Goal: Task Accomplishment & Management: Complete application form

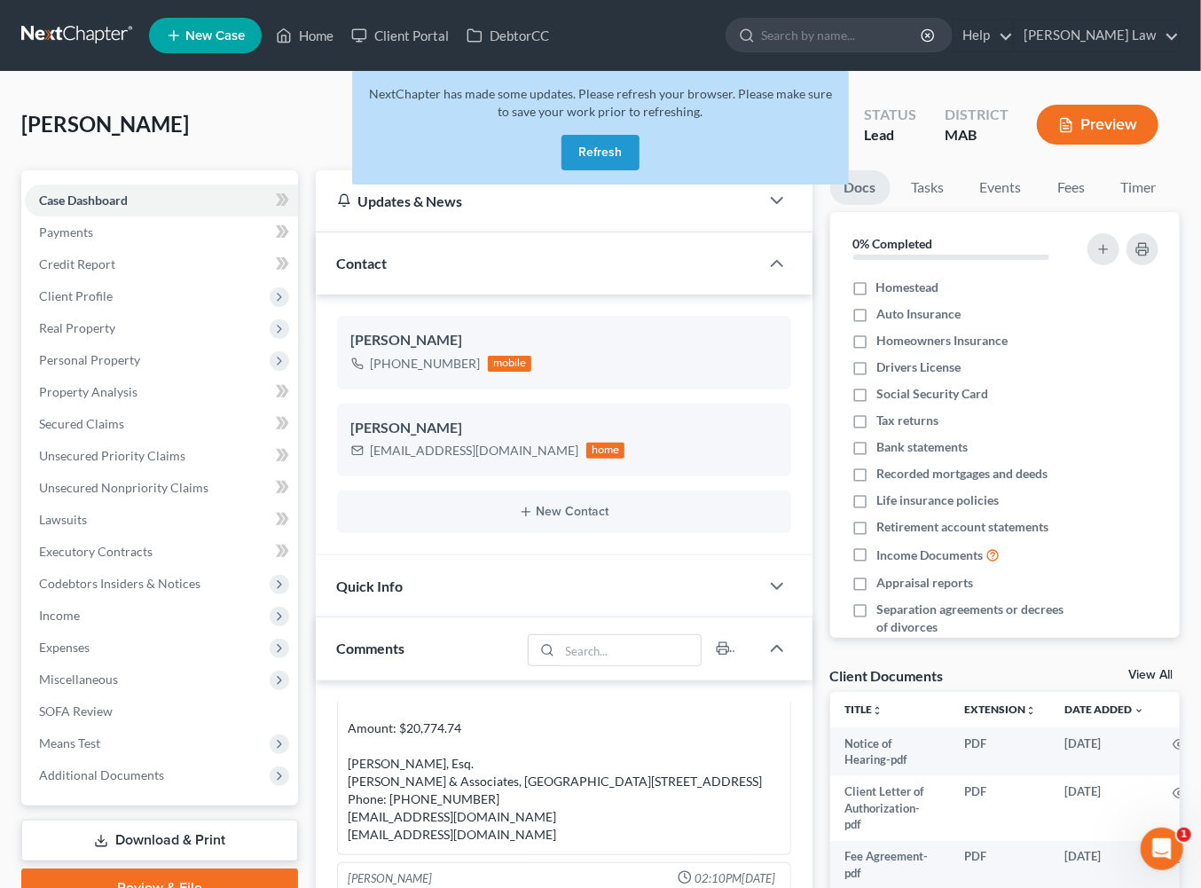
click at [573, 170] on button "Refresh" at bounding box center [600, 152] width 78 height 35
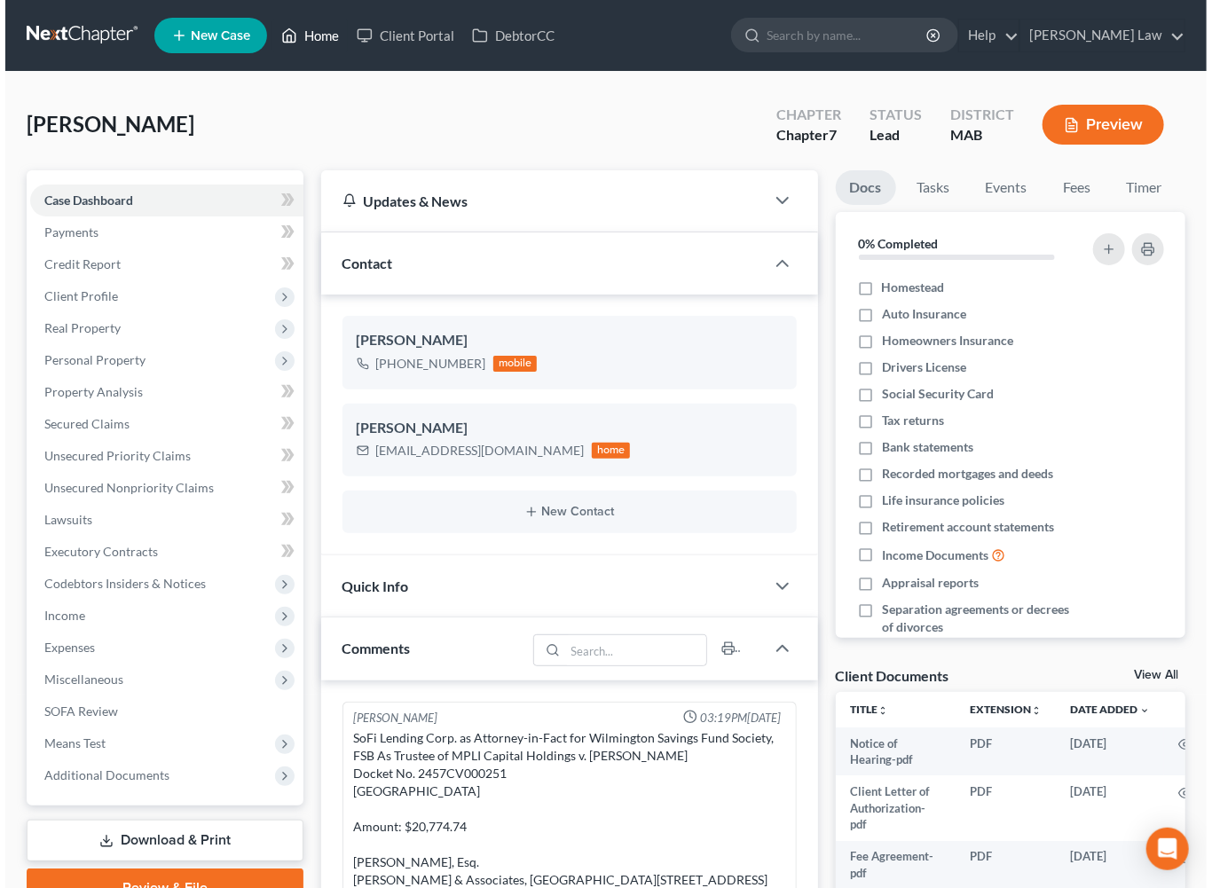
scroll to position [208, 0]
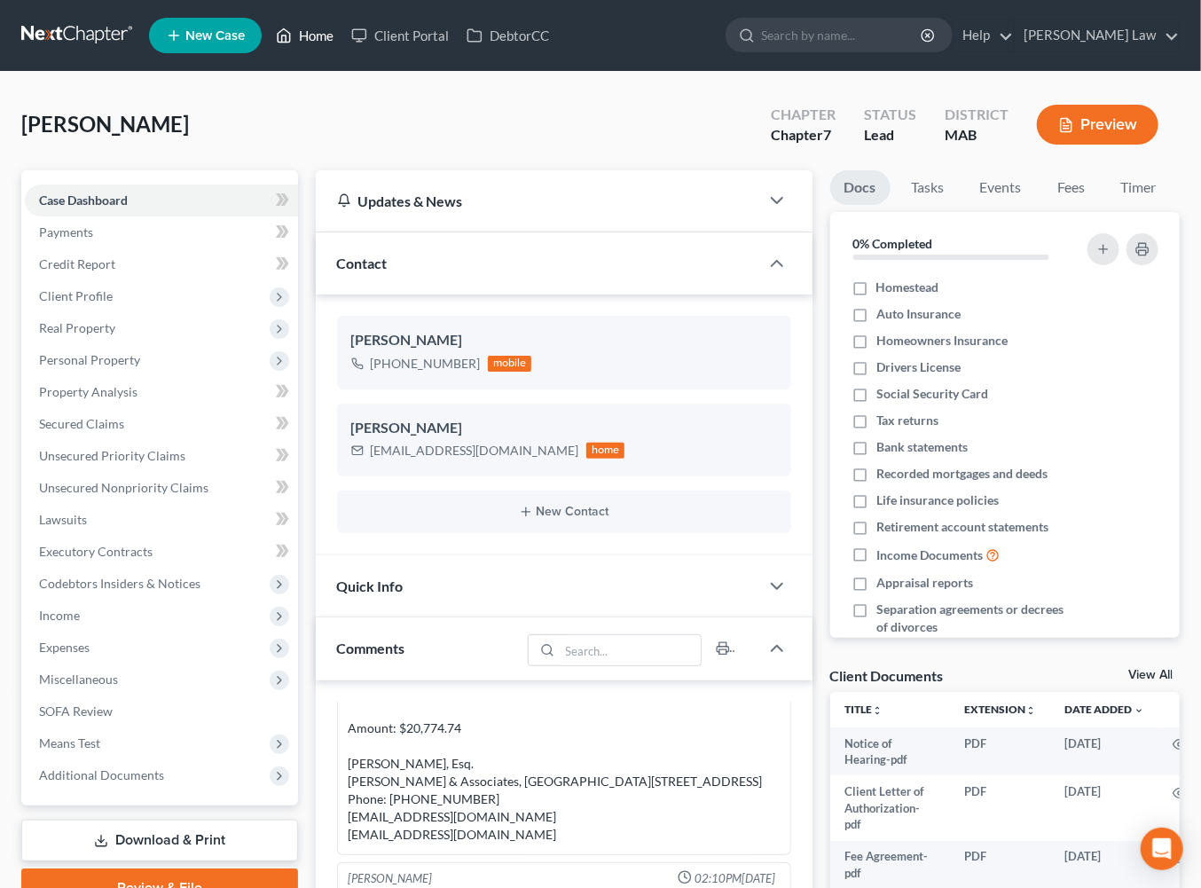
click at [342, 51] on link "Home" at bounding box center [304, 36] width 75 height 32
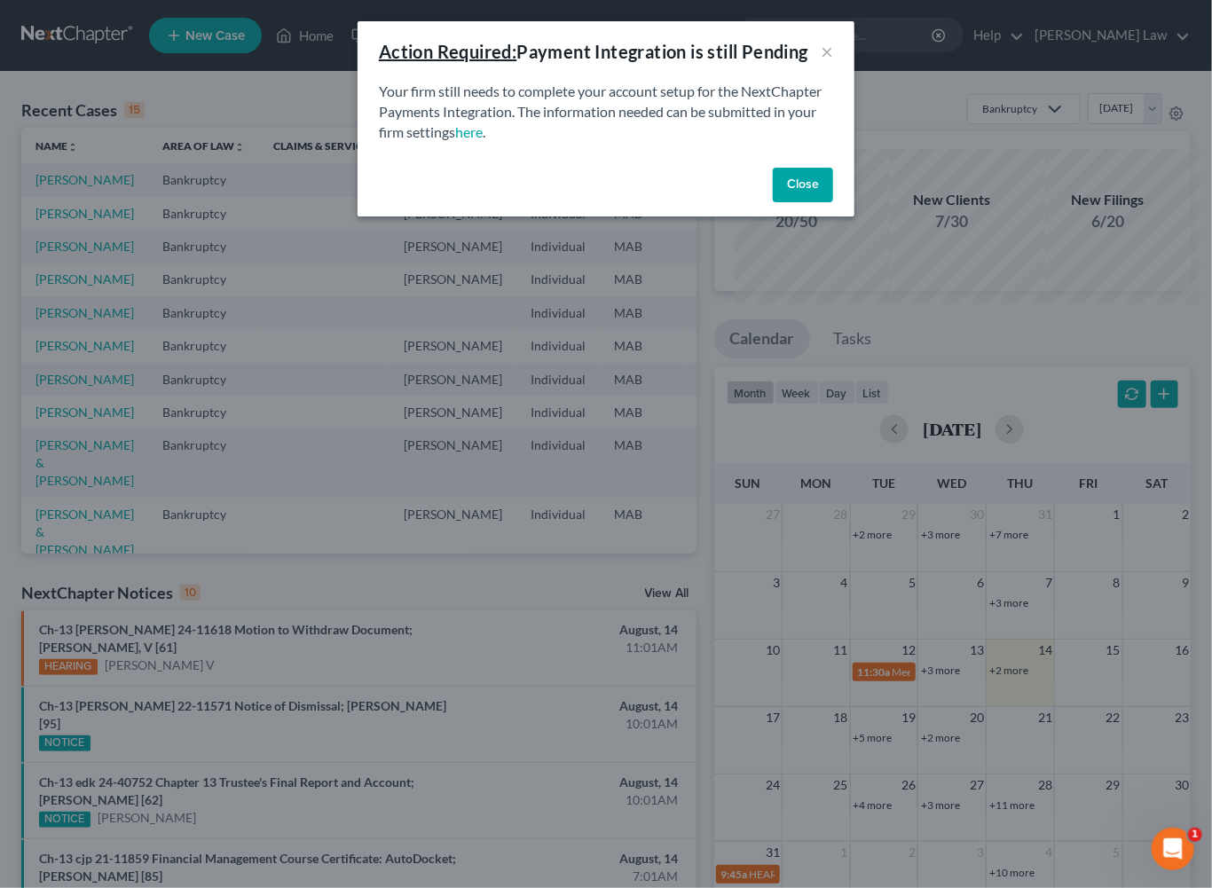
click at [833, 203] on button "Close" at bounding box center [803, 185] width 60 height 35
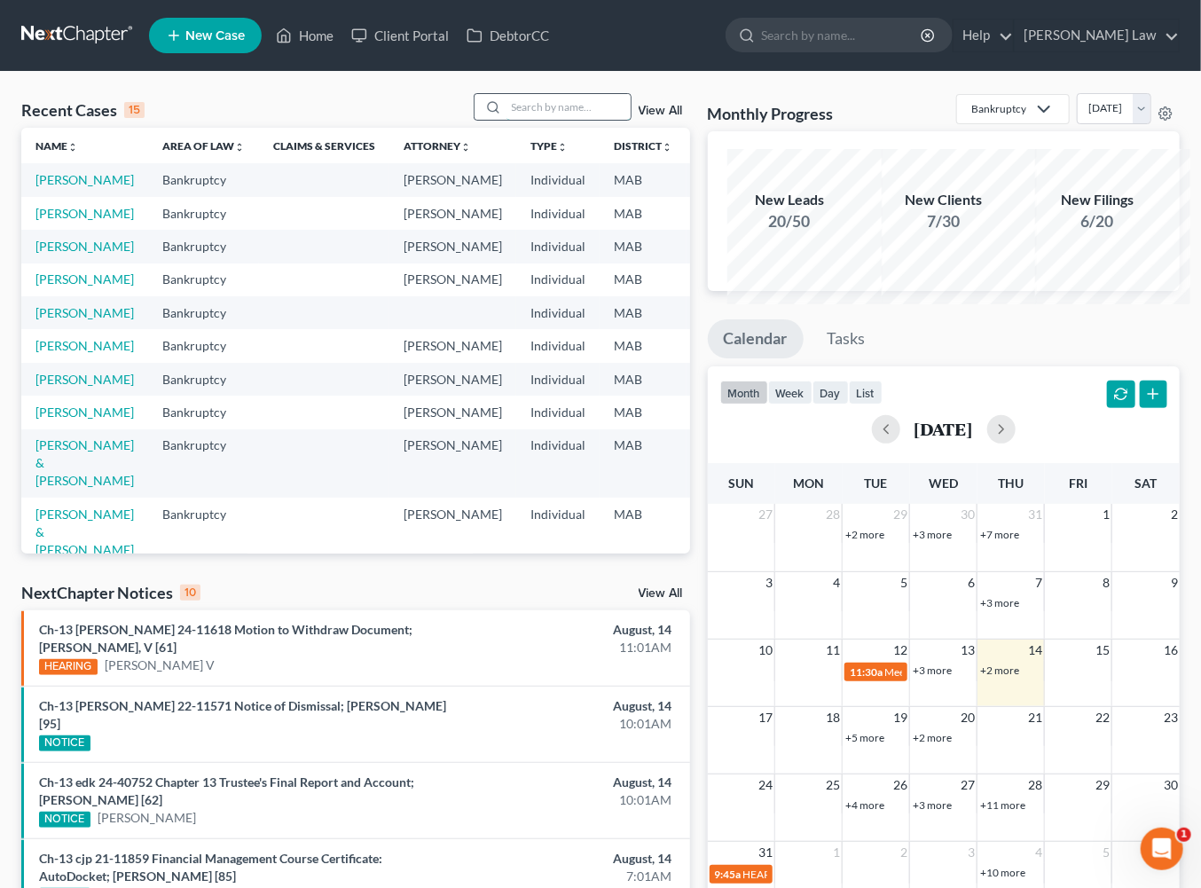
click at [506, 120] on input "search" at bounding box center [568, 107] width 124 height 26
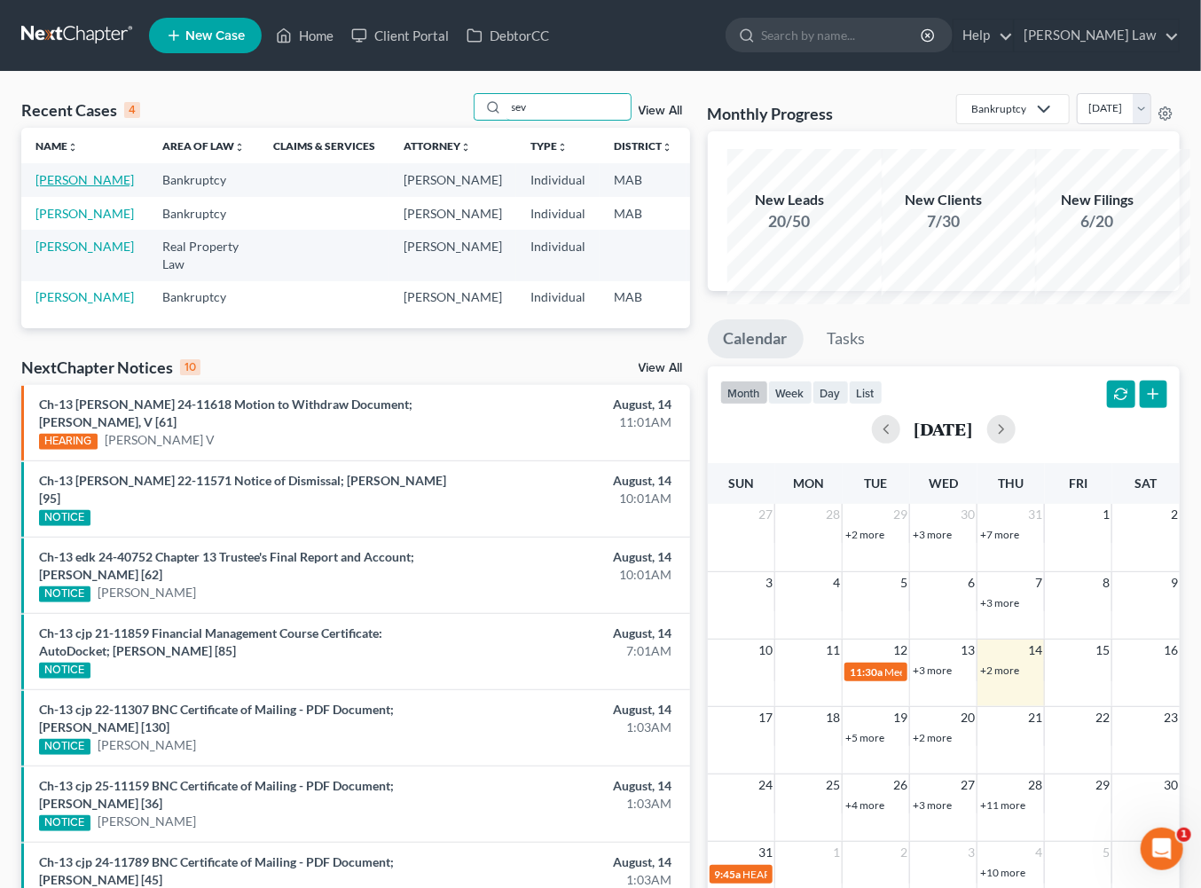
type input "sev"
click at [67, 187] on link "[PERSON_NAME]" at bounding box center [84, 179] width 98 height 15
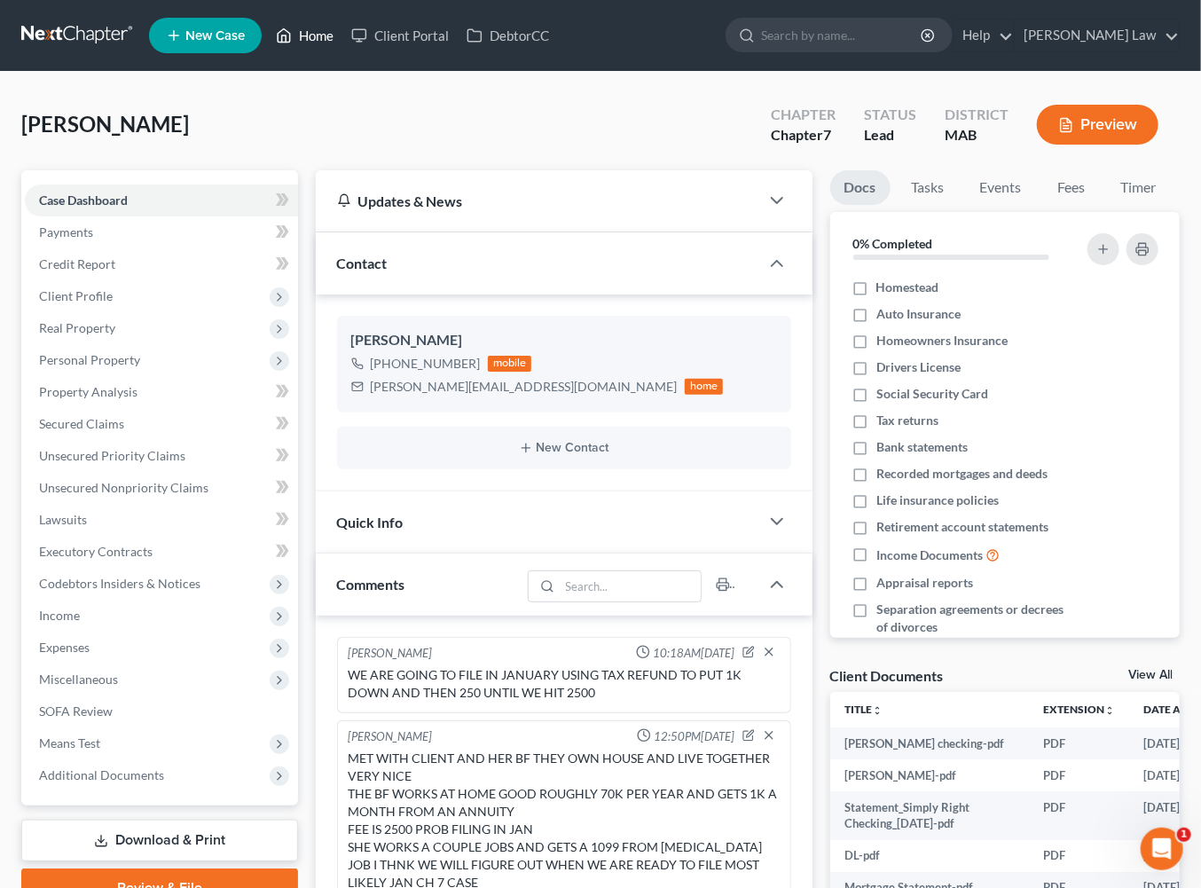
click at [342, 49] on link "Home" at bounding box center [304, 36] width 75 height 32
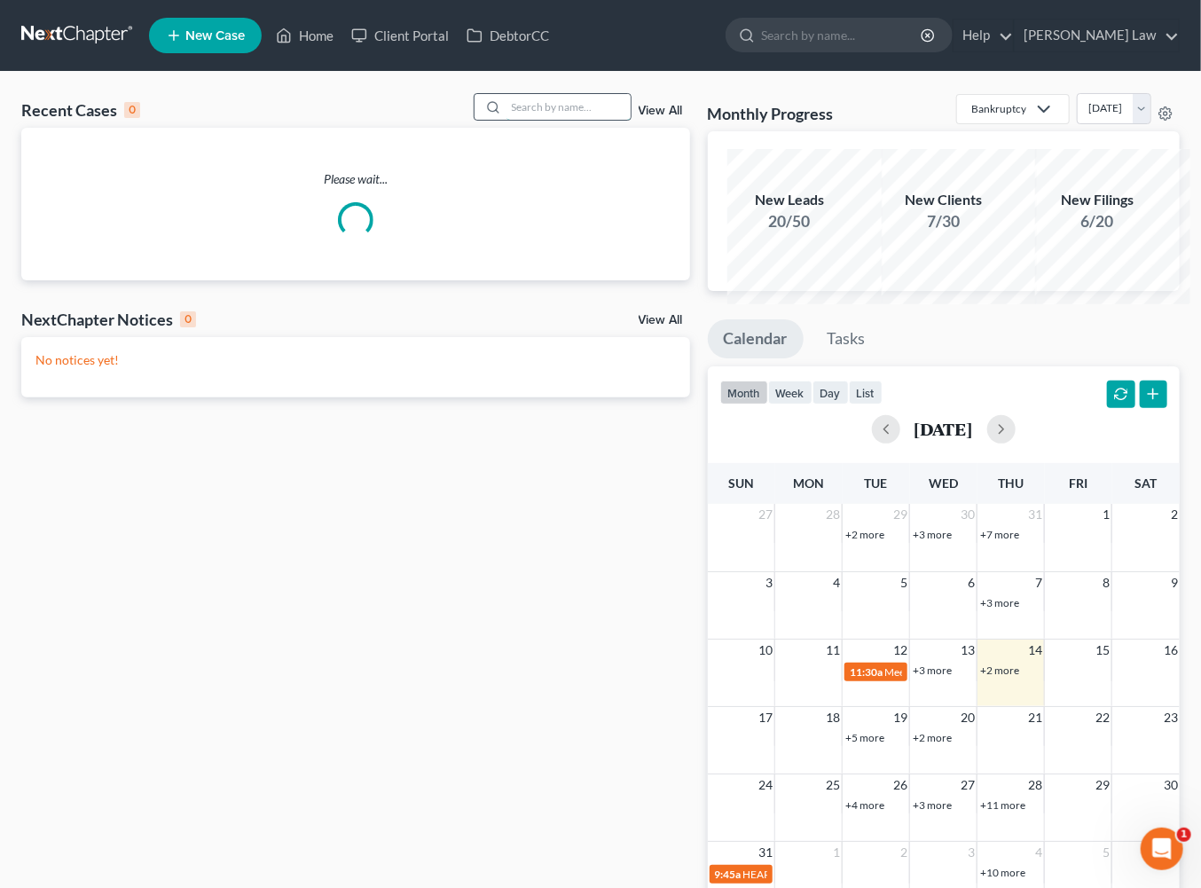
click at [525, 120] on input "search" at bounding box center [568, 107] width 124 height 26
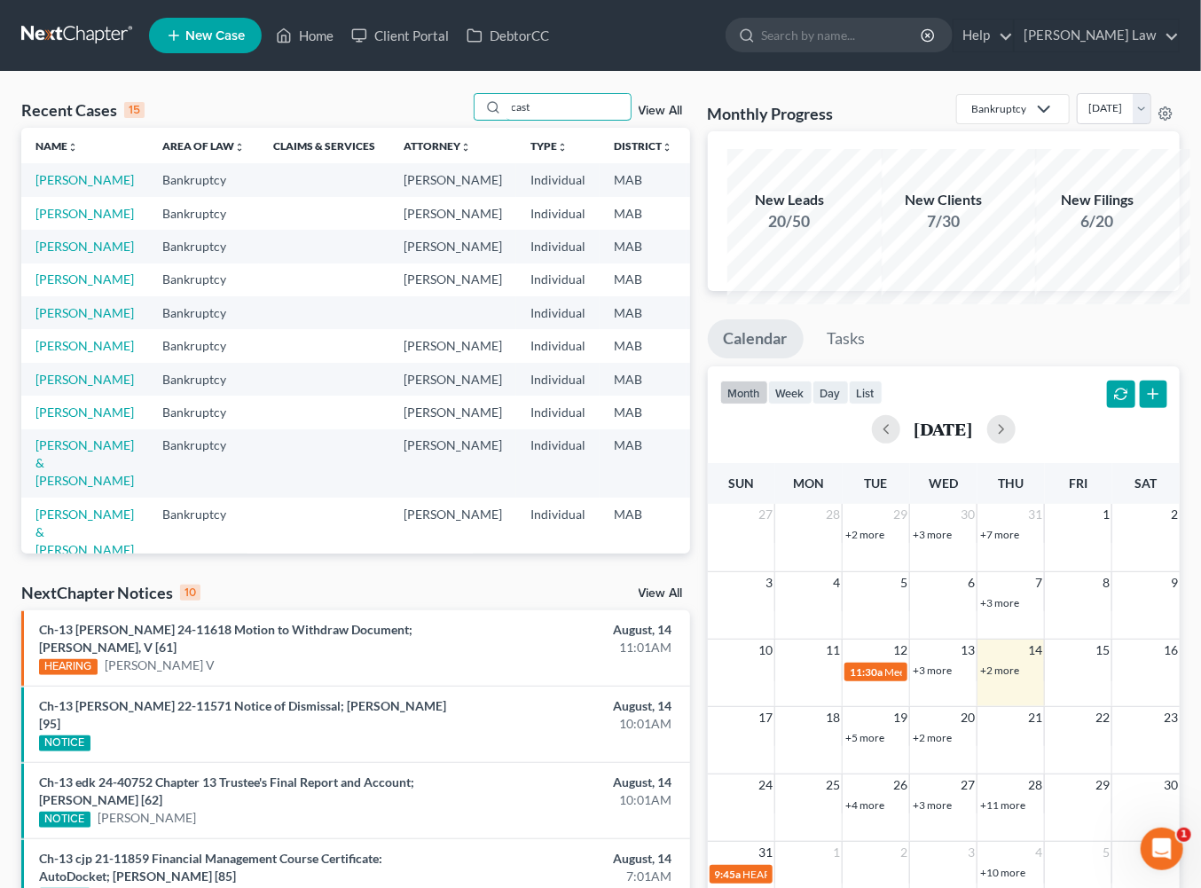
type input "cast"
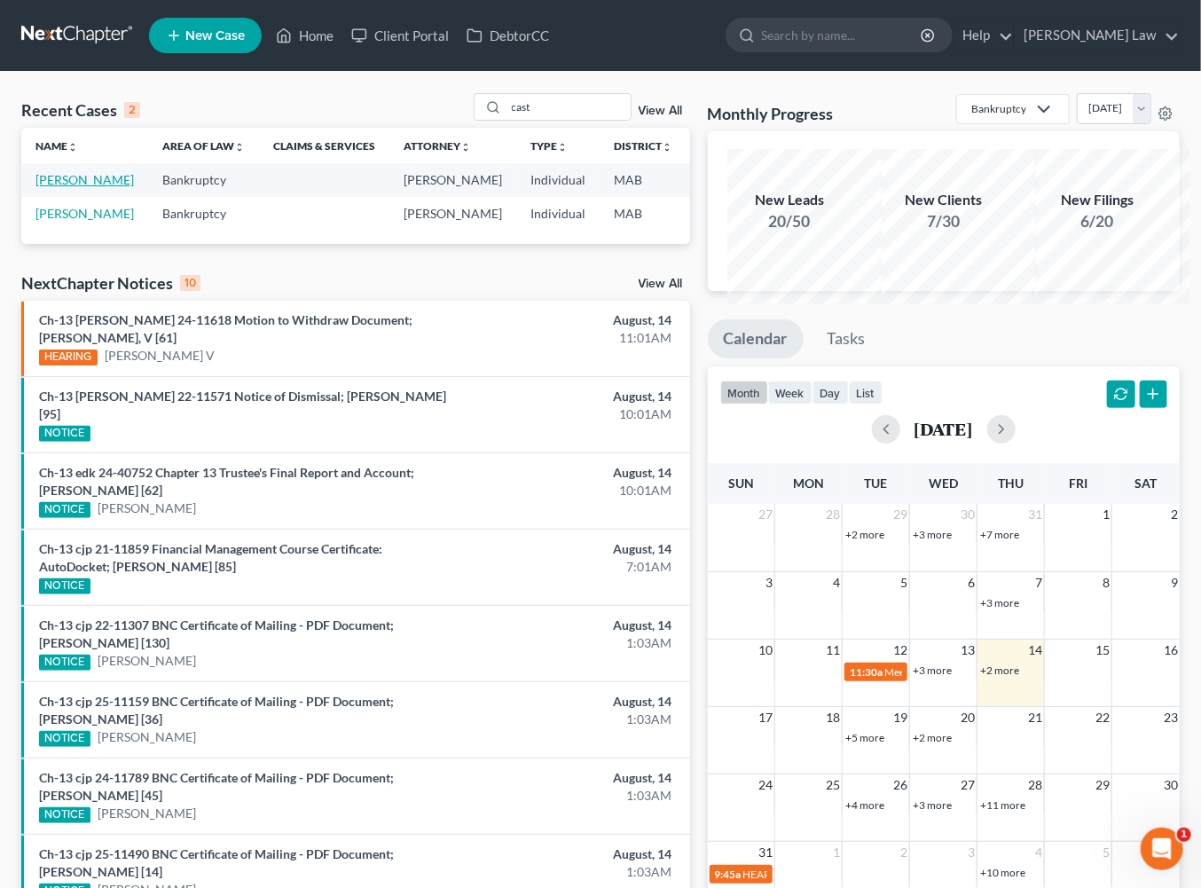
click at [57, 187] on link "[PERSON_NAME]" at bounding box center [84, 179] width 98 height 15
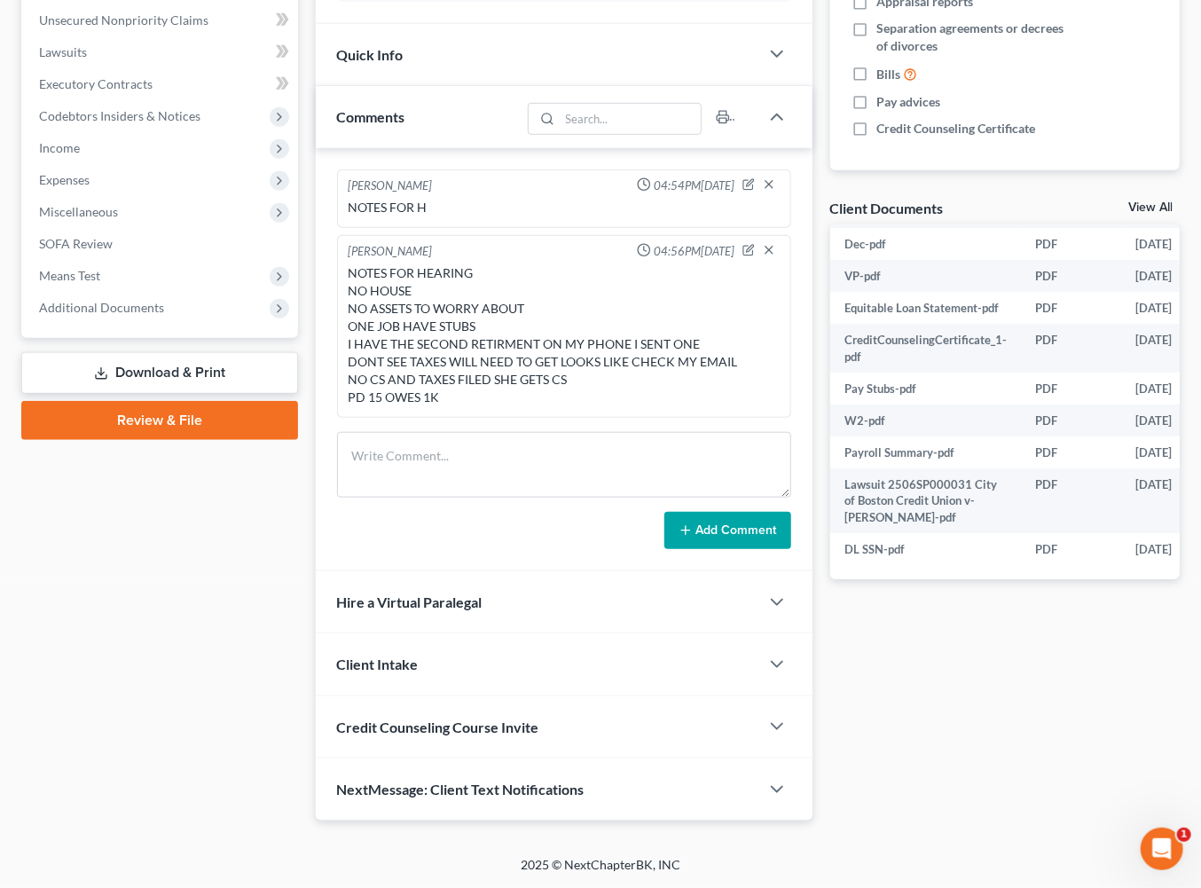
scroll to position [429, 0]
click at [156, 315] on span "Additional Documents" at bounding box center [101, 307] width 125 height 15
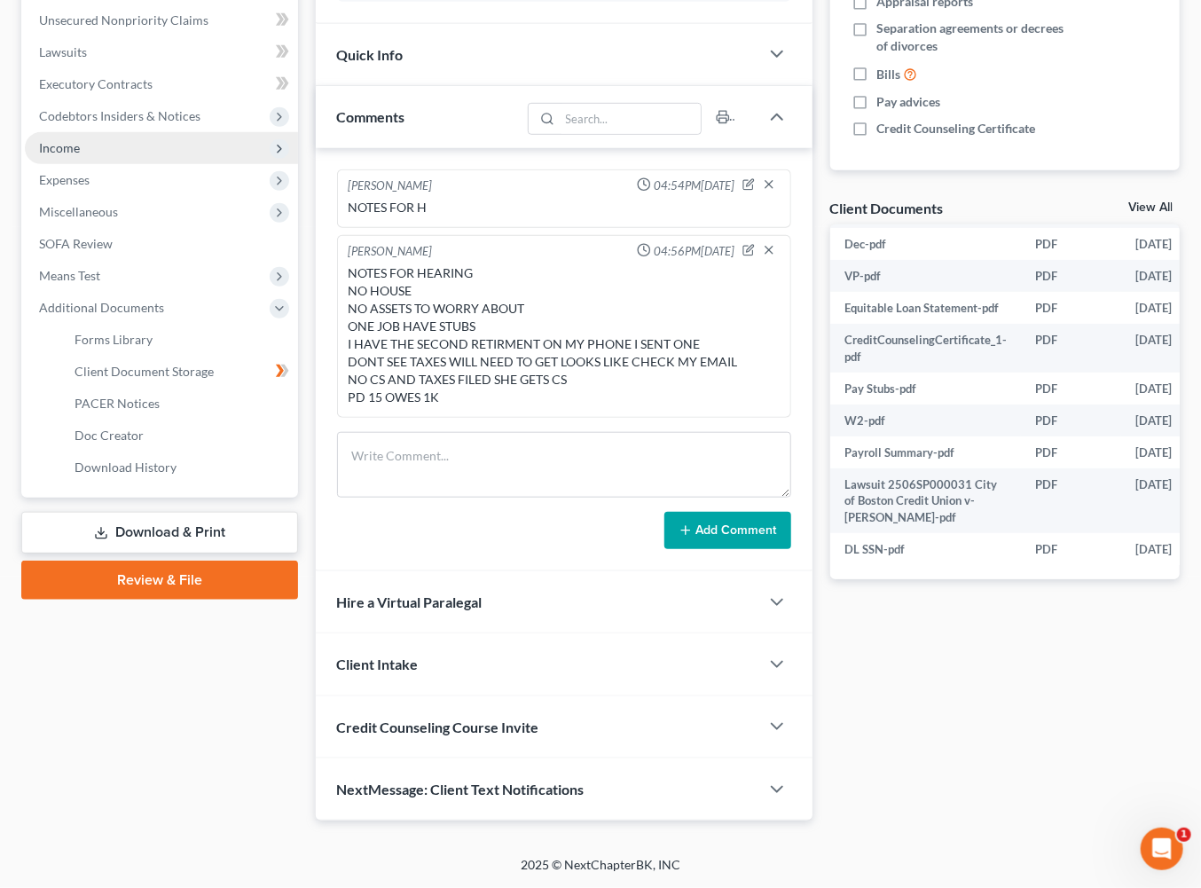
click at [79, 155] on span "Income" at bounding box center [59, 147] width 41 height 15
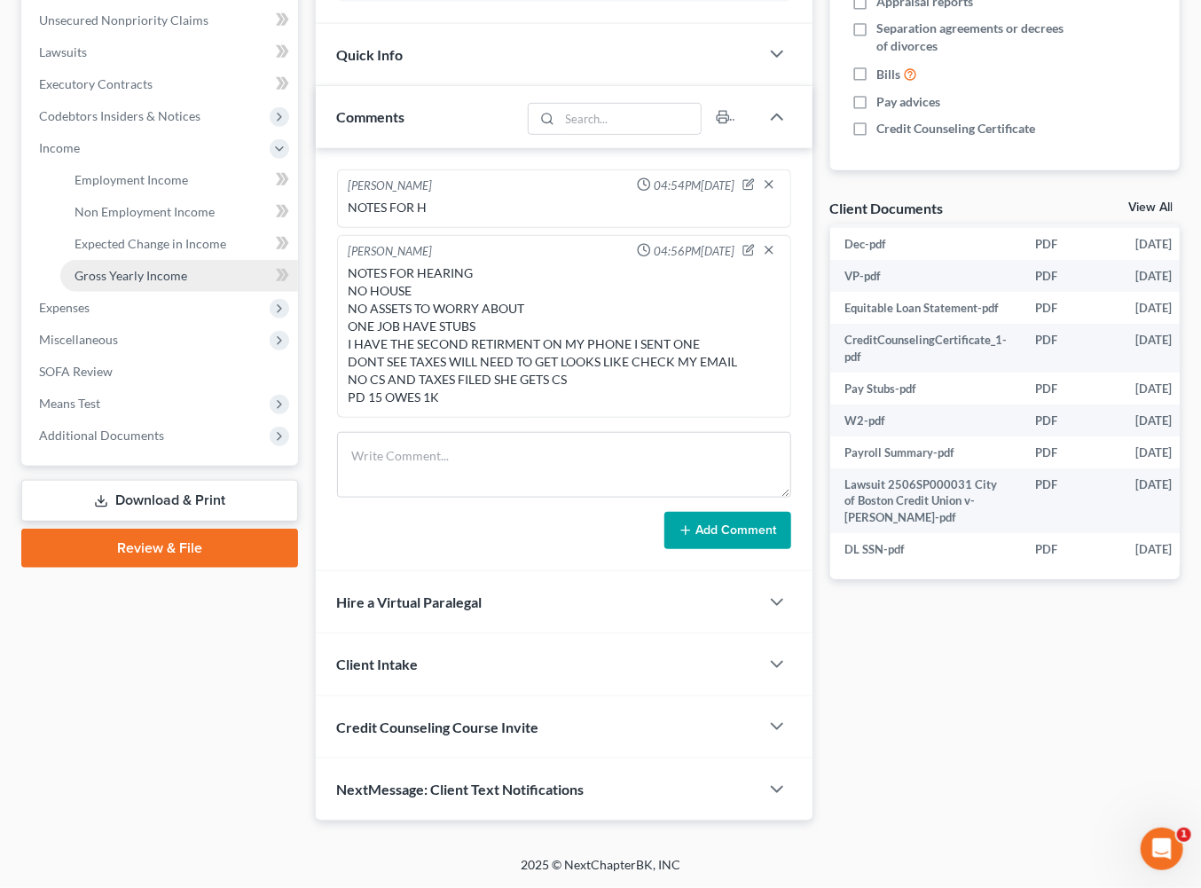
click at [151, 283] on span "Gross Yearly Income" at bounding box center [131, 275] width 113 height 15
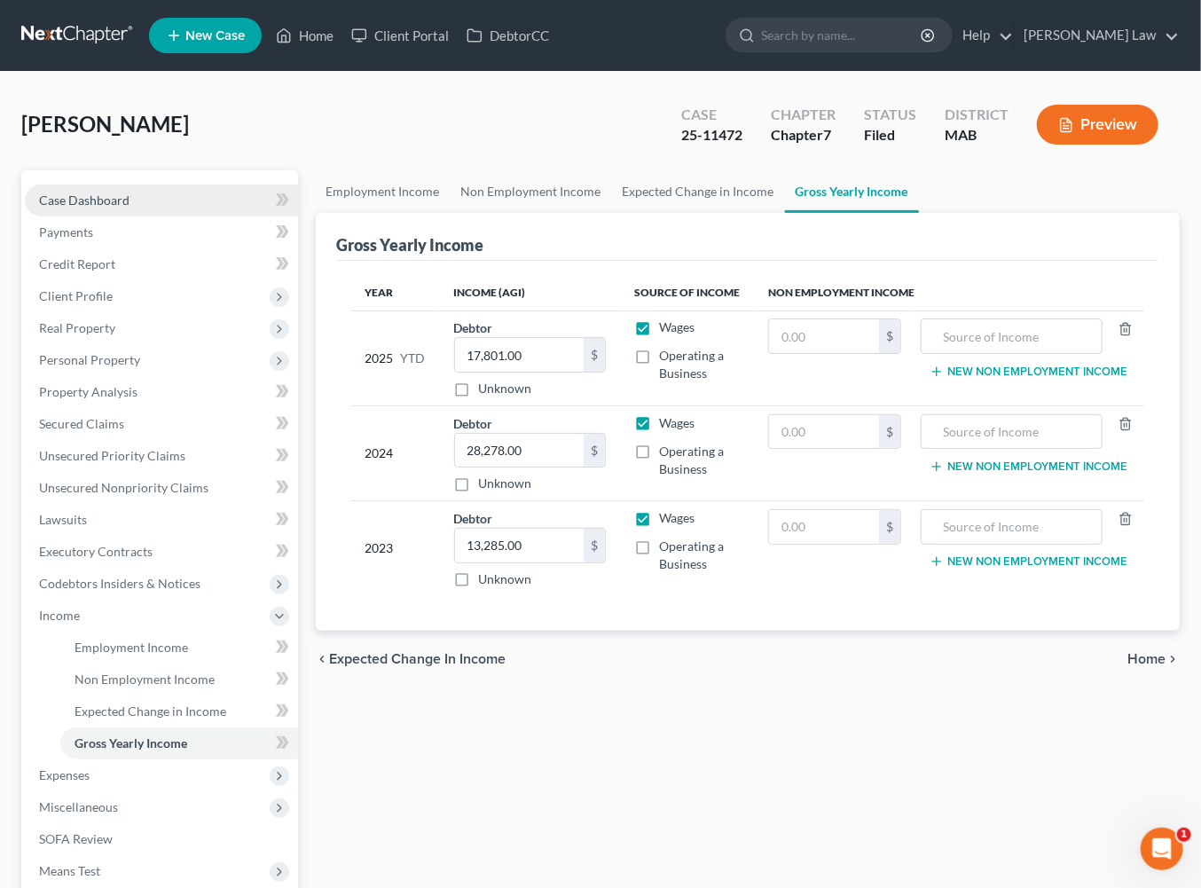
click at [81, 208] on span "Case Dashboard" at bounding box center [84, 199] width 90 height 15
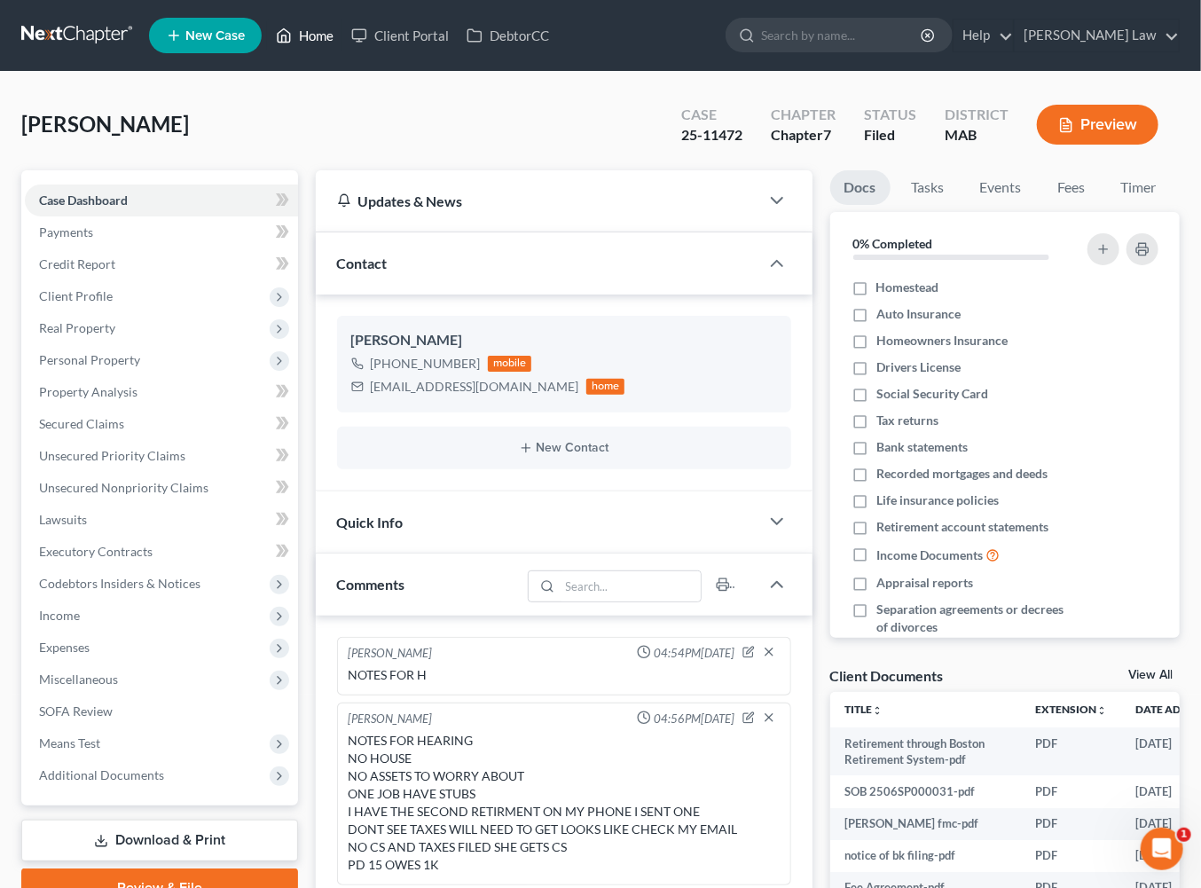
click at [342, 45] on link "Home" at bounding box center [304, 36] width 75 height 32
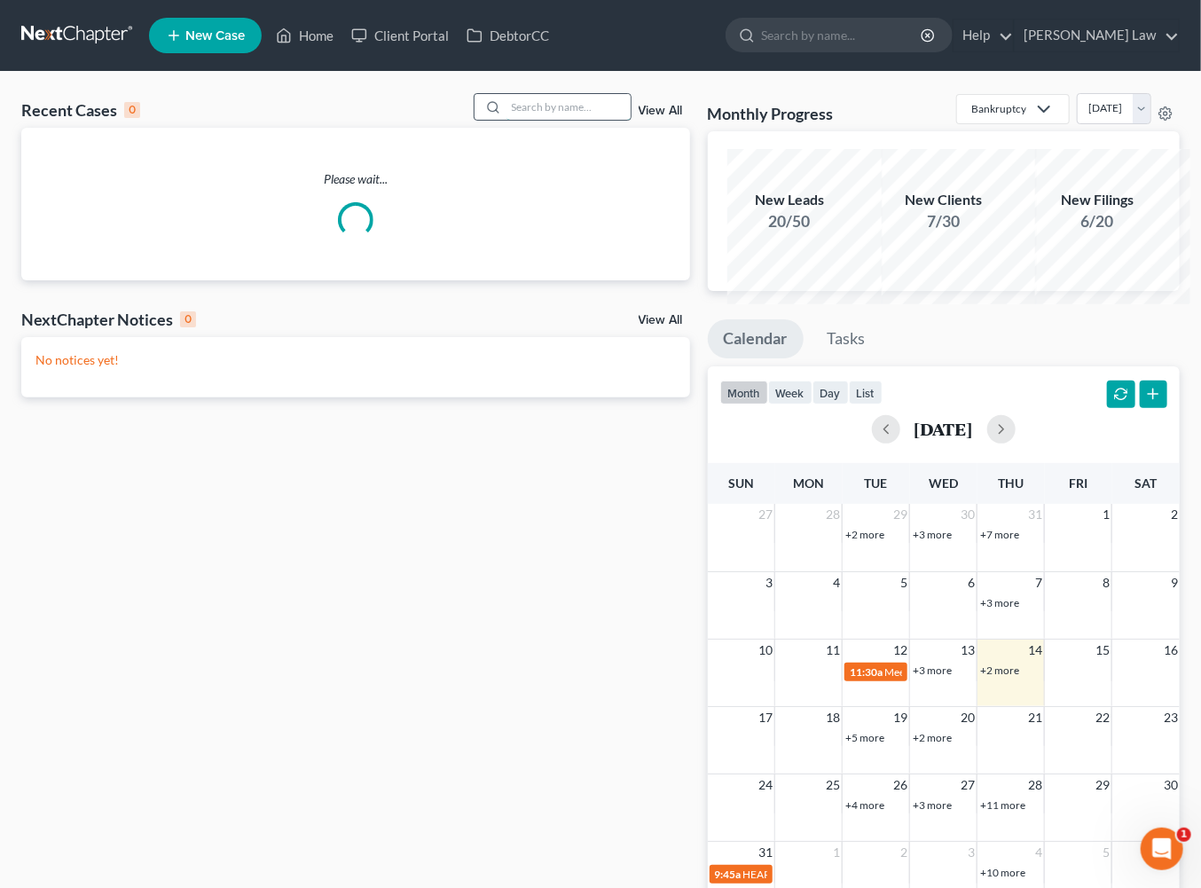
click at [537, 120] on input "search" at bounding box center [568, 107] width 124 height 26
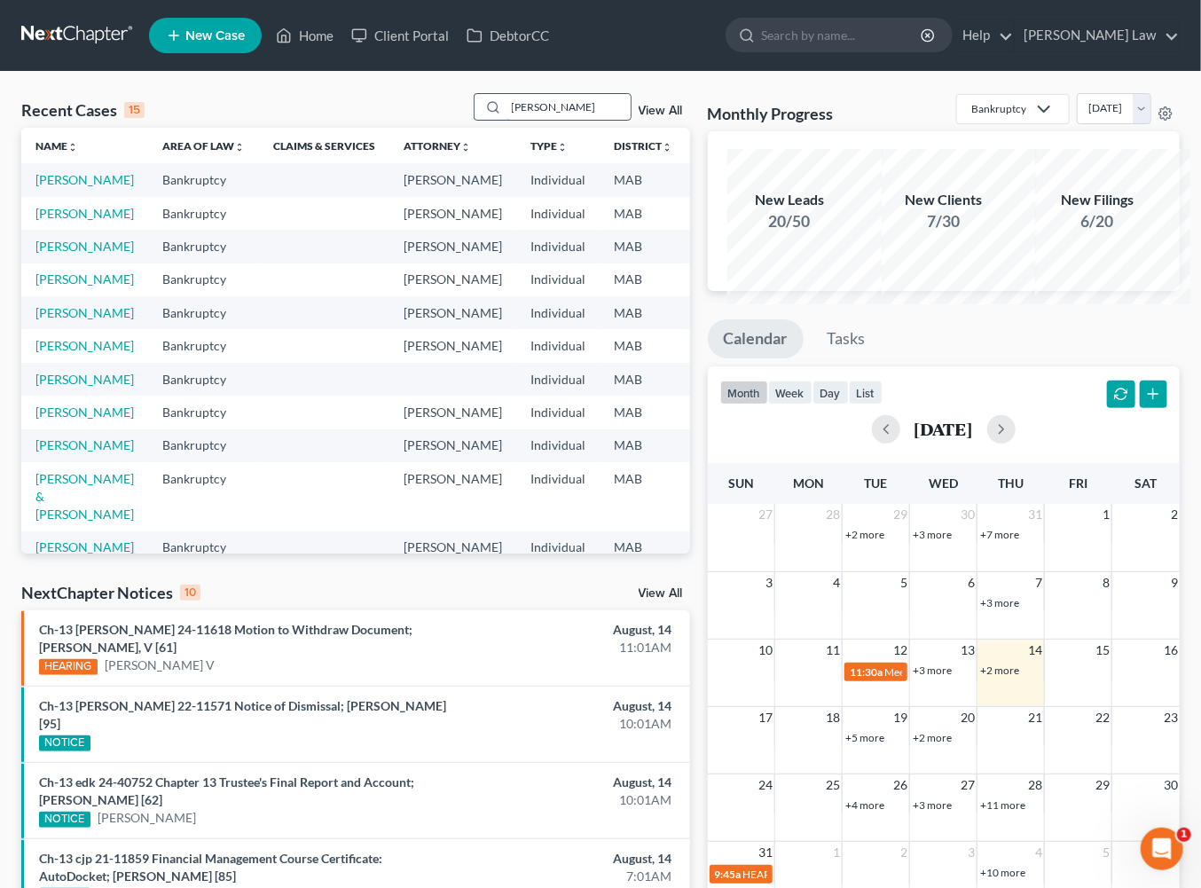
type input "[PERSON_NAME]"
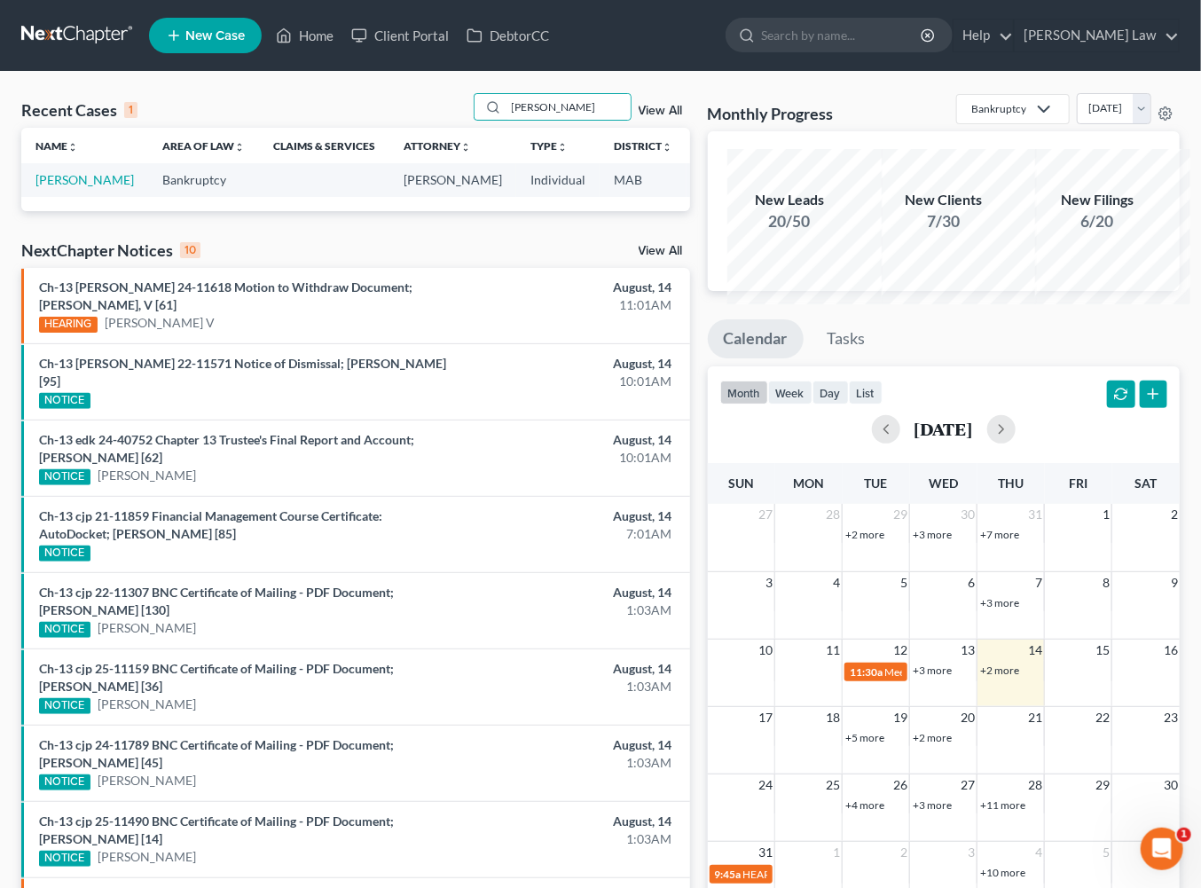
click at [245, 37] on span "New Case" at bounding box center [214, 35] width 59 height 13
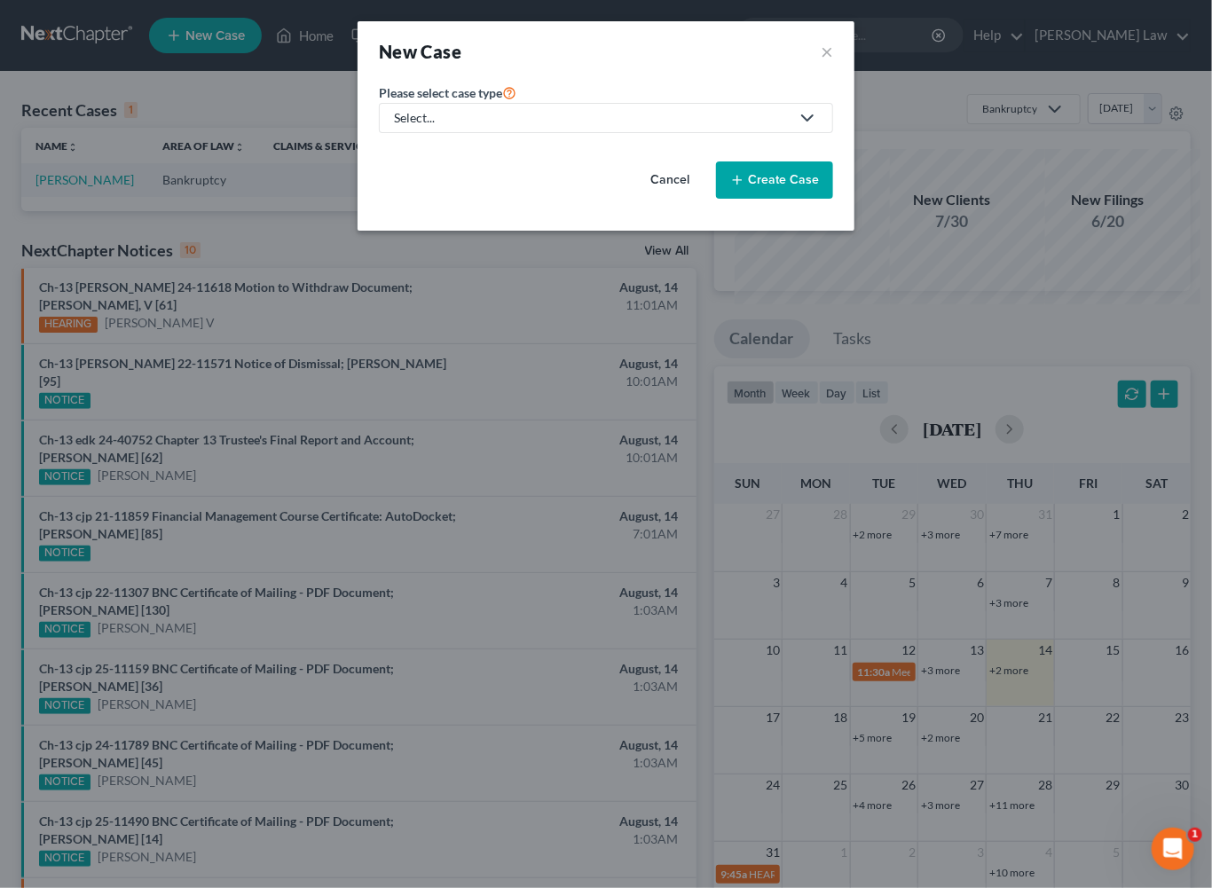
click at [438, 127] on div "Select..." at bounding box center [592, 118] width 396 height 18
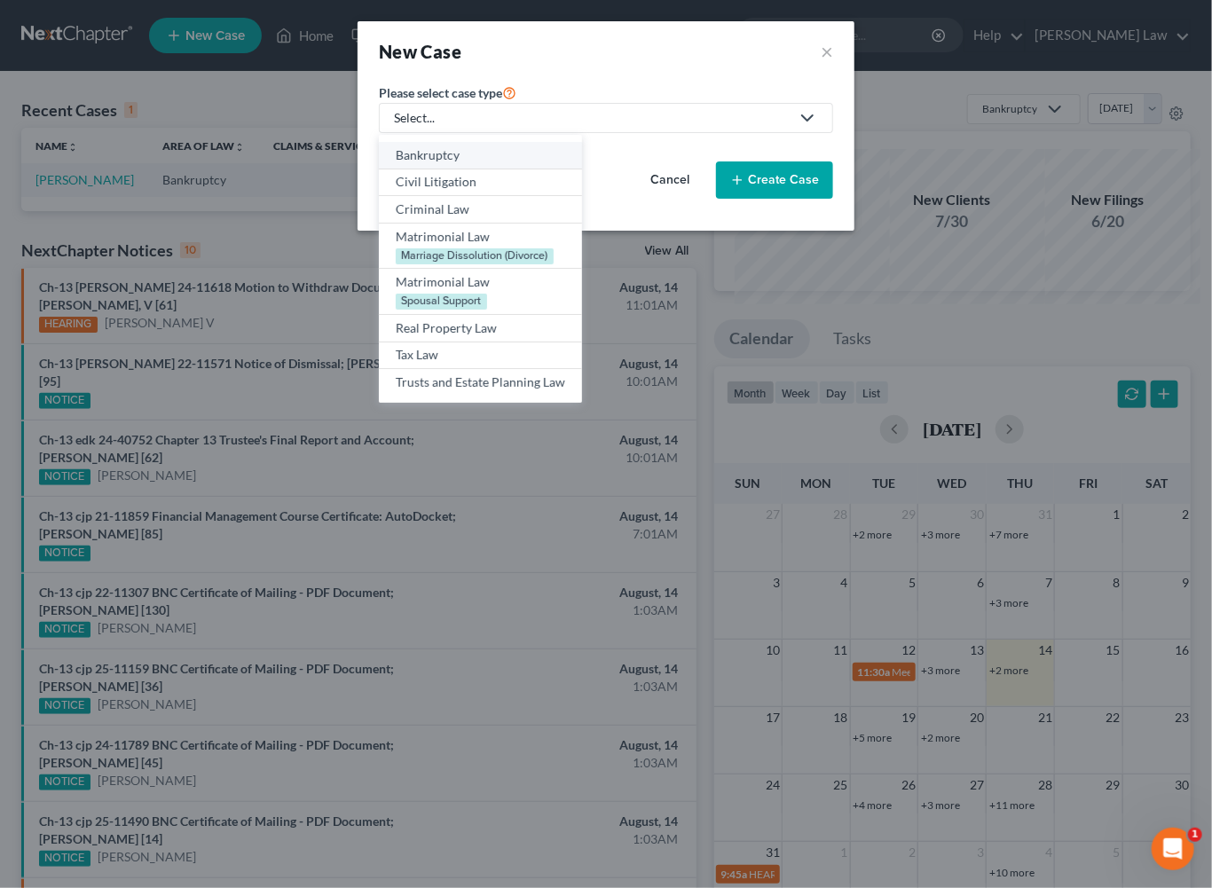
click at [407, 164] on div "Bankruptcy" at bounding box center [480, 155] width 169 height 18
select select "39"
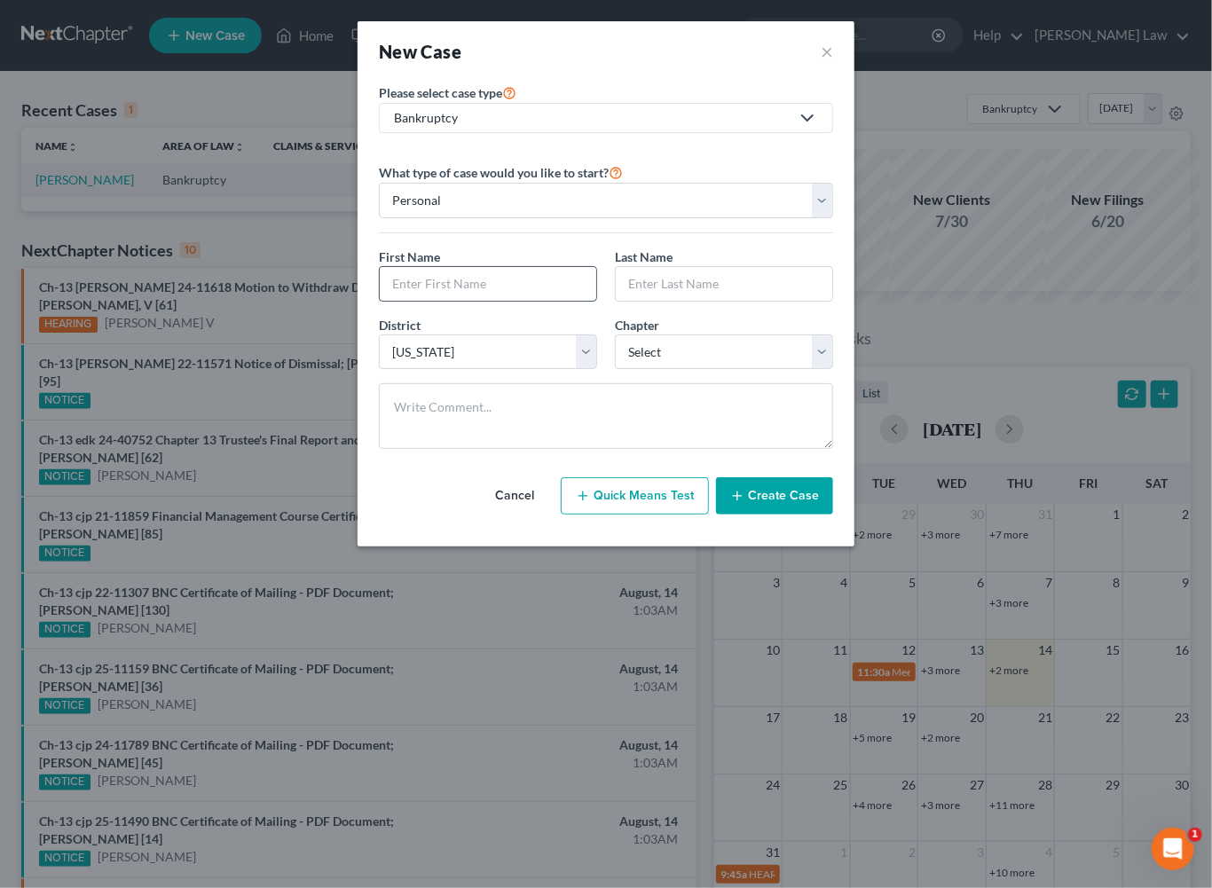
click at [441, 301] on input "text" at bounding box center [488, 284] width 216 height 34
type input "[PERSON_NAME]"
click at [833, 370] on select "Select 7 11 12 13" at bounding box center [724, 351] width 218 height 35
select select "0"
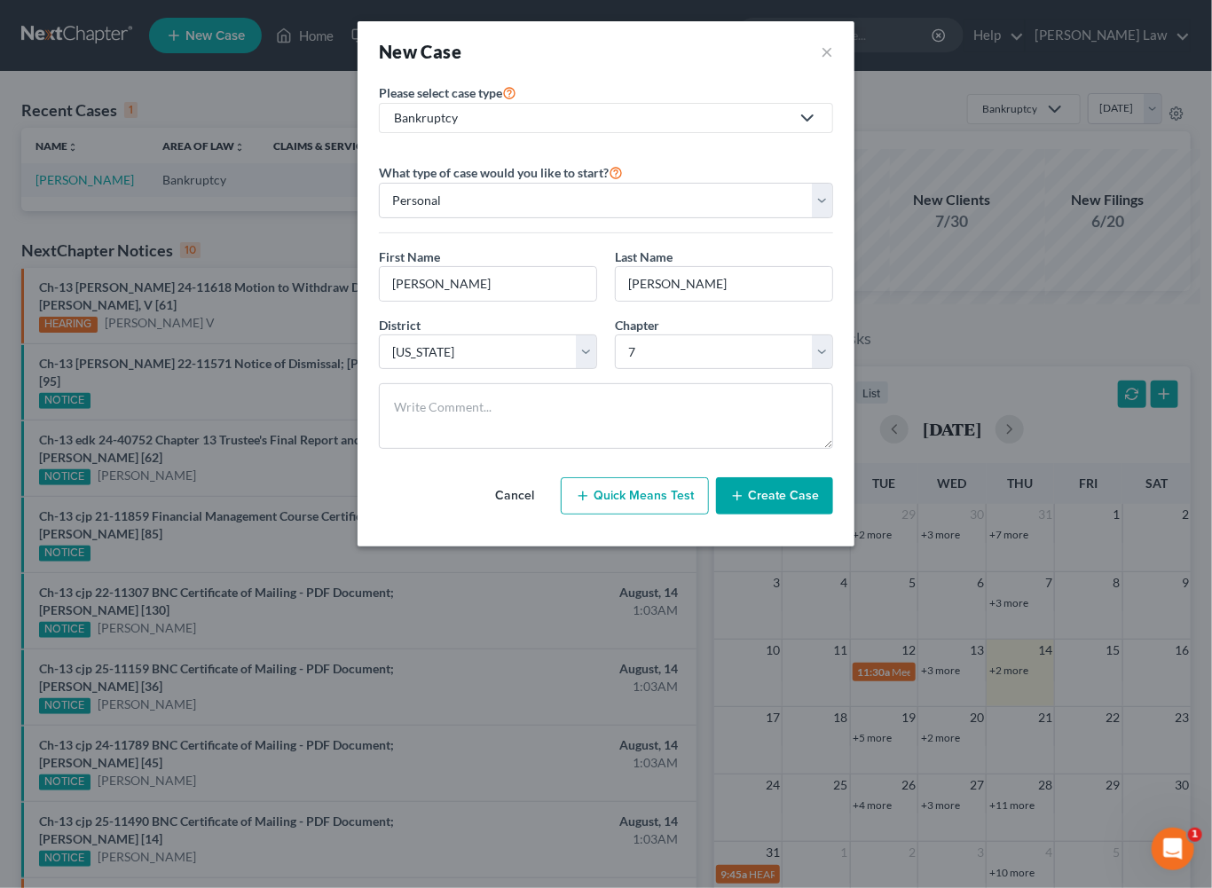
click at [806, 514] on button "Create Case" at bounding box center [774, 495] width 117 height 37
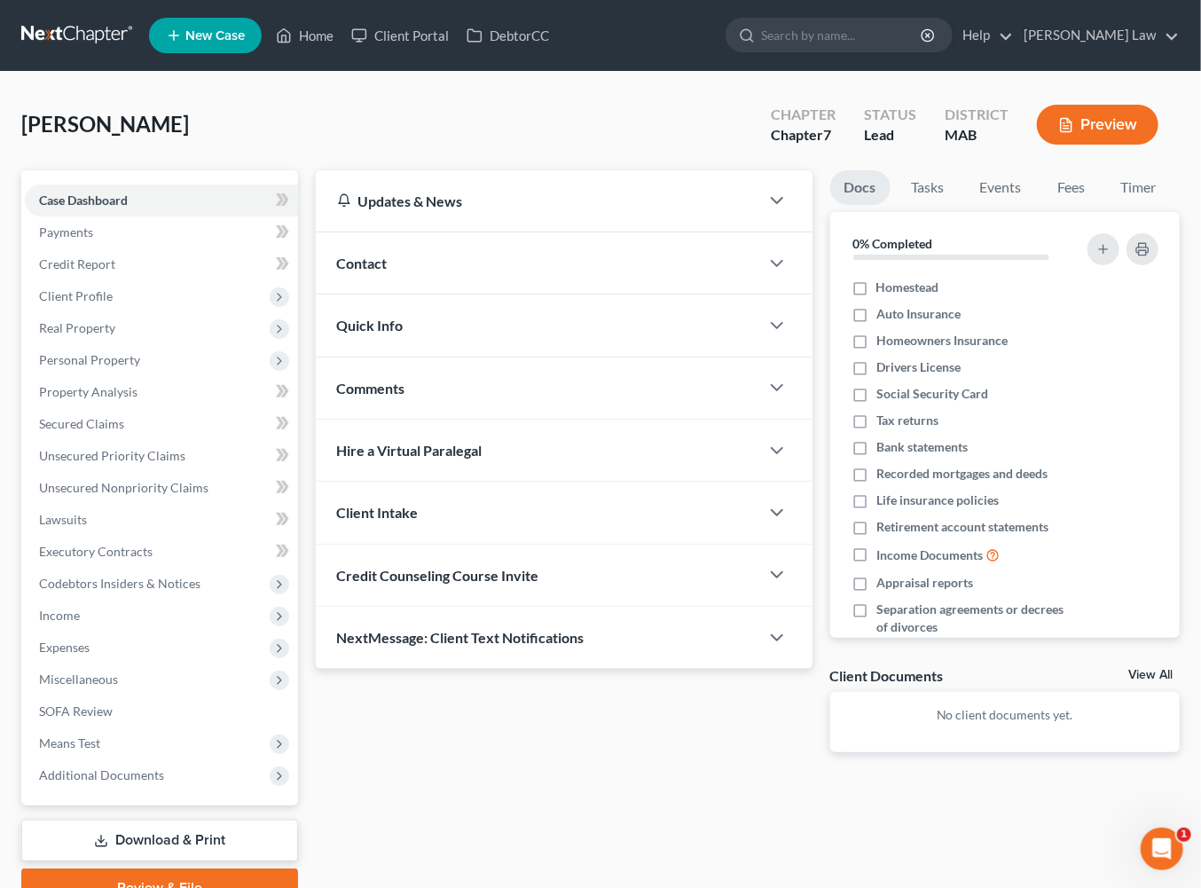
click at [367, 271] on span "Contact" at bounding box center [362, 263] width 51 height 17
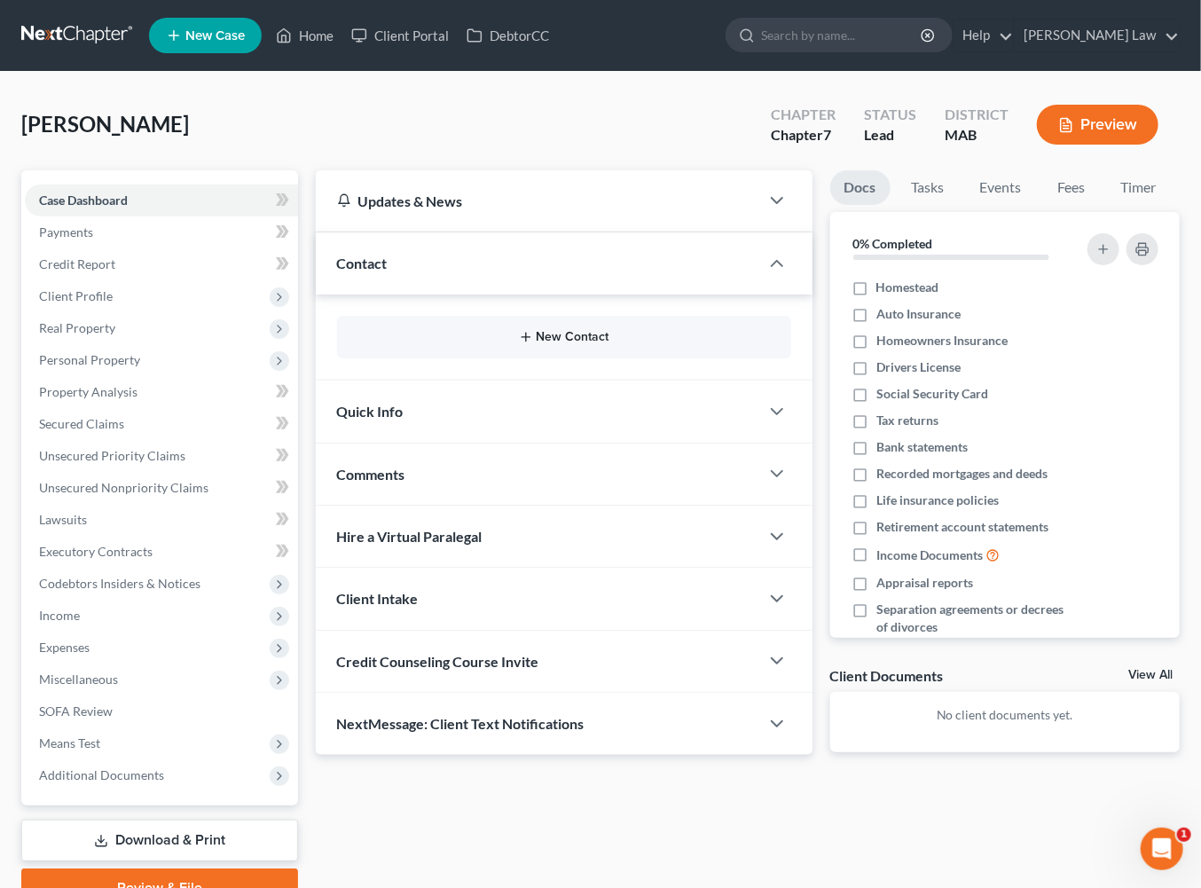
click at [558, 344] on button "New Contact" at bounding box center [564, 337] width 426 height 14
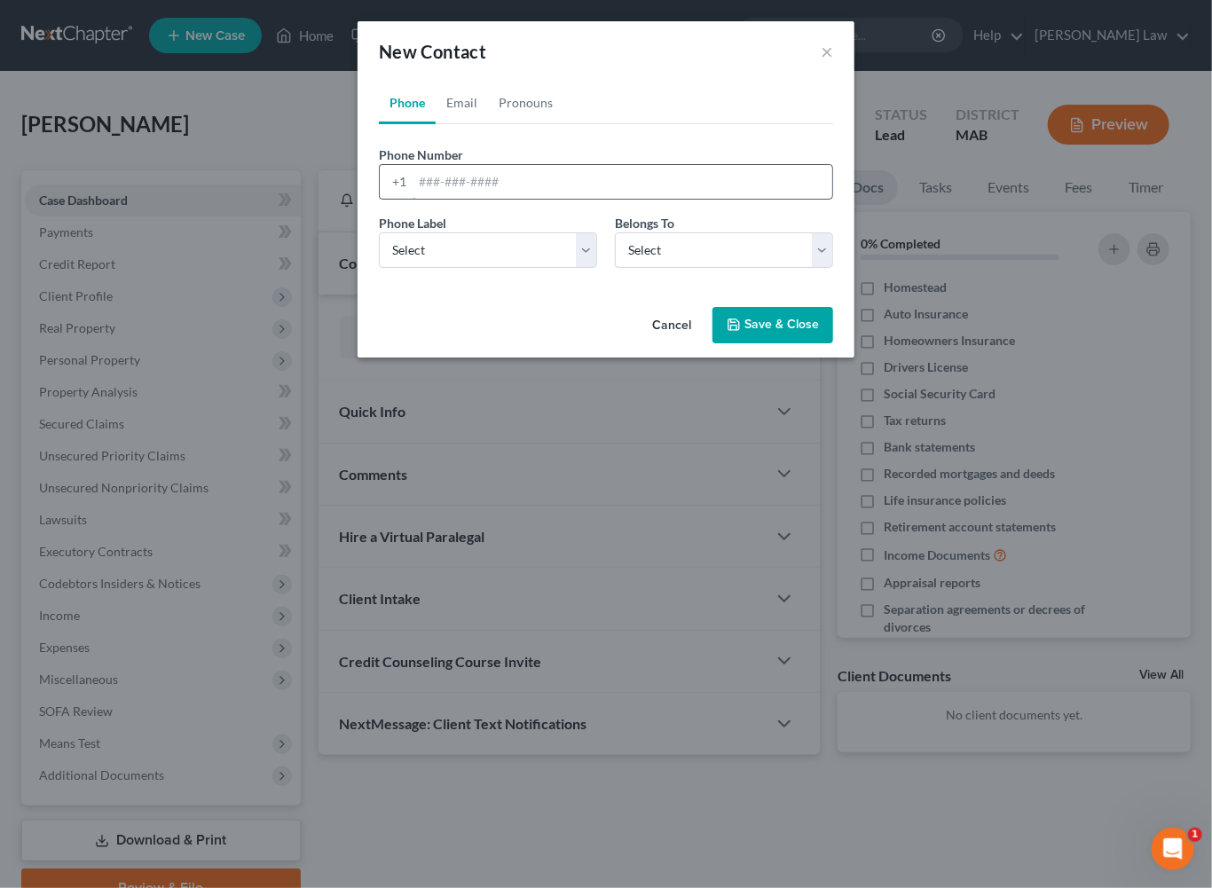
click at [431, 199] on input "tel" at bounding box center [622, 182] width 420 height 34
type input "5089444633"
click at [592, 268] on select "Select Mobile Home Work Other" at bounding box center [488, 249] width 218 height 35
select select "0"
click at [833, 268] on select "Select Client Other" at bounding box center [724, 249] width 218 height 35
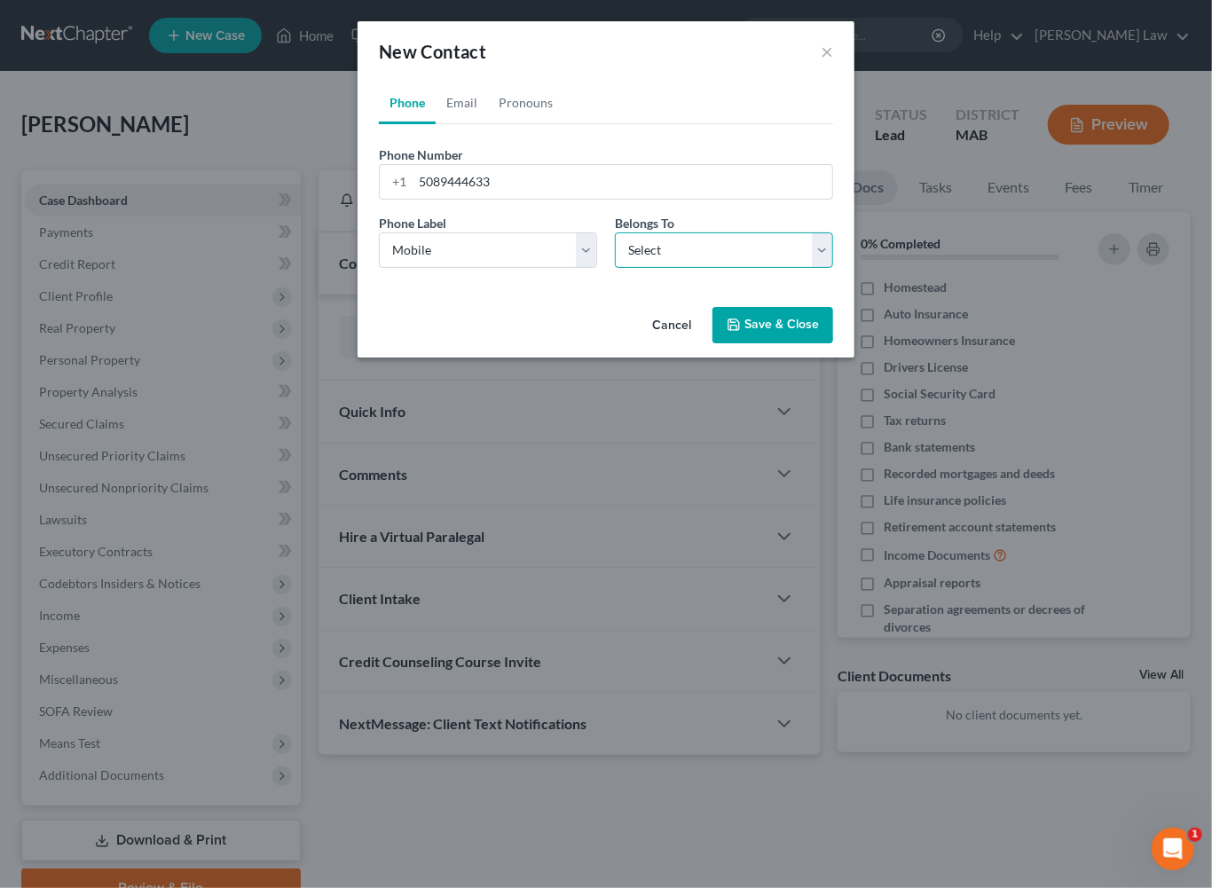
select select "0"
click at [435, 124] on link "Email" at bounding box center [461, 103] width 52 height 43
click at [426, 199] on input "email" at bounding box center [622, 182] width 420 height 34
type input "y"
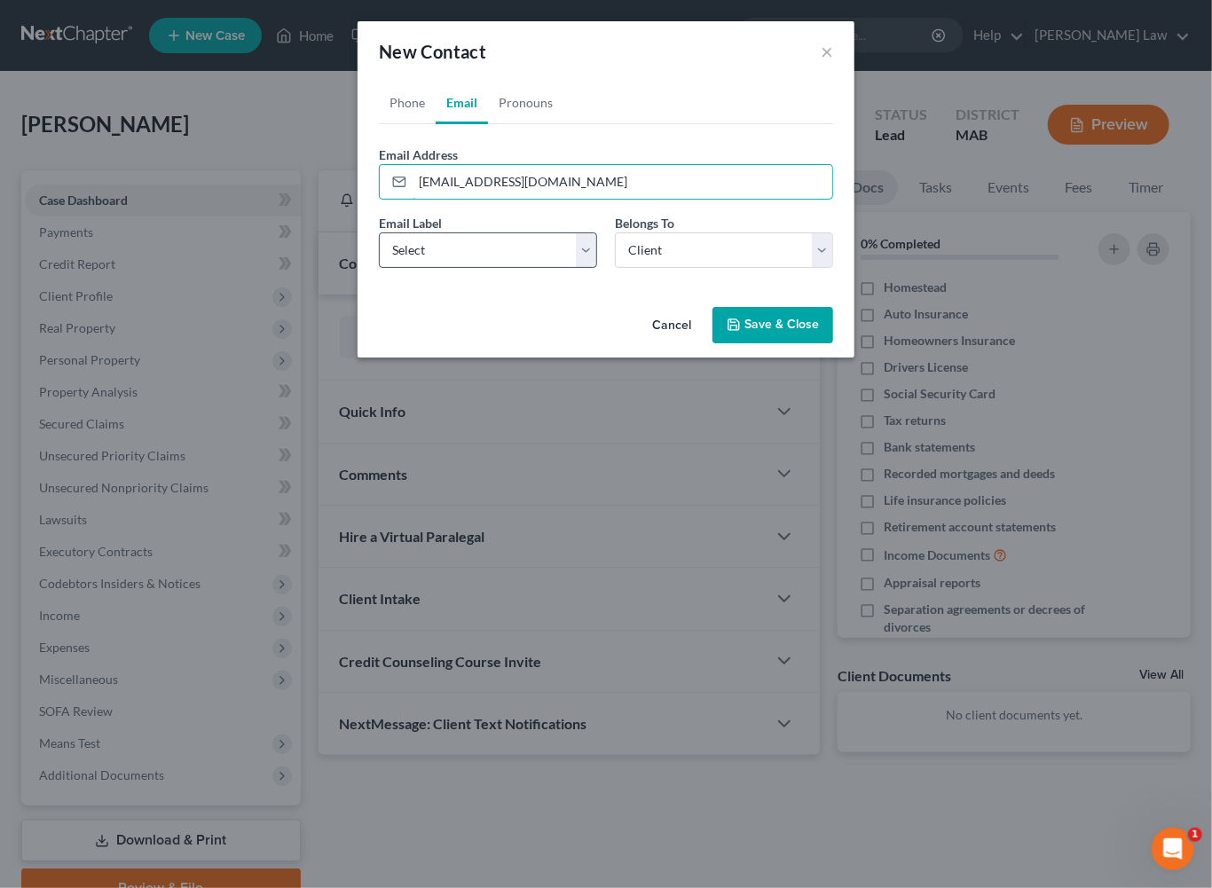
type input "[EMAIL_ADDRESS][DOMAIN_NAME]"
click at [580, 268] on select "Select Home Work Other" at bounding box center [488, 249] width 218 height 35
select select "0"
click at [796, 344] on button "Save & Close" at bounding box center [772, 325] width 121 height 37
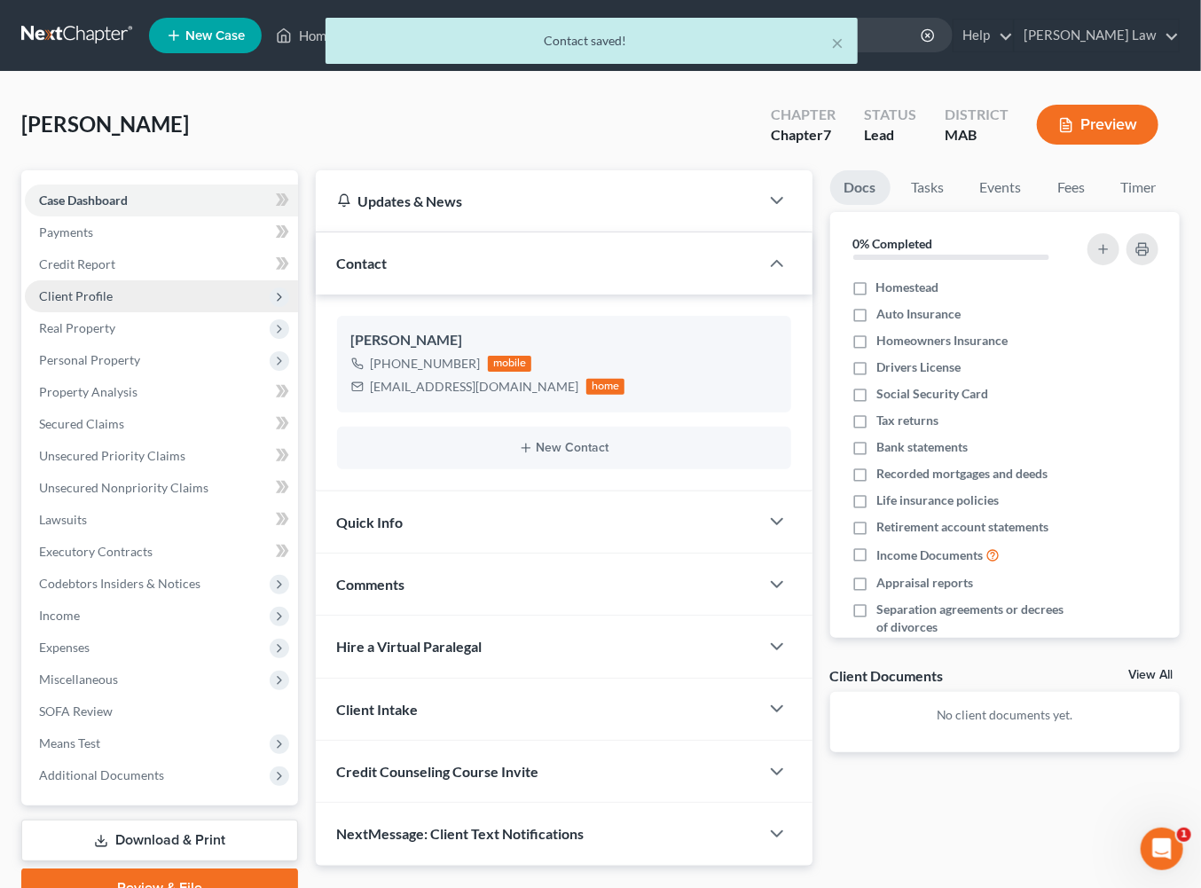
click at [87, 303] on span "Client Profile" at bounding box center [76, 295] width 74 height 15
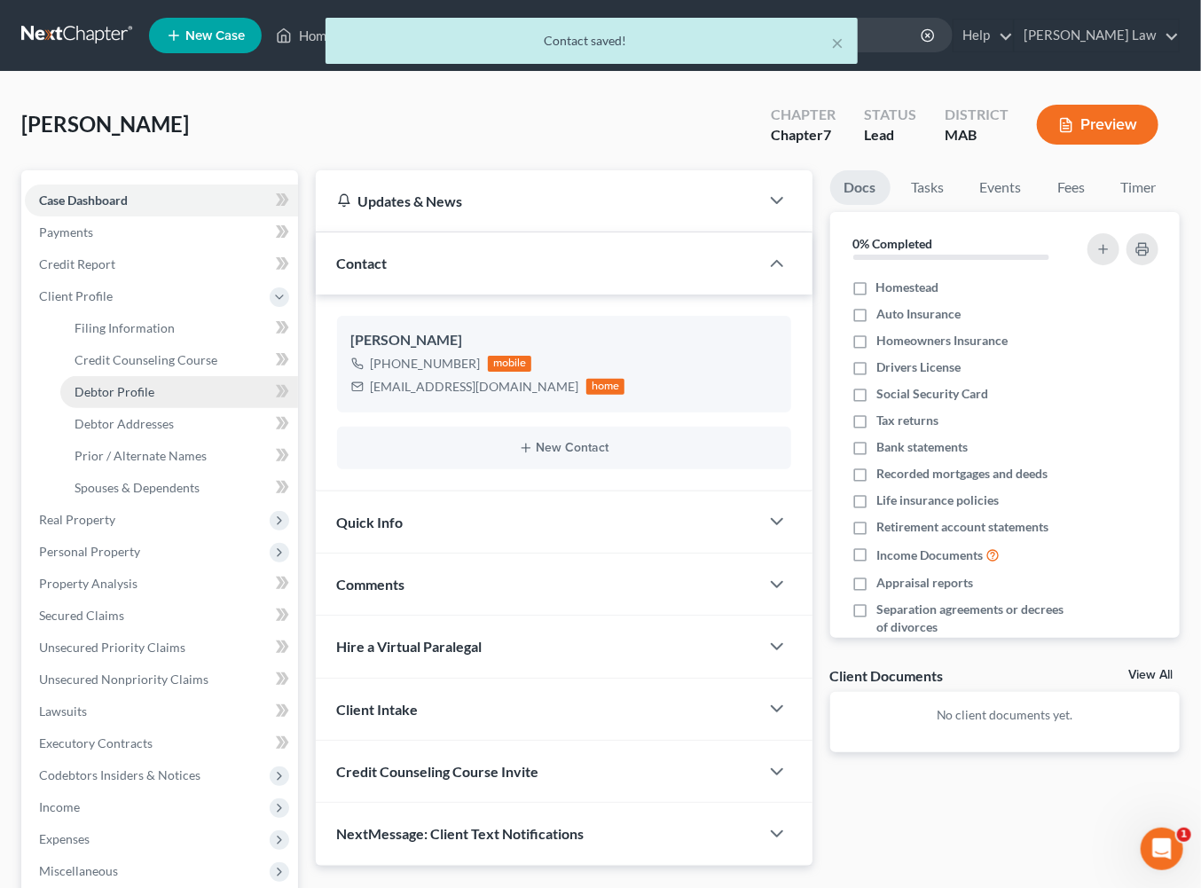
click at [133, 399] on span "Debtor Profile" at bounding box center [115, 391] width 80 height 15
select select "0"
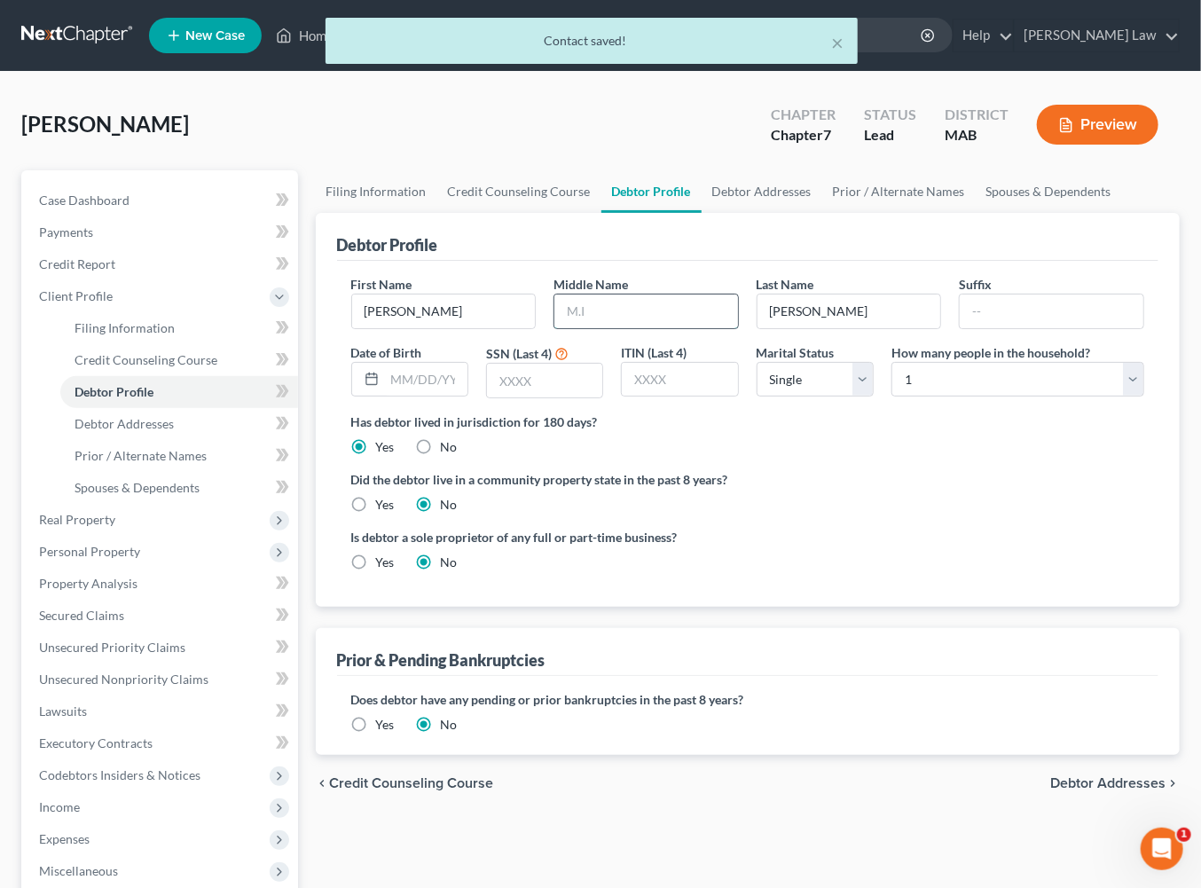
click at [600, 328] on input "text" at bounding box center [646, 311] width 184 height 34
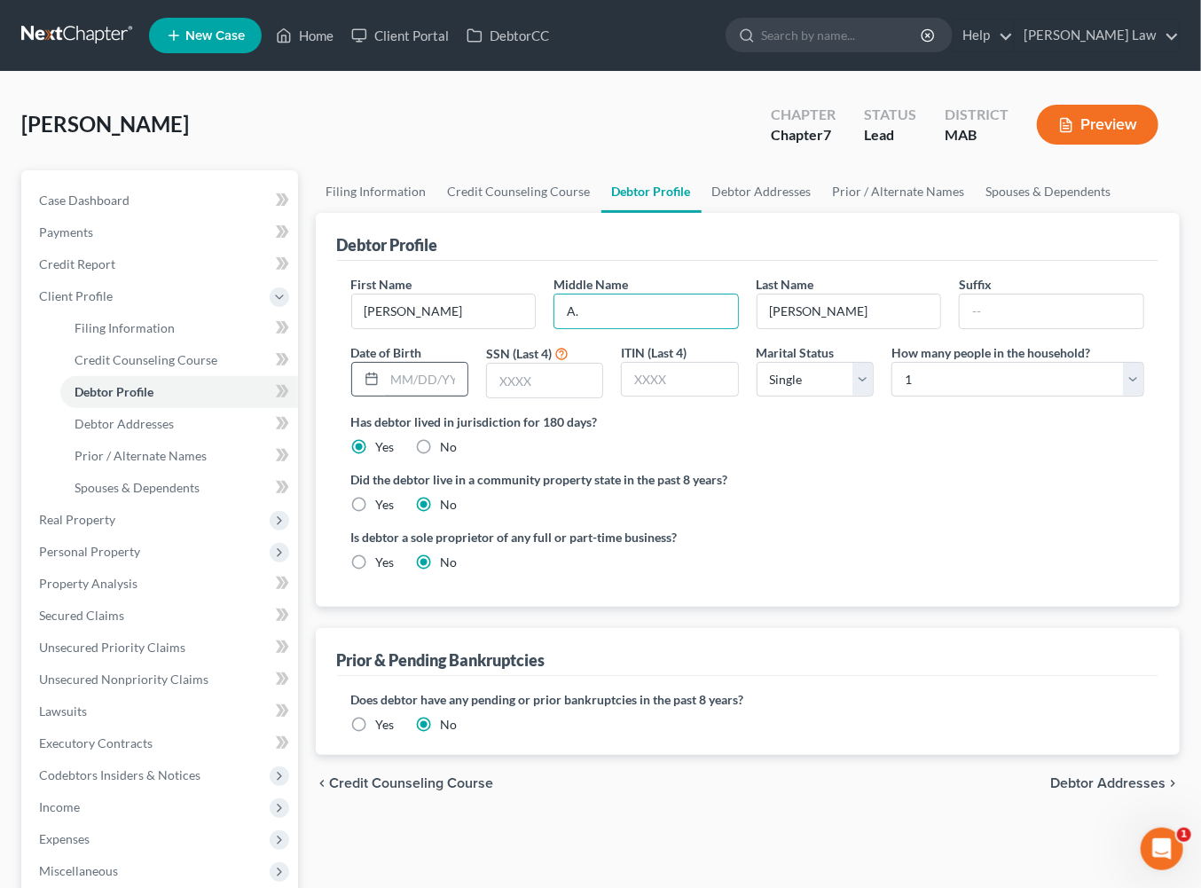
type input "A."
click at [420, 396] on input "text" at bounding box center [426, 380] width 82 height 34
type input "[DATE]"
click at [543, 397] on input "text" at bounding box center [544, 381] width 115 height 34
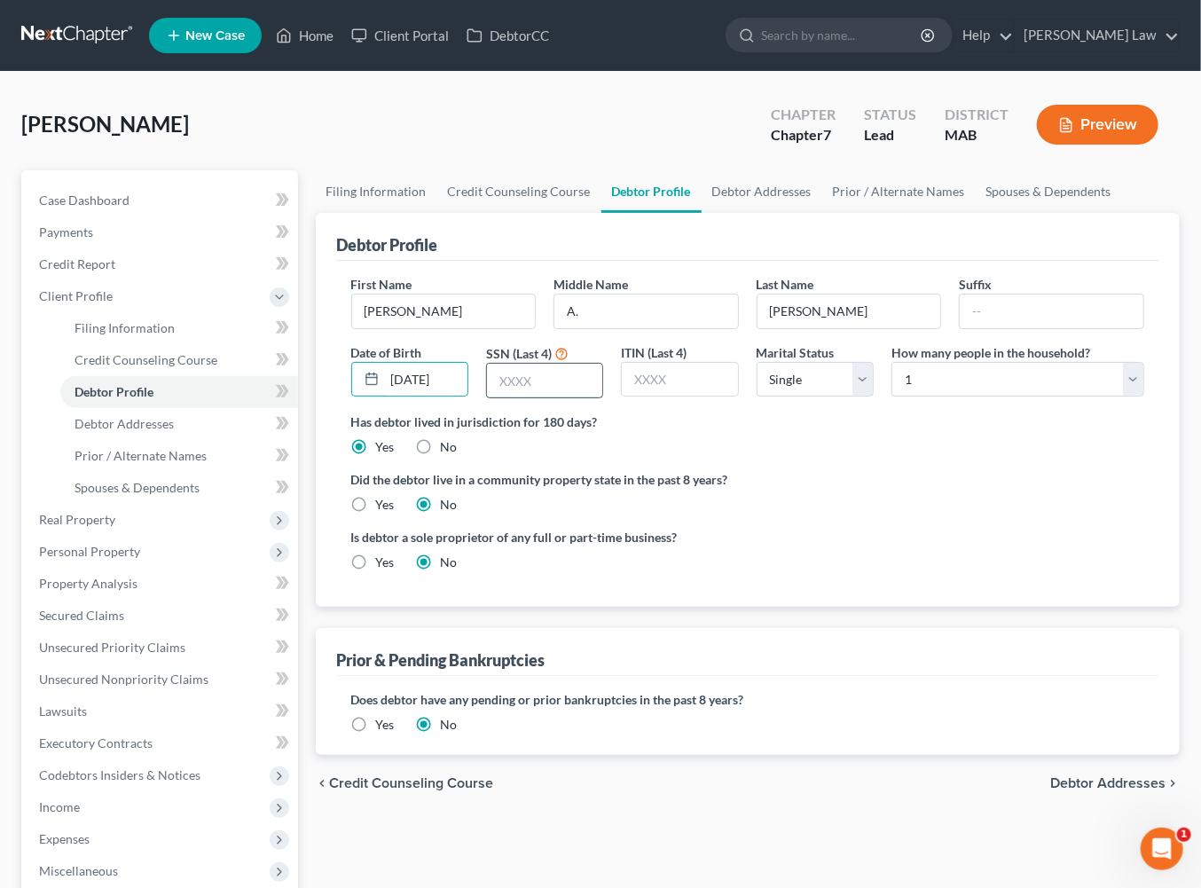
scroll to position [0, 0]
type input "3142"
click at [822, 213] on link "Debtor Addresses" at bounding box center [762, 191] width 121 height 43
select select "0"
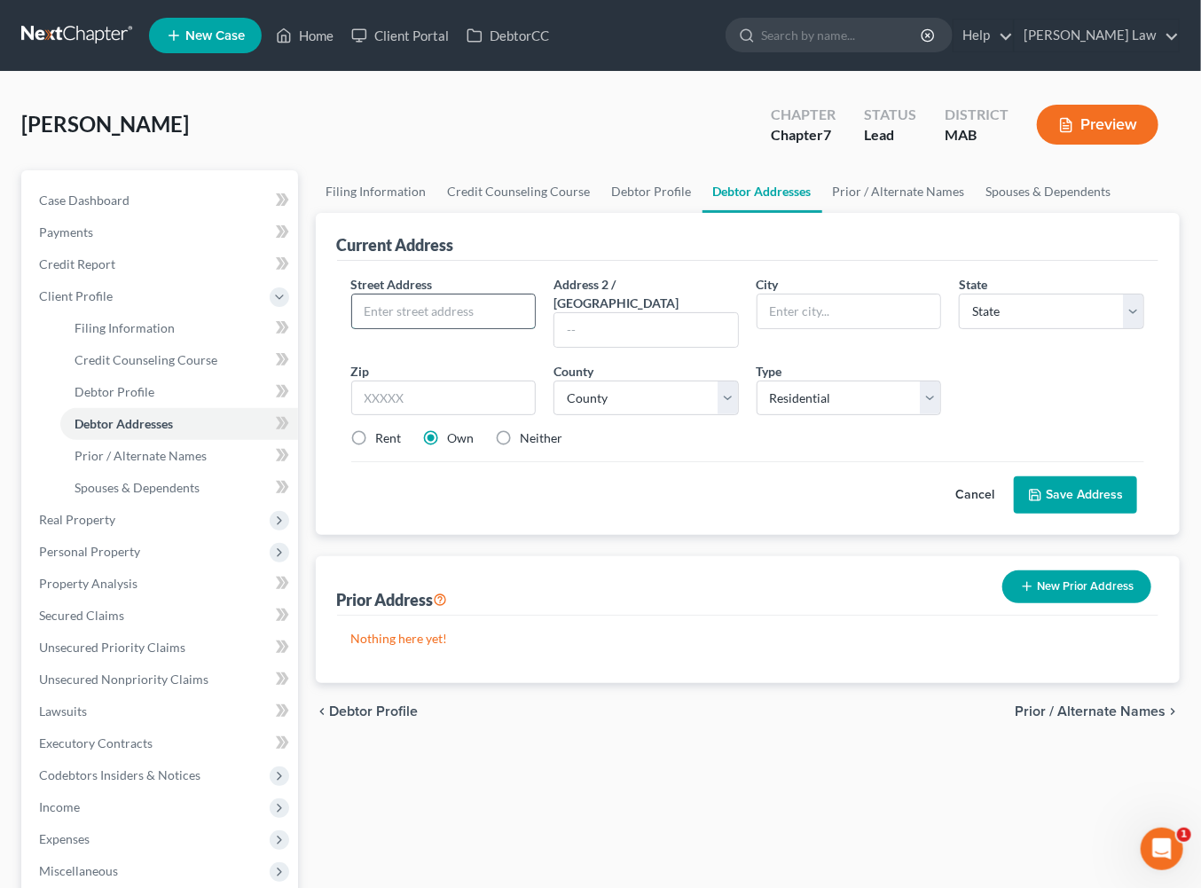
click at [461, 328] on input "text" at bounding box center [444, 311] width 184 height 34
type input "[STREET_ADDRESS][PERSON_NAME]"
type input "apt 3"
type input "[GEOGRAPHIC_DATA]"
select select "22"
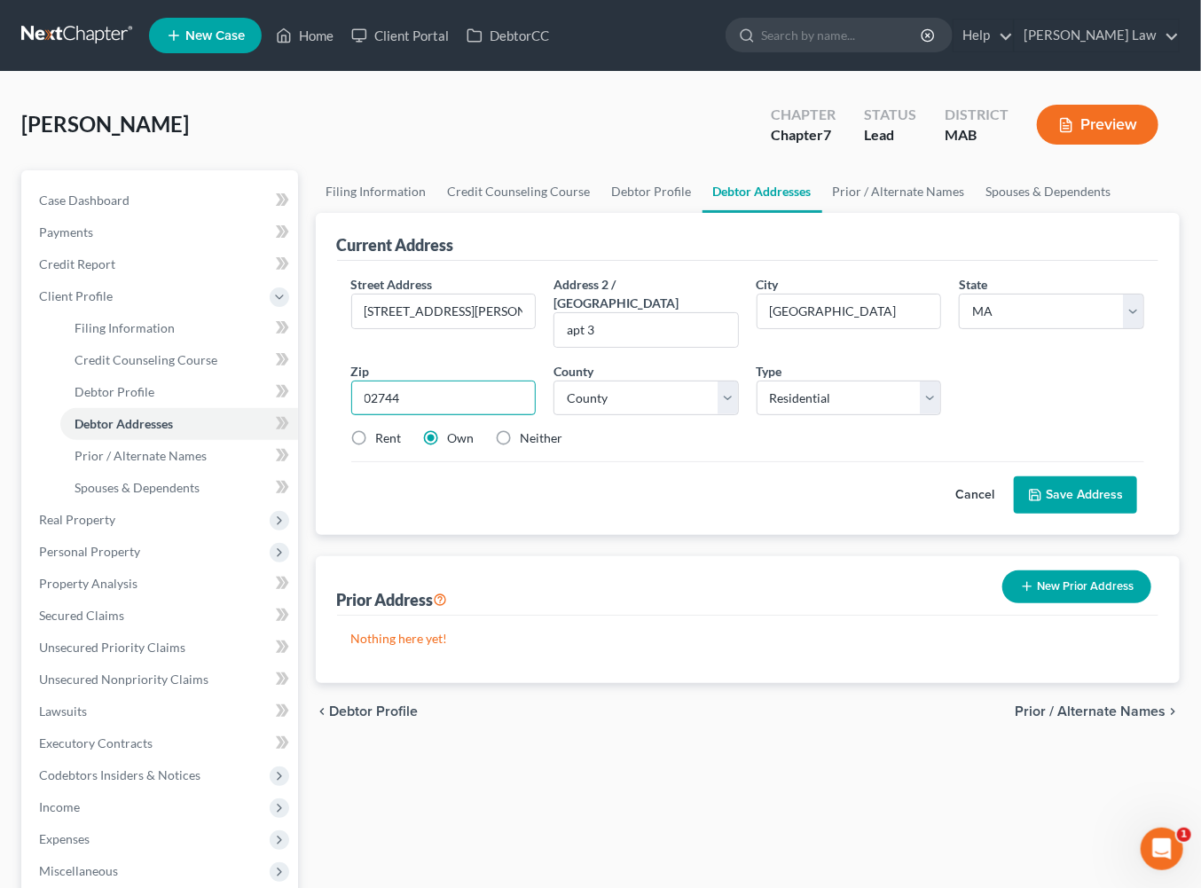
type input "02744"
click at [376, 447] on label "Rent" at bounding box center [389, 438] width 26 height 18
click at [383, 441] on input "Rent" at bounding box center [389, 435] width 12 height 12
radio input "true"
click at [1040, 514] on button "Save Address" at bounding box center [1075, 494] width 123 height 37
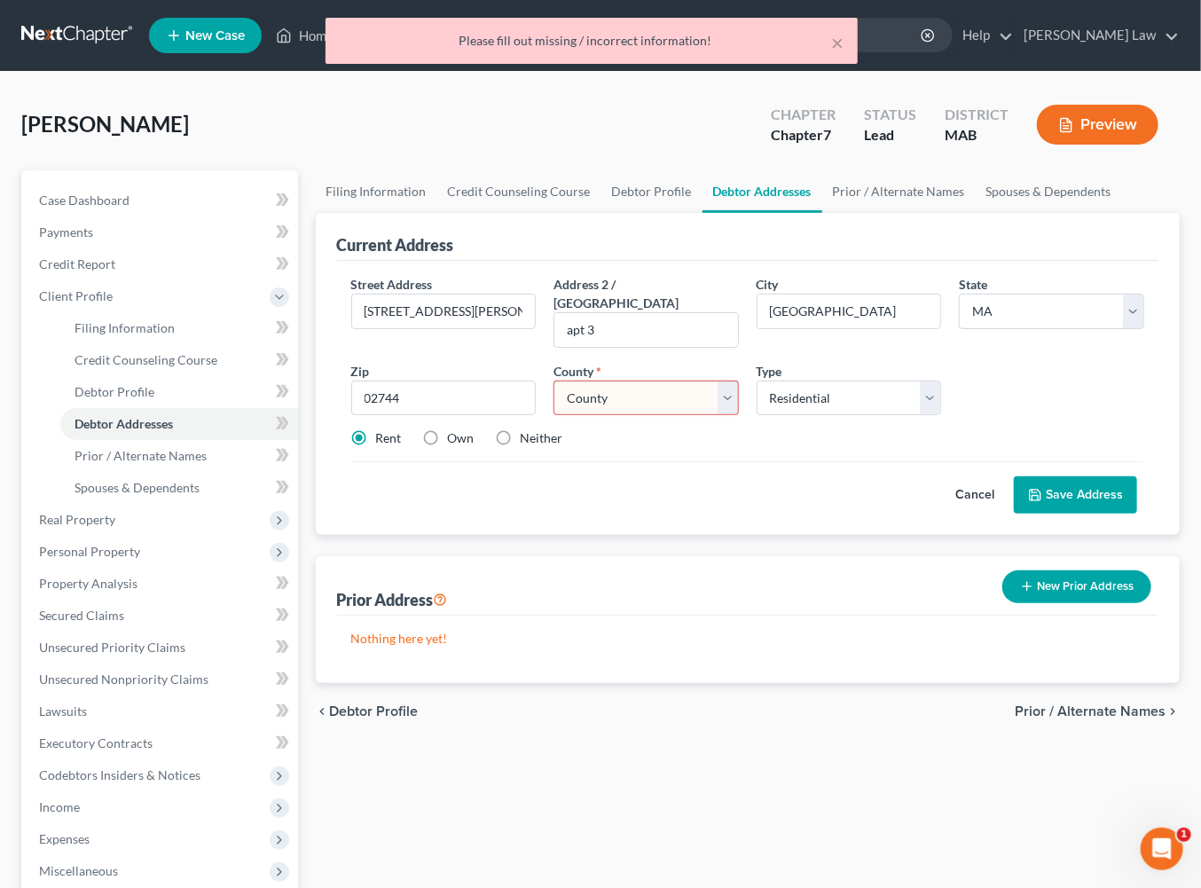
click at [728, 416] on select "County [GEOGRAPHIC_DATA] [GEOGRAPHIC_DATA] [GEOGRAPHIC_DATA] [GEOGRAPHIC_DATA] …" at bounding box center [645, 398] width 185 height 35
select select "2"
click at [1045, 514] on button "Save Address" at bounding box center [1075, 494] width 123 height 37
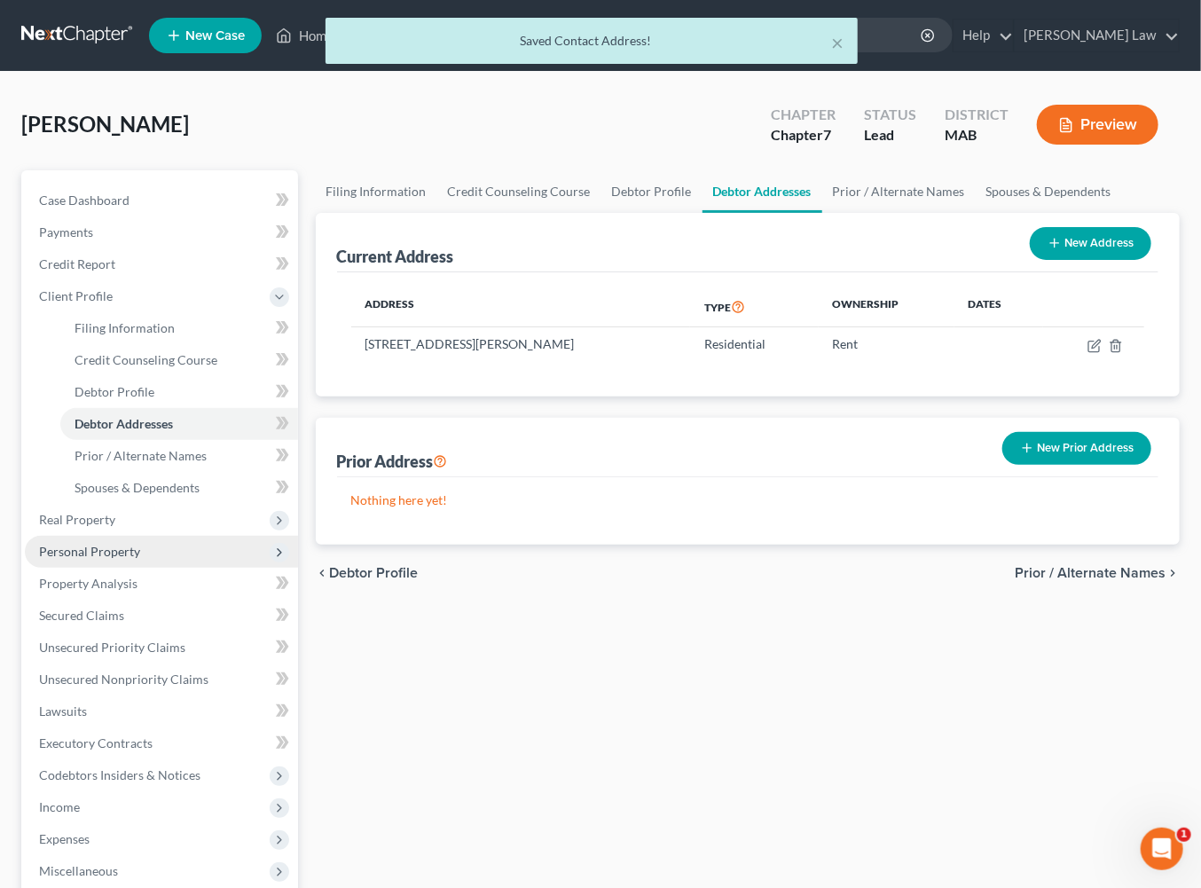
click at [119, 559] on span "Personal Property" at bounding box center [89, 551] width 101 height 15
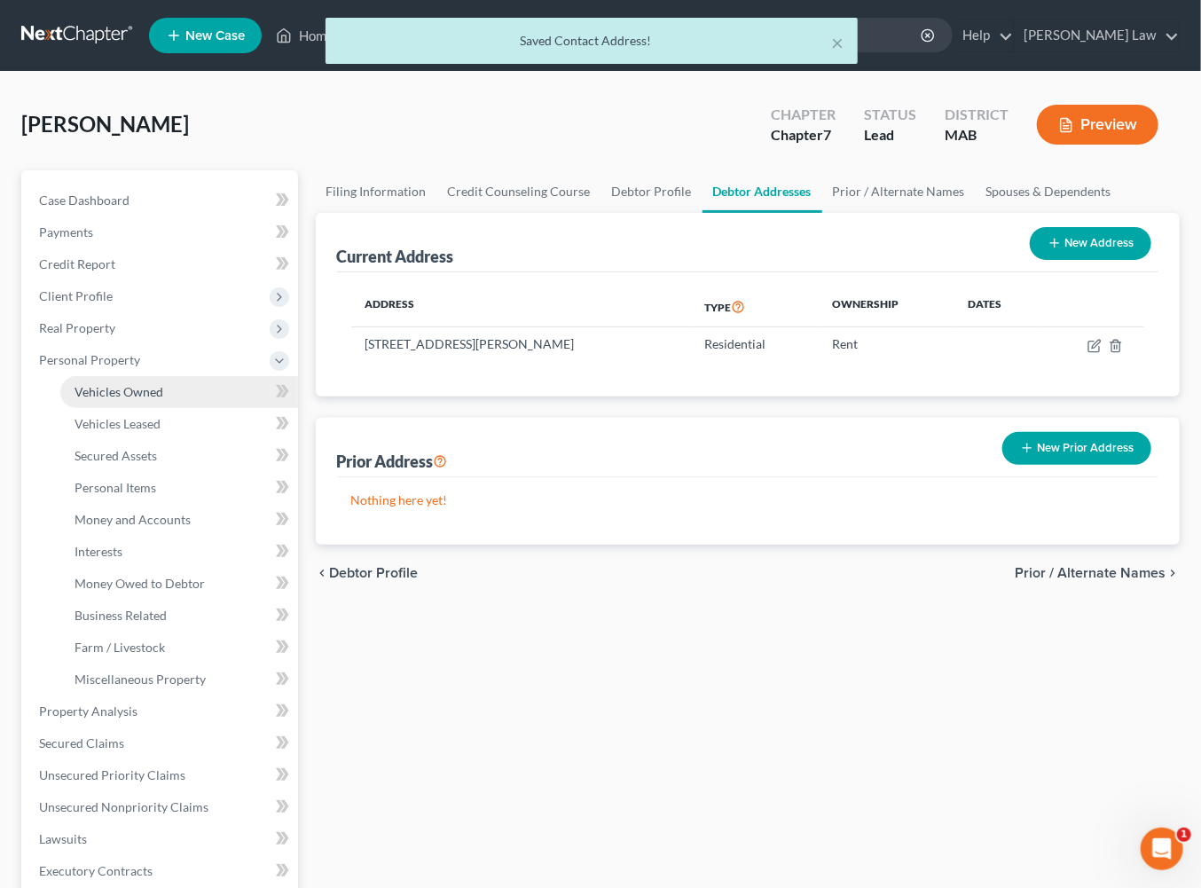
click at [156, 399] on span "Vehicles Owned" at bounding box center [119, 391] width 89 height 15
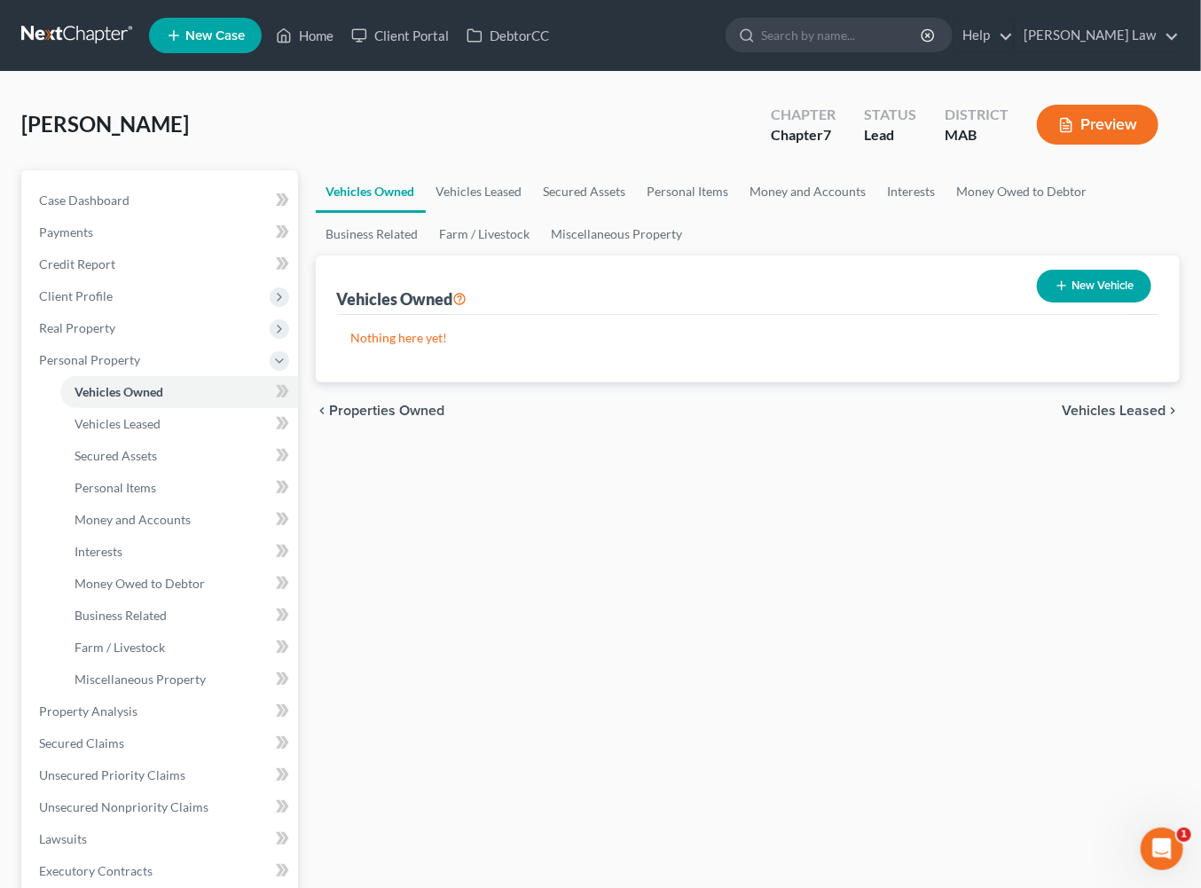
click at [1044, 302] on button "New Vehicle" at bounding box center [1094, 286] width 114 height 33
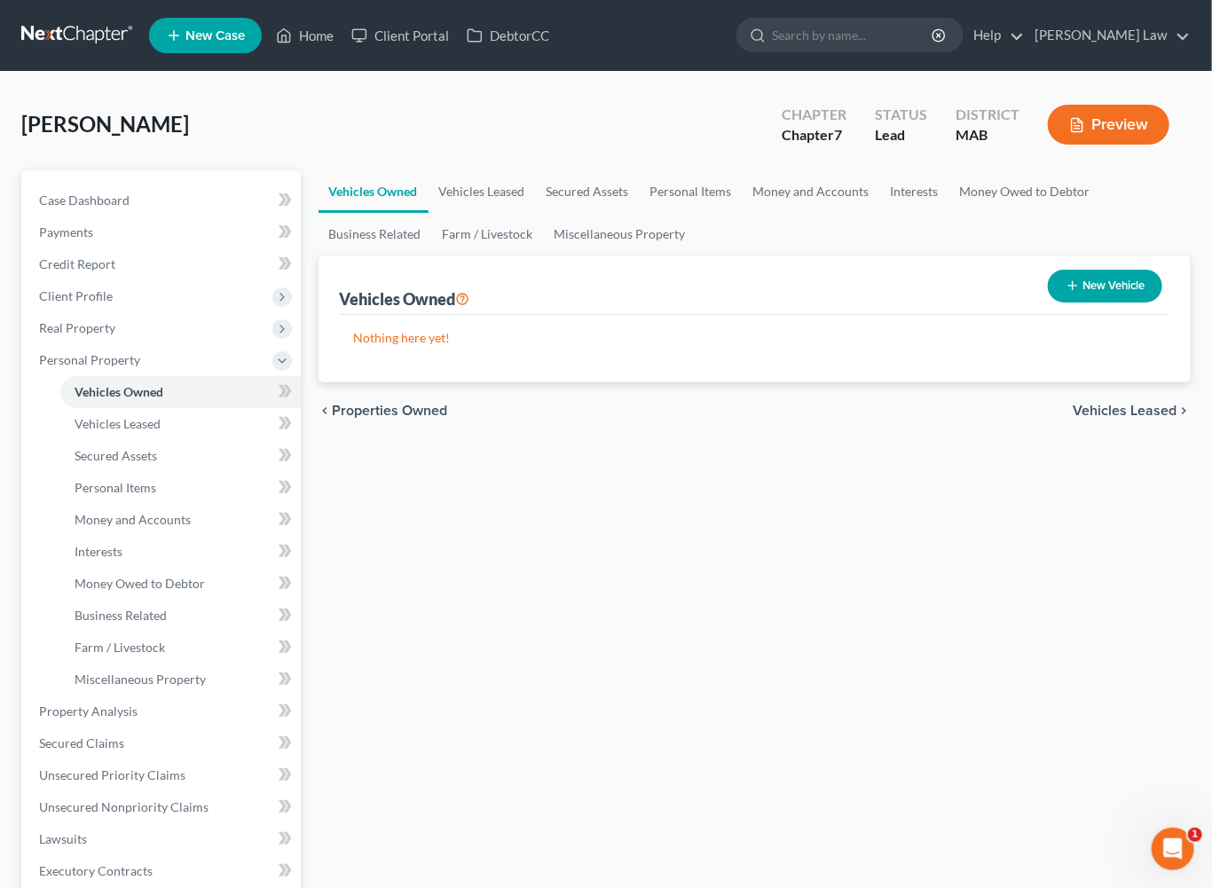
select select "0"
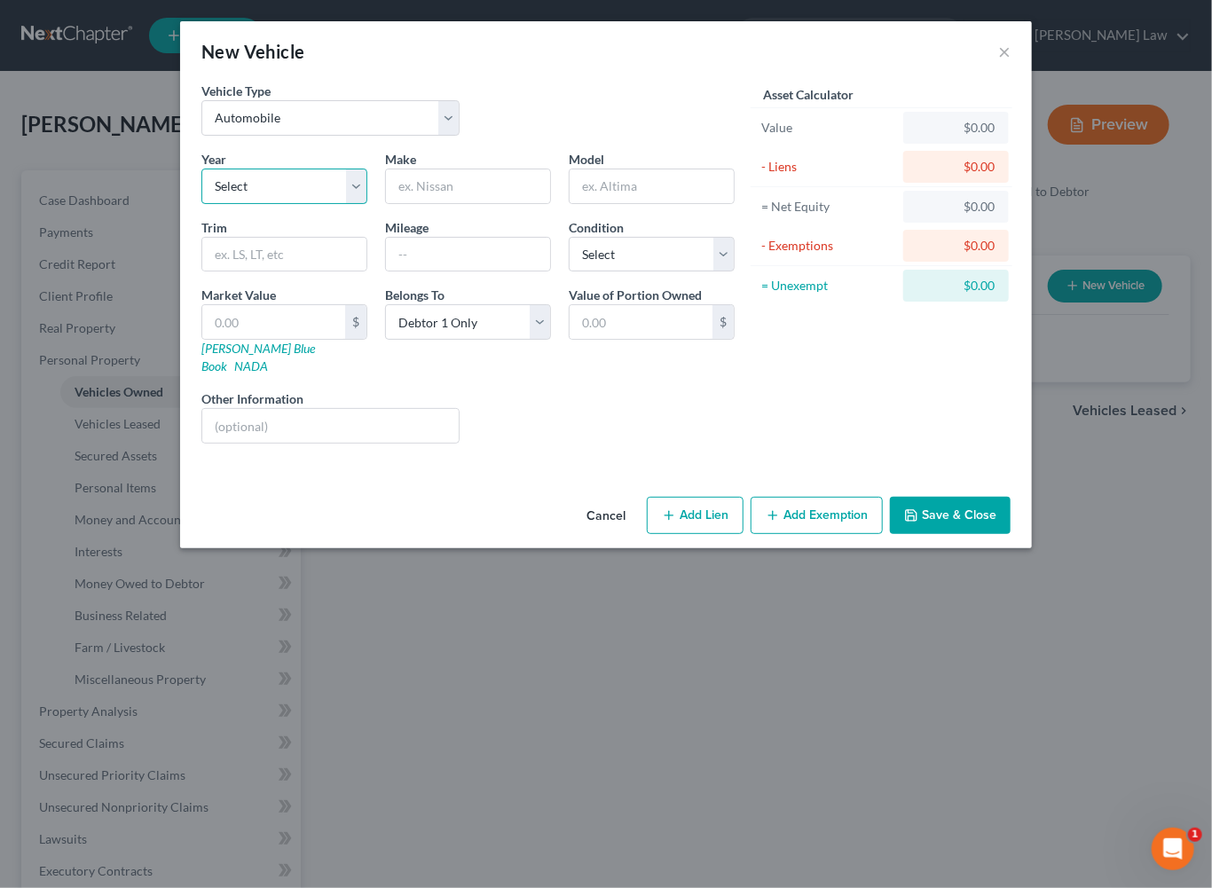
click at [298, 204] on select "Select 2026 2025 2024 2023 2022 2021 2020 2019 2018 2017 2016 2015 2014 2013 20…" at bounding box center [284, 186] width 166 height 35
select select "2"
click at [423, 203] on input "text" at bounding box center [468, 186] width 164 height 34
click at [468, 203] on input "Mitsubish" at bounding box center [468, 186] width 164 height 34
type input "MitsubishI"
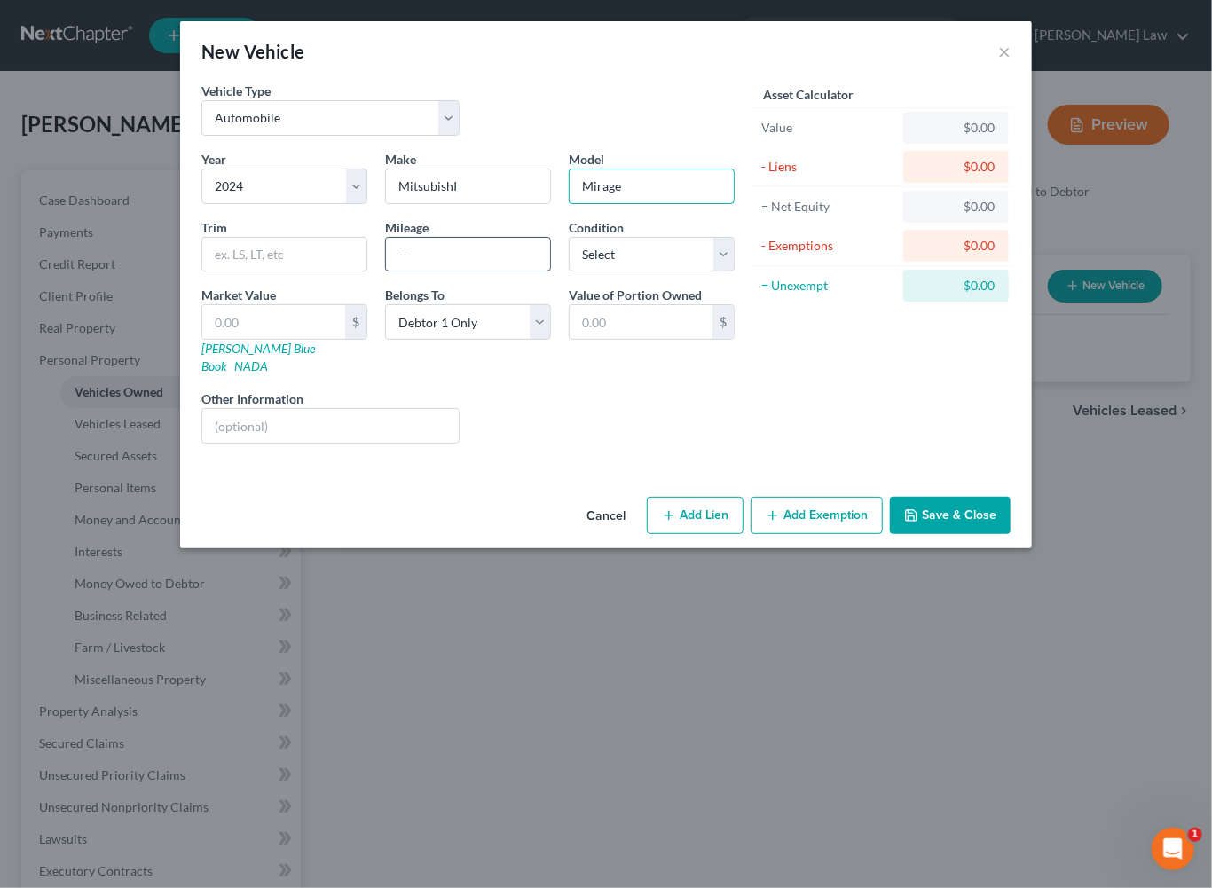
type input "Mirage"
click at [420, 271] on input "text" at bounding box center [468, 255] width 164 height 34
type input "32005"
click at [239, 443] on input "text" at bounding box center [330, 426] width 256 height 34
type input "payments 326 Santander keeping"
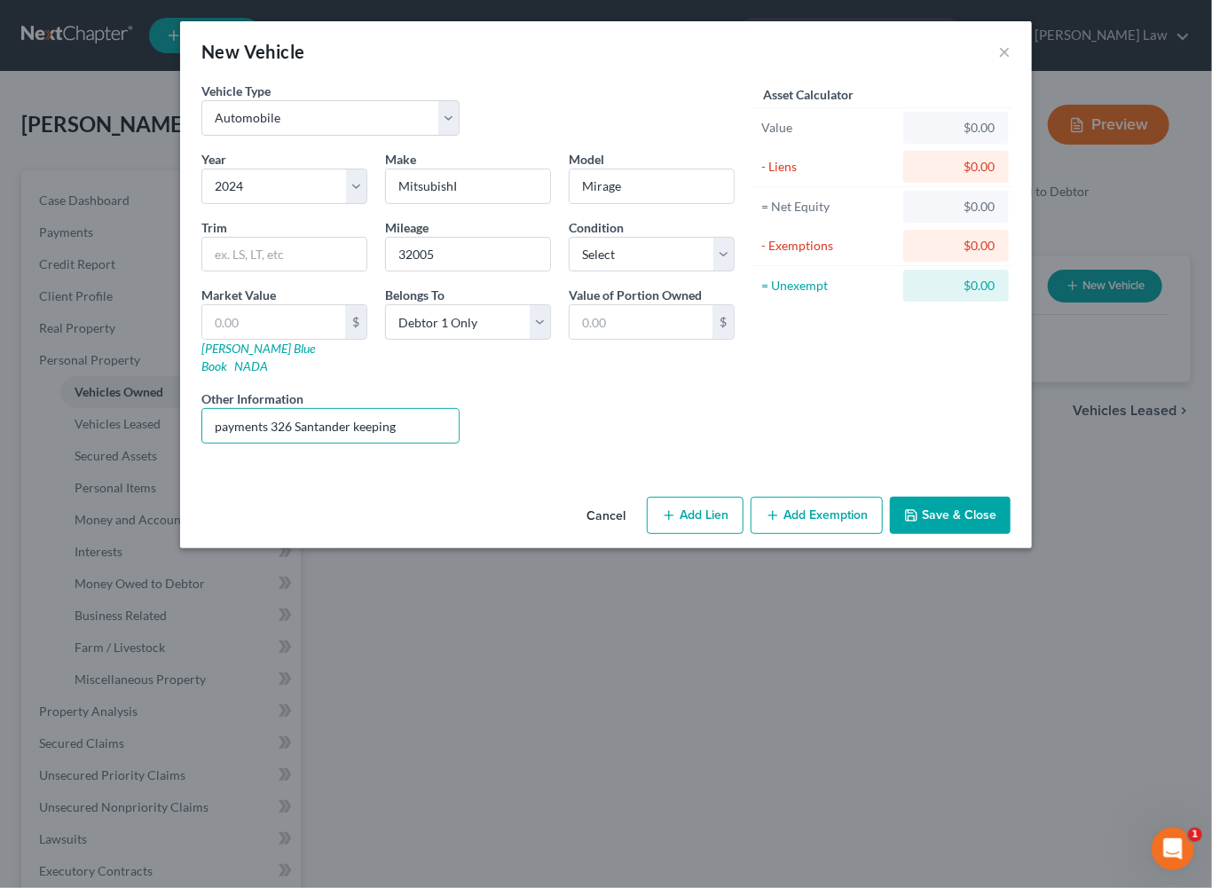
click at [1010, 534] on button "Save & Close" at bounding box center [950, 515] width 121 height 37
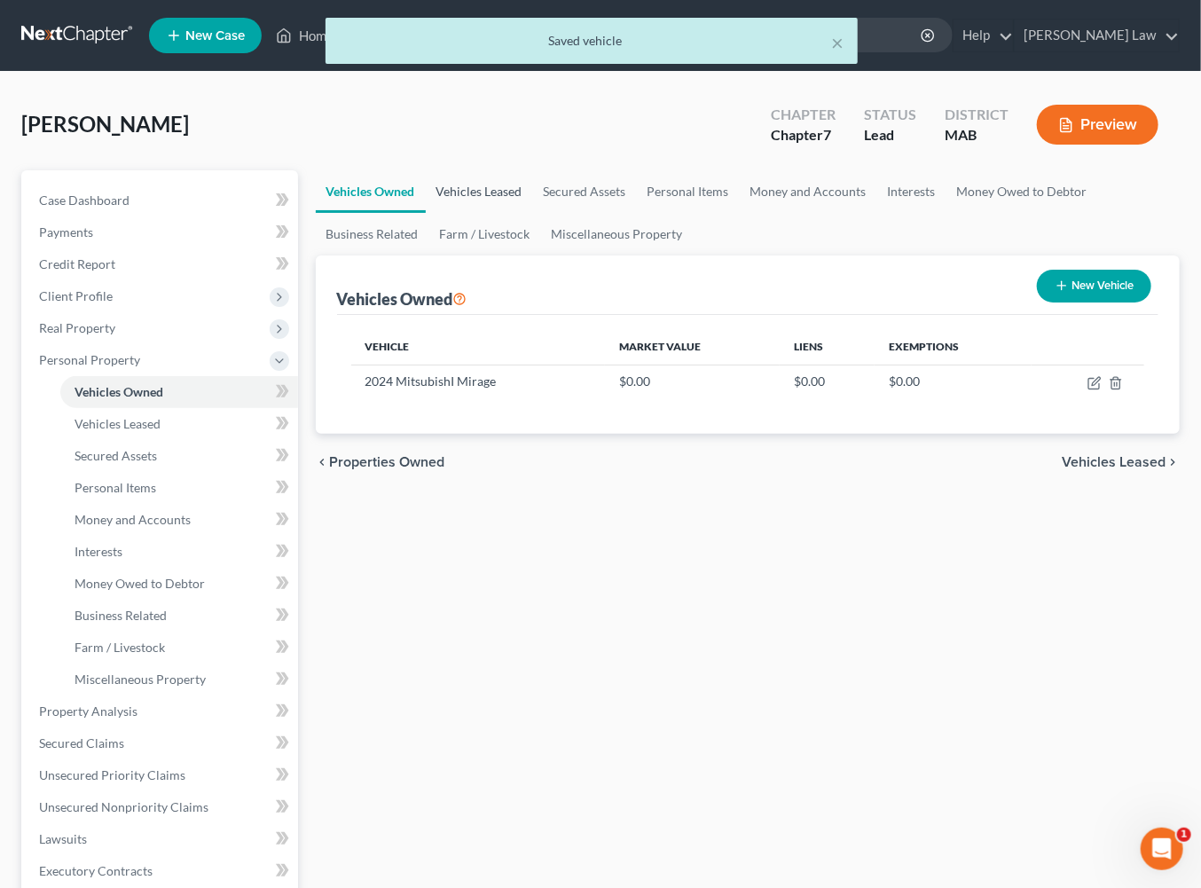
click at [516, 213] on link "Vehicles Leased" at bounding box center [479, 191] width 107 height 43
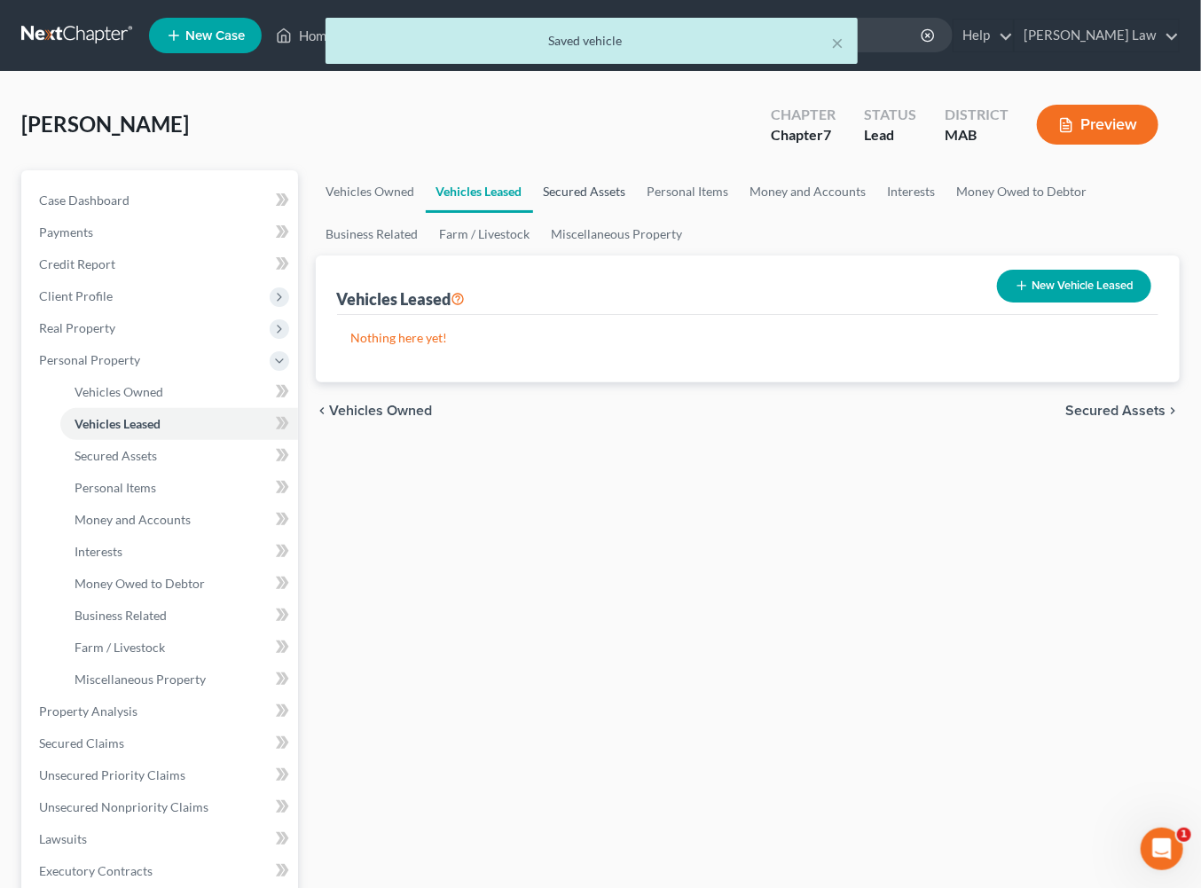
click at [637, 213] on link "Secured Assets" at bounding box center [585, 191] width 104 height 43
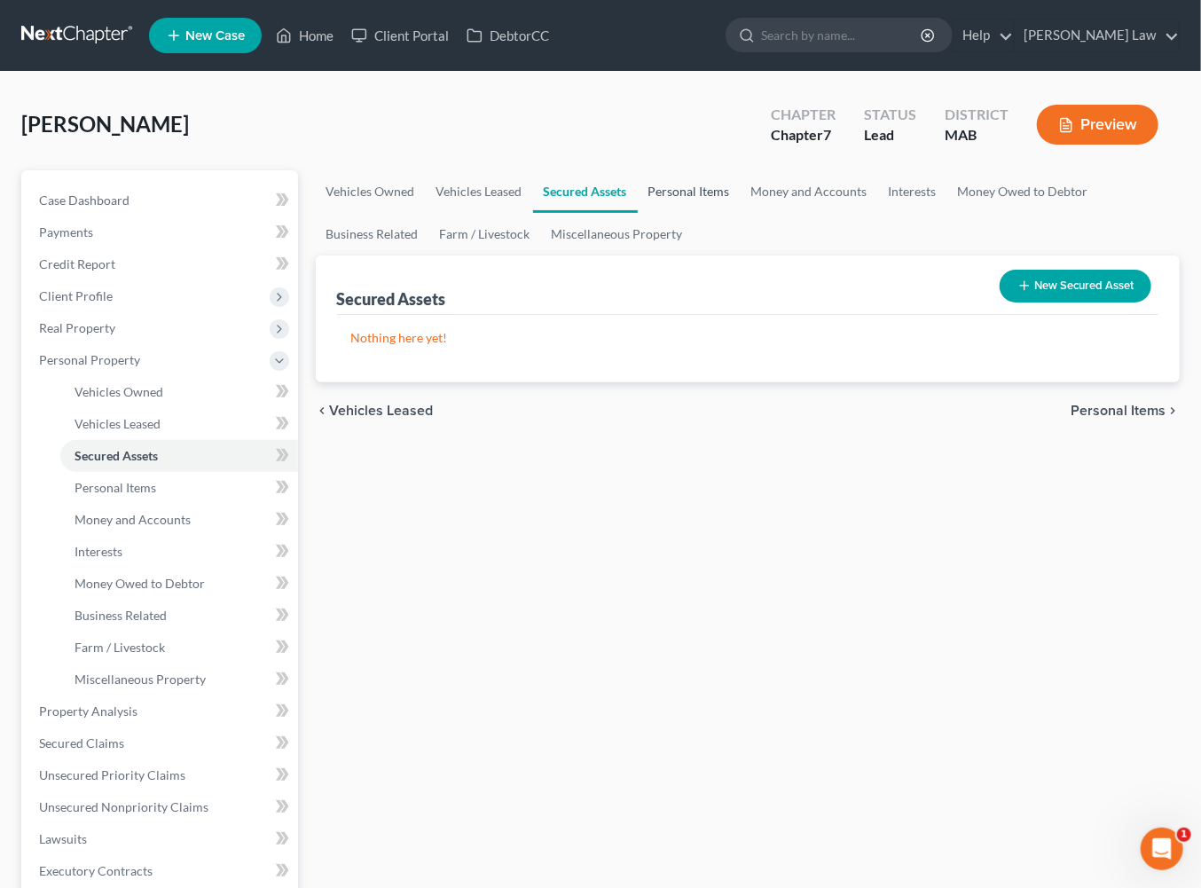
click at [741, 213] on link "Personal Items" at bounding box center [689, 191] width 103 height 43
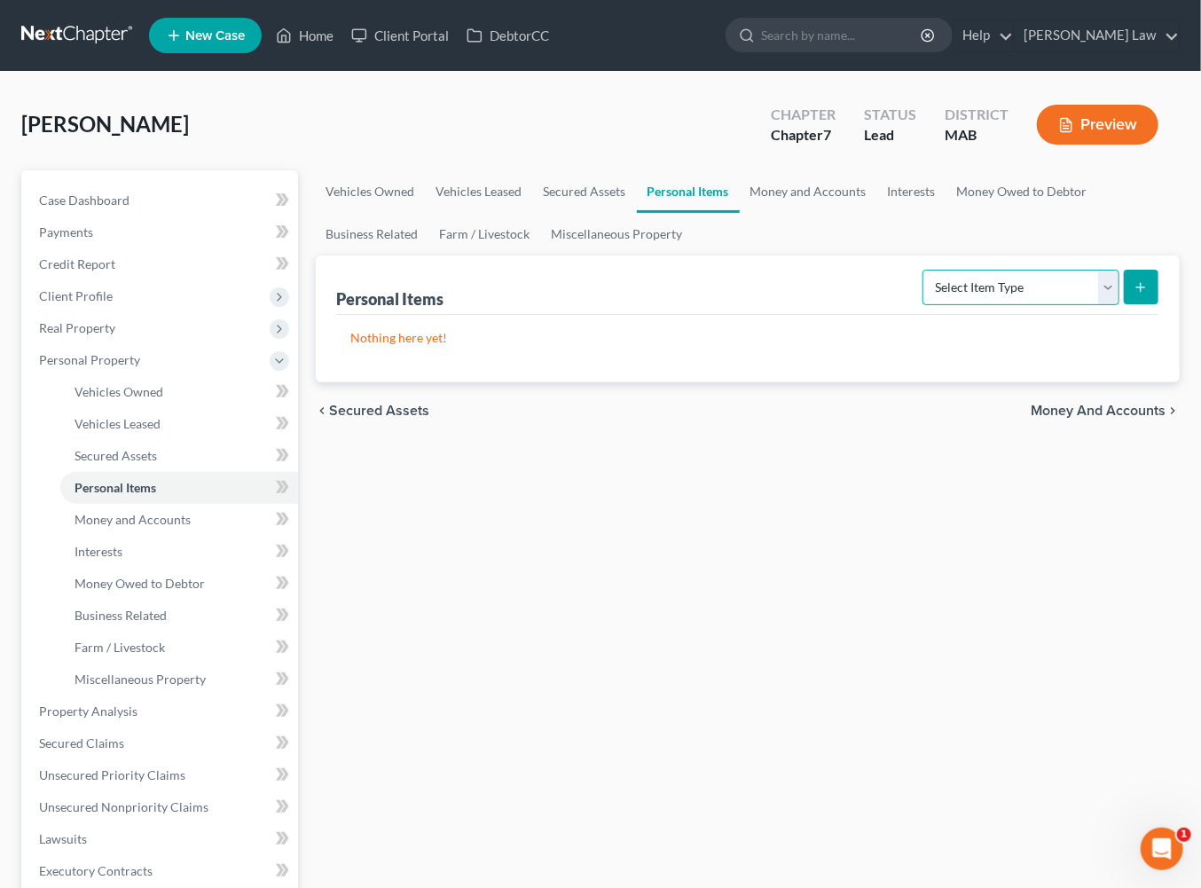
click at [1081, 305] on select "Select Item Type Clothing Collectibles Of Value Electronics Firearms Household …" at bounding box center [1020, 287] width 197 height 35
select select "clothing"
click at [1134, 294] on icon "submit" at bounding box center [1141, 287] width 14 height 14
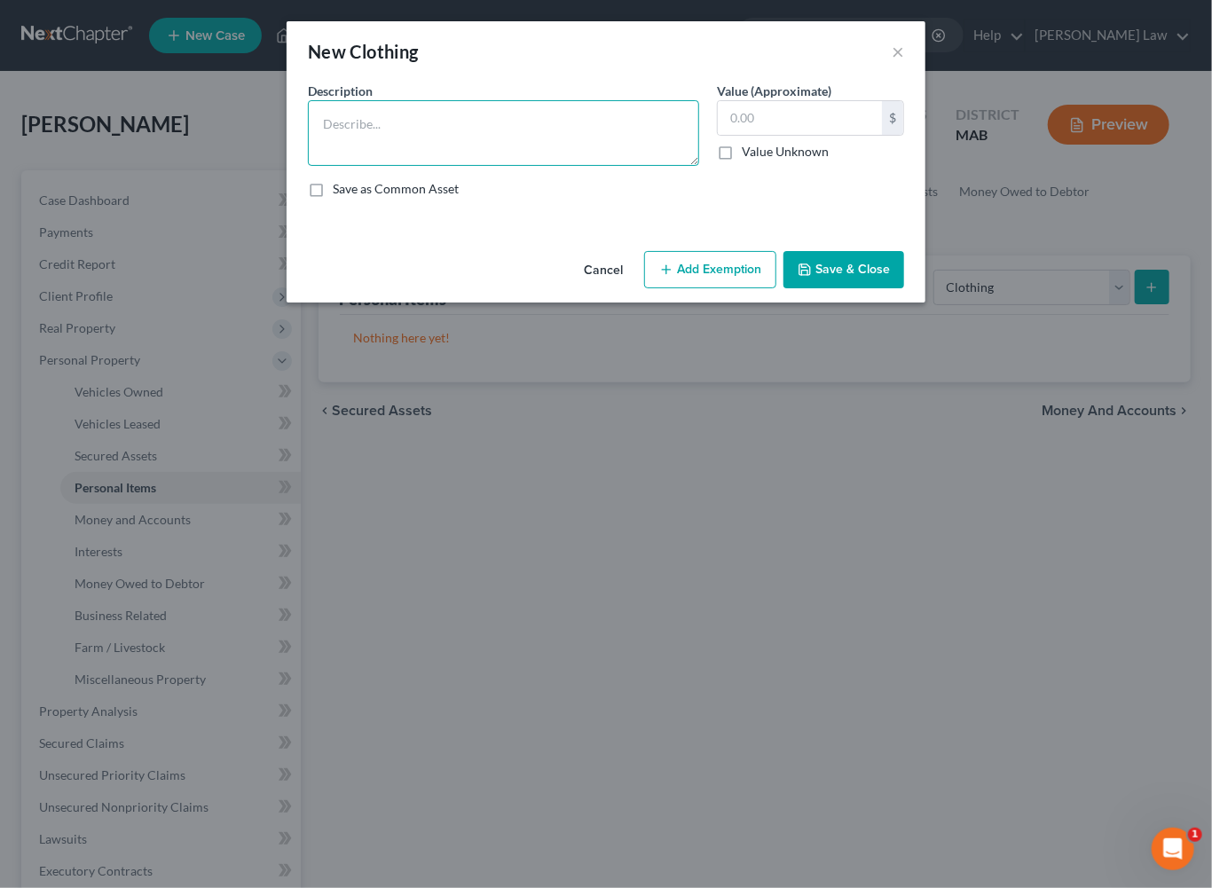
click at [417, 166] on textarea at bounding box center [503, 133] width 391 height 66
type textarea "Ordinary clothing"
type input "500"
click at [904, 288] on button "Save & Close" at bounding box center [843, 269] width 121 height 37
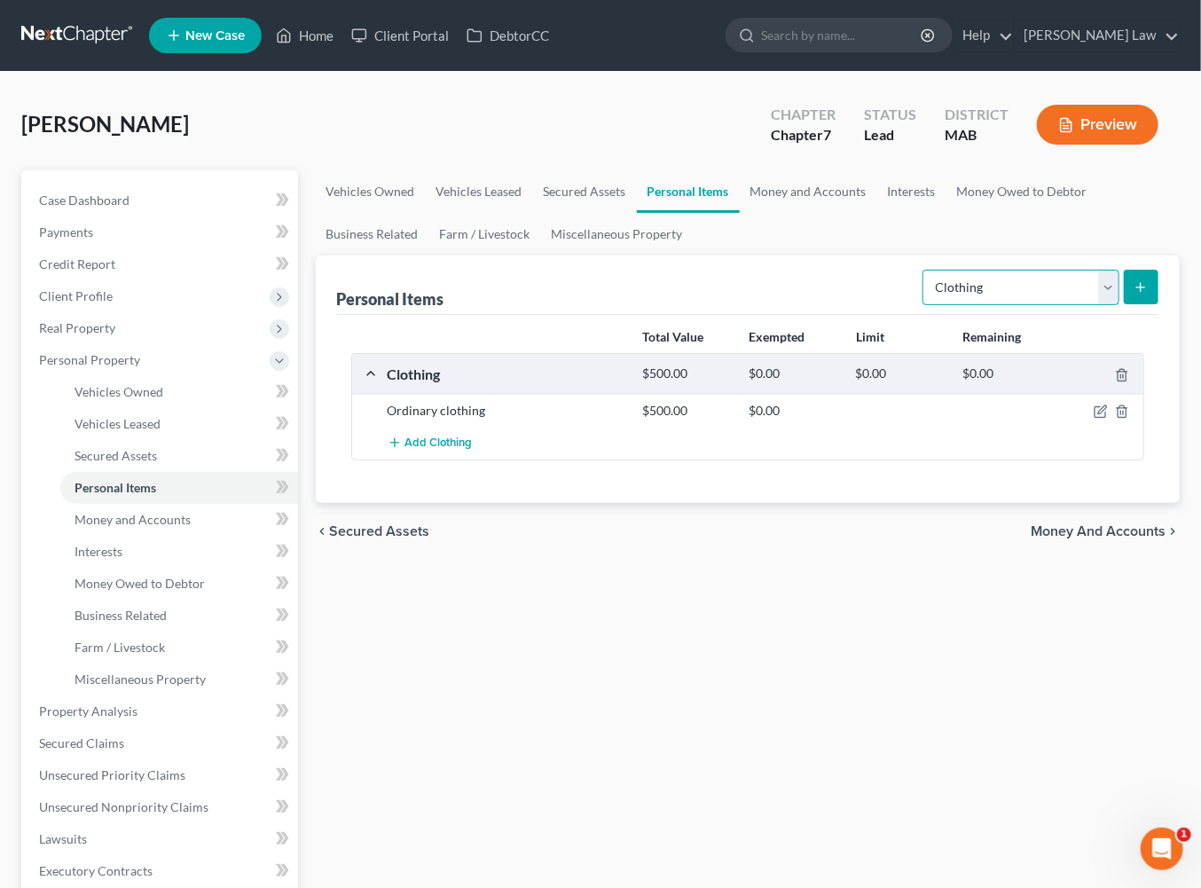
click at [1091, 305] on select "Select Item Type Clothing Collectibles Of Value Electronics Firearms Household …" at bounding box center [1020, 287] width 197 height 35
click at [1084, 305] on select "Select Item Type Clothing Collectibles Of Value Electronics Firearms Household …" at bounding box center [1020, 287] width 197 height 35
select select "firearms"
click at [1134, 294] on icon "submit" at bounding box center [1141, 287] width 14 height 14
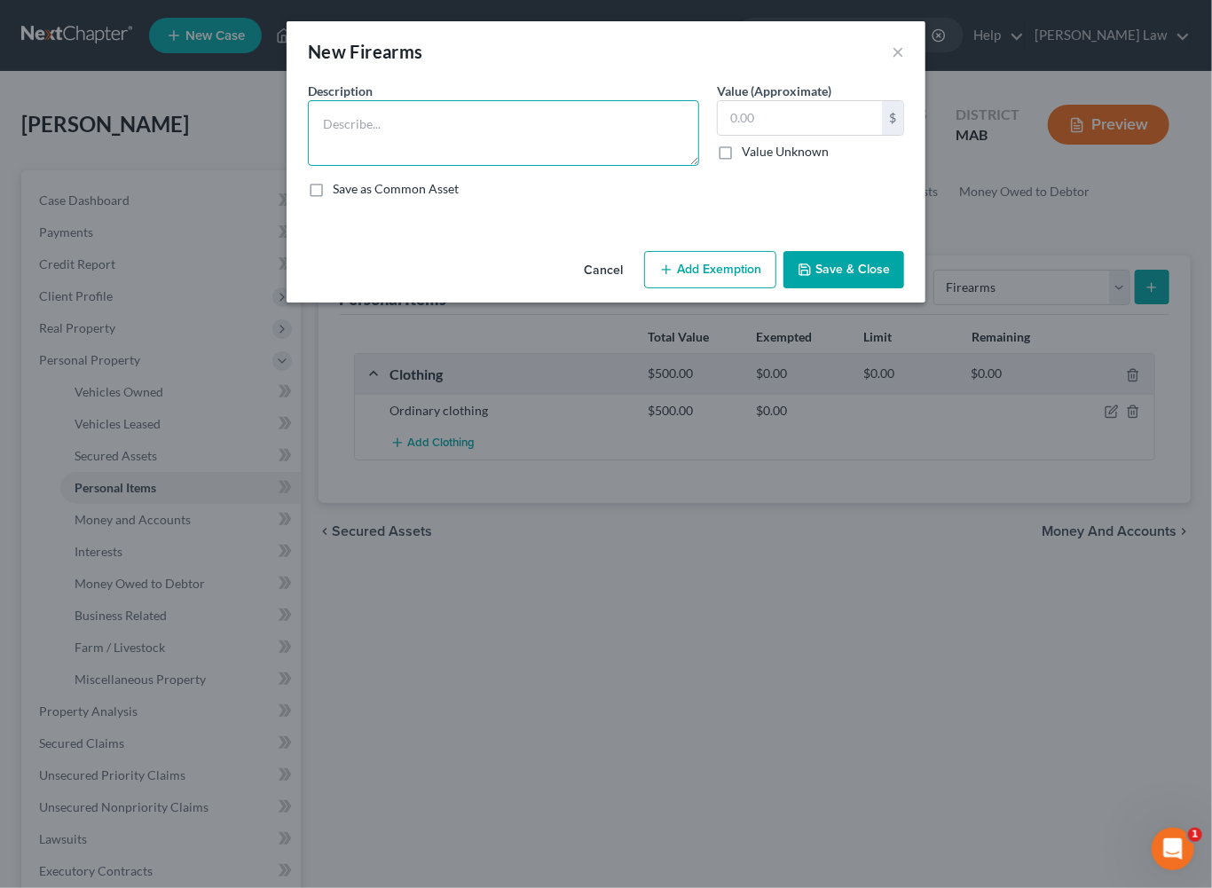
click at [350, 161] on textarea at bounding box center [503, 133] width 391 height 66
type textarea "1 Hand Gun"
type input "500"
click at [904, 288] on button "Save & Close" at bounding box center [843, 269] width 121 height 37
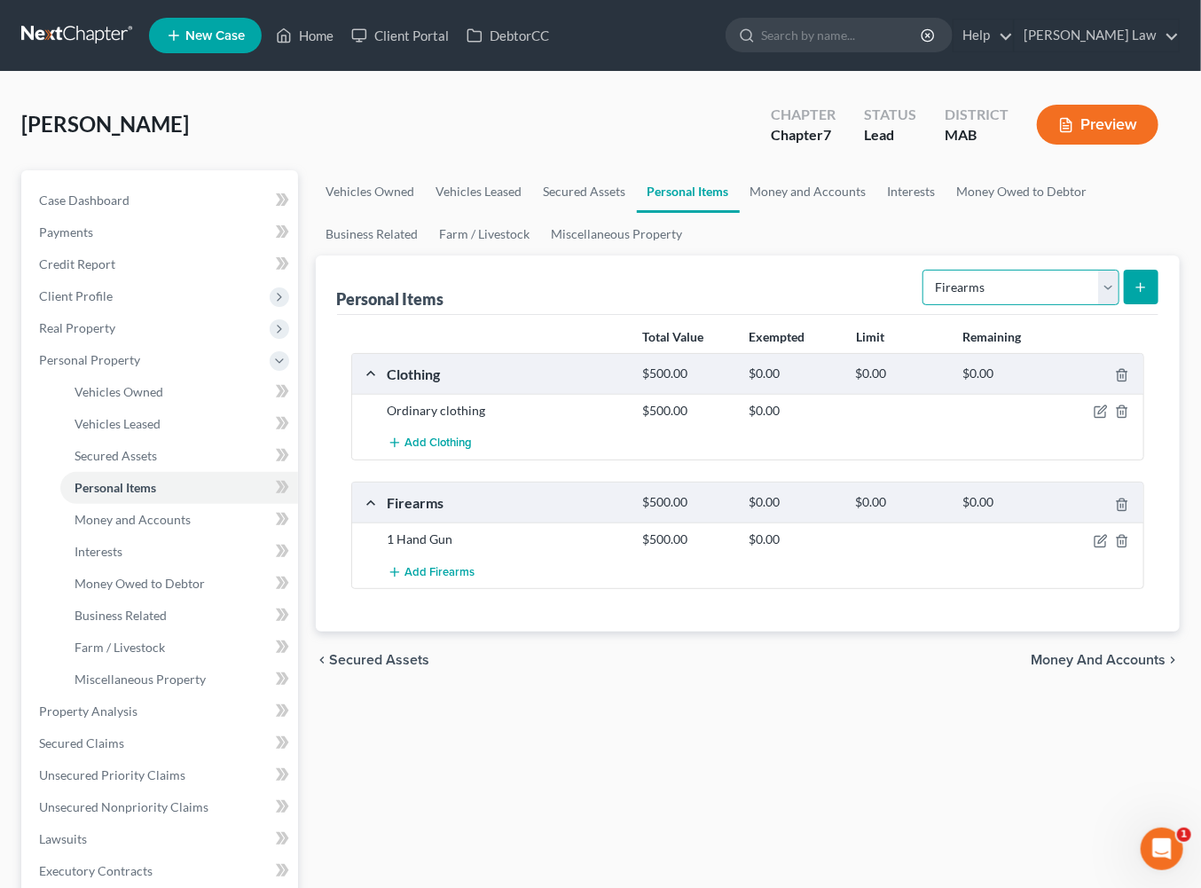
click at [1085, 305] on select "Select Item Type Clothing Collectibles Of Value Electronics Firearms Household …" at bounding box center [1020, 287] width 197 height 35
select select "electronics"
click at [1124, 304] on button "submit" at bounding box center [1141, 287] width 35 height 35
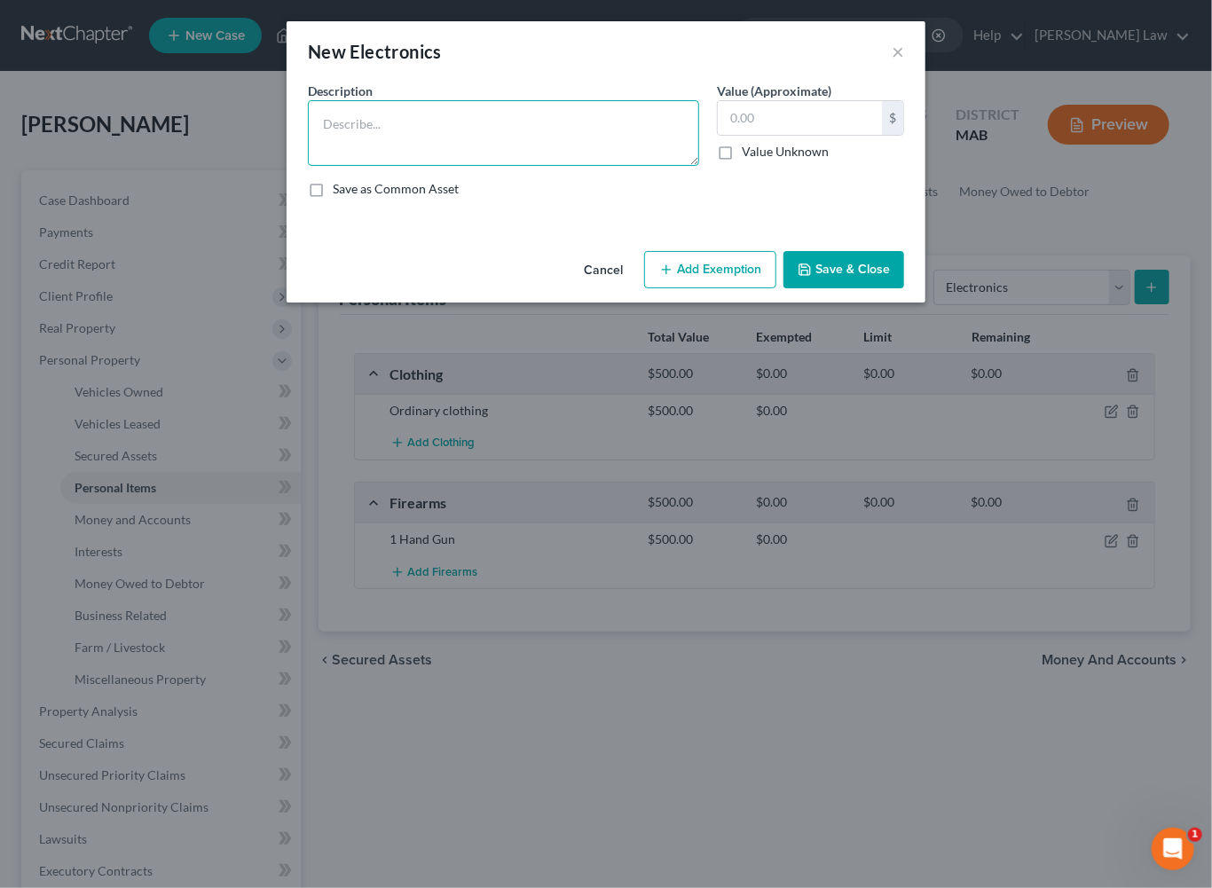
click at [310, 166] on textarea at bounding box center [503, 133] width 391 height 66
type textarea "Misc. Electronics"
type input "2,000"
click at [904, 288] on button "Save & Close" at bounding box center [843, 269] width 121 height 37
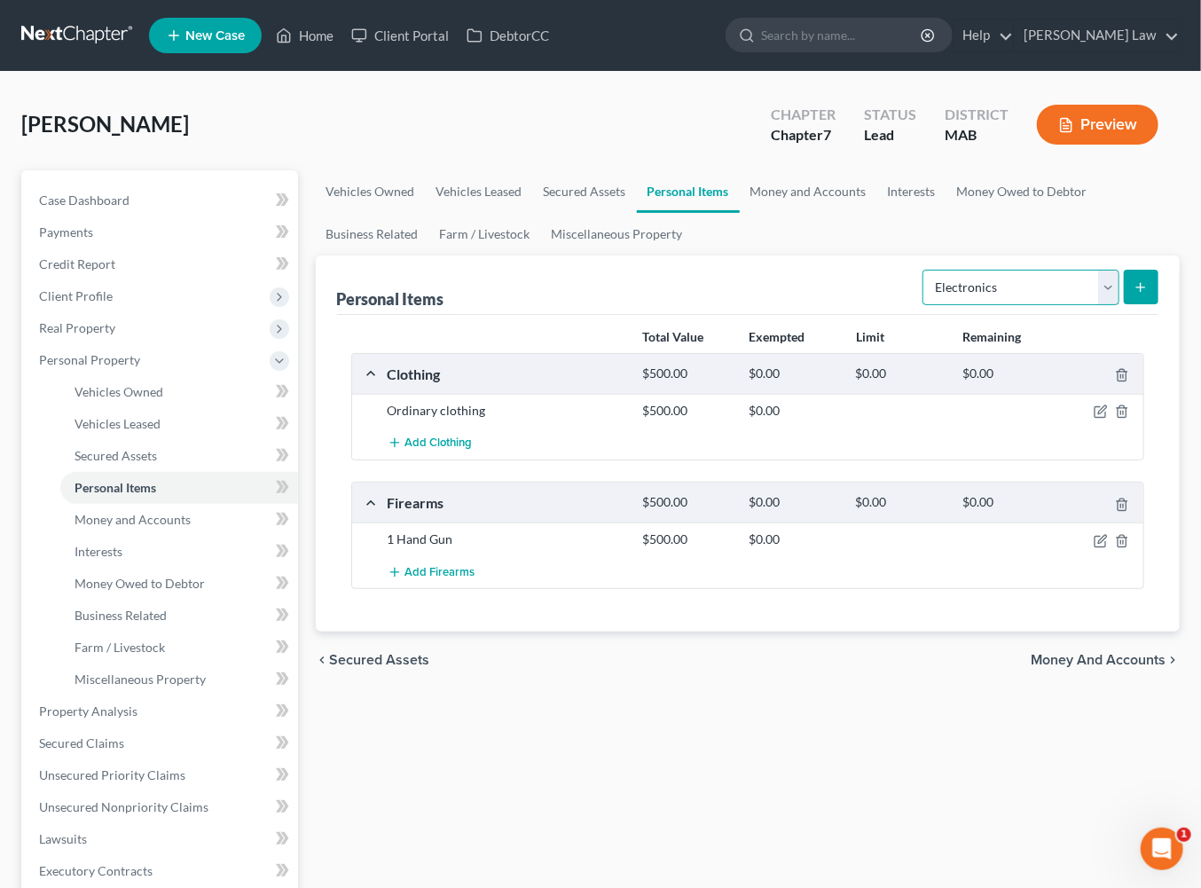
click at [1095, 305] on select "Select Item Type Clothing Collectibles Of Value Electronics Firearms Household …" at bounding box center [1020, 287] width 197 height 35
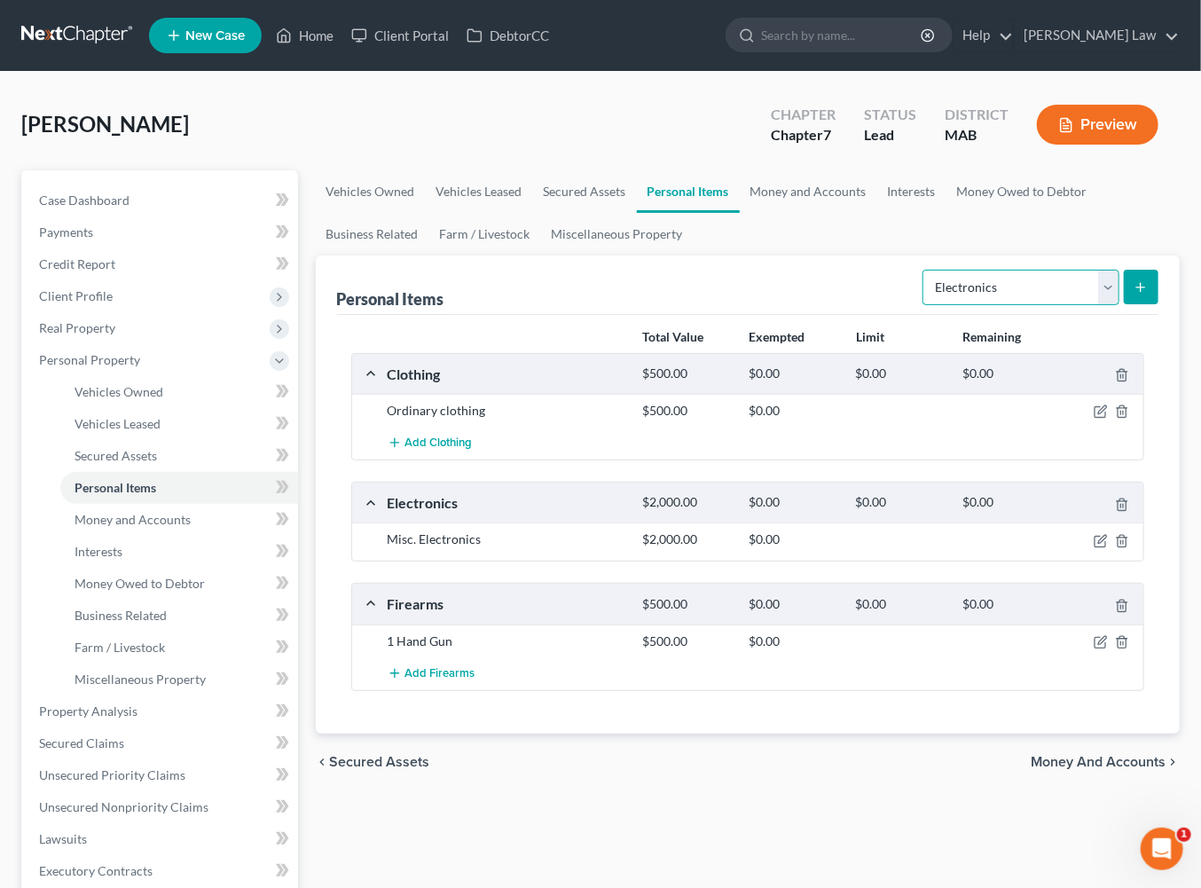
select select "household_goods"
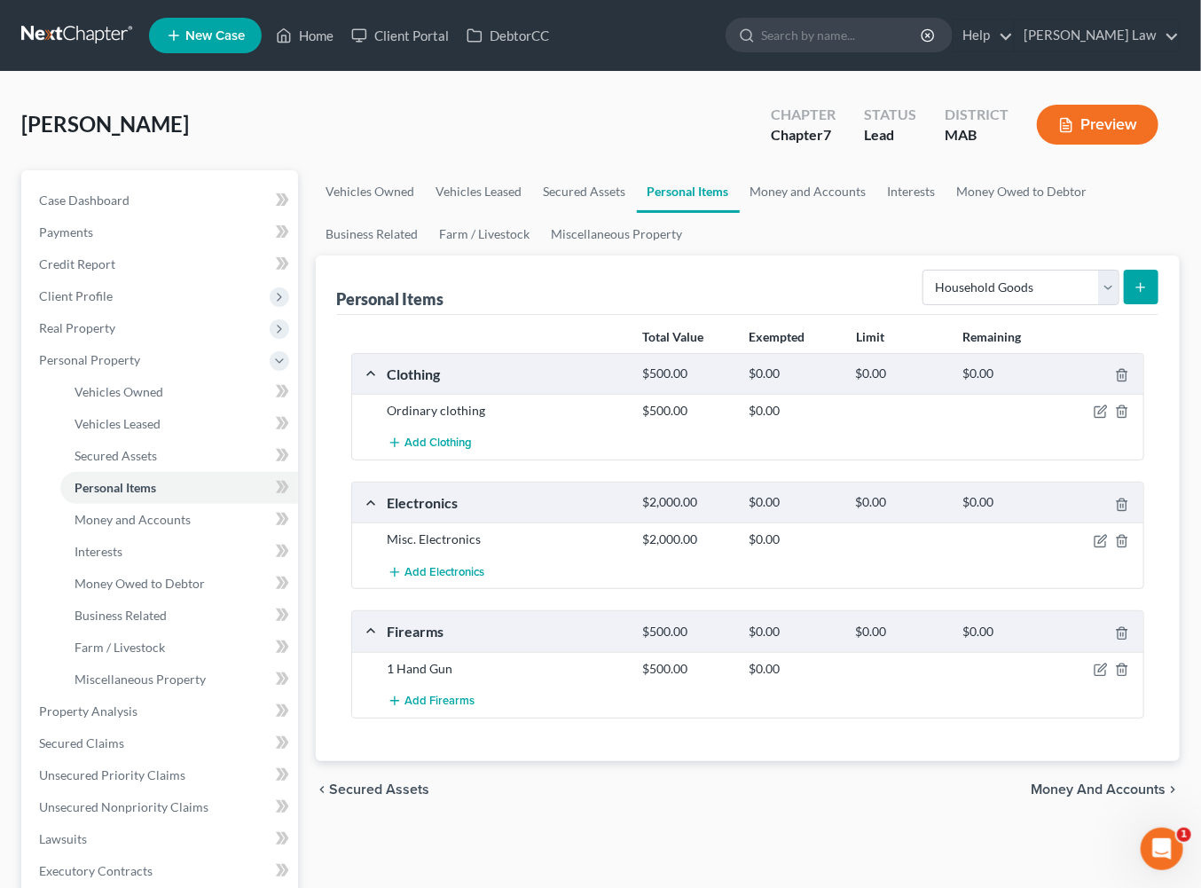
click at [1134, 294] on icon "submit" at bounding box center [1141, 287] width 14 height 14
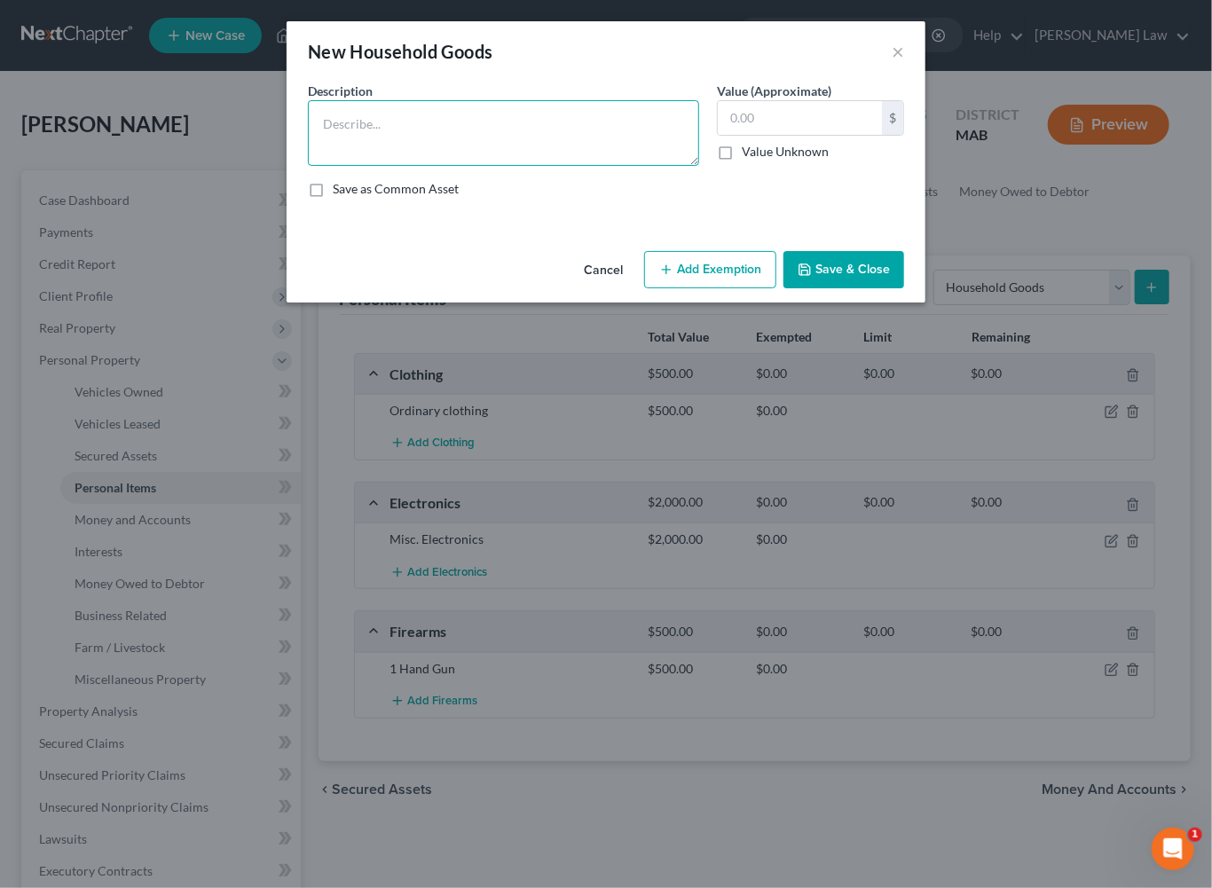
click at [373, 151] on textarea at bounding box center [503, 133] width 391 height 66
type textarea "Ordinary and usual household contents"
type input "3,000"
click at [896, 288] on button "Save & Close" at bounding box center [843, 269] width 121 height 37
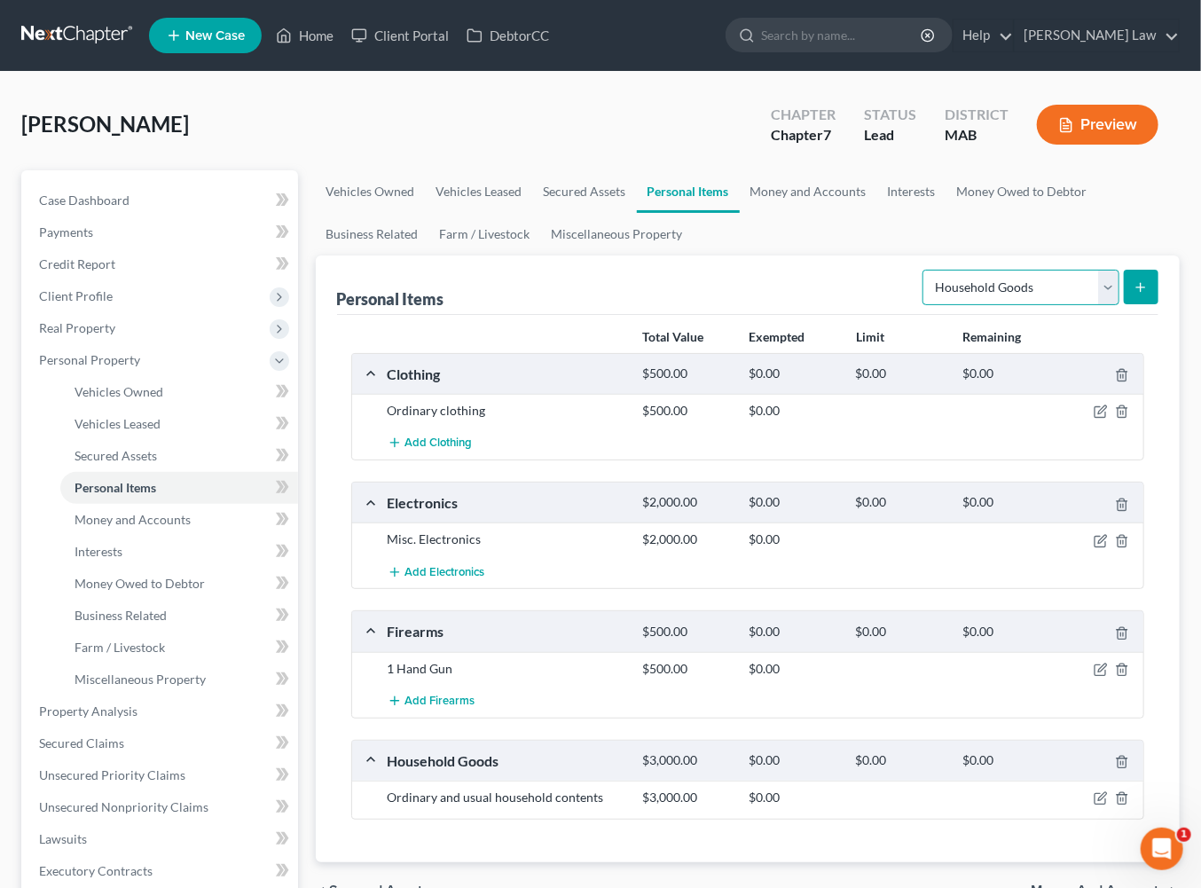
click at [1093, 305] on select "Select Item Type Clothing Collectibles Of Value Electronics Firearms Household …" at bounding box center [1020, 287] width 197 height 35
select select "jewelry"
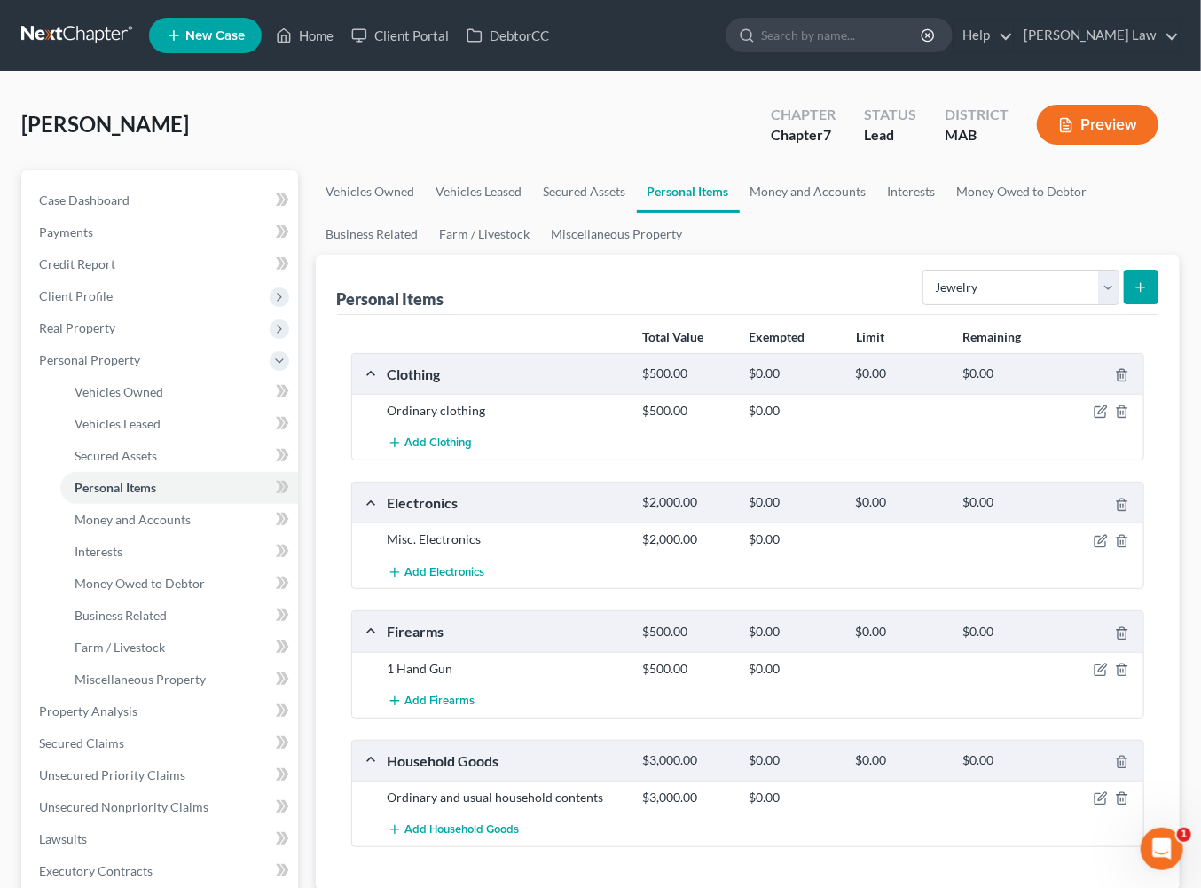
click at [1124, 304] on button "submit" at bounding box center [1141, 287] width 35 height 35
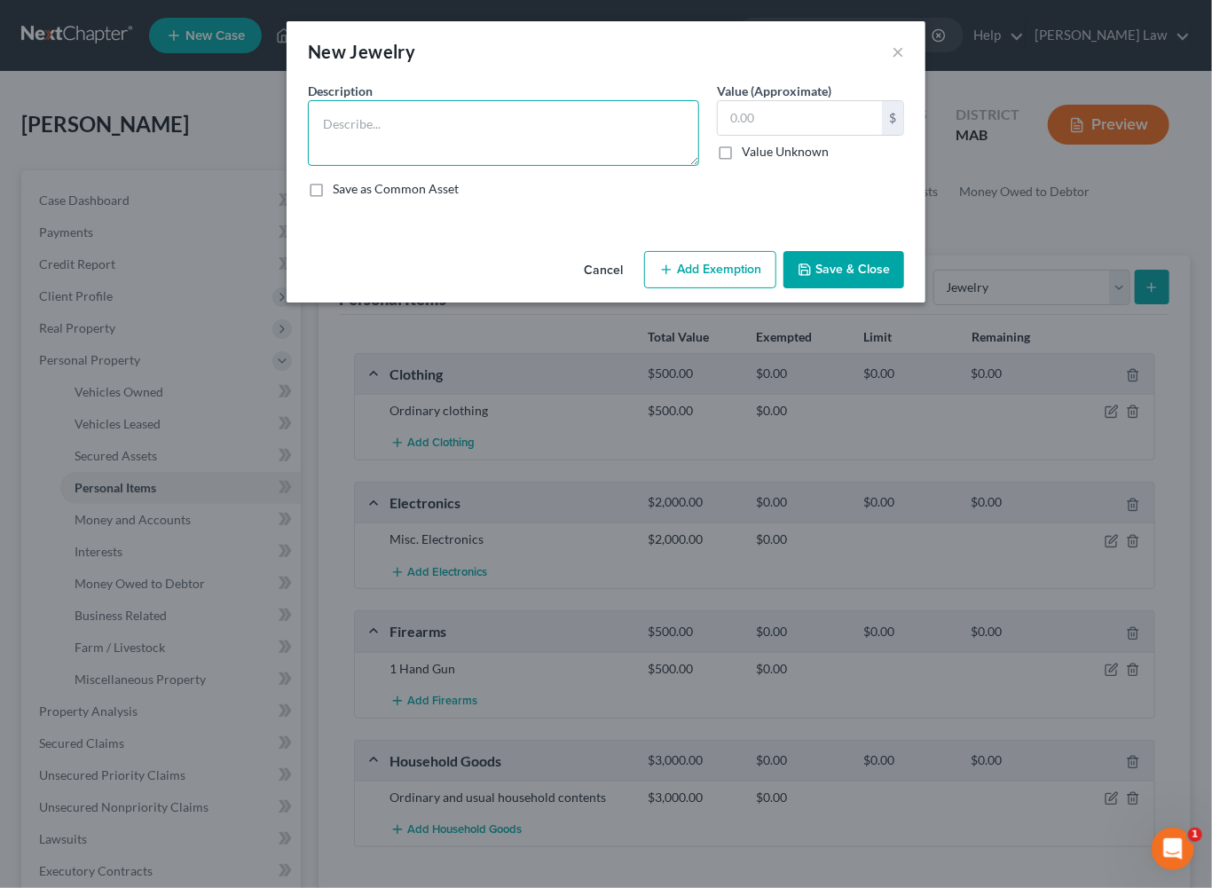
click at [360, 137] on textarea at bounding box center [503, 133] width 391 height 66
type textarea "Misc. Jewelry"
type input "1,500"
click at [904, 288] on button "Save & Close" at bounding box center [843, 269] width 121 height 37
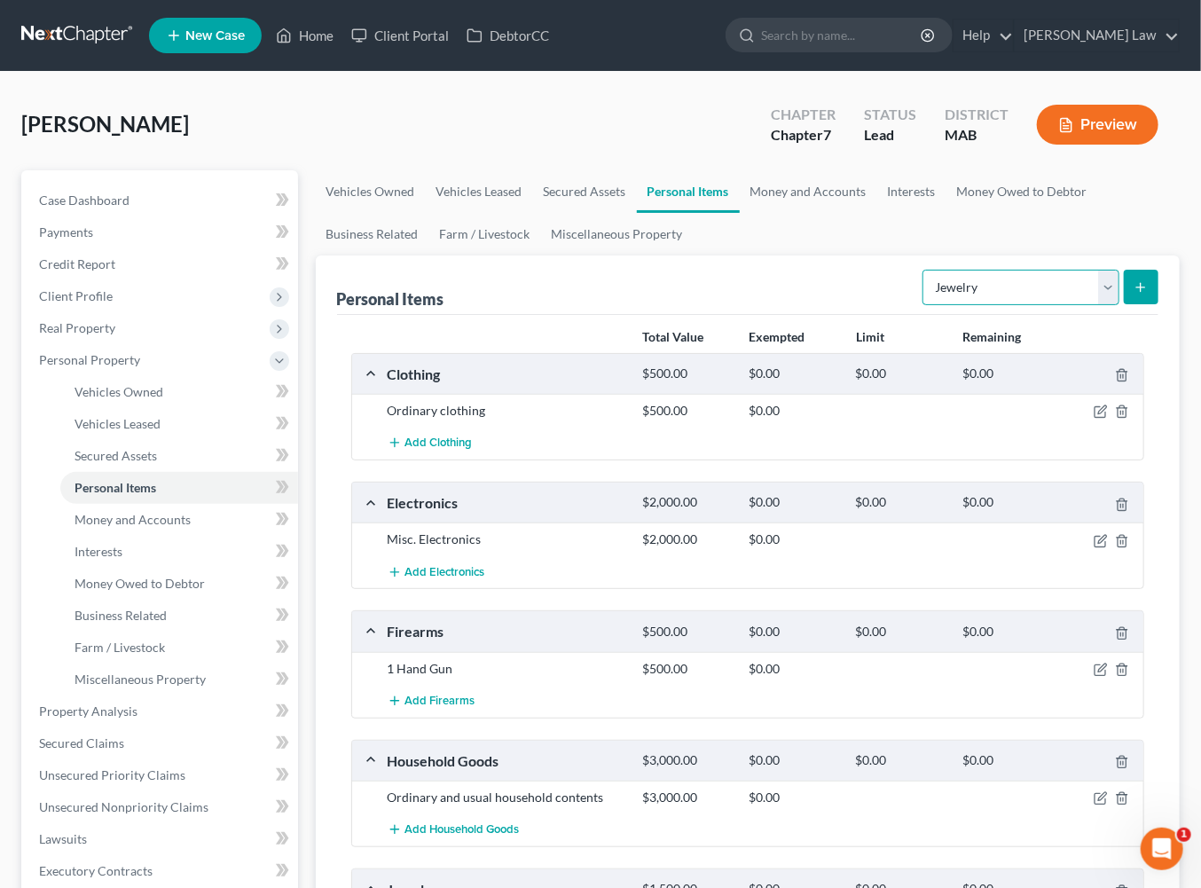
click at [1088, 305] on select "Select Item Type Clothing Collectibles Of Value Electronics Firearms Household …" at bounding box center [1020, 287] width 197 height 35
click at [877, 213] on link "Money and Accounts" at bounding box center [808, 191] width 137 height 43
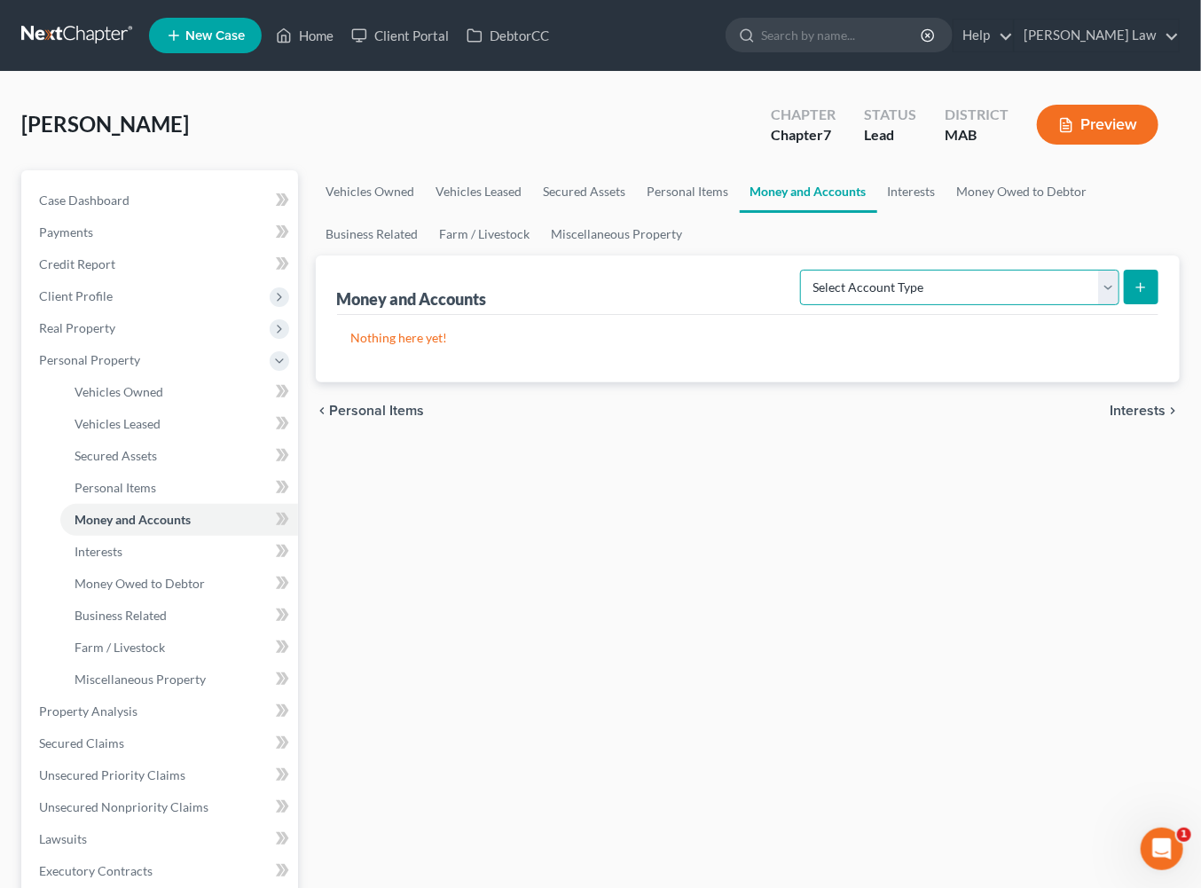
click at [1094, 305] on select "Select Account Type Brokerage Cash on Hand Certificates of Deposit Checking Acc…" at bounding box center [959, 287] width 319 height 35
select select "checking"
click at [1134, 294] on icon "submit" at bounding box center [1141, 287] width 14 height 14
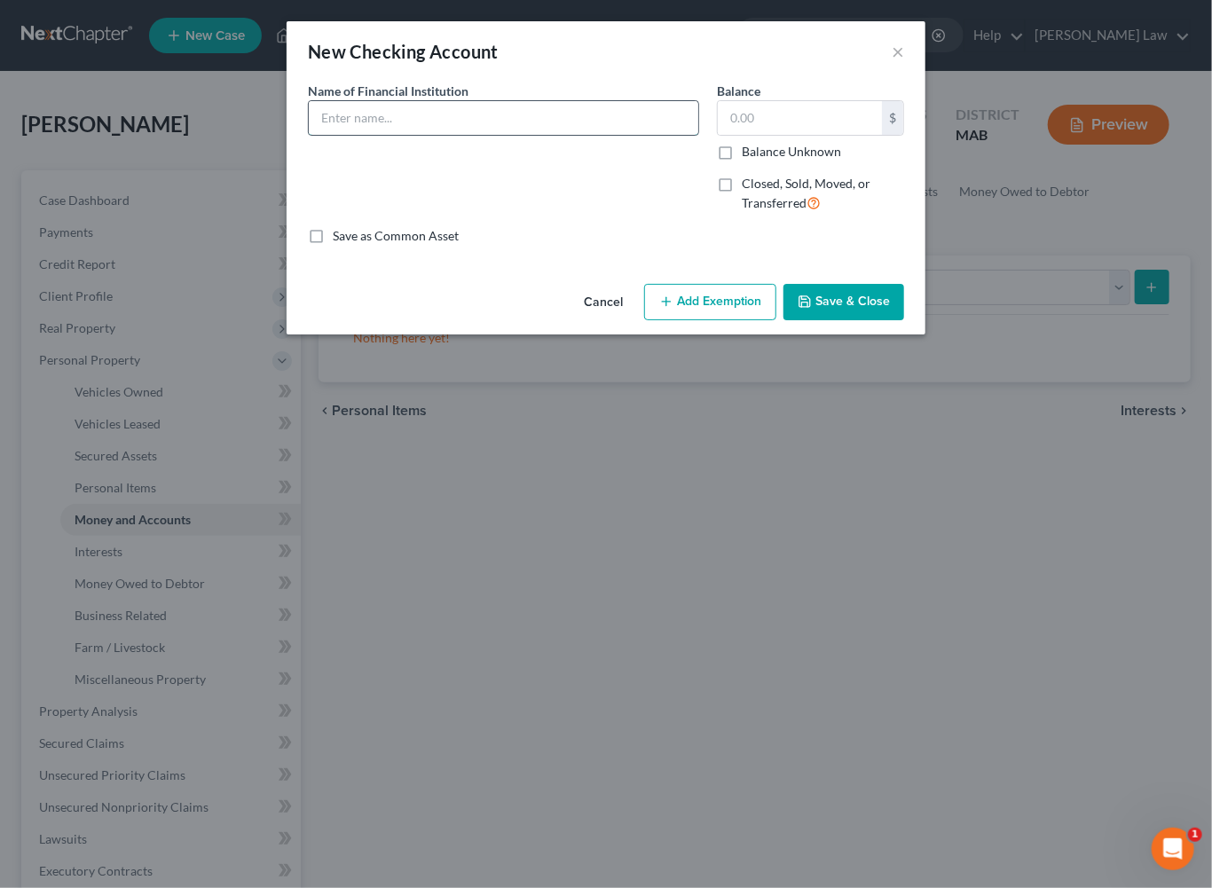
click at [319, 129] on input "text" at bounding box center [503, 118] width 389 height 34
type input "Santander Bank"
type input "1,005"
click at [904, 321] on button "Save & Close" at bounding box center [843, 302] width 121 height 37
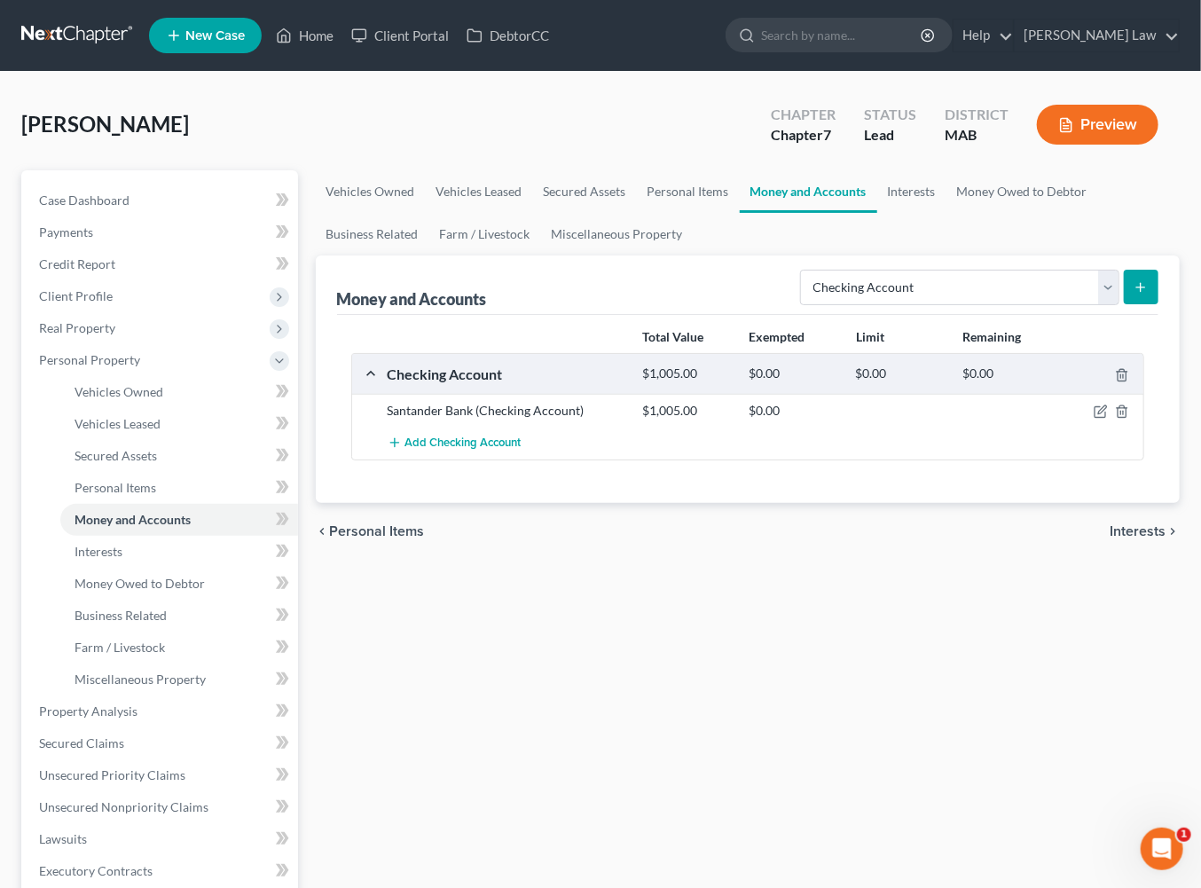
click at [1134, 294] on icon "submit" at bounding box center [1141, 287] width 14 height 14
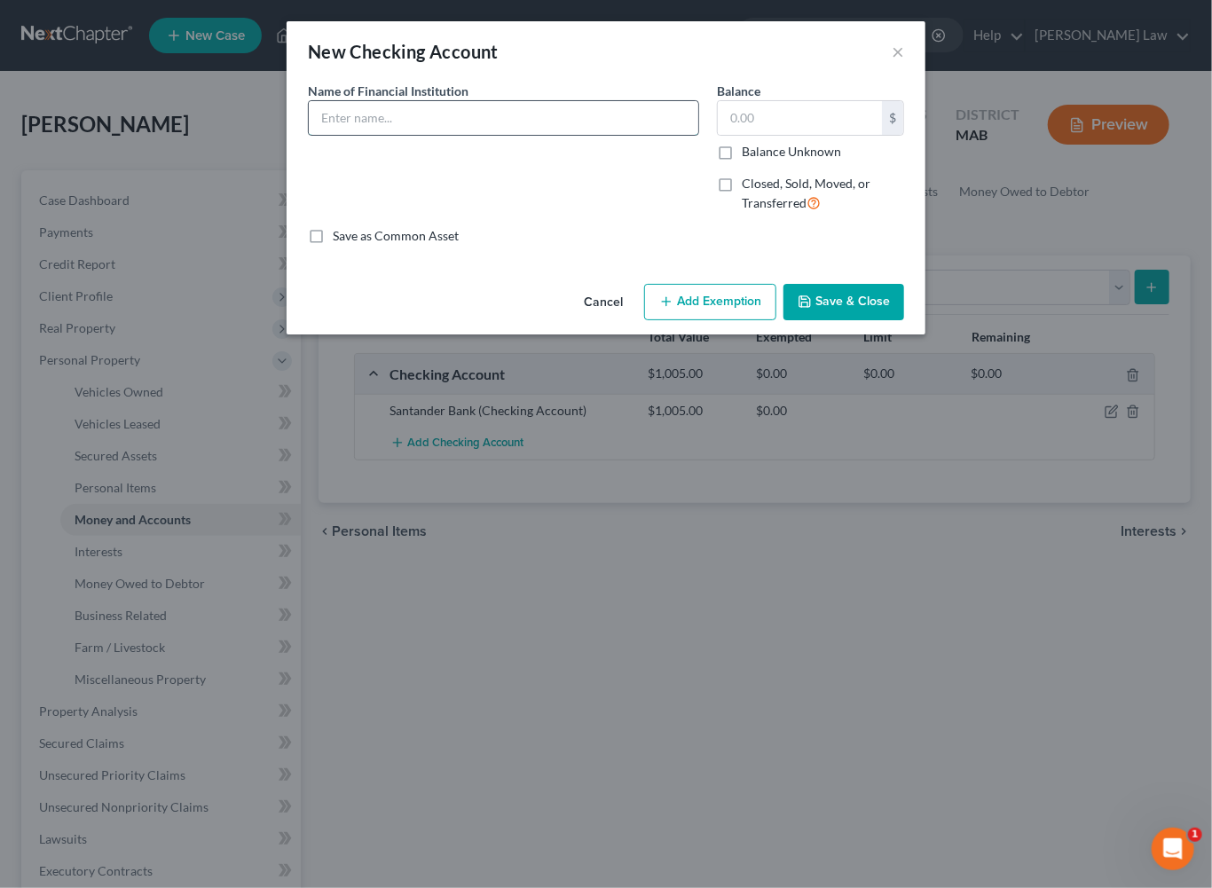
click at [309, 135] on input "text" at bounding box center [503, 118] width 389 height 34
type input "First Citizens Federal Credit Union"
click at [863, 135] on input "text" at bounding box center [800, 118] width 164 height 34
type input "205.00"
click at [904, 321] on button "Save & Close" at bounding box center [843, 302] width 121 height 37
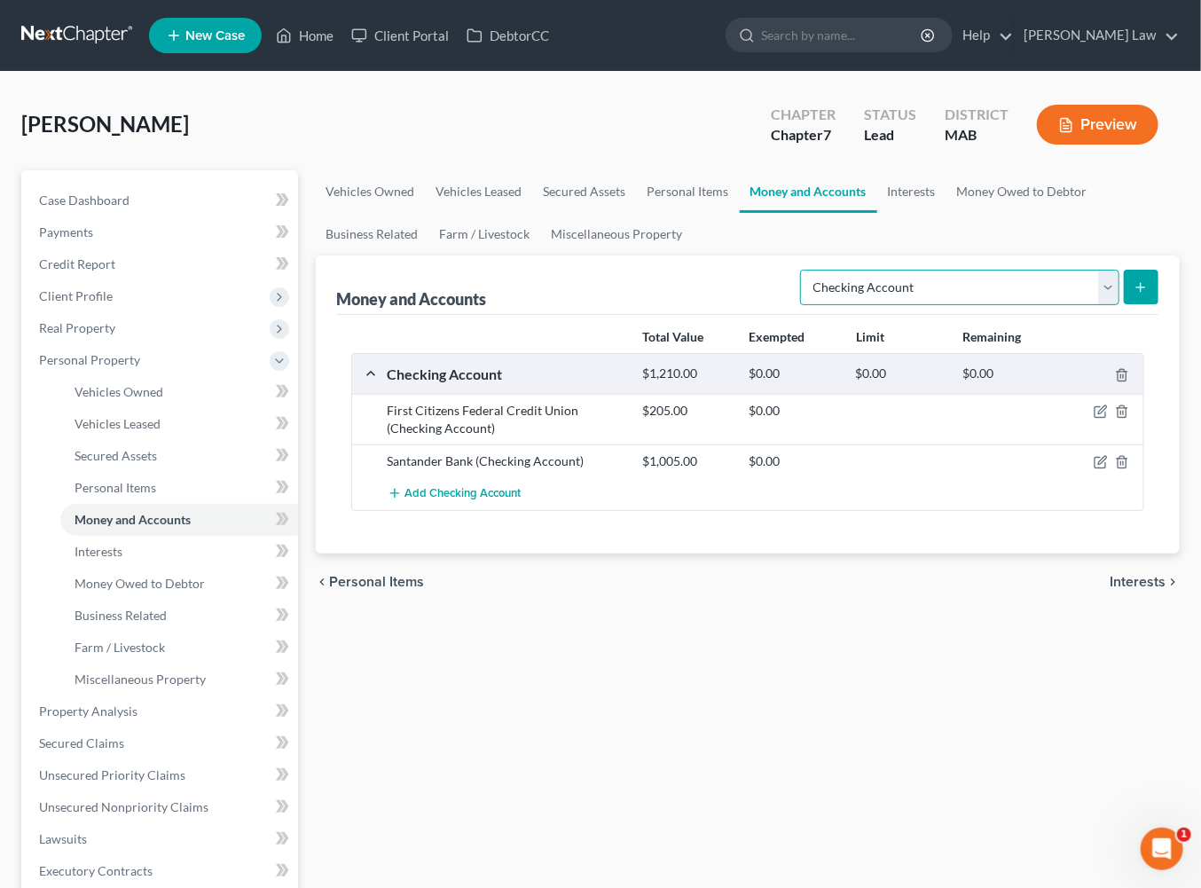
click at [1090, 305] on select "Select Account Type Brokerage Cash on Hand Certificates of Deposit Checking Acc…" at bounding box center [959, 287] width 319 height 35
select select "savings"
click at [1124, 304] on button "submit" at bounding box center [1141, 287] width 35 height 35
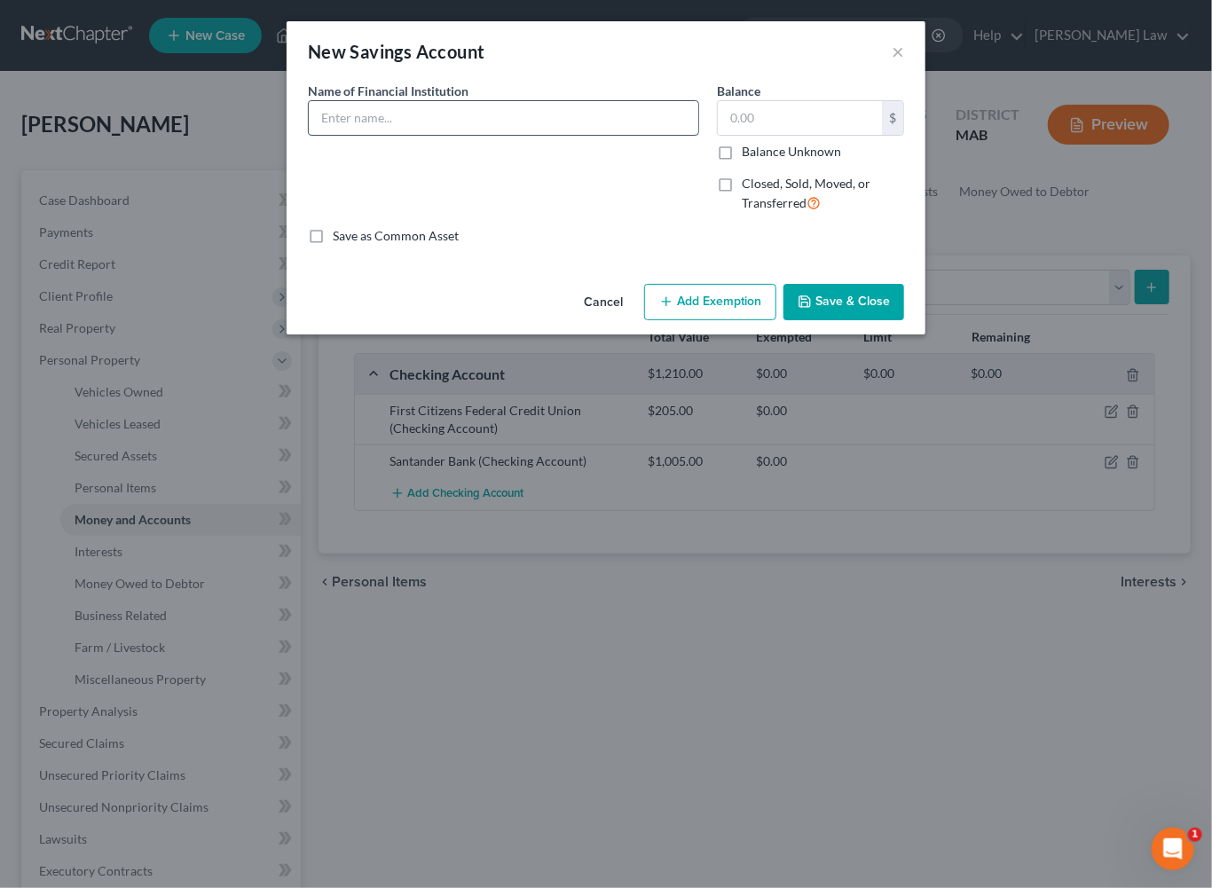
click at [406, 135] on input "text" at bounding box center [503, 118] width 389 height 34
type input "First Citizens Federal Credit Union"
click at [859, 135] on input "text" at bounding box center [800, 118] width 164 height 34
type input "100.00"
click at [904, 321] on button "Save & Close" at bounding box center [843, 302] width 121 height 37
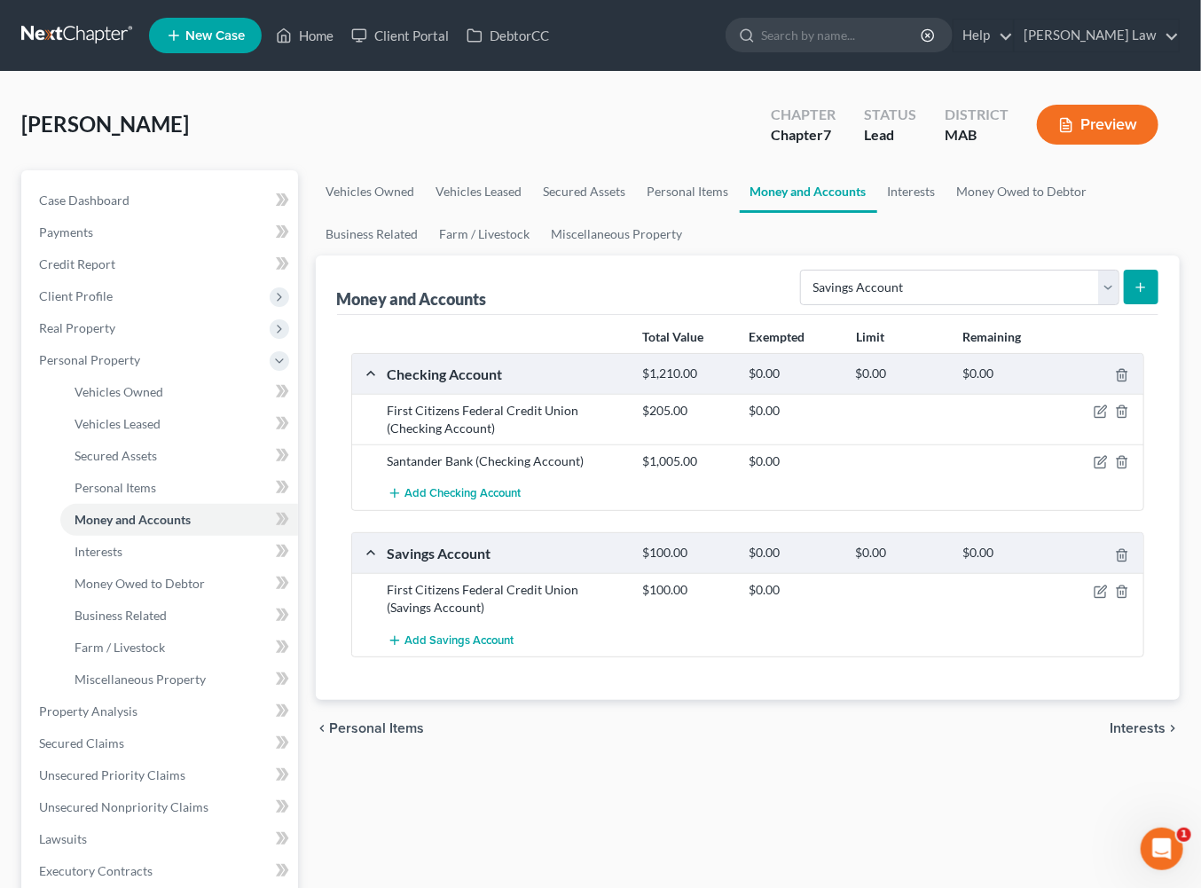
click at [1134, 294] on icon "submit" at bounding box center [1141, 287] width 14 height 14
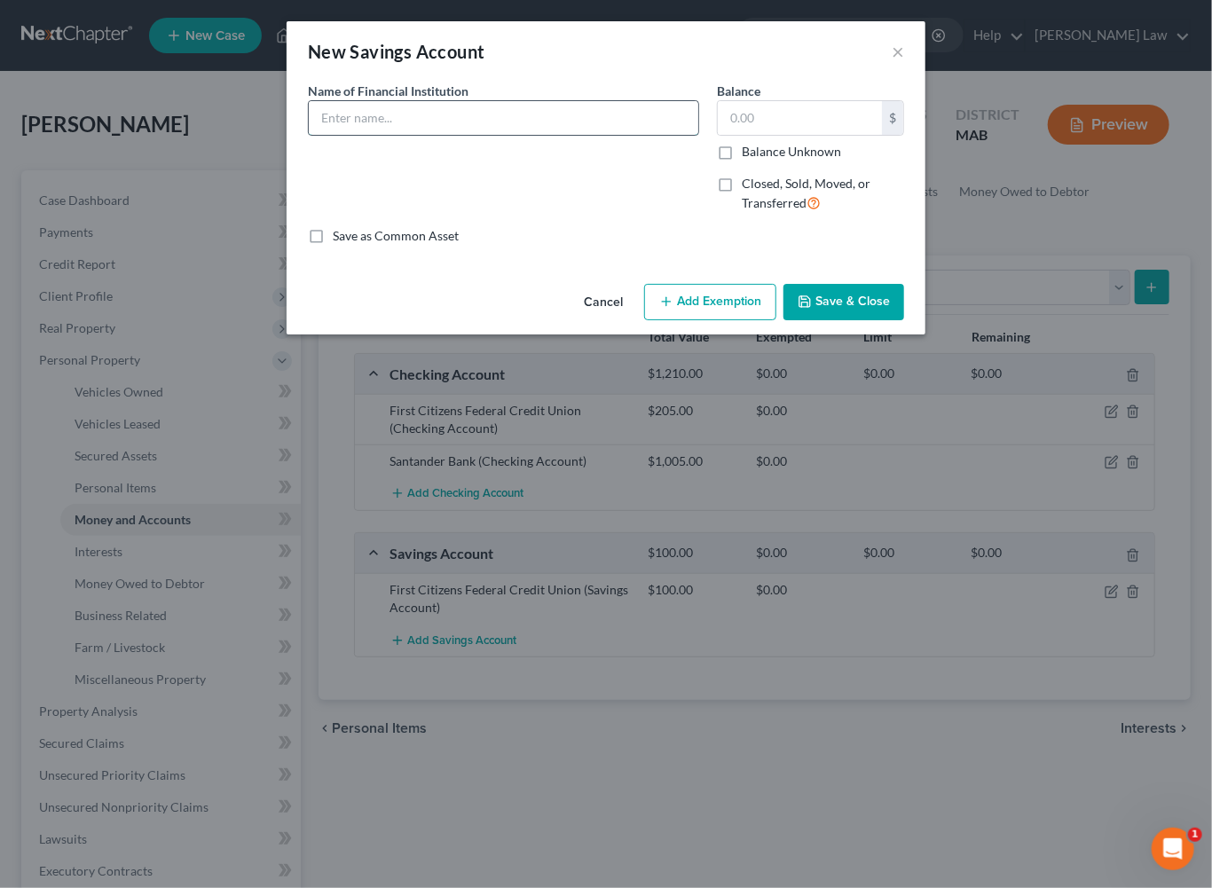
click at [339, 135] on input "text" at bounding box center [503, 118] width 389 height 34
type input "Santander"
type input "1.00"
click at [904, 321] on button "Save & Close" at bounding box center [843, 302] width 121 height 37
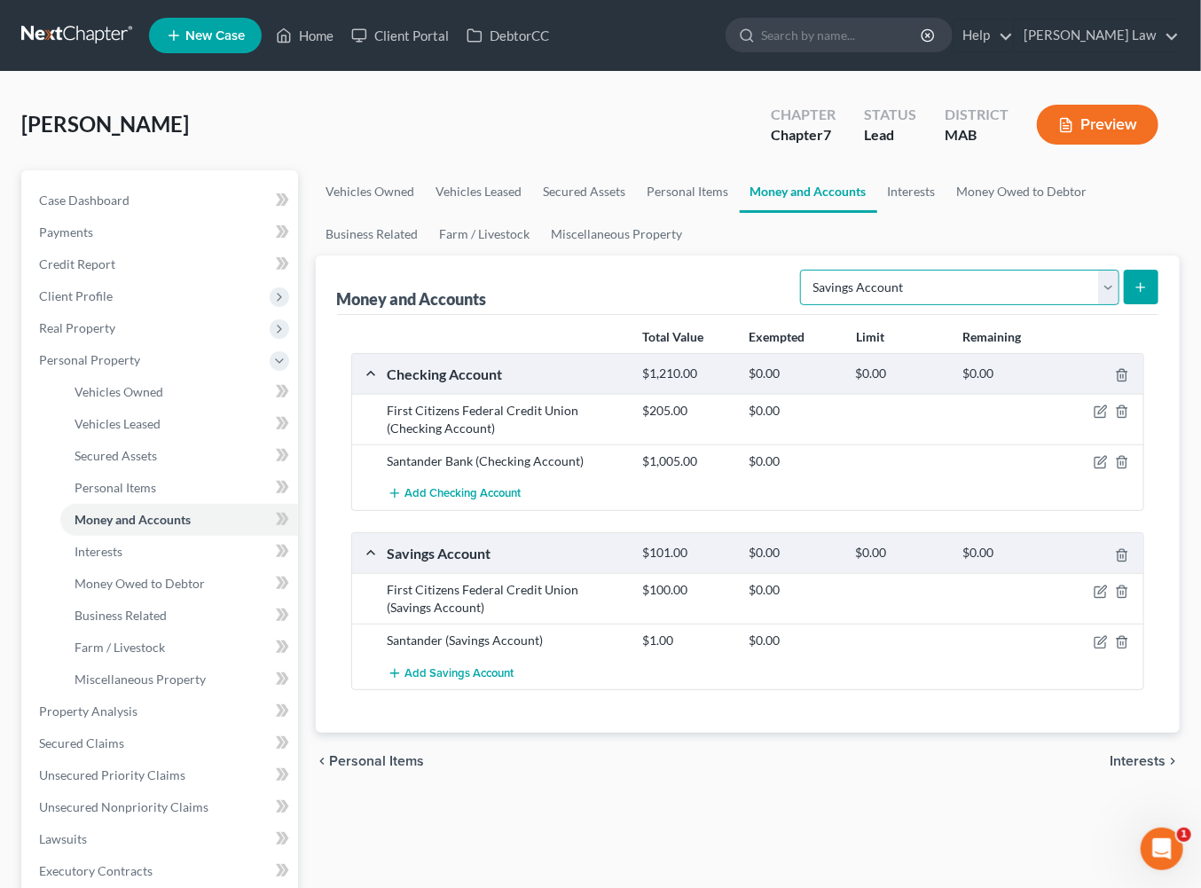
click at [1082, 305] on select "Select Account Type Brokerage Cash on Hand Certificates of Deposit Checking Acc…" at bounding box center [959, 287] width 319 height 35
select select "checking"
click at [1134, 294] on icon "submit" at bounding box center [1141, 287] width 14 height 14
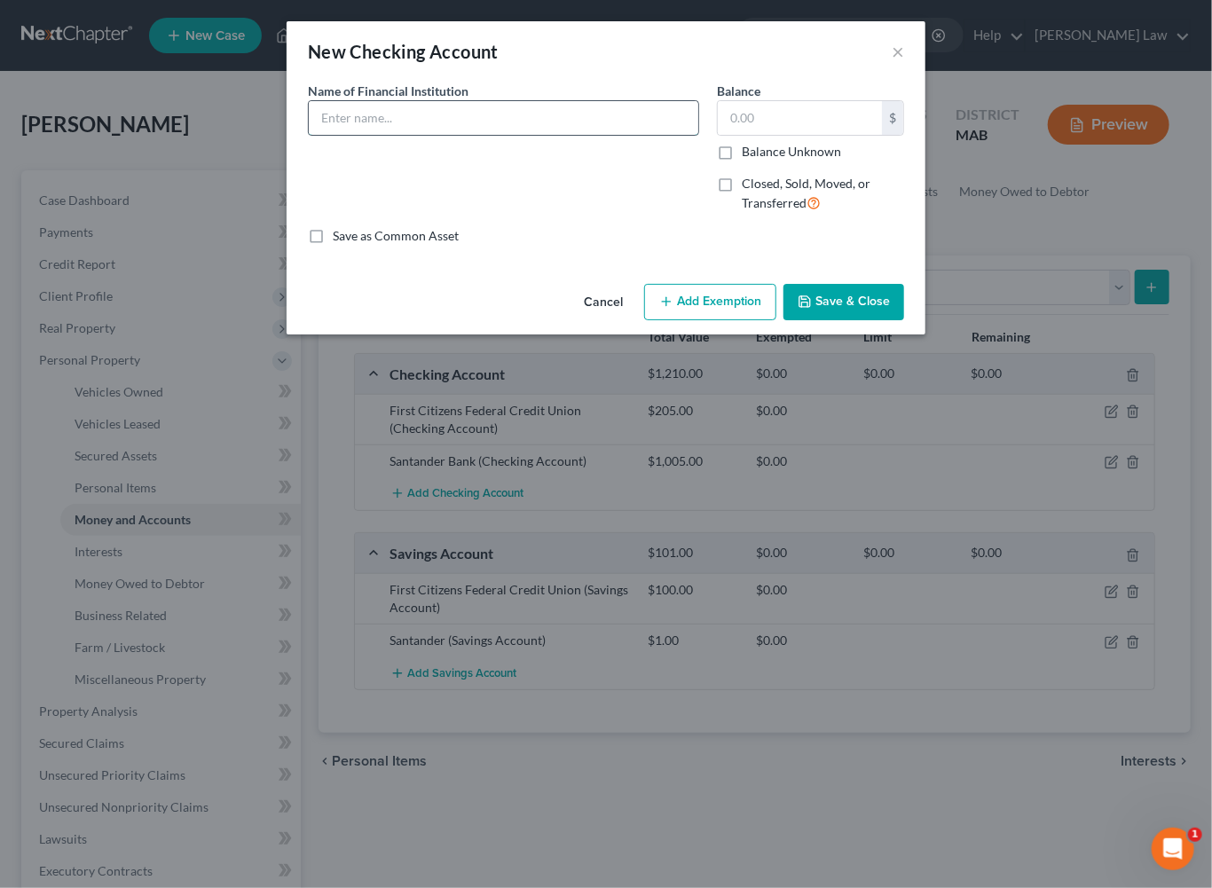
click at [381, 135] on input "text" at bounding box center [503, 118] width 389 height 34
type input "First Citizens Federal Credit Union"
click at [804, 135] on input "text" at bounding box center [800, 118] width 164 height 34
type input "1"
type input "505.00"
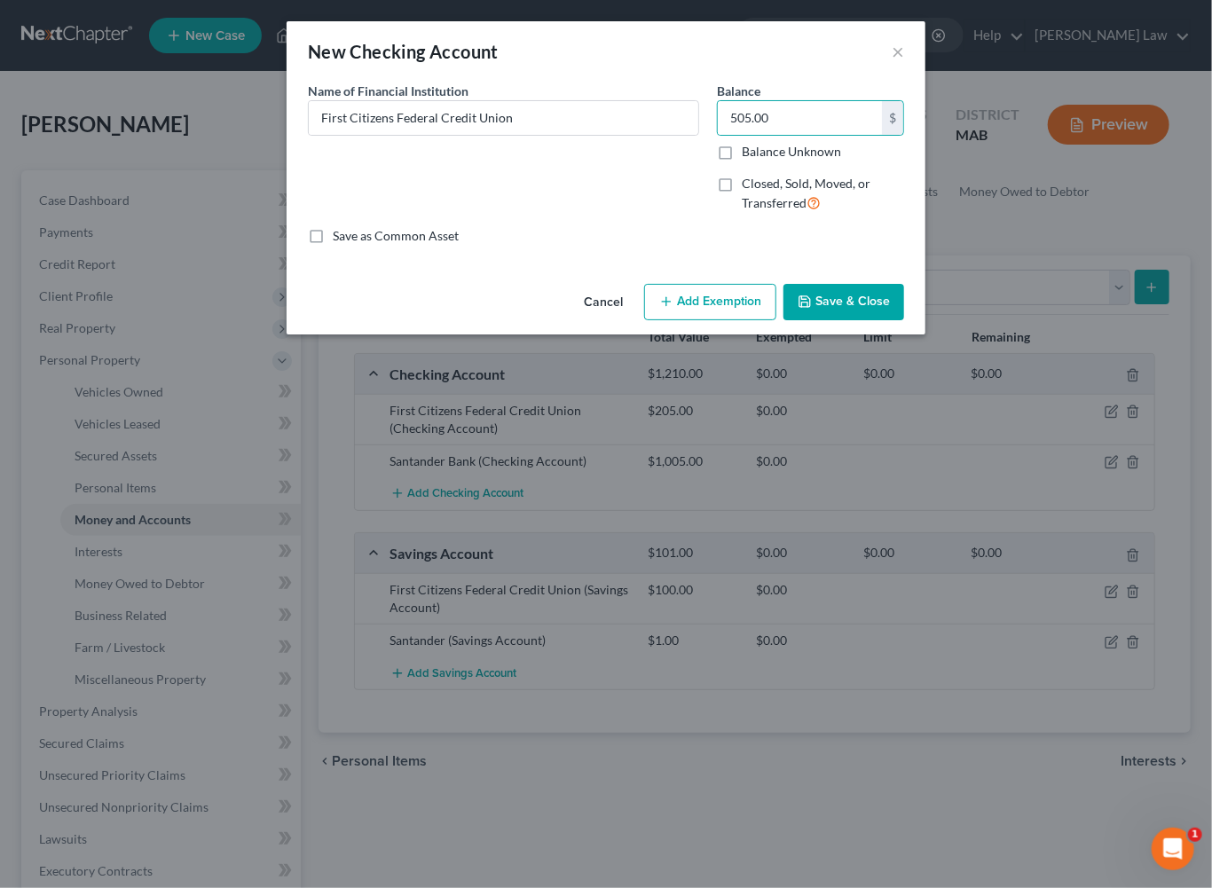
drag, startPoint x: 890, startPoint y: 382, endPoint x: 925, endPoint y: 379, distance: 35.7
click at [891, 321] on button "Save & Close" at bounding box center [843, 302] width 121 height 37
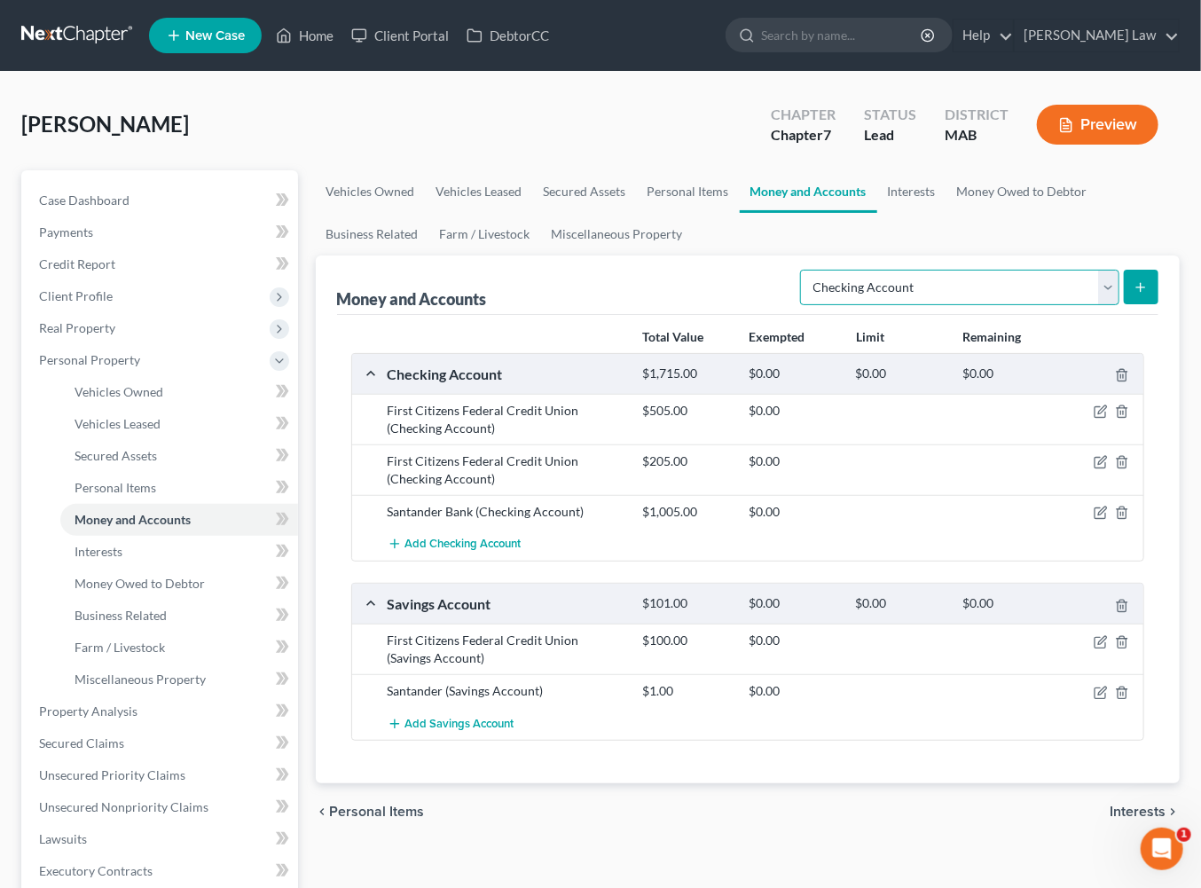
click at [1090, 305] on select "Select Account Type Brokerage Cash on Hand Certificates of Deposit Checking Acc…" at bounding box center [959, 287] width 319 height 35
select select "savings"
click at [1134, 304] on button "submit" at bounding box center [1141, 287] width 35 height 35
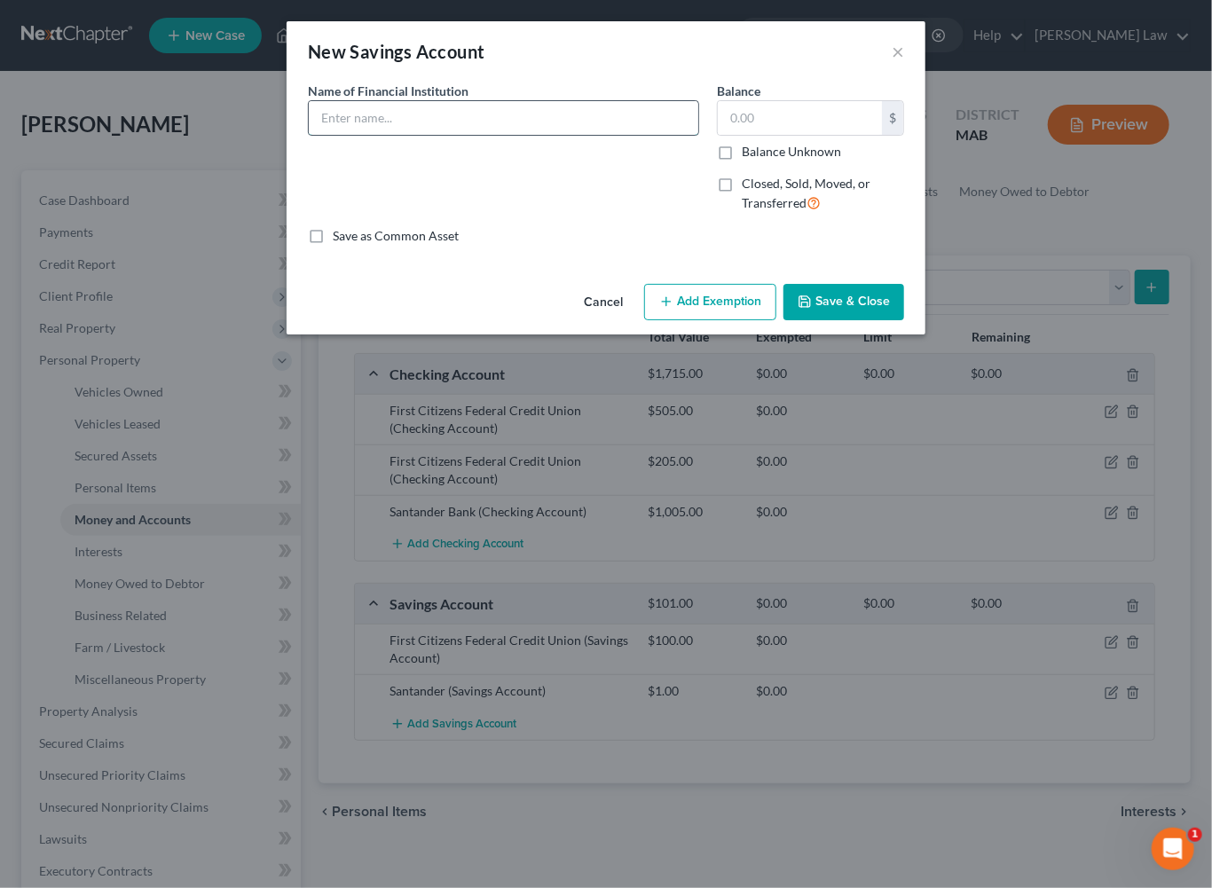
click at [309, 135] on input "text" at bounding box center [503, 118] width 389 height 34
type input "First Citizens Federal Credit Union"
click at [845, 135] on input "text" at bounding box center [800, 118] width 164 height 34
type input "1,525"
click at [904, 321] on button "Save & Close" at bounding box center [843, 302] width 121 height 37
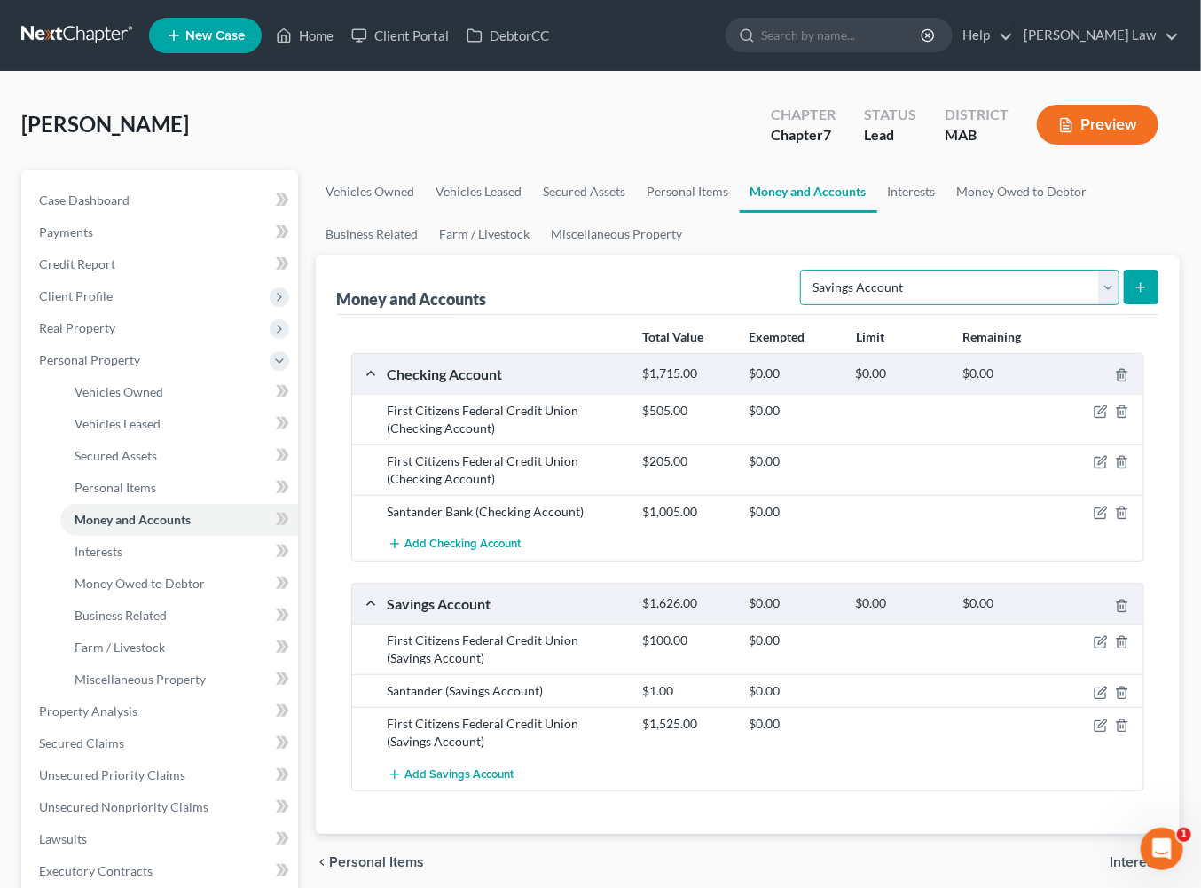
click at [1089, 305] on select "Select Account Type Brokerage Cash on Hand Certificates of Deposit Checking Acc…" at bounding box center [959, 287] width 319 height 35
click at [946, 213] on link "Interests" at bounding box center [911, 191] width 69 height 43
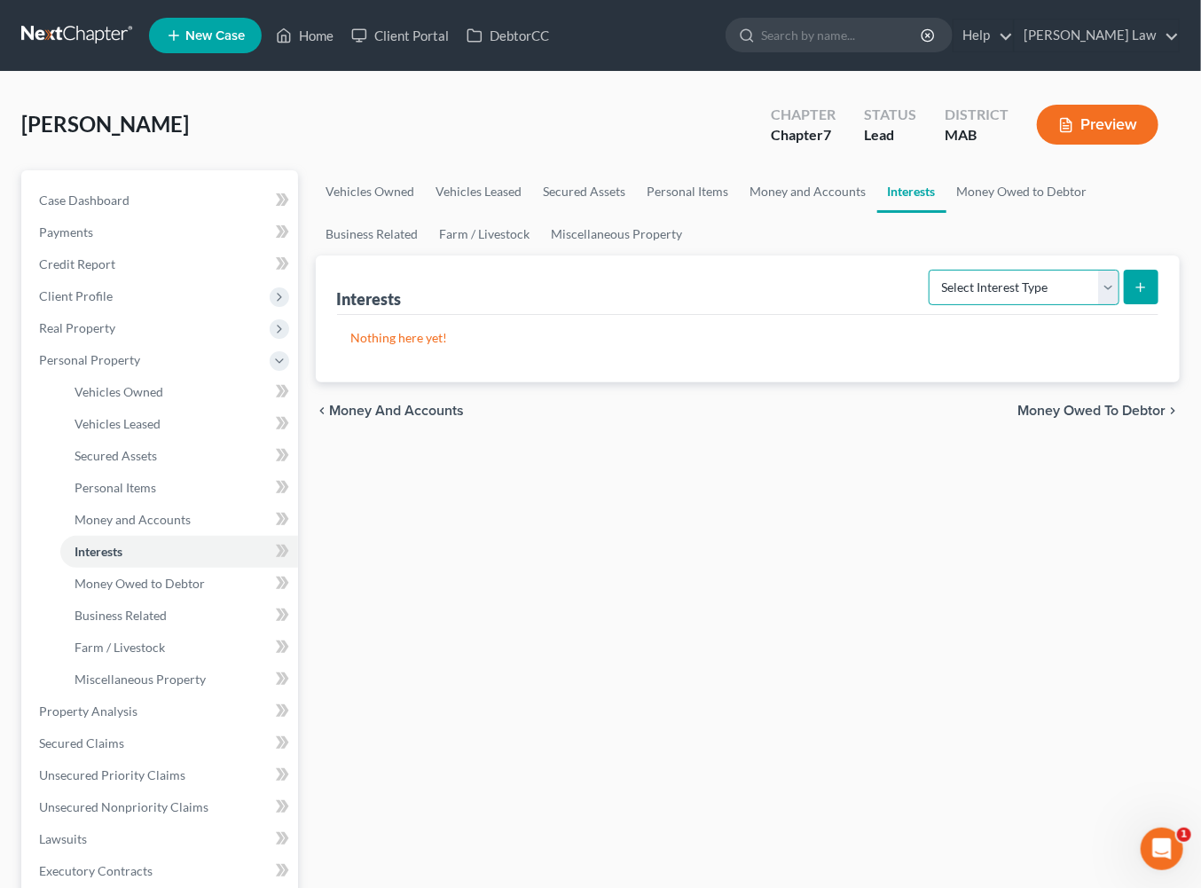
click at [1087, 305] on select "Select Interest Type 401K Annuity Bond Education IRA Government Bond Government…" at bounding box center [1024, 287] width 191 height 35
select select "401k"
click at [1124, 304] on button "submit" at bounding box center [1141, 287] width 35 height 35
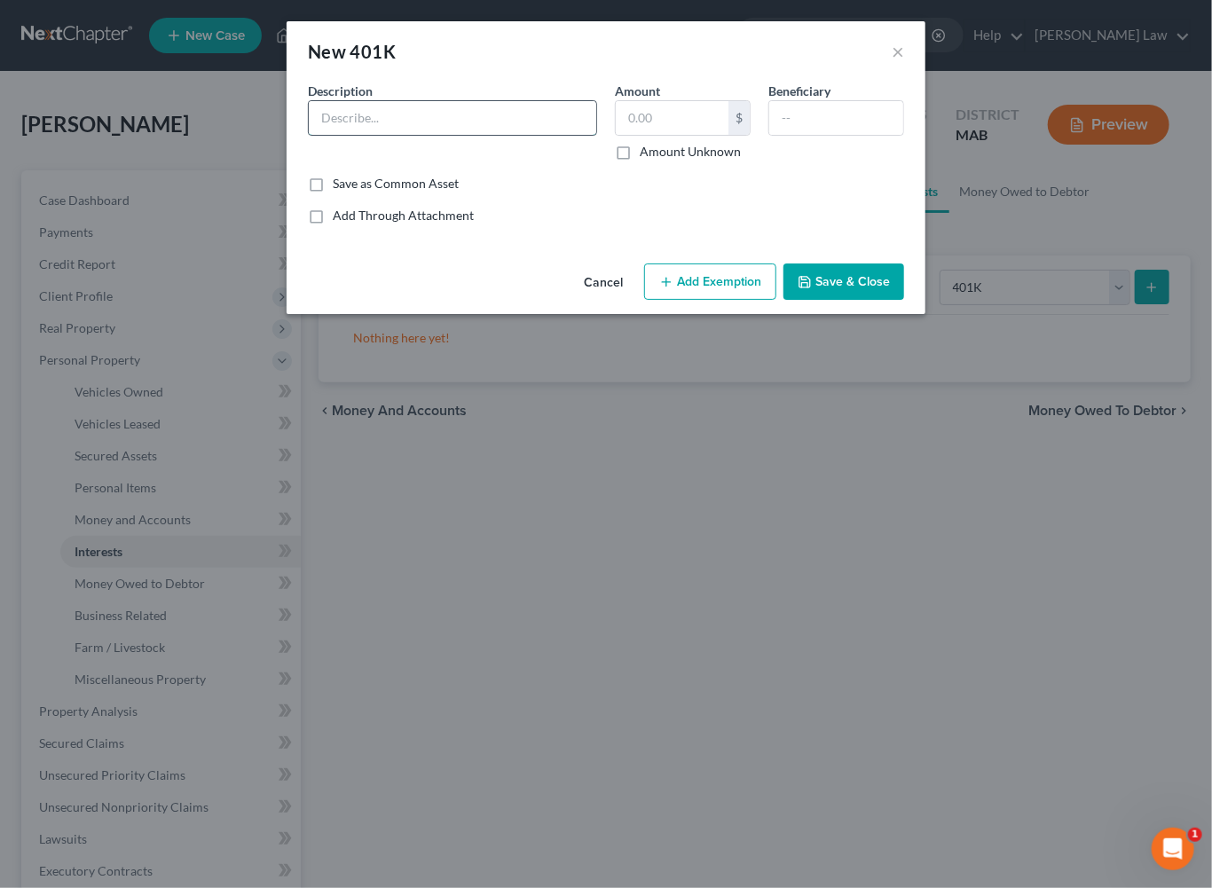
click at [342, 135] on input "text" at bounding box center [452, 118] width 287 height 34
type input "401k"
type input "69,005"
click at [904, 301] on button "Save & Close" at bounding box center [843, 281] width 121 height 37
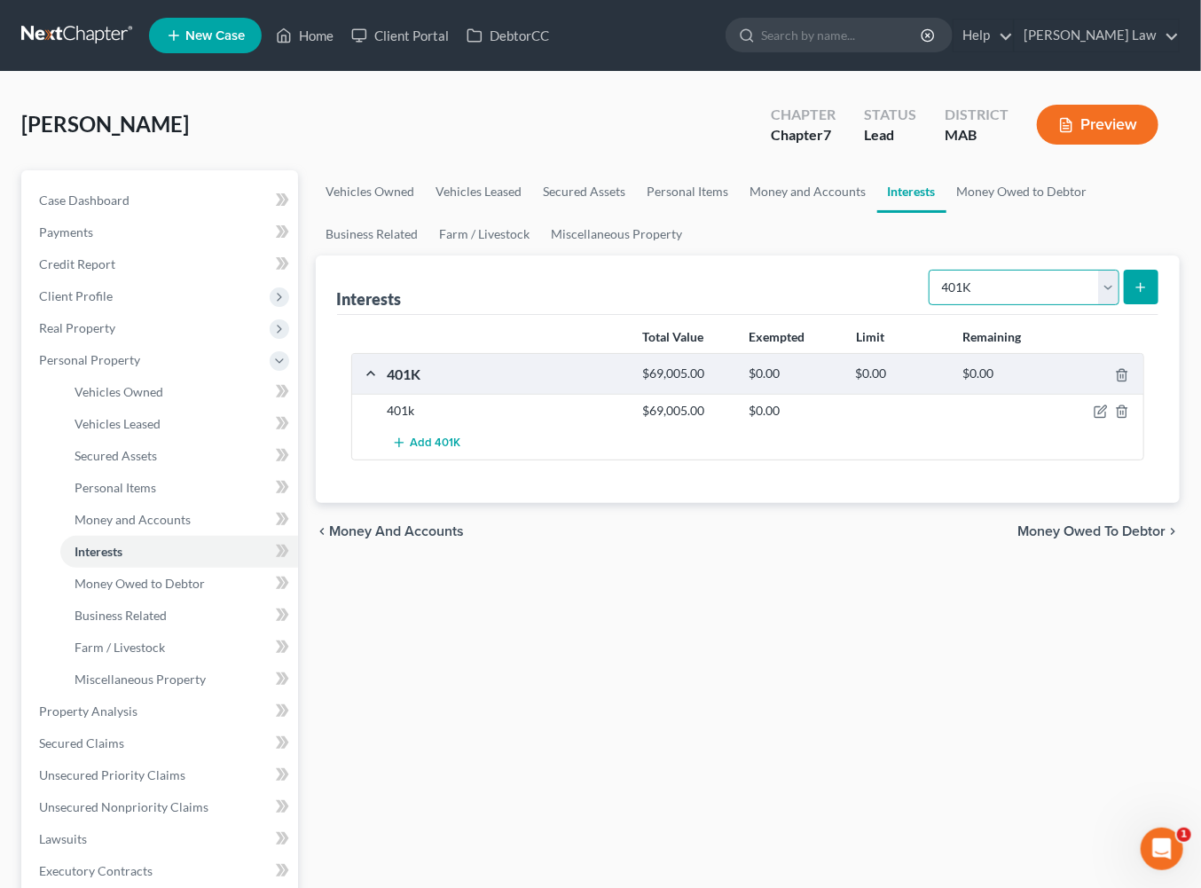
click at [1085, 305] on select "Select Interest Type 401K Annuity Bond Education IRA Government Bond Government…" at bounding box center [1024, 287] width 191 height 35
select select "term_life_insurance"
click at [1134, 294] on icon "submit" at bounding box center [1141, 287] width 14 height 14
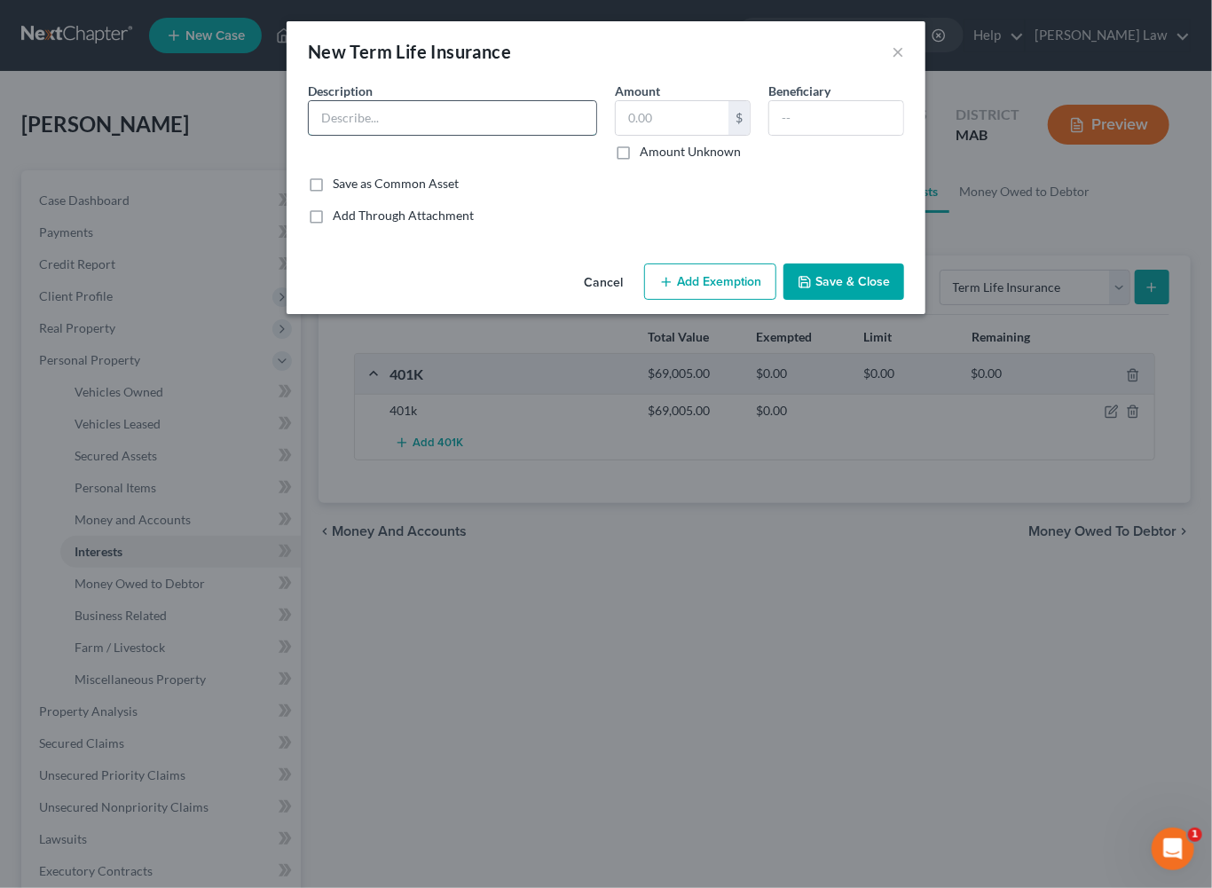
click at [334, 135] on input "text" at bounding box center [452, 118] width 287 height 34
type input "Term Life through employer"
click at [827, 135] on input "text" at bounding box center [836, 118] width 134 height 34
type input "K"
type input "C"
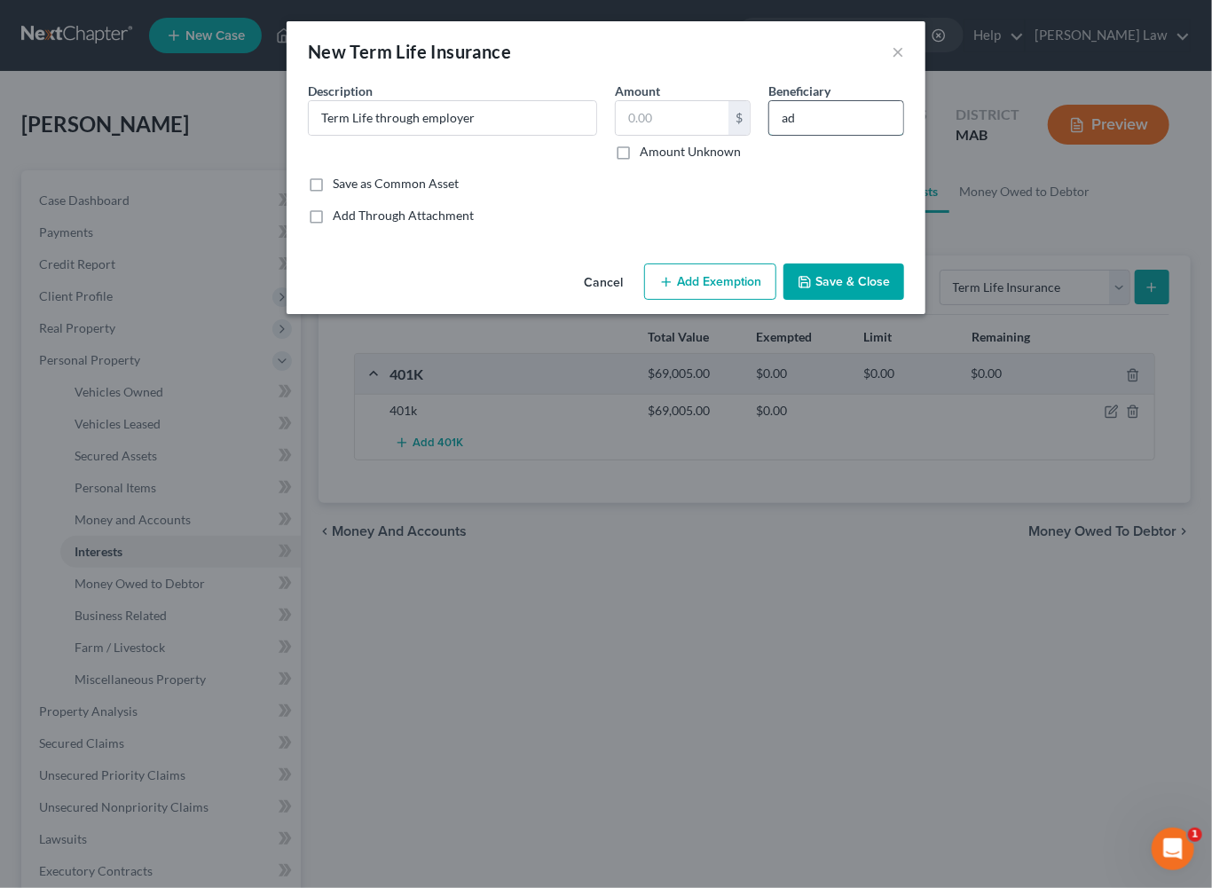
type input "a"
type input "Adult Child"
click at [452, 135] on input "Term Life through employer" at bounding box center [452, 118] width 287 height 34
type input "Term Life through employer"
click at [904, 301] on button "Save & Close" at bounding box center [843, 281] width 121 height 37
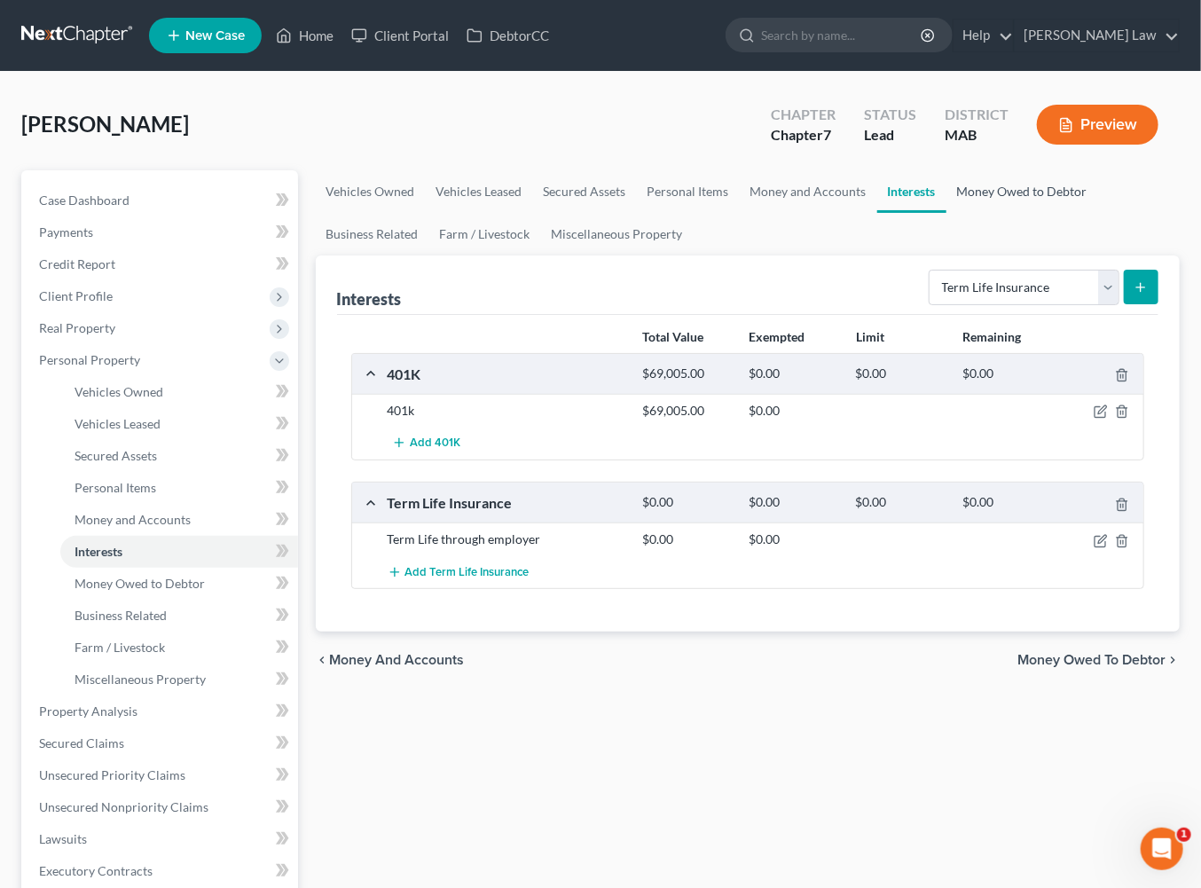
click at [946, 213] on link "Money Owed to Debtor" at bounding box center [1022, 191] width 152 height 43
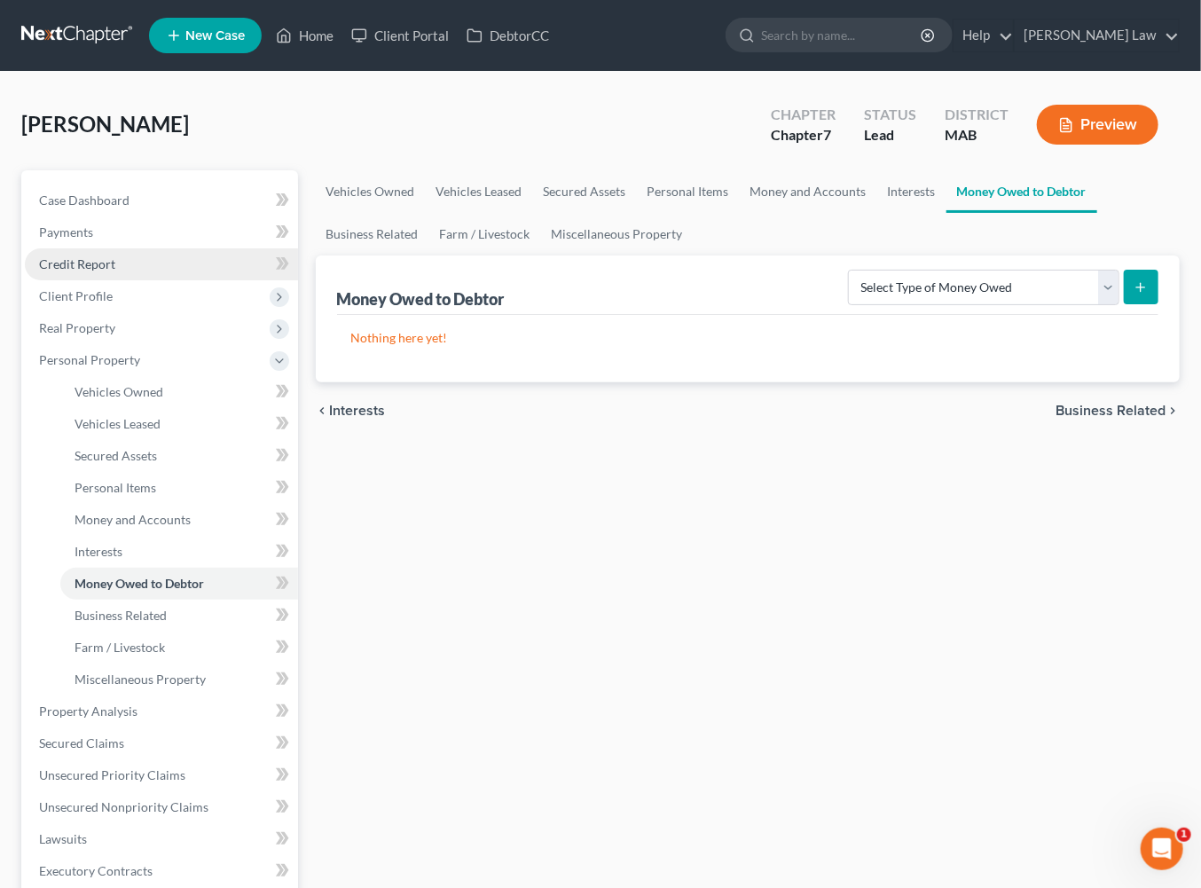
click at [79, 271] on span "Credit Report" at bounding box center [77, 263] width 76 height 15
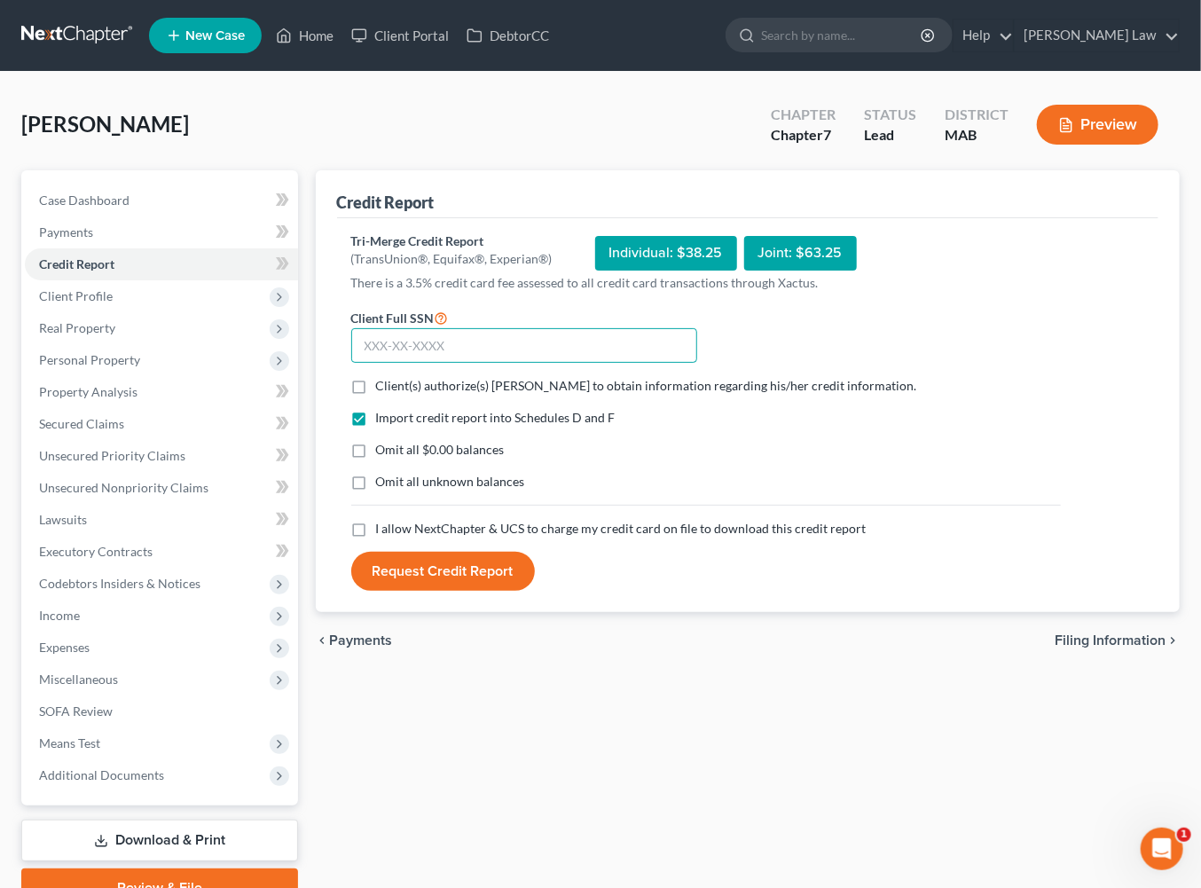
click at [466, 364] on input "text" at bounding box center [524, 345] width 346 height 35
type input "017-68-3142"
click at [380, 395] on label "Client(s) authorize(s) [PERSON_NAME] to obtain information regarding his/her cr…" at bounding box center [646, 386] width 541 height 18
click at [383, 388] on input "Client(s) authorize(s) [PERSON_NAME] to obtain information regarding his/her cr…" at bounding box center [389, 383] width 12 height 12
checkbox input "true"
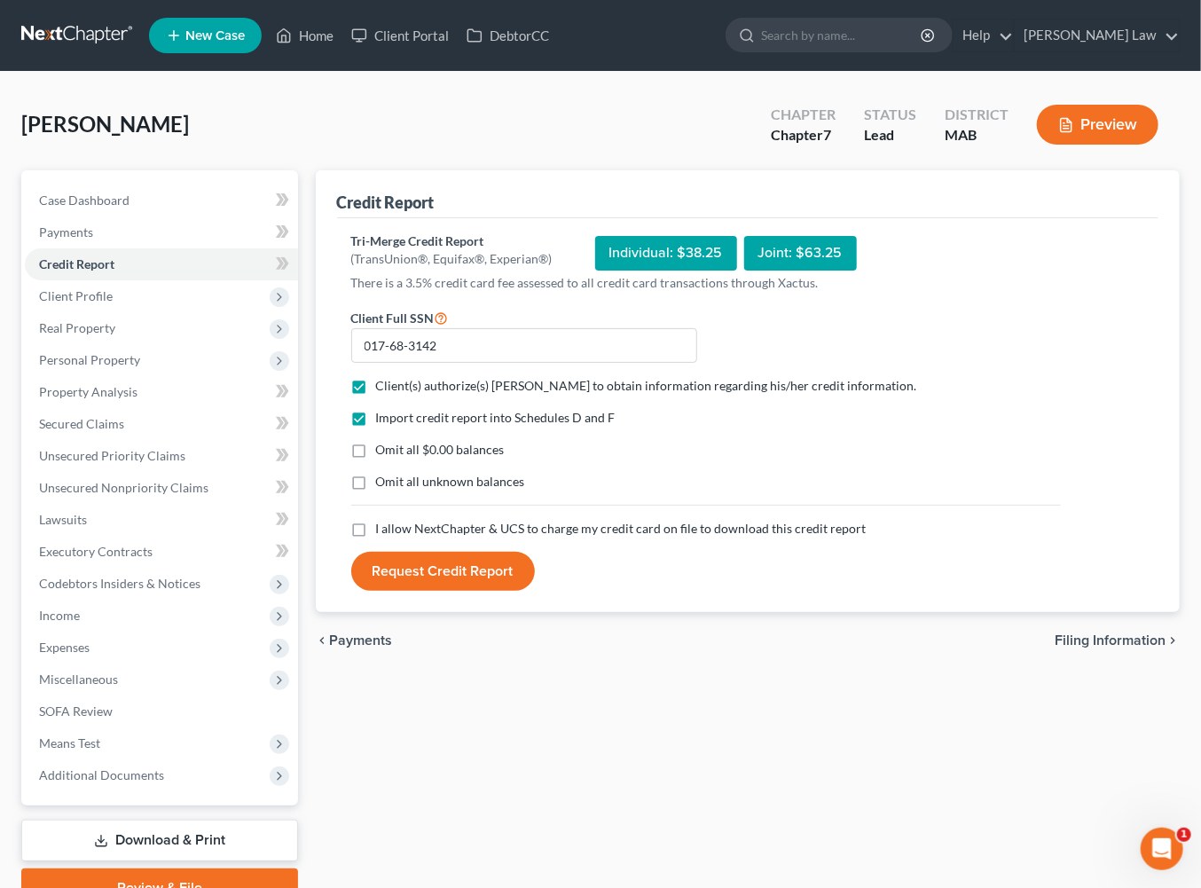
click at [376, 459] on label "Omit all $0.00 balances" at bounding box center [440, 450] width 129 height 18
click at [383, 452] on input "Omit all $0.00 balances" at bounding box center [389, 447] width 12 height 12
checkbox input "true"
drag, startPoint x: 376, startPoint y: 598, endPoint x: 371, endPoint y: 625, distance: 28.0
click at [376, 490] on label "Omit all unknown balances" at bounding box center [450, 482] width 149 height 18
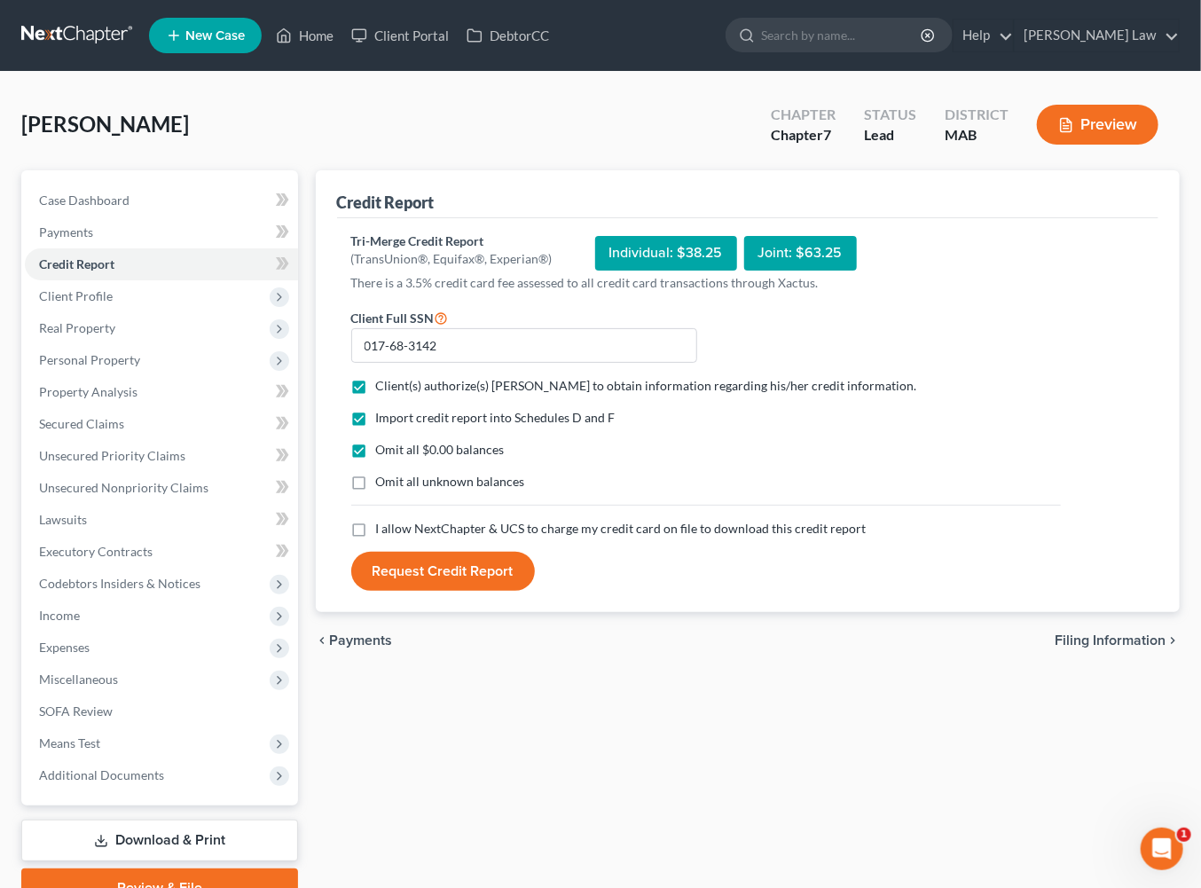
click at [383, 484] on input "Omit all unknown balances" at bounding box center [389, 479] width 12 height 12
checkbox input "true"
click at [376, 537] on label "I allow NextChapter & UCS to charge my credit card on file to download this cre…" at bounding box center [621, 529] width 490 height 18
click at [383, 531] on input "I allow NextChapter & UCS to charge my credit card on file to download this cre…" at bounding box center [389, 526] width 12 height 12
checkbox input "true"
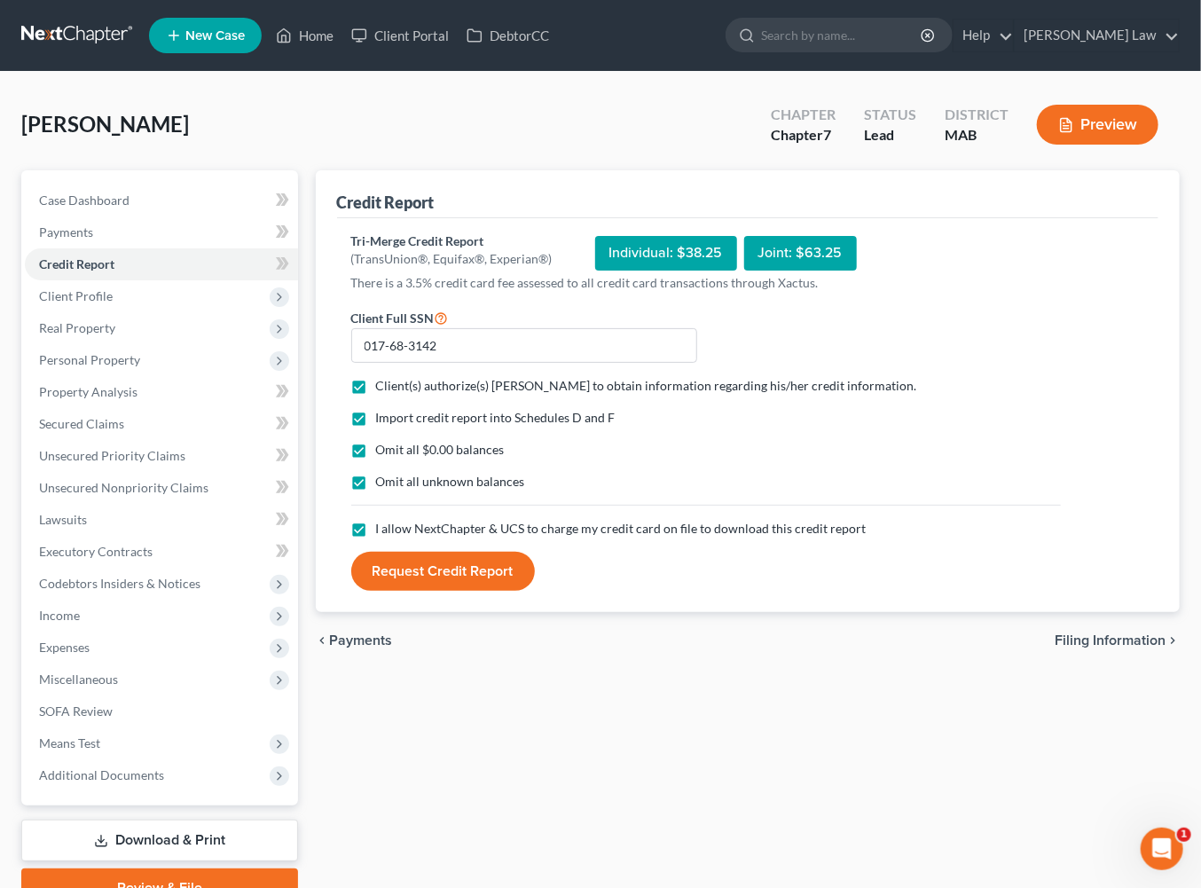
click at [475, 591] on button "Request Credit Report" at bounding box center [443, 571] width 184 height 39
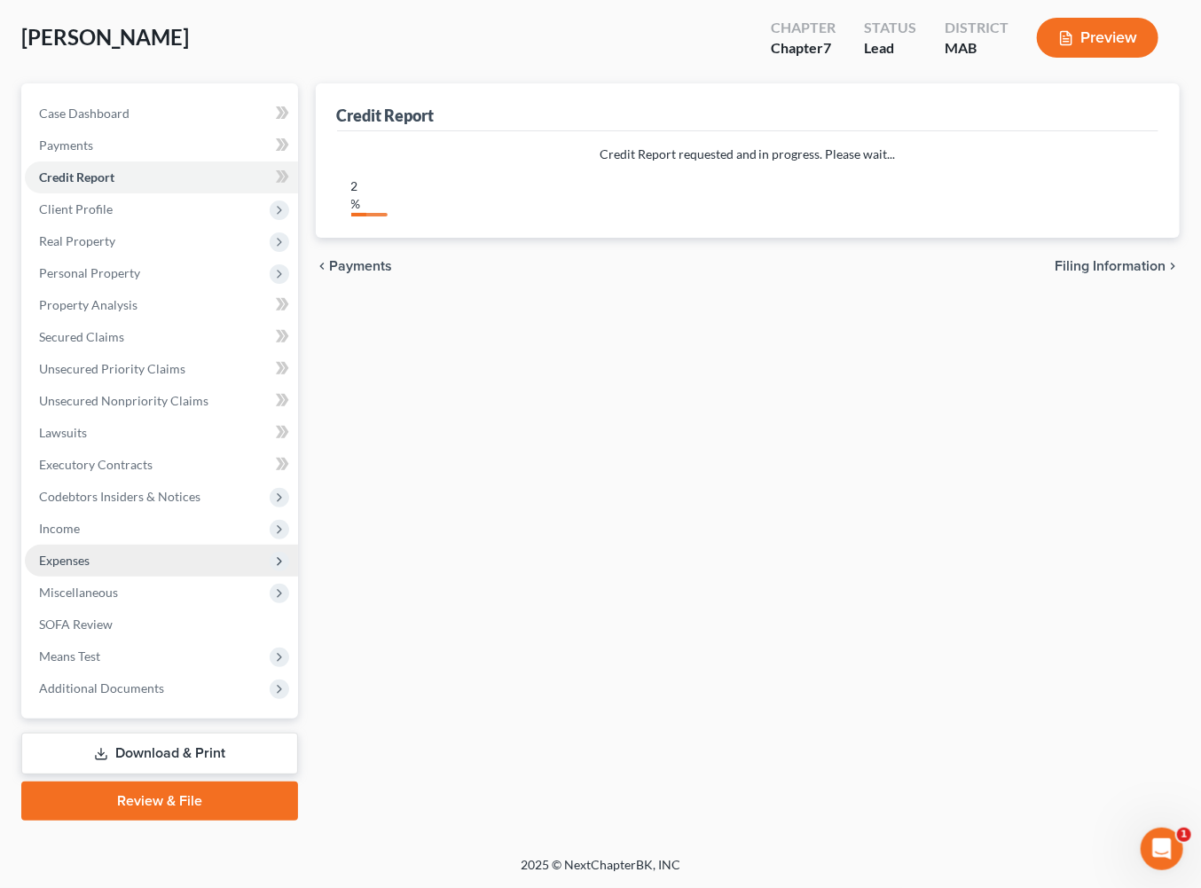
scroll to position [134, 0]
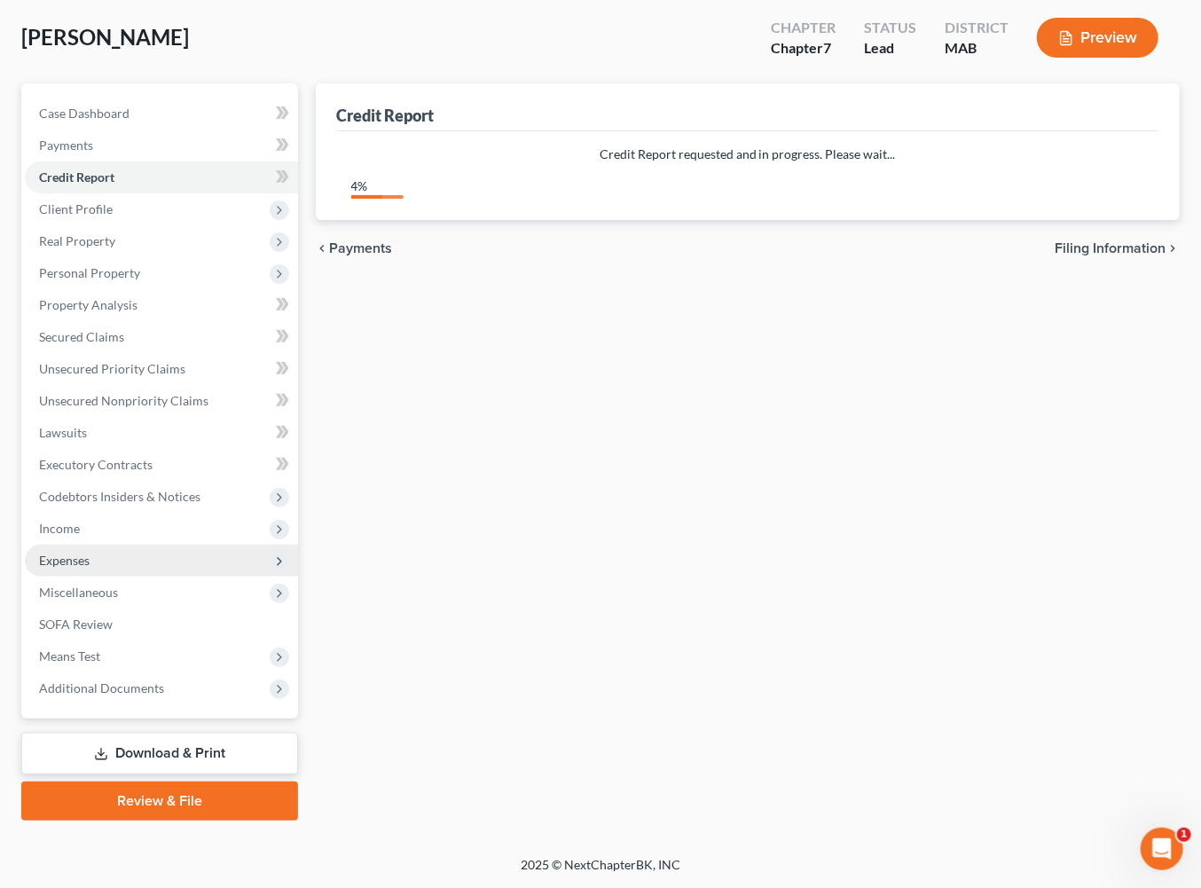
click at [101, 577] on span "Expenses" at bounding box center [161, 561] width 273 height 32
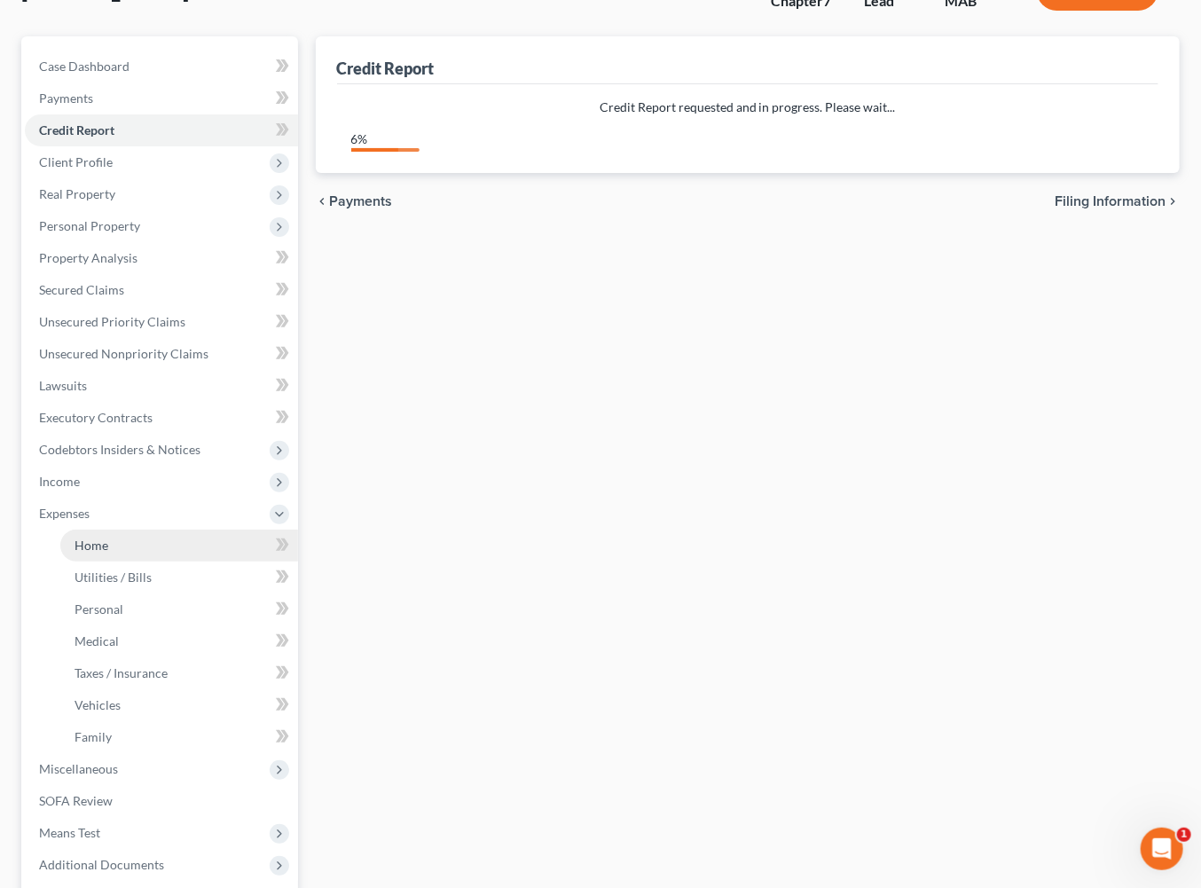
click at [130, 561] on link "Home" at bounding box center [179, 546] width 238 height 32
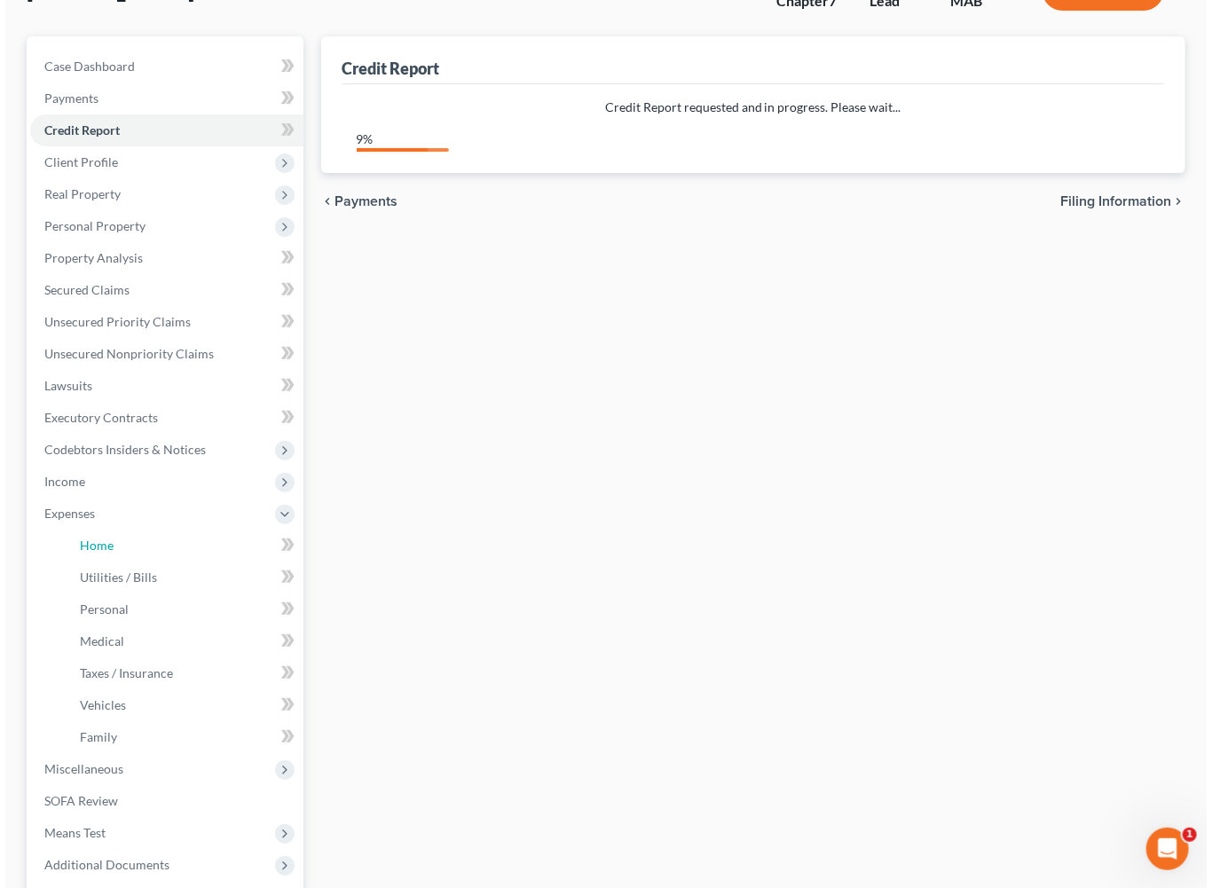
scroll to position [0, 0]
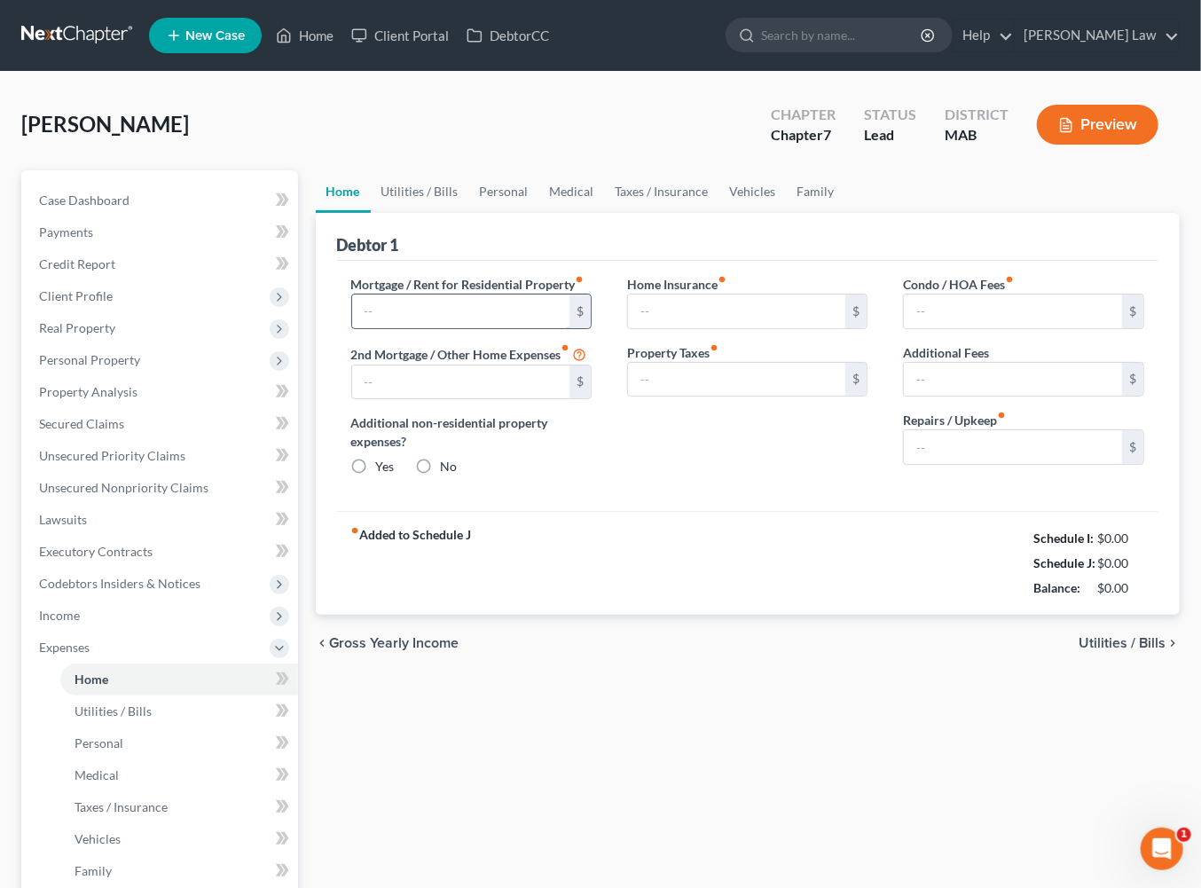
click at [433, 328] on input "text" at bounding box center [461, 311] width 218 height 34
type input "550"
type input "0.00"
radio input "true"
type input "0.00"
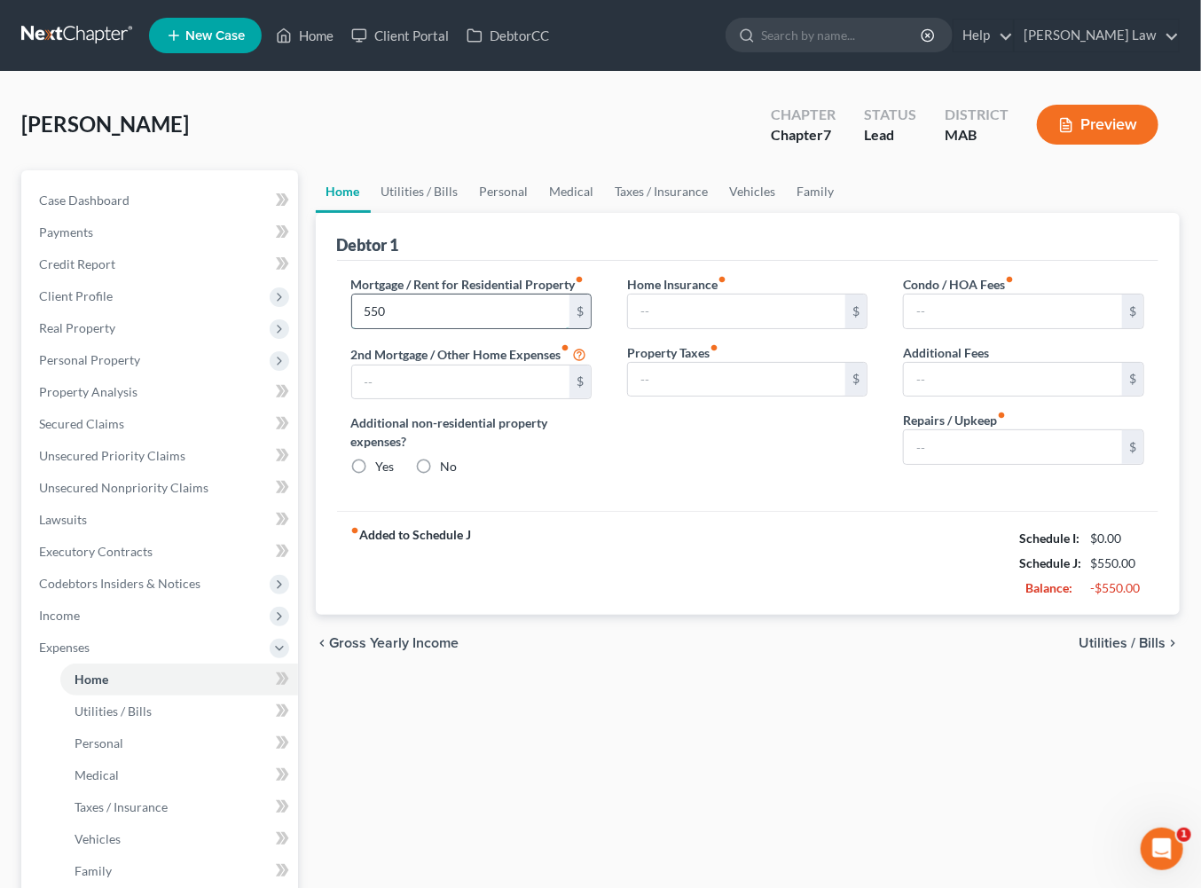
type input "0.00"
click at [391, 328] on input "text" at bounding box center [461, 311] width 218 height 34
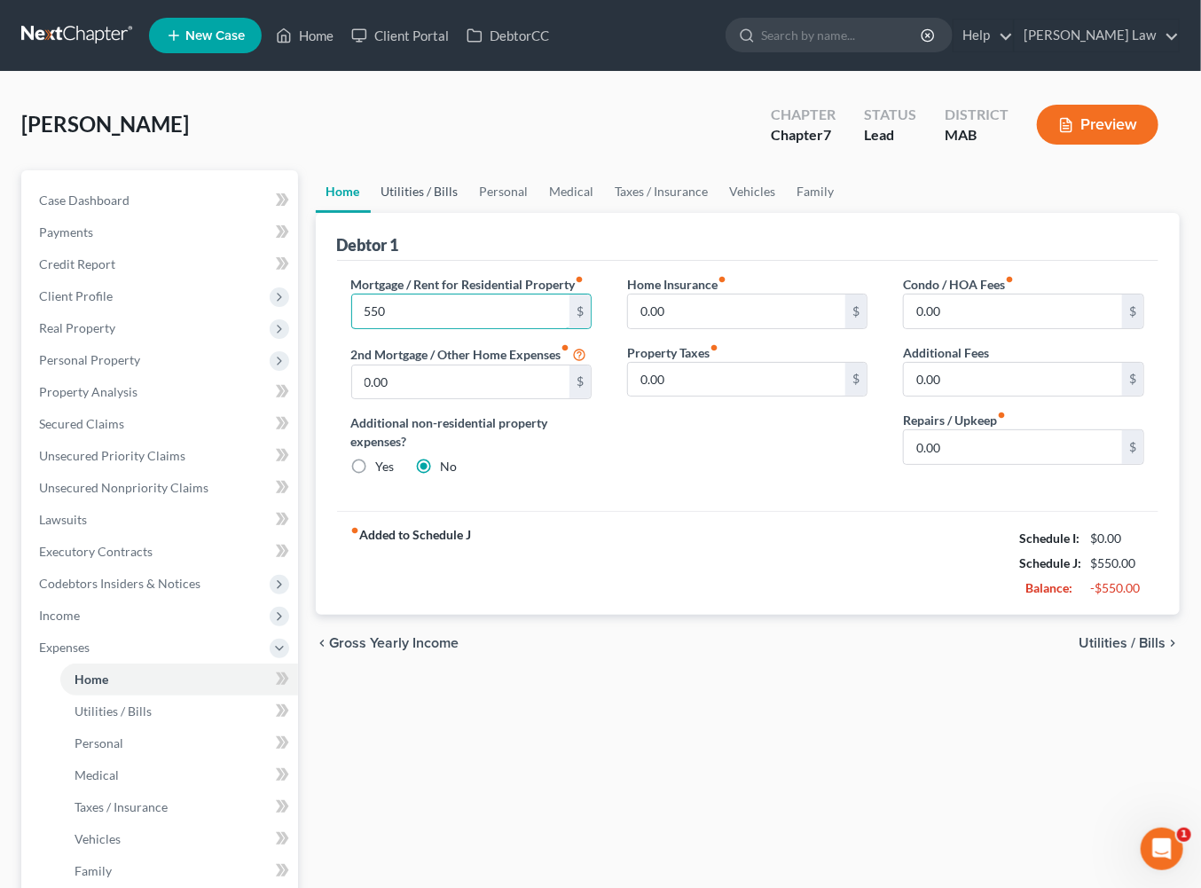
type input "550"
click at [459, 213] on link "Utilities / Bills" at bounding box center [420, 191] width 98 height 43
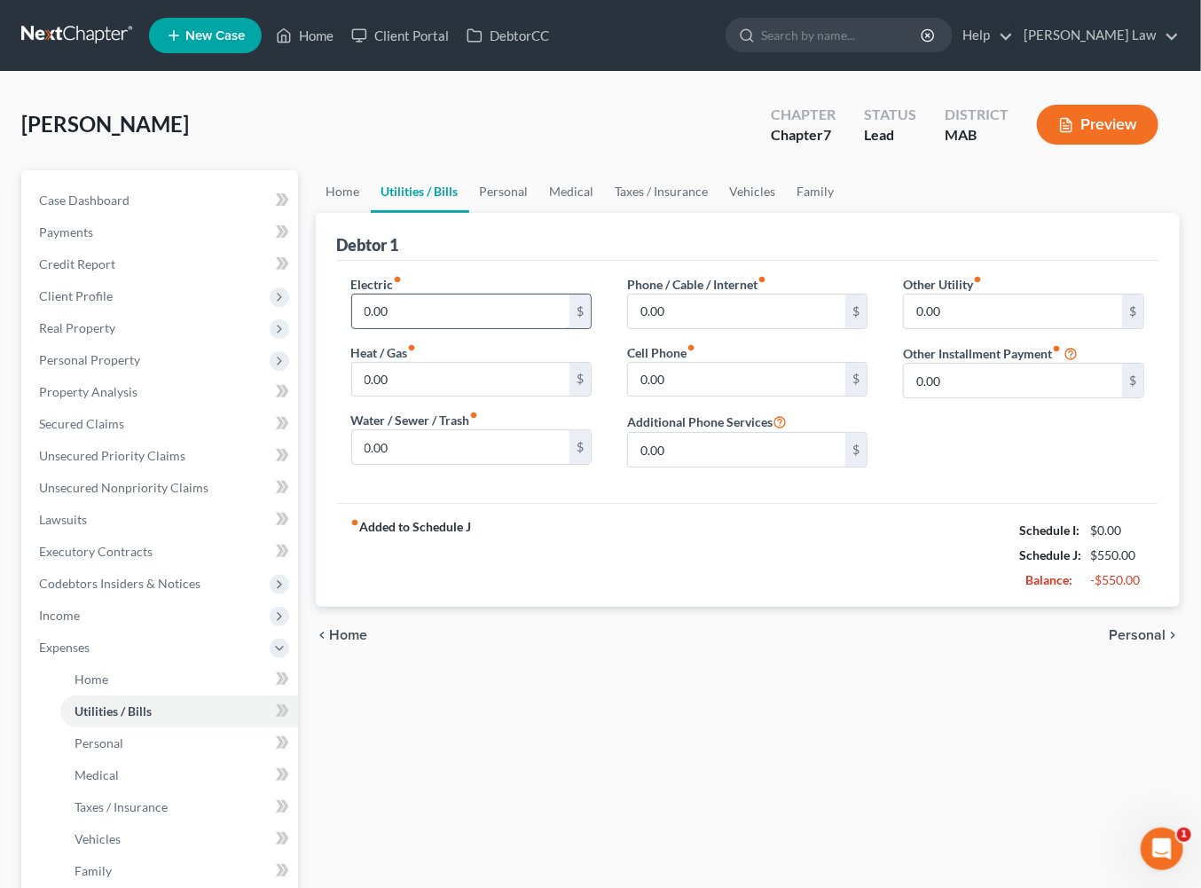
click at [451, 328] on input "0.00" at bounding box center [461, 311] width 218 height 34
type input "100"
click at [407, 396] on input "0.00" at bounding box center [461, 380] width 218 height 34
type input "105"
click at [731, 328] on input "0.00" at bounding box center [737, 311] width 218 height 34
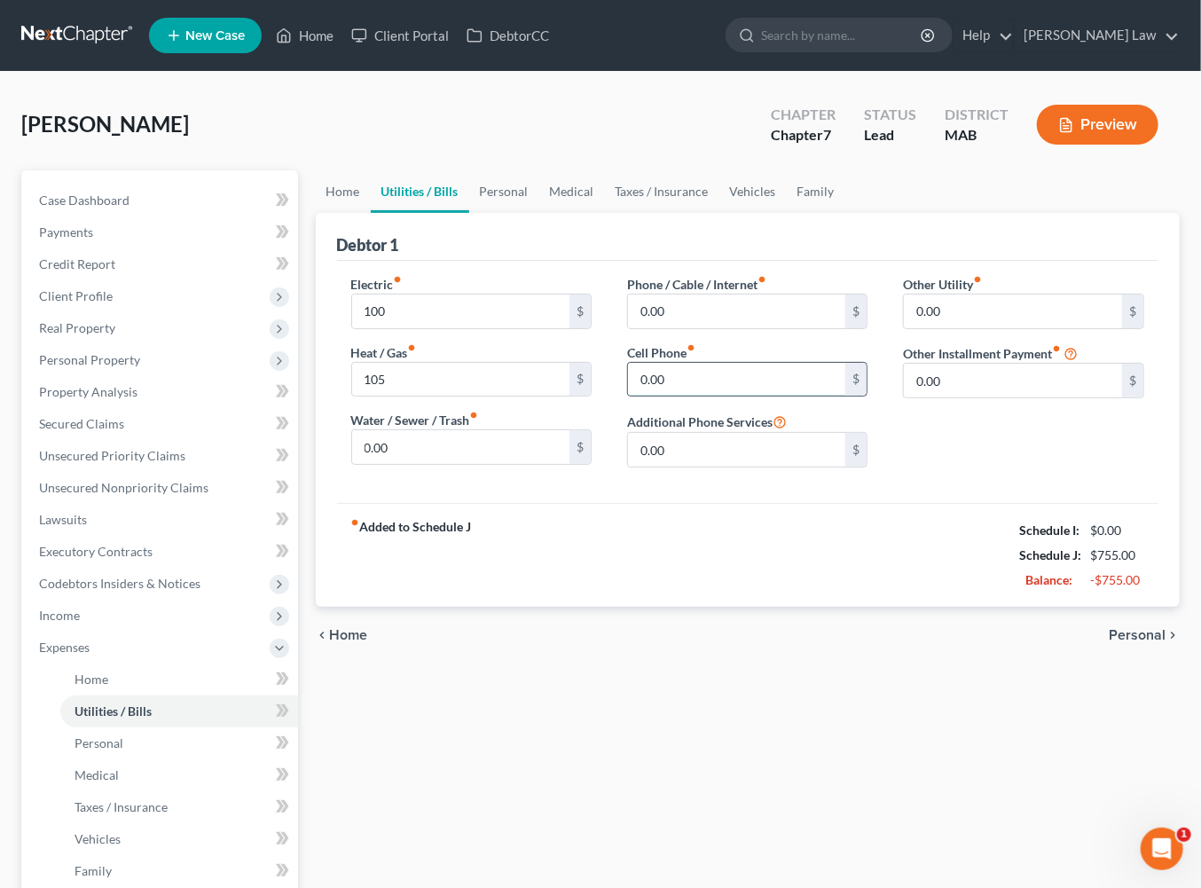
click at [711, 396] on input "0.00" at bounding box center [737, 380] width 218 height 34
type input "190"
click at [715, 328] on input "0.00" at bounding box center [737, 311] width 218 height 34
type input "50.0"
click at [539, 213] on link "Personal" at bounding box center [504, 191] width 70 height 43
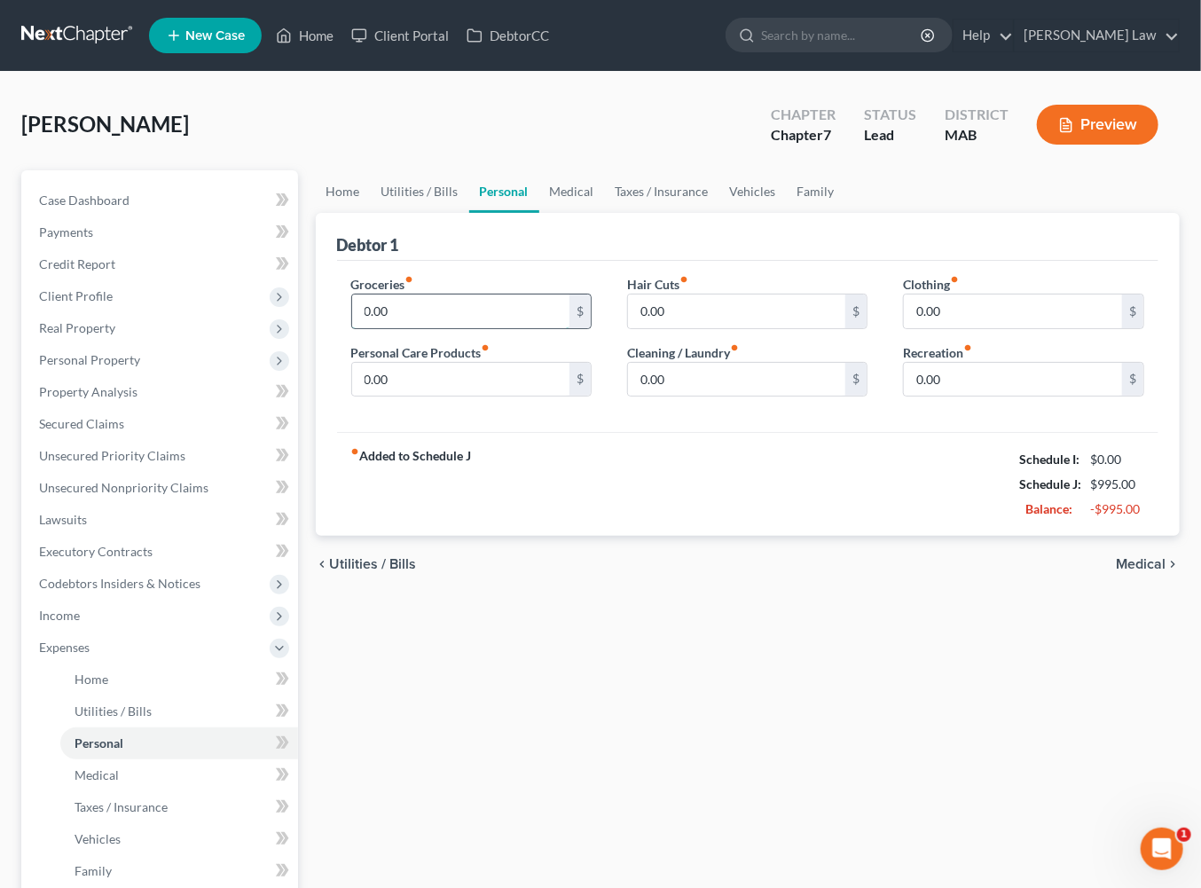
click at [438, 328] on input "0.00" at bounding box center [461, 311] width 218 height 34
drag, startPoint x: 414, startPoint y: 401, endPoint x: 345, endPoint y: 405, distance: 69.3
click at [345, 405] on div "Groceries fiber_manual_record 0.00 $ Personal Care Products fiber_manual_record…" at bounding box center [471, 343] width 276 height 137
drag, startPoint x: 412, startPoint y: 385, endPoint x: 370, endPoint y: 385, distance: 41.7
click at [370, 328] on input "0.00" at bounding box center [461, 311] width 218 height 34
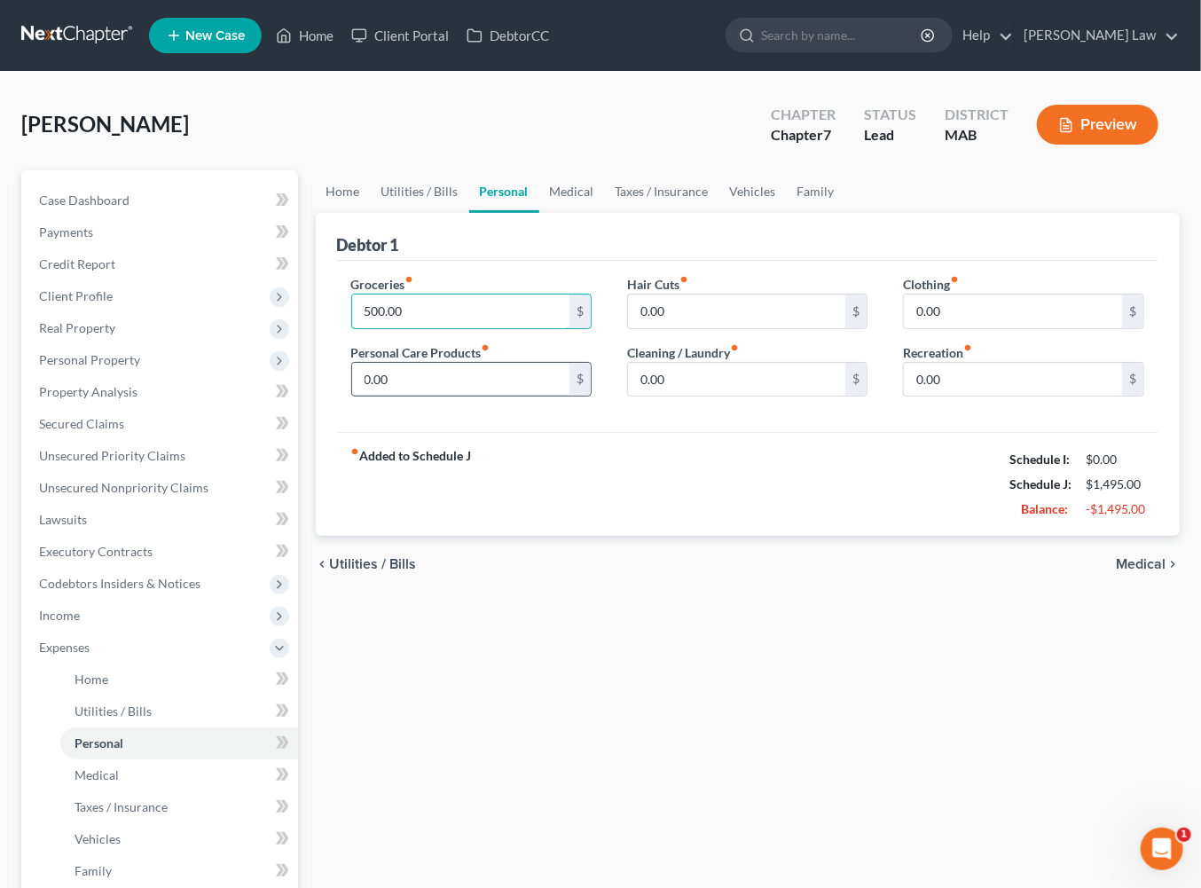
type input "500.00"
click at [444, 396] on input "0.00" at bounding box center [461, 380] width 218 height 34
type input "100"
click at [706, 328] on input "0.00" at bounding box center [737, 311] width 218 height 34
type input "50"
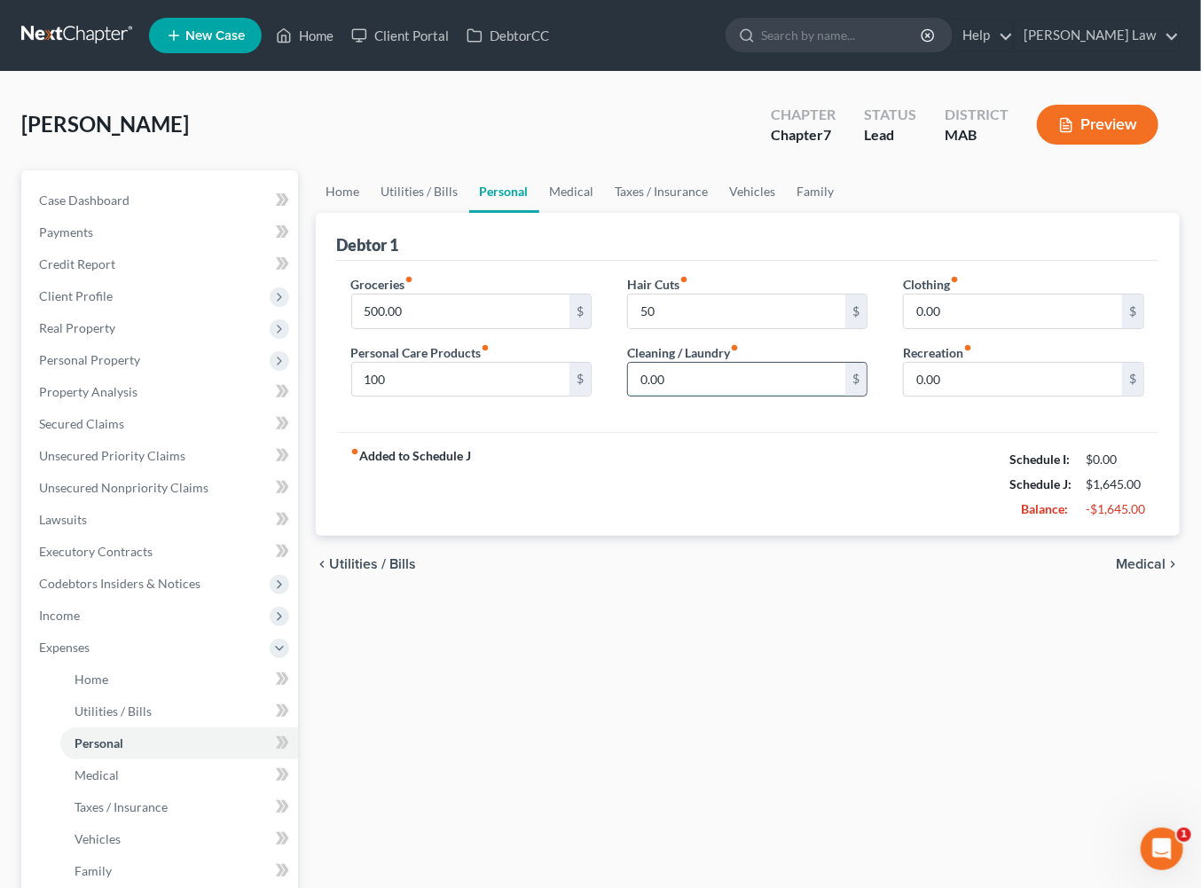
click at [679, 396] on input "0.00" at bounding box center [737, 380] width 218 height 34
type input "85"
click at [984, 328] on input "0.00" at bounding box center [1013, 311] width 218 height 34
type input "25.00"
click at [947, 396] on input "0.00" at bounding box center [1013, 380] width 218 height 34
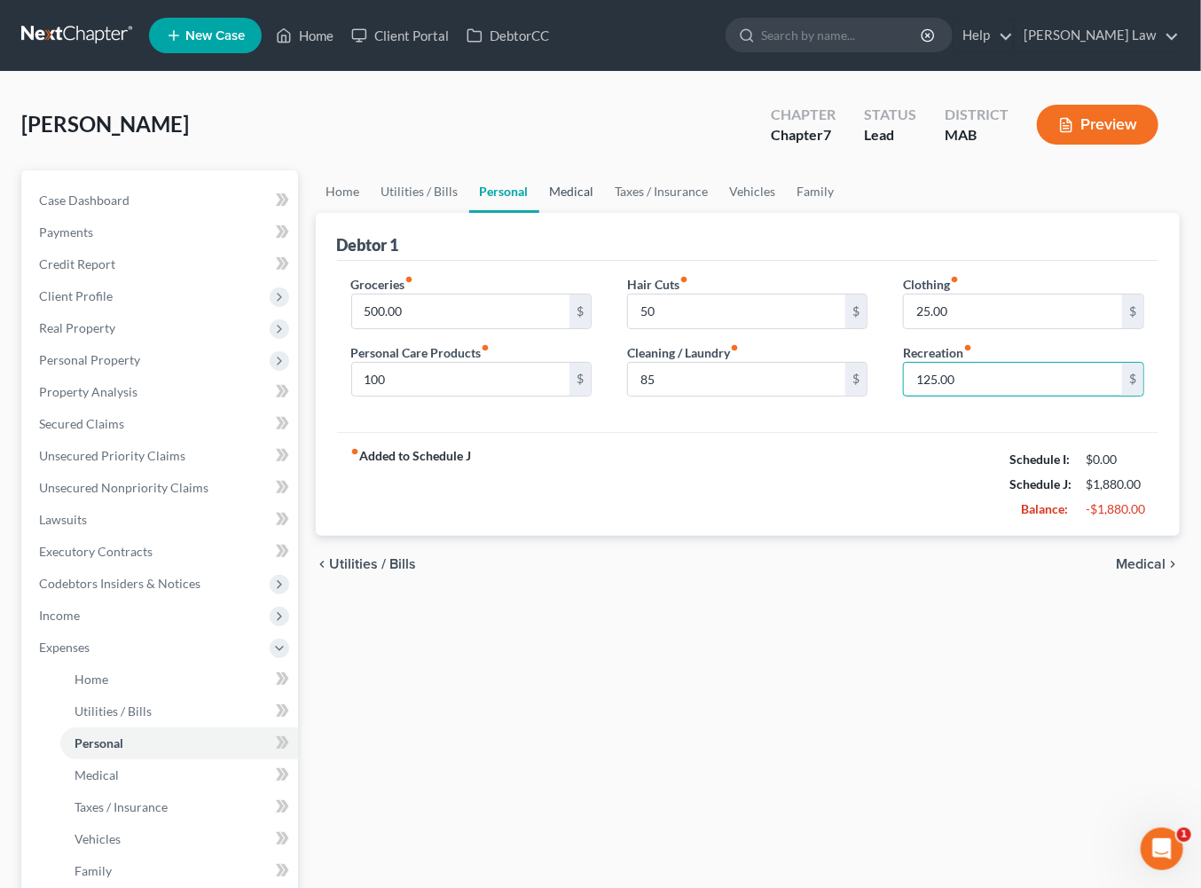
type input "125.00"
click at [605, 213] on link "Medical" at bounding box center [572, 191] width 66 height 43
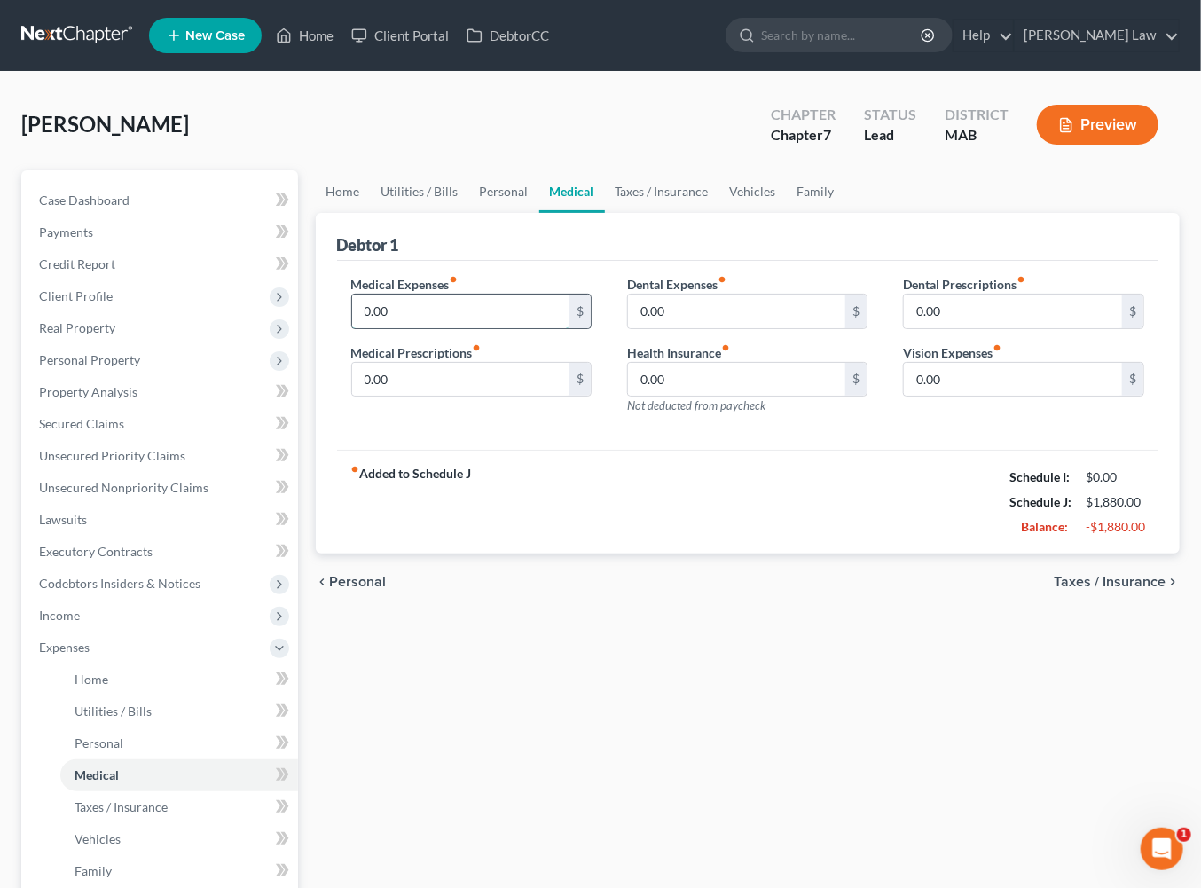
click at [428, 328] on input "0.00" at bounding box center [461, 311] width 218 height 34
type input "40.00"
click at [787, 213] on link "Vehicles" at bounding box center [752, 191] width 67 height 43
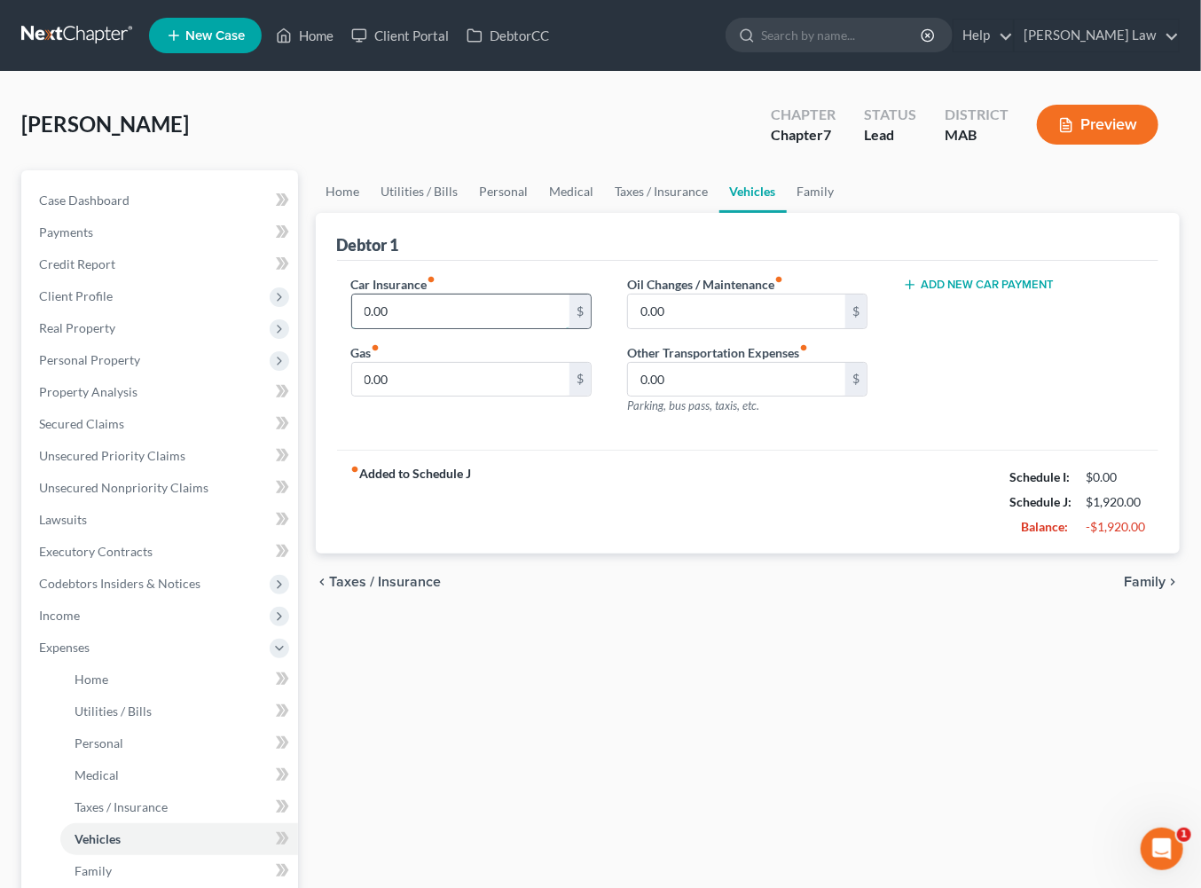
click at [428, 328] on input "0.00" at bounding box center [461, 311] width 218 height 34
type input "105.00"
click at [977, 292] on button "Add New Car Payment" at bounding box center [978, 285] width 151 height 14
click at [977, 328] on input "text" at bounding box center [1002, 311] width 196 height 34
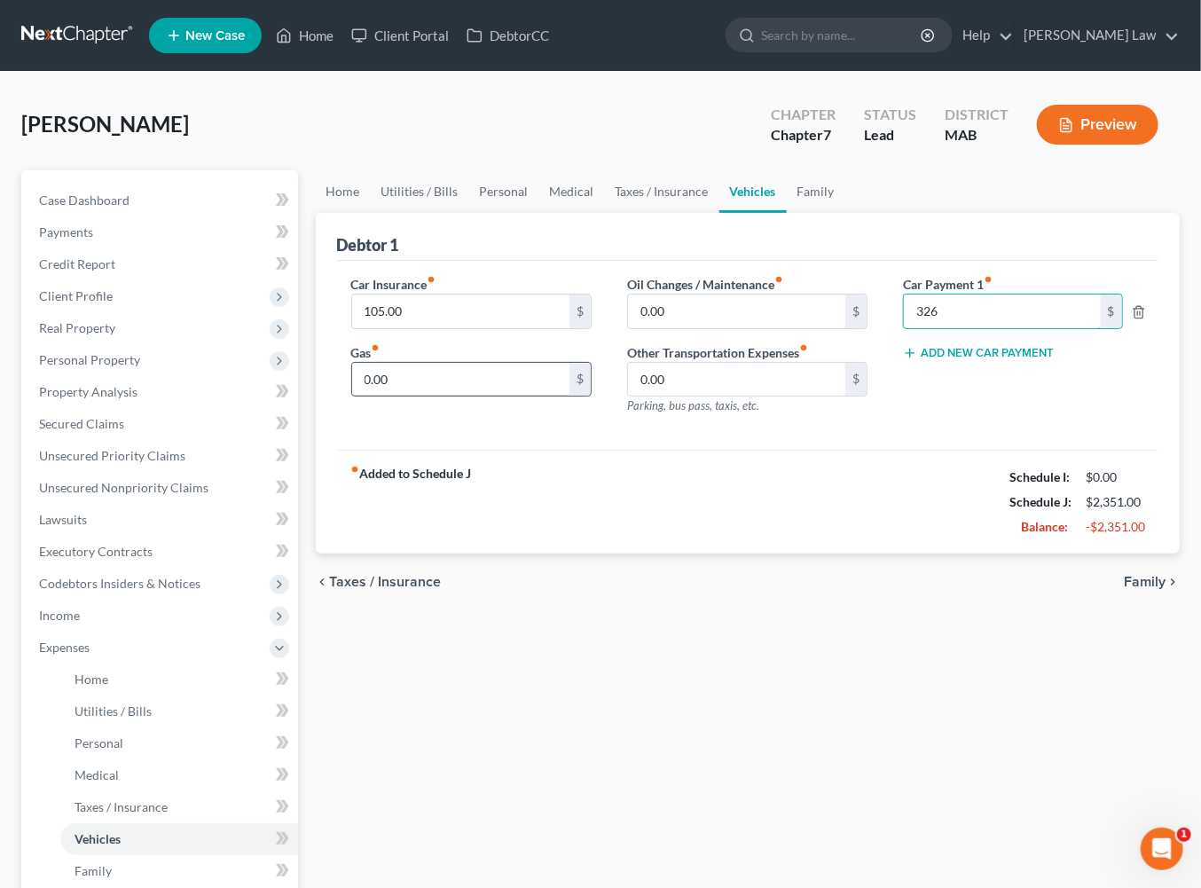
type input "326"
click at [506, 396] on input "0.00" at bounding box center [461, 380] width 218 height 34
type input "325.00"
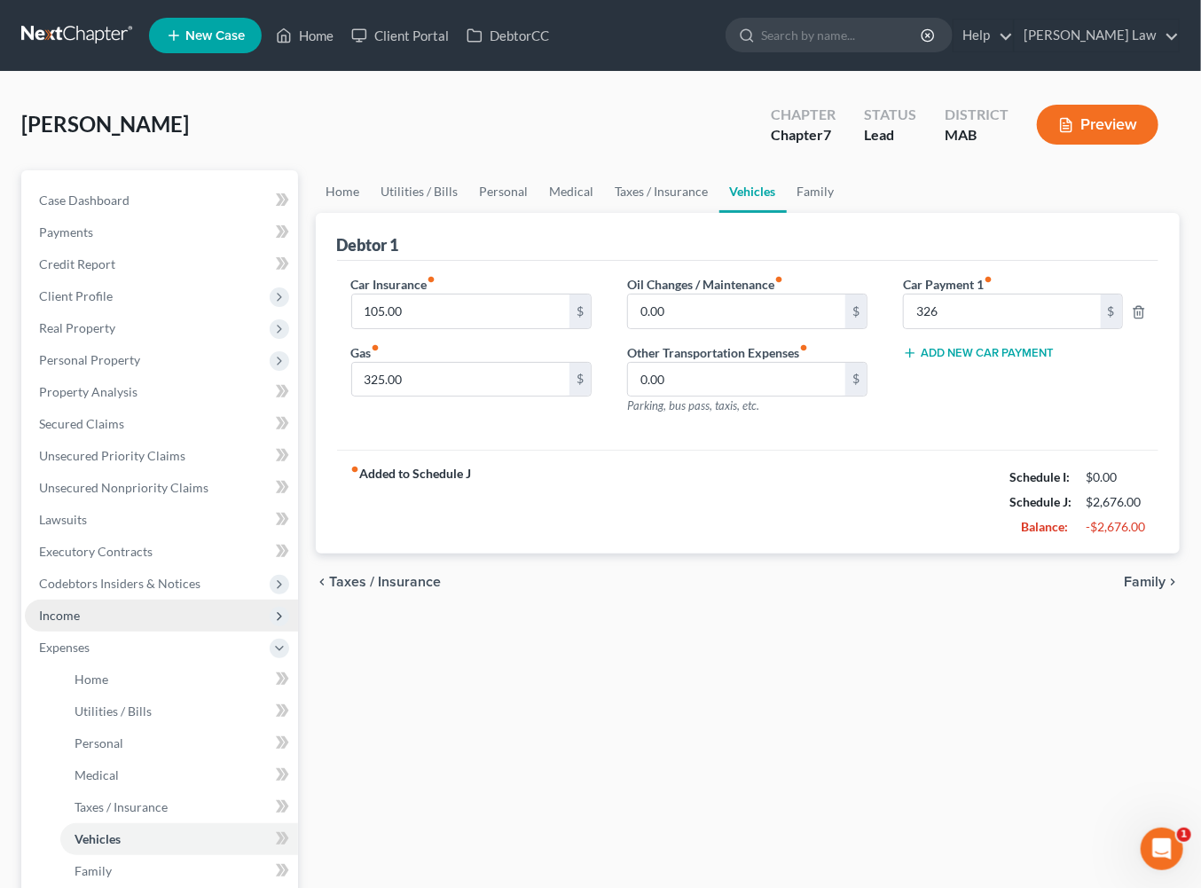
click at [79, 623] on span "Income" at bounding box center [59, 615] width 41 height 15
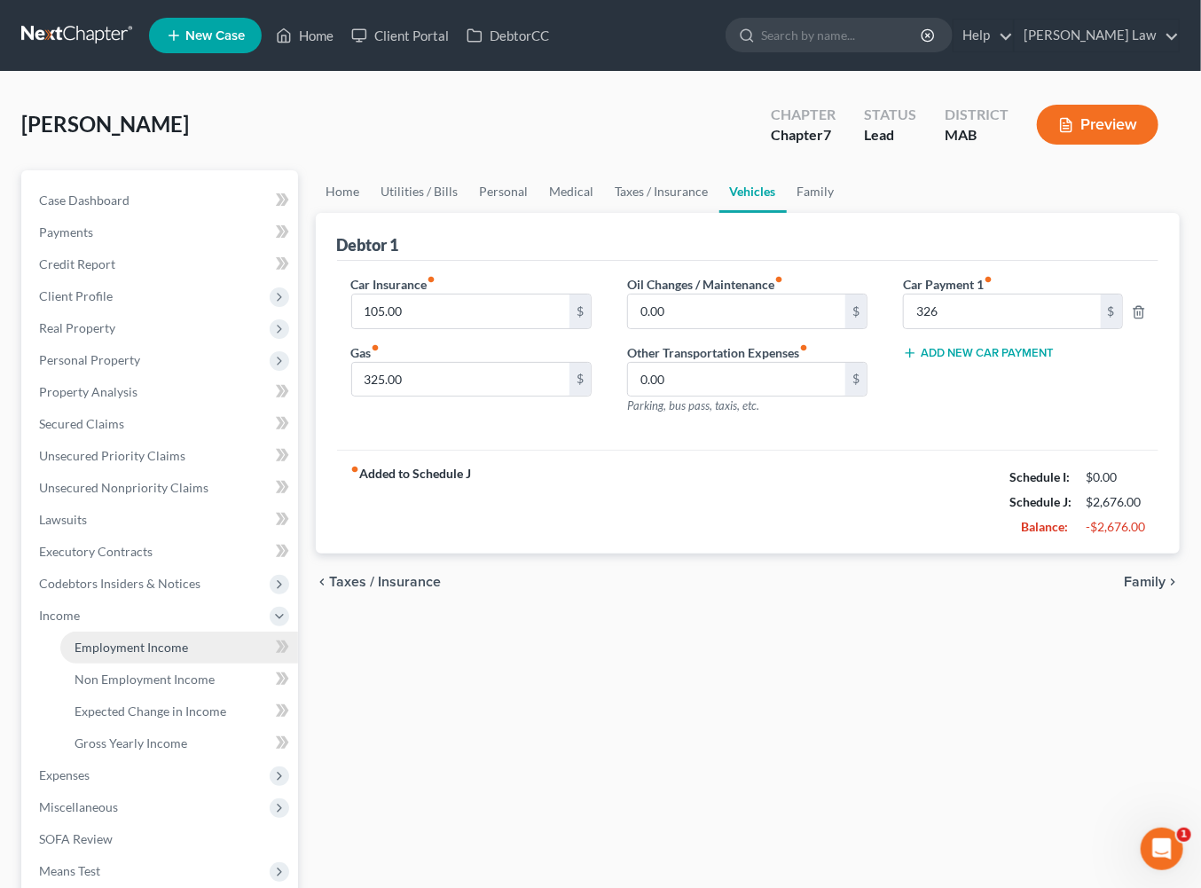
click at [142, 655] on span "Employment Income" at bounding box center [132, 646] width 114 height 15
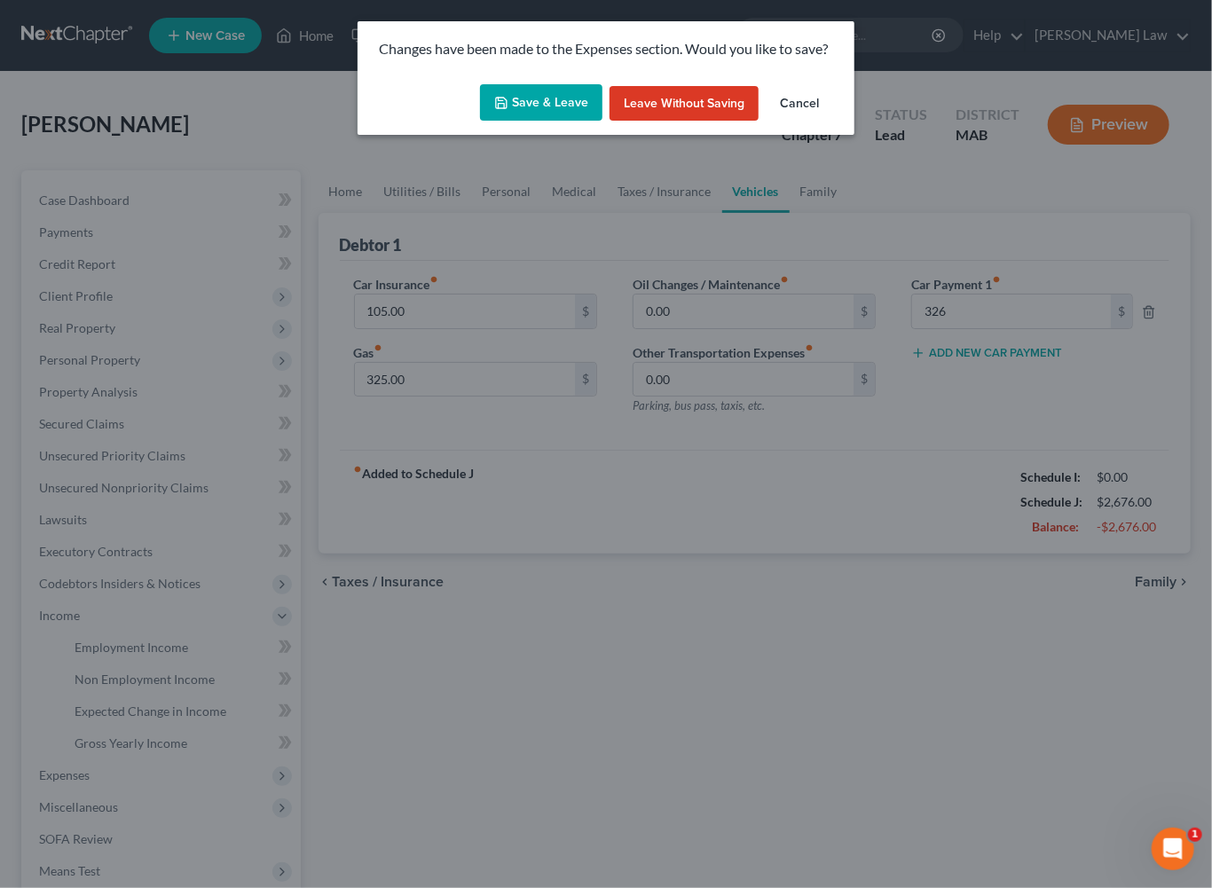
click at [537, 122] on button "Save & Leave" at bounding box center [541, 102] width 122 height 37
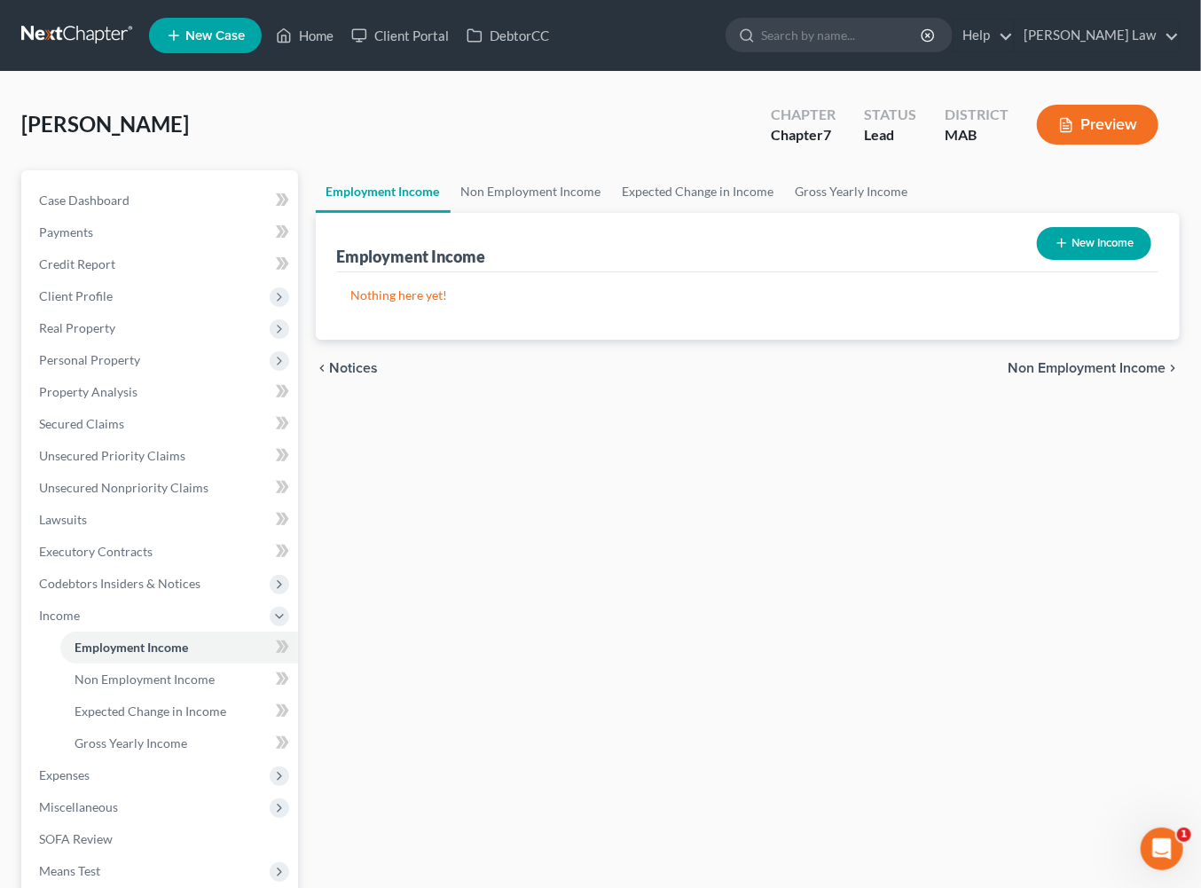
click at [1055, 250] on icon "button" at bounding box center [1062, 243] width 14 height 14
select select "0"
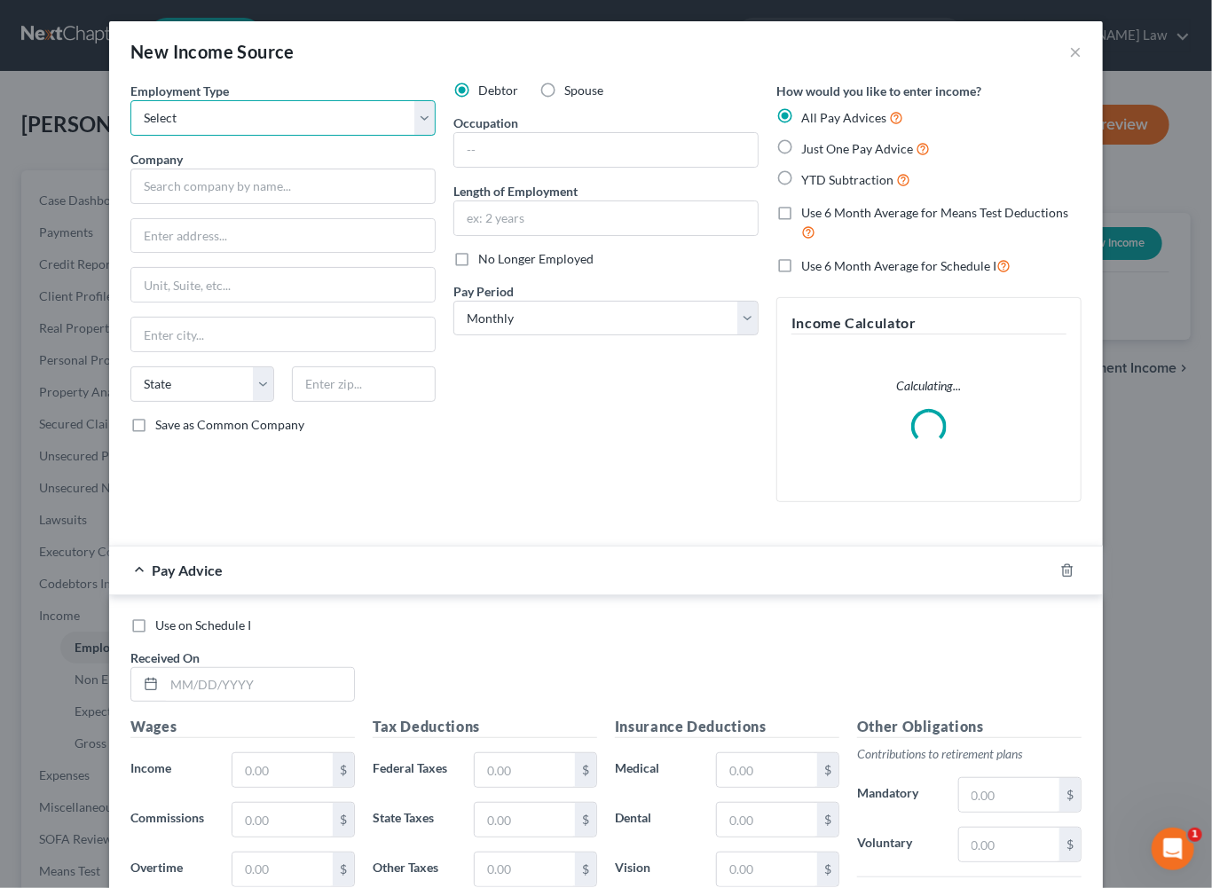
click at [394, 136] on select "Select Full or [DEMOGRAPHIC_DATA] Employment Self Employment" at bounding box center [282, 117] width 305 height 35
select select "0"
click at [258, 204] on input "text" at bounding box center [282, 186] width 305 height 35
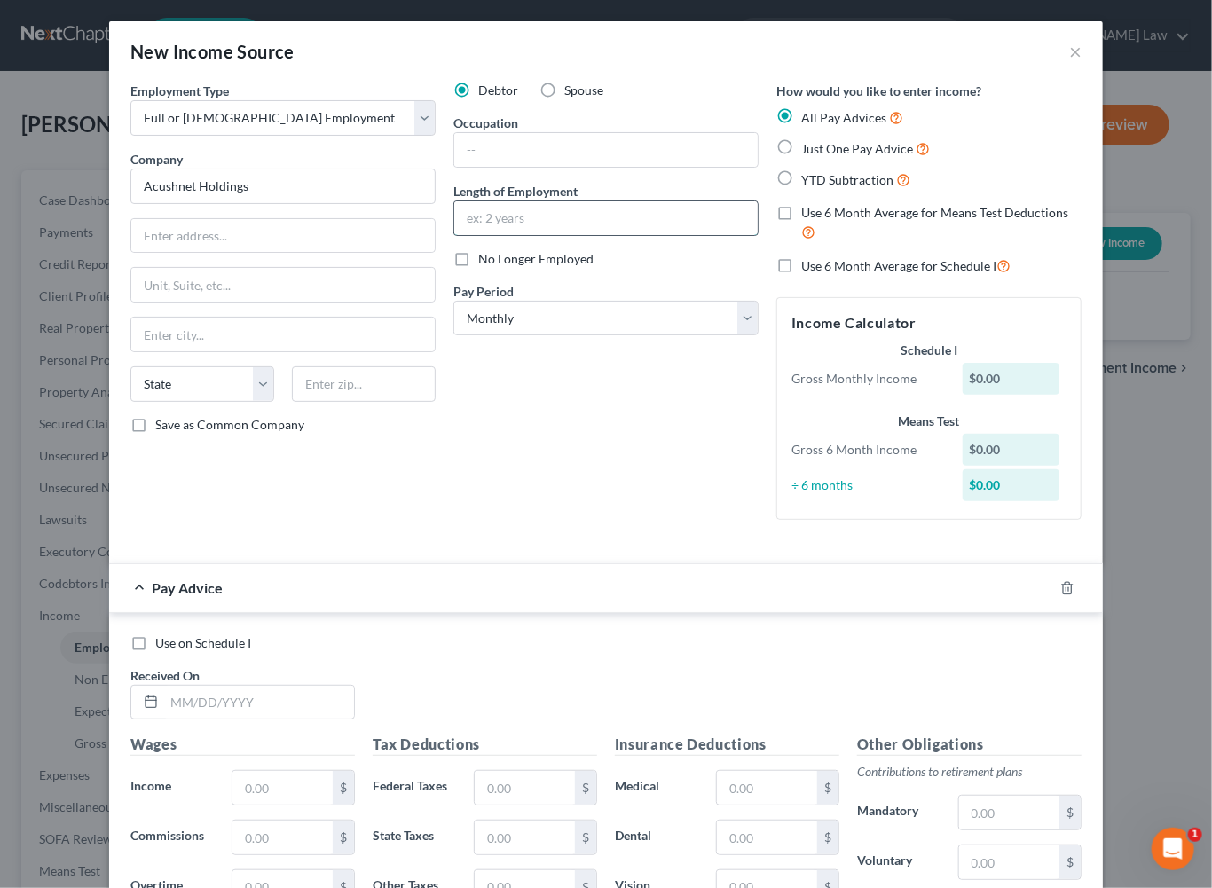
click at [667, 235] on input "text" at bounding box center [605, 218] width 303 height 34
type input "Acushnet Holdings"
click at [576, 167] on input "text" at bounding box center [605, 150] width 303 height 34
type input "L"
type input "Quality Tester"
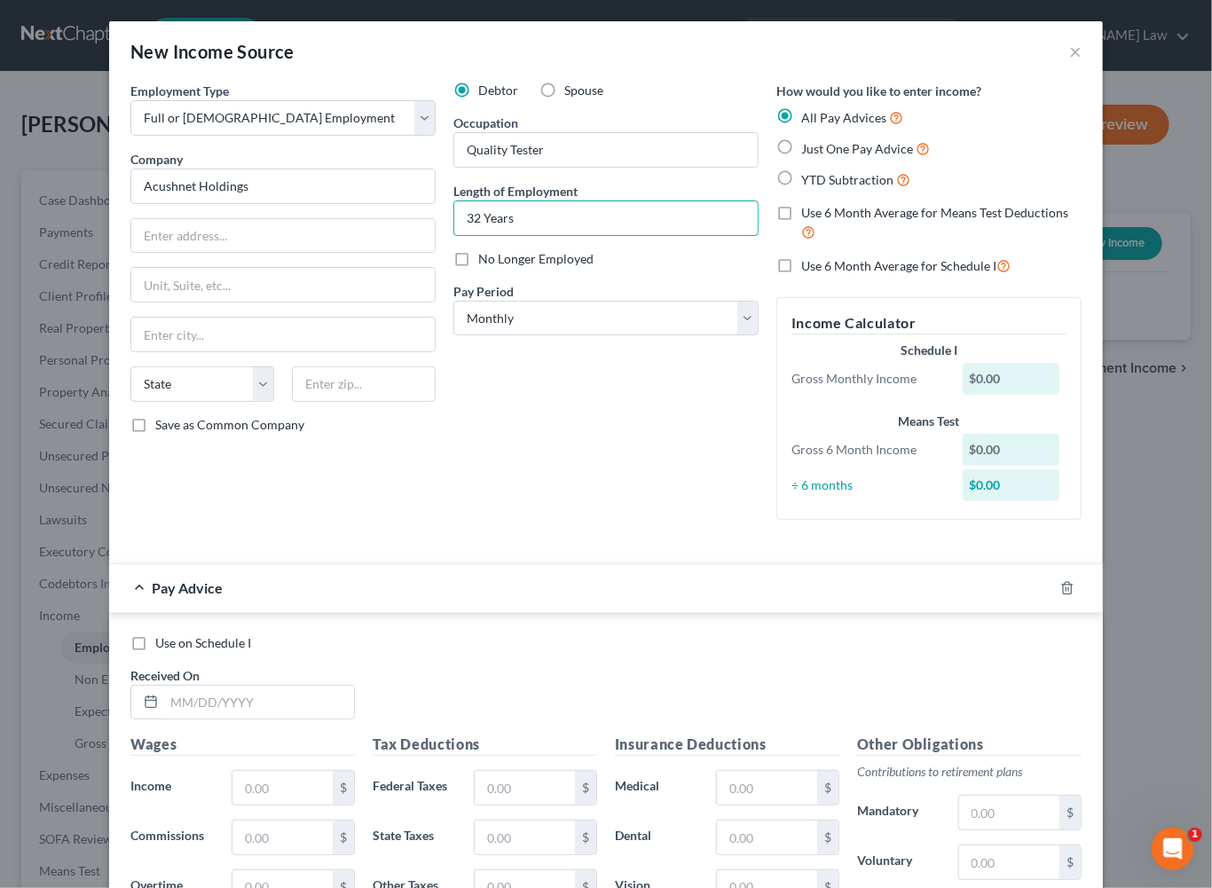
type input "32 Years"
click at [806, 159] on label "Just One Pay Advice" at bounding box center [865, 148] width 129 height 20
click at [808, 150] on input "Just One Pay Advice" at bounding box center [814, 144] width 12 height 12
radio input "true"
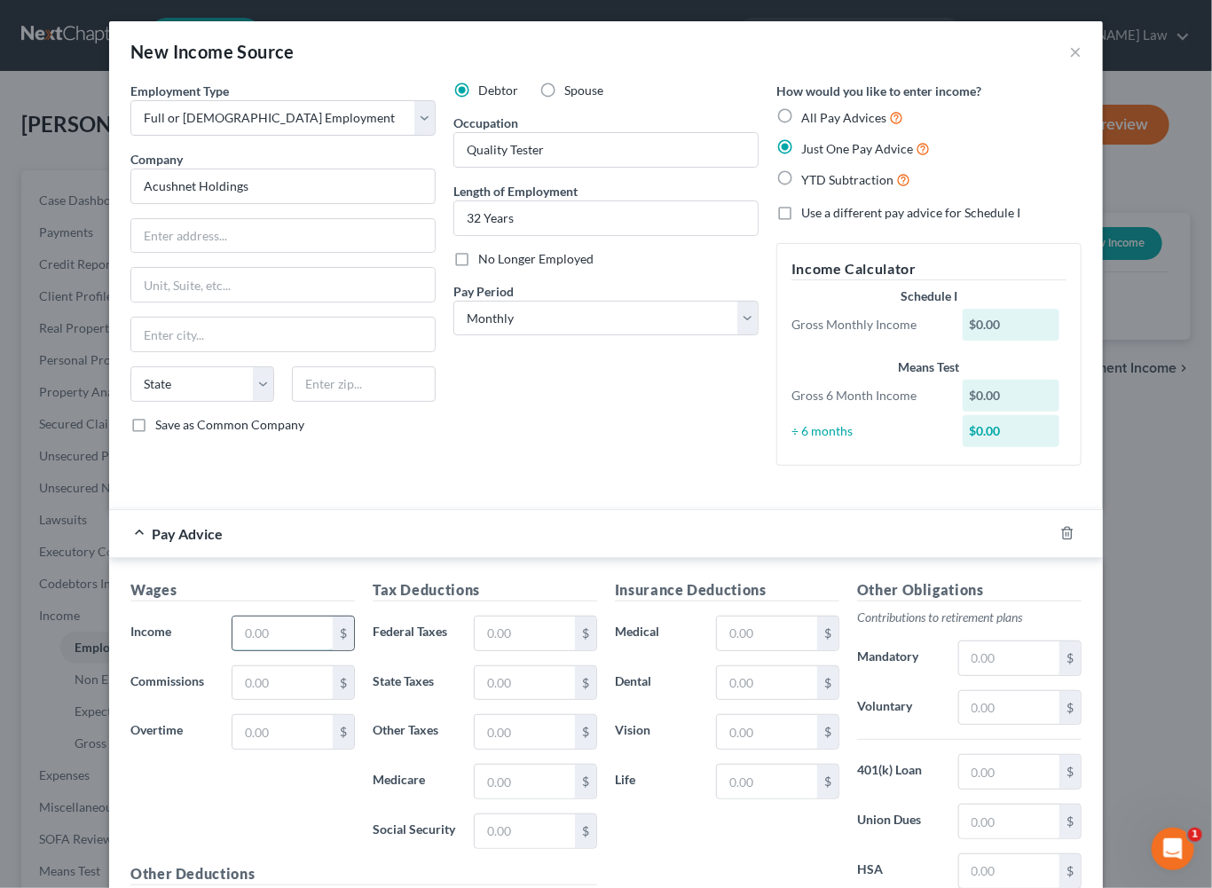
click at [253, 650] on input "text" at bounding box center [282, 633] width 100 height 34
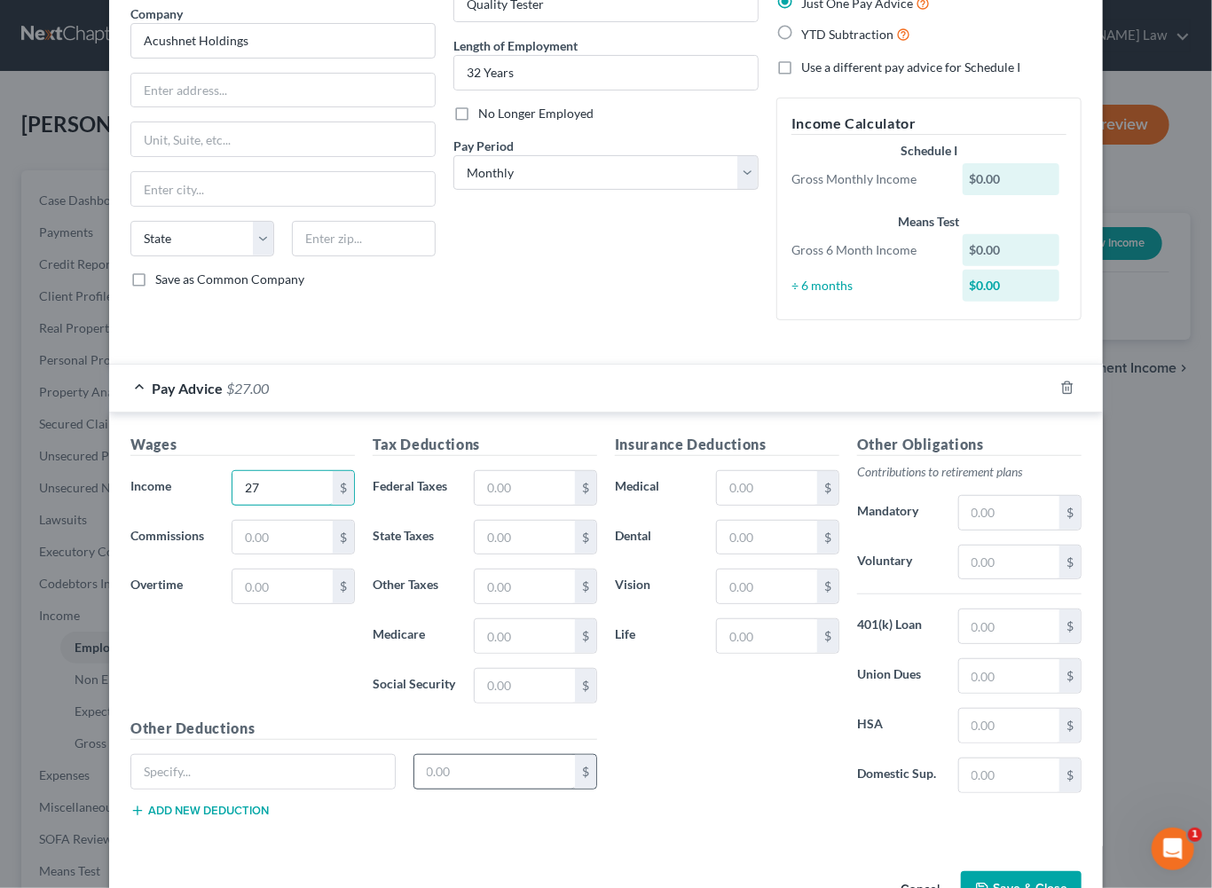
scroll to position [483, 0]
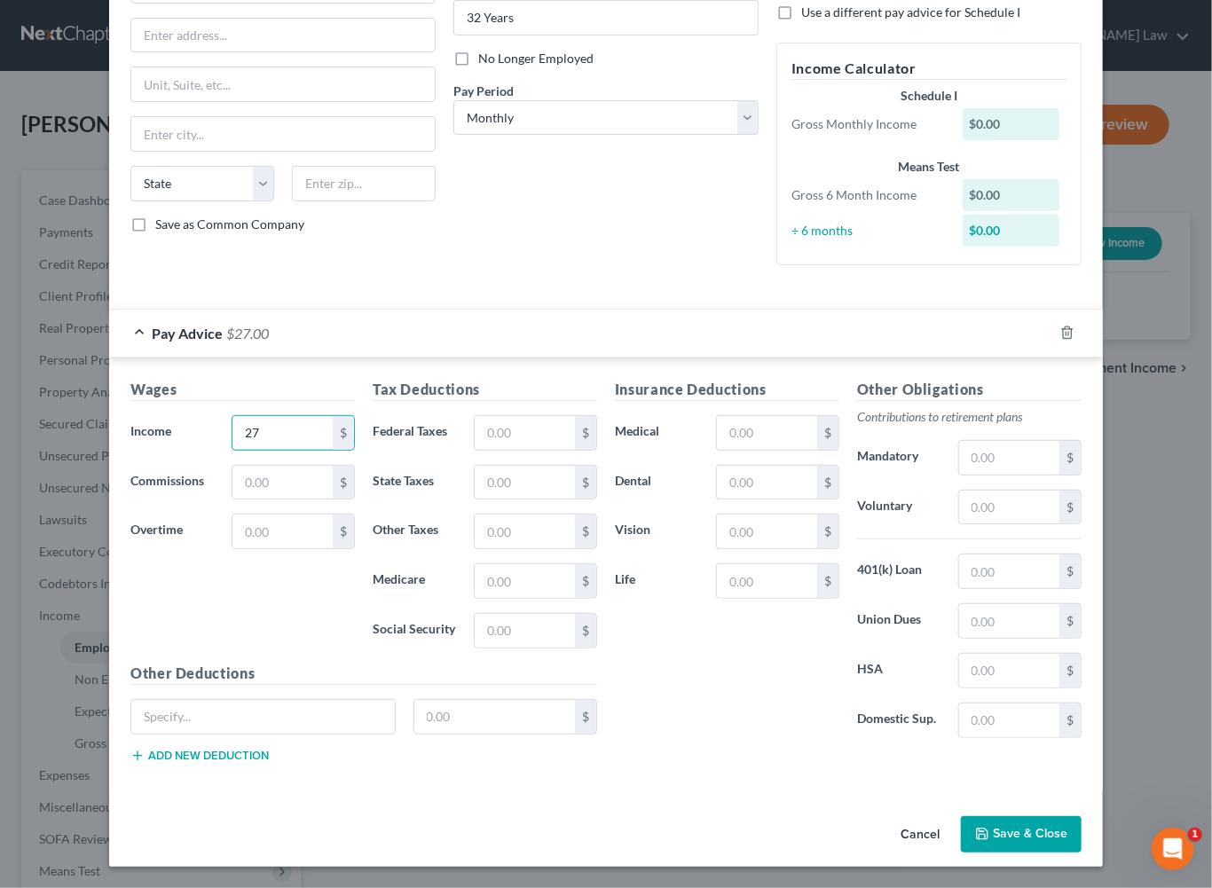
type input "27"
click at [1081, 818] on button "Save & Close" at bounding box center [1021, 834] width 121 height 37
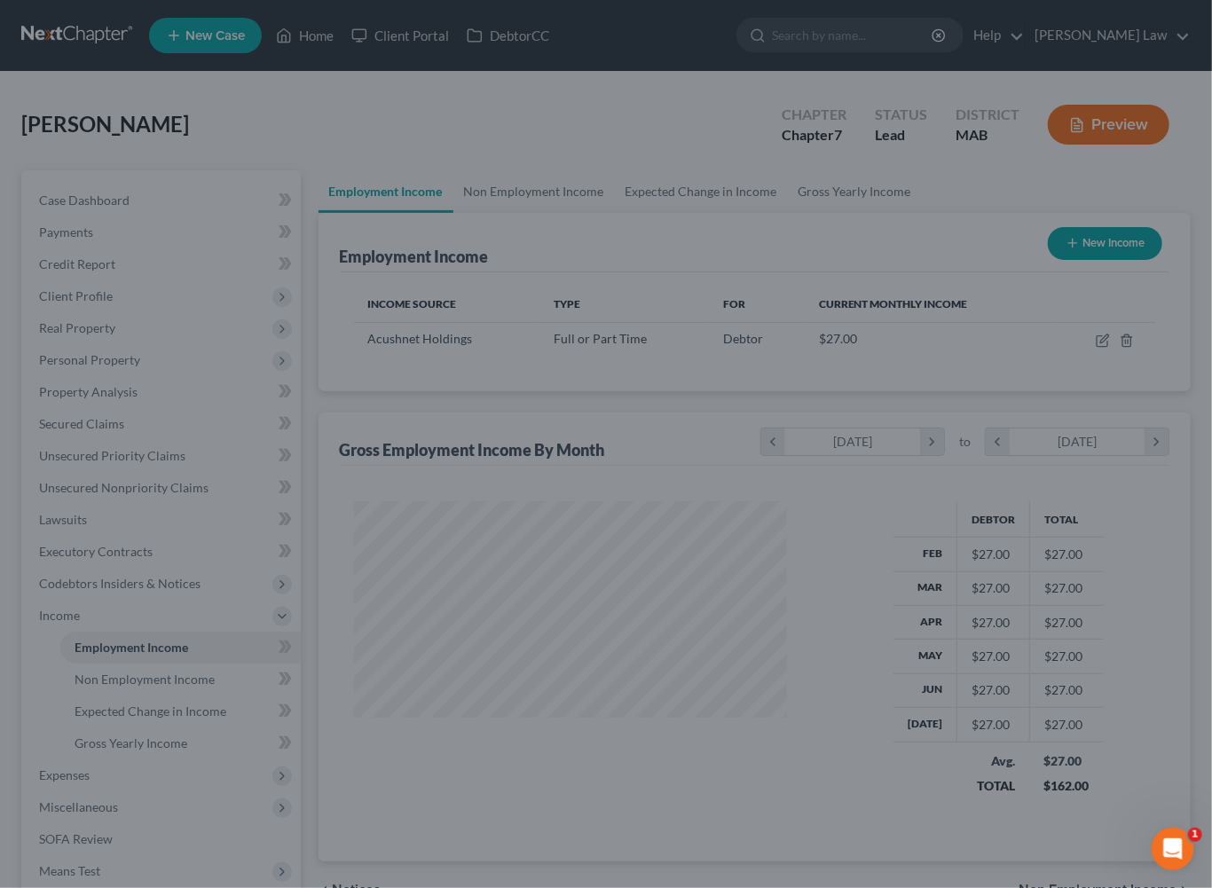
scroll to position [886563, 886489]
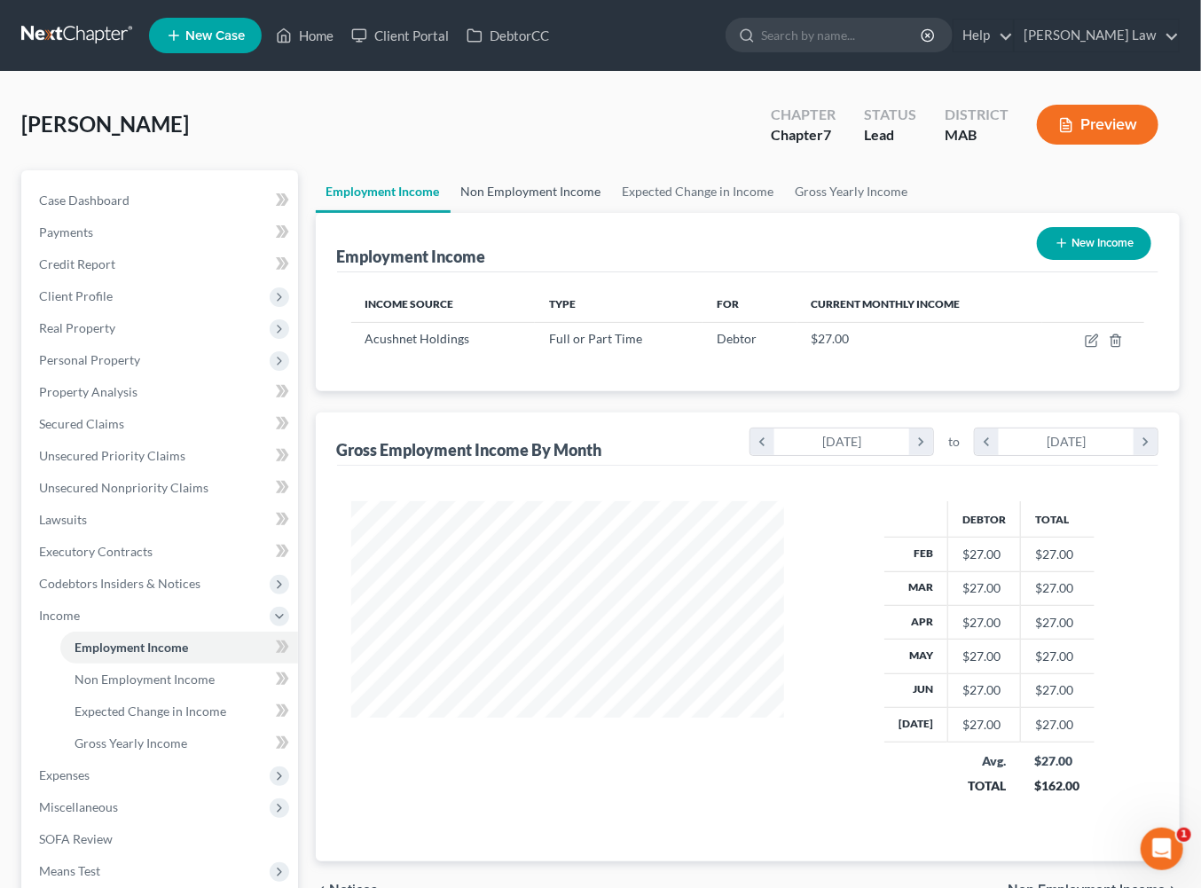
click at [596, 213] on link "Non Employment Income" at bounding box center [531, 191] width 161 height 43
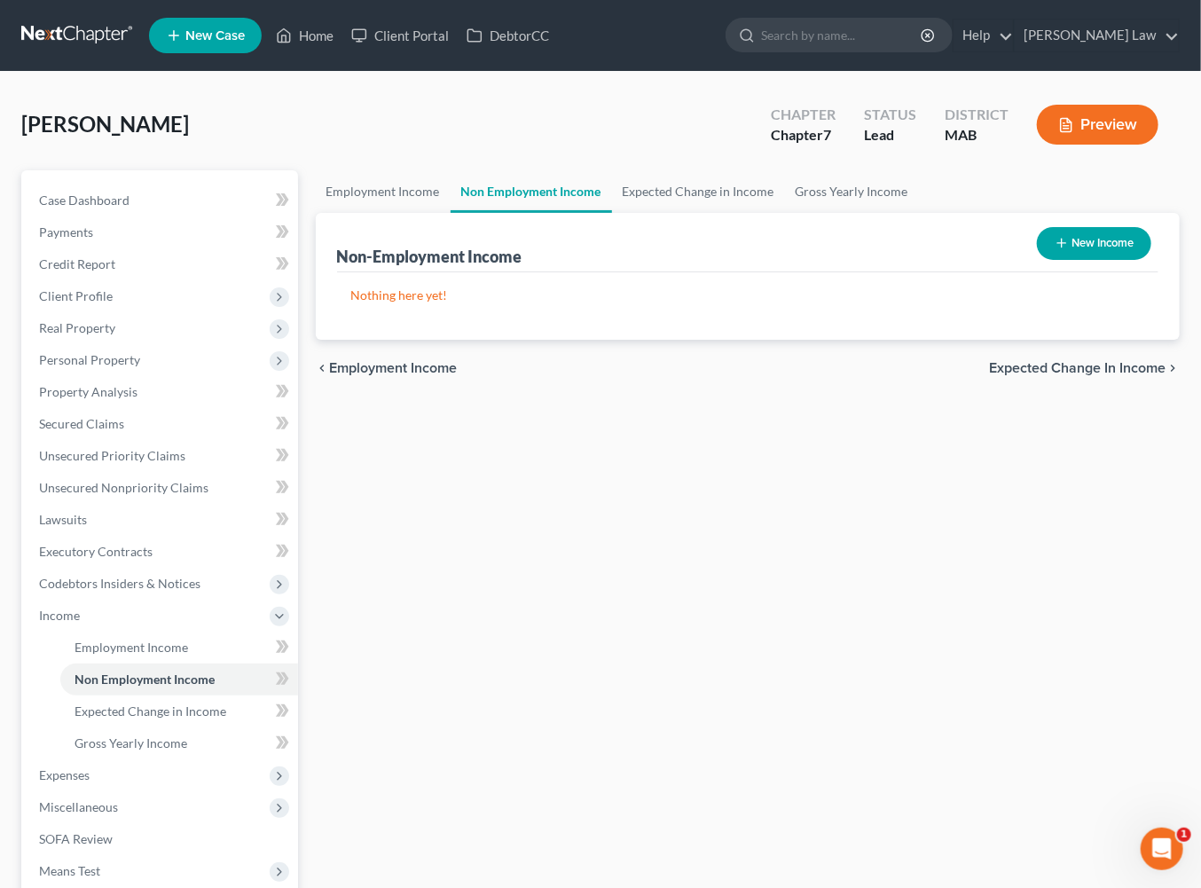
click at [1070, 260] on button "New Income" at bounding box center [1094, 243] width 114 height 33
select select "0"
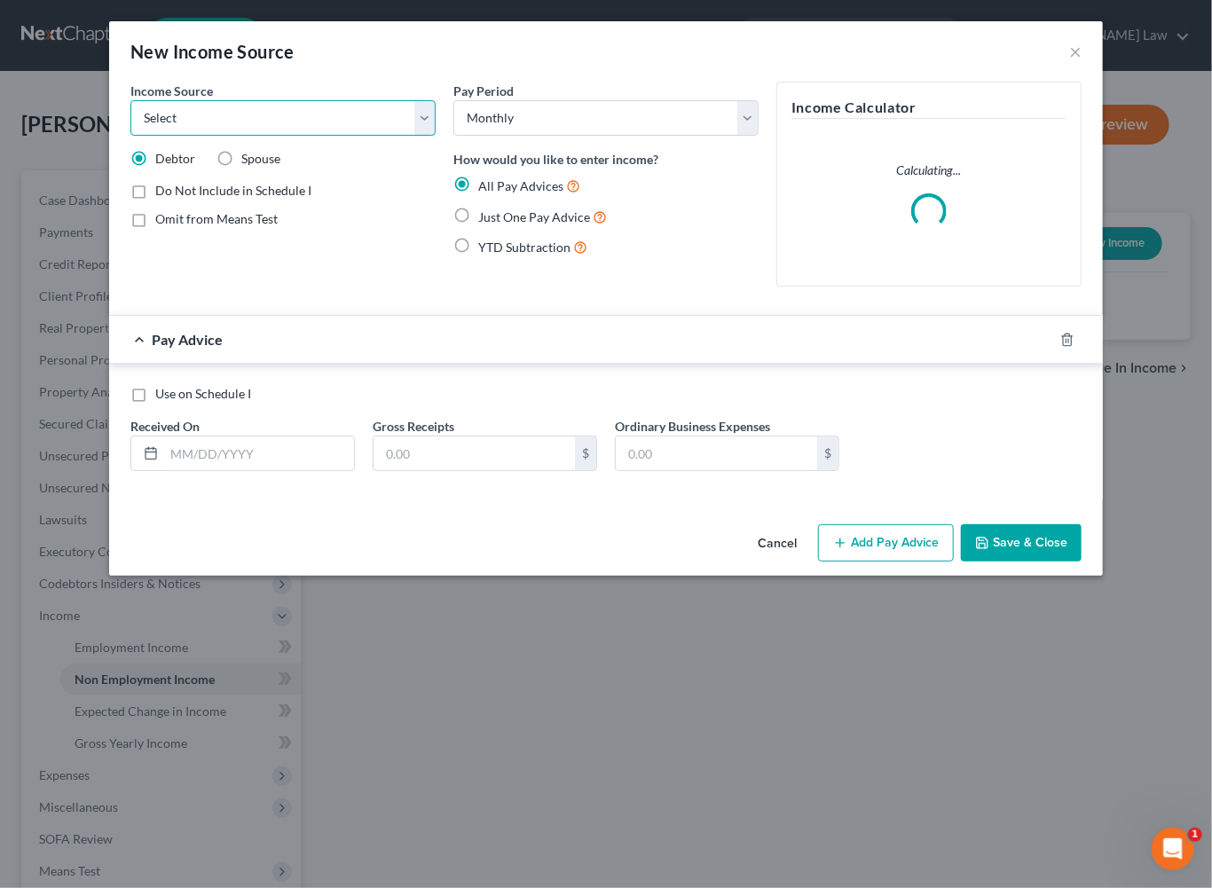
click at [396, 136] on select "Select Unemployment Disability (from employer) Pension Retirement Social Securi…" at bounding box center [282, 117] width 305 height 35
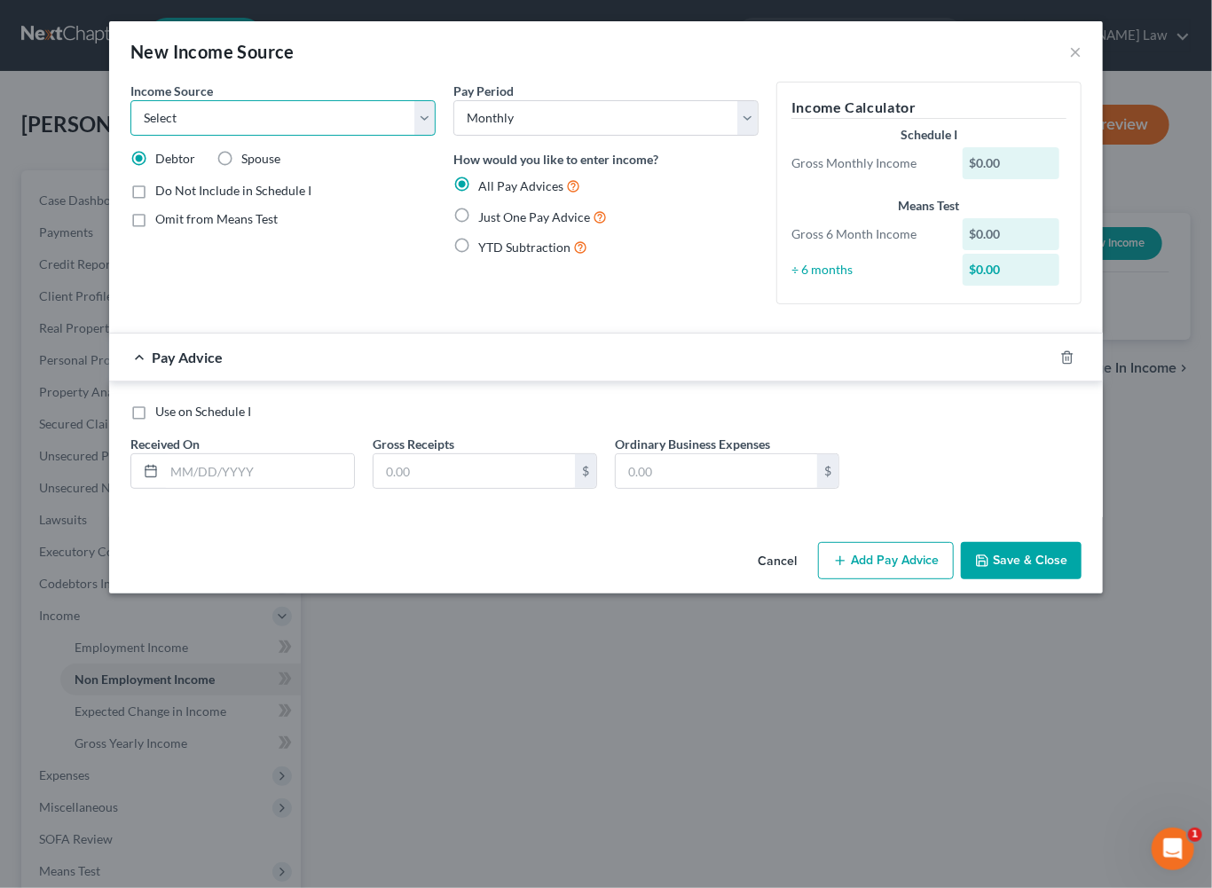
select select "7"
click at [478, 227] on label "Just One Pay Advice" at bounding box center [542, 217] width 129 height 20
click at [485, 218] on input "Just One Pay Advice" at bounding box center [491, 213] width 12 height 12
radio input "true"
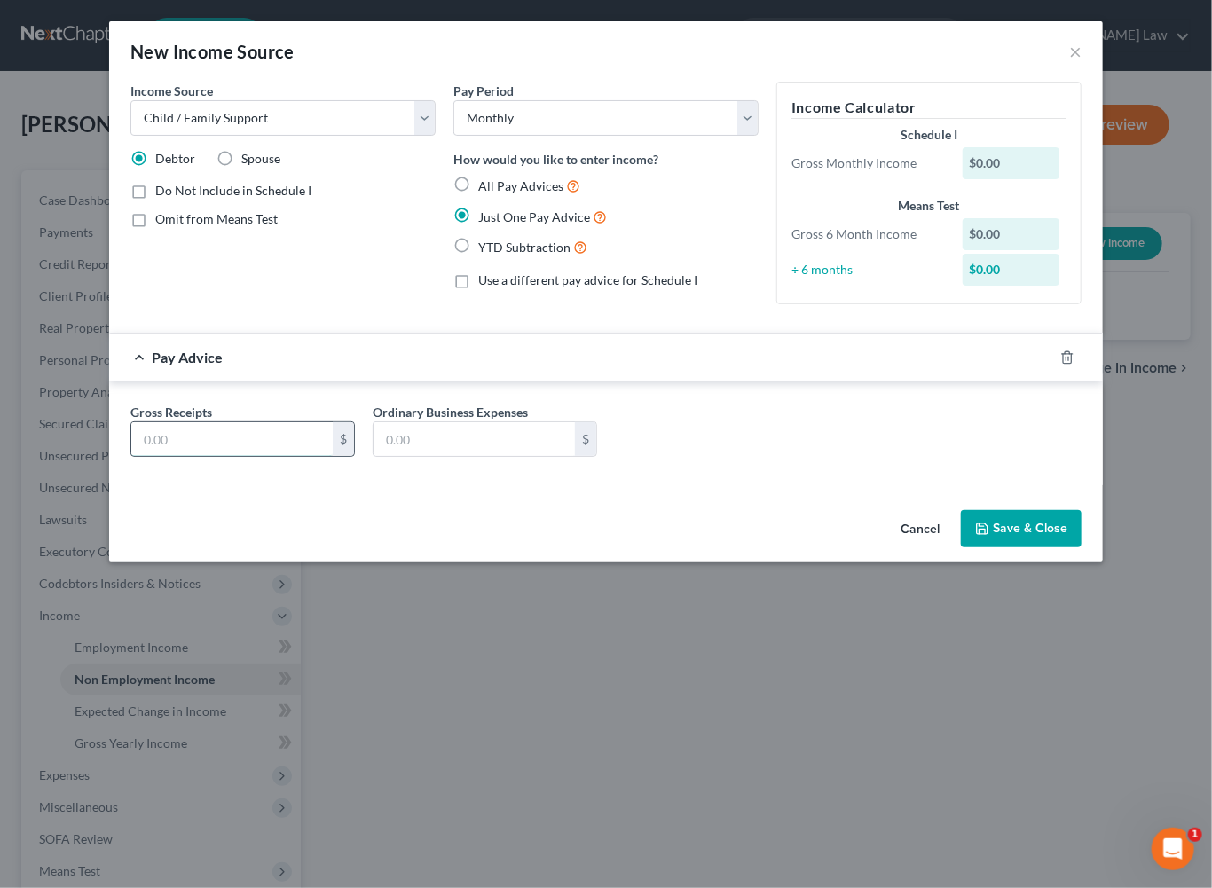
click at [175, 456] on input "text" at bounding box center [231, 439] width 201 height 34
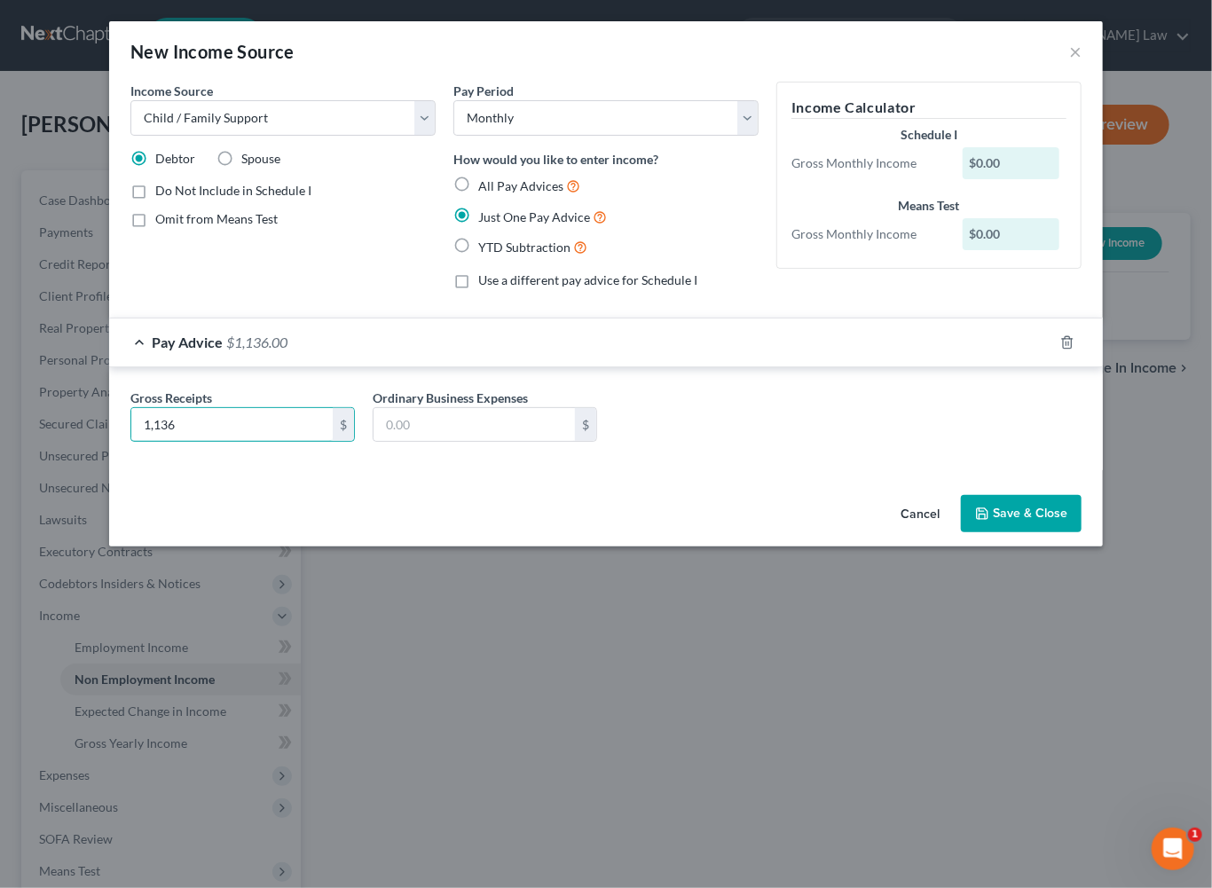
type input "1,136"
click at [1081, 532] on button "Save & Close" at bounding box center [1021, 513] width 121 height 37
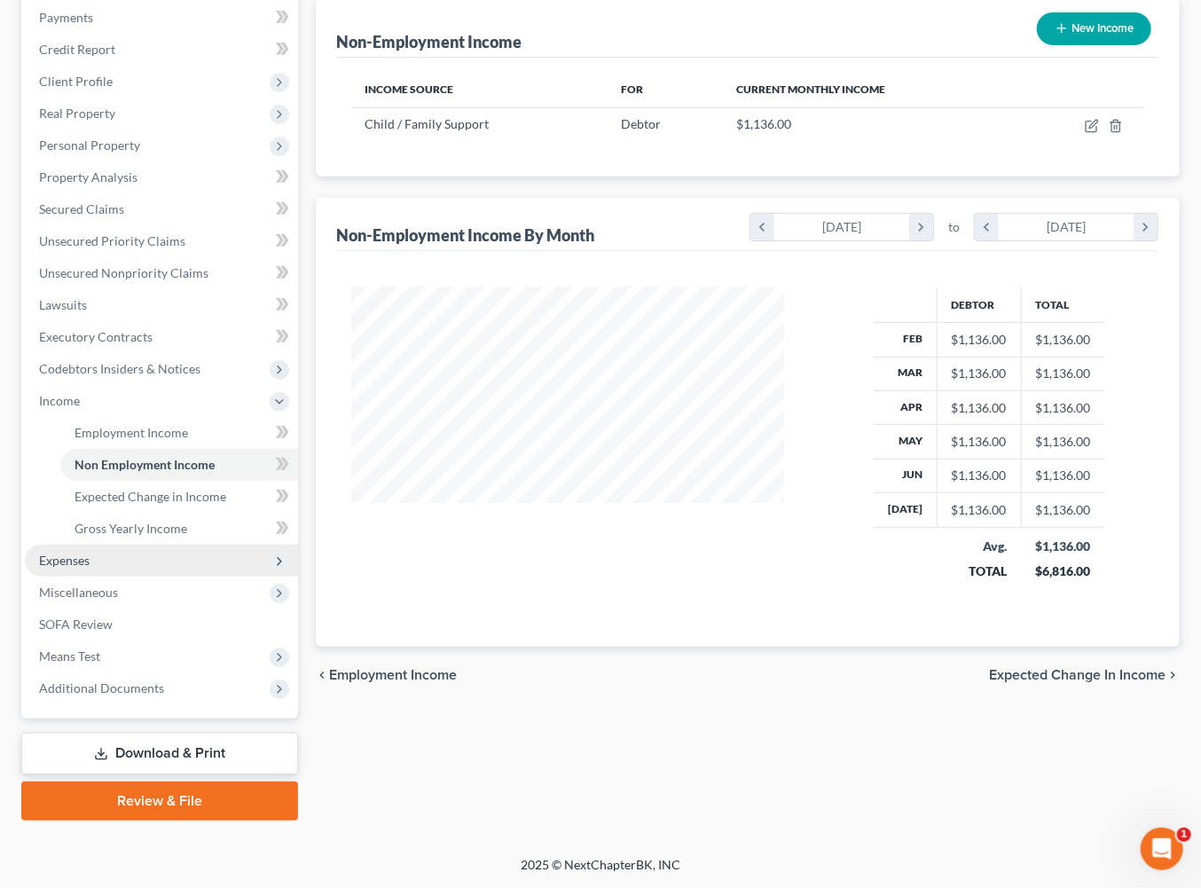
scroll to position [421, 0]
click at [90, 553] on span "Expenses" at bounding box center [64, 560] width 51 height 15
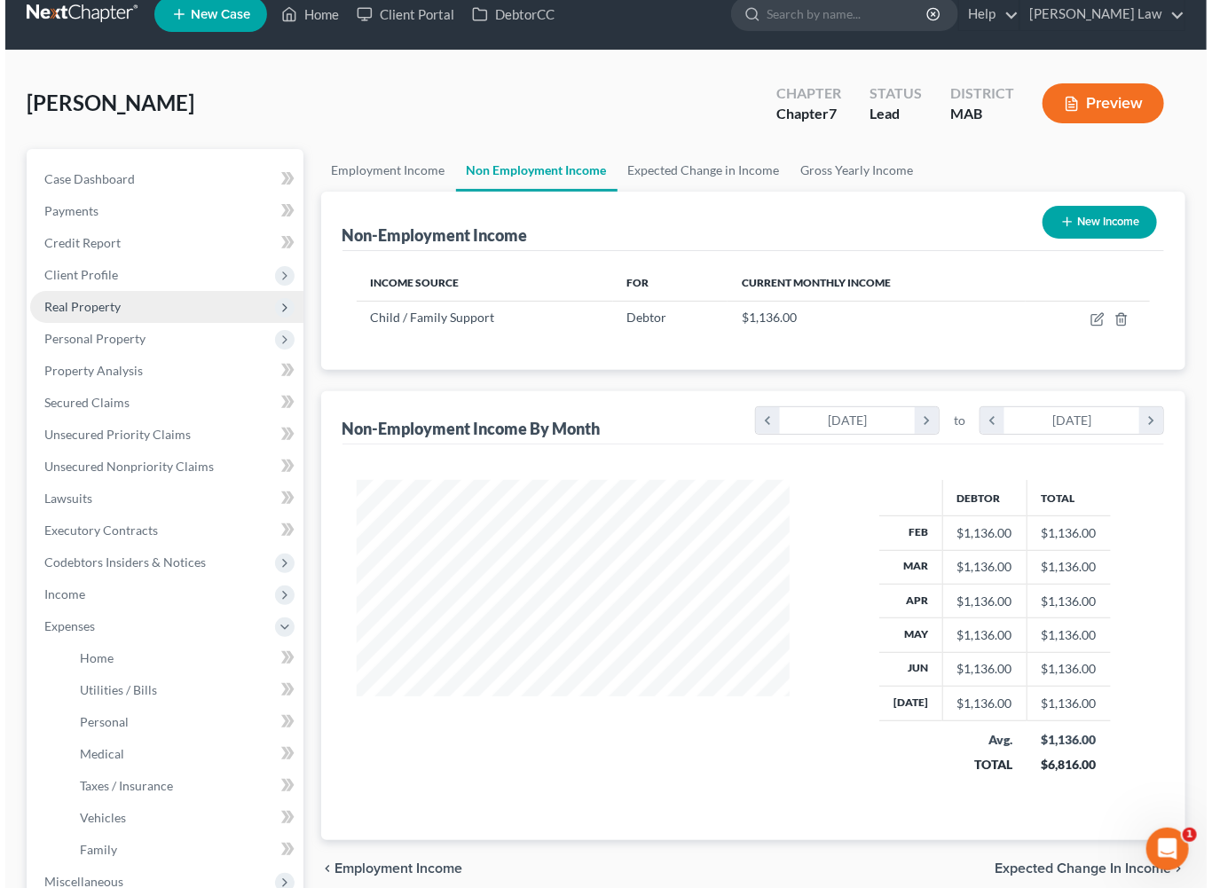
scroll to position [0, 0]
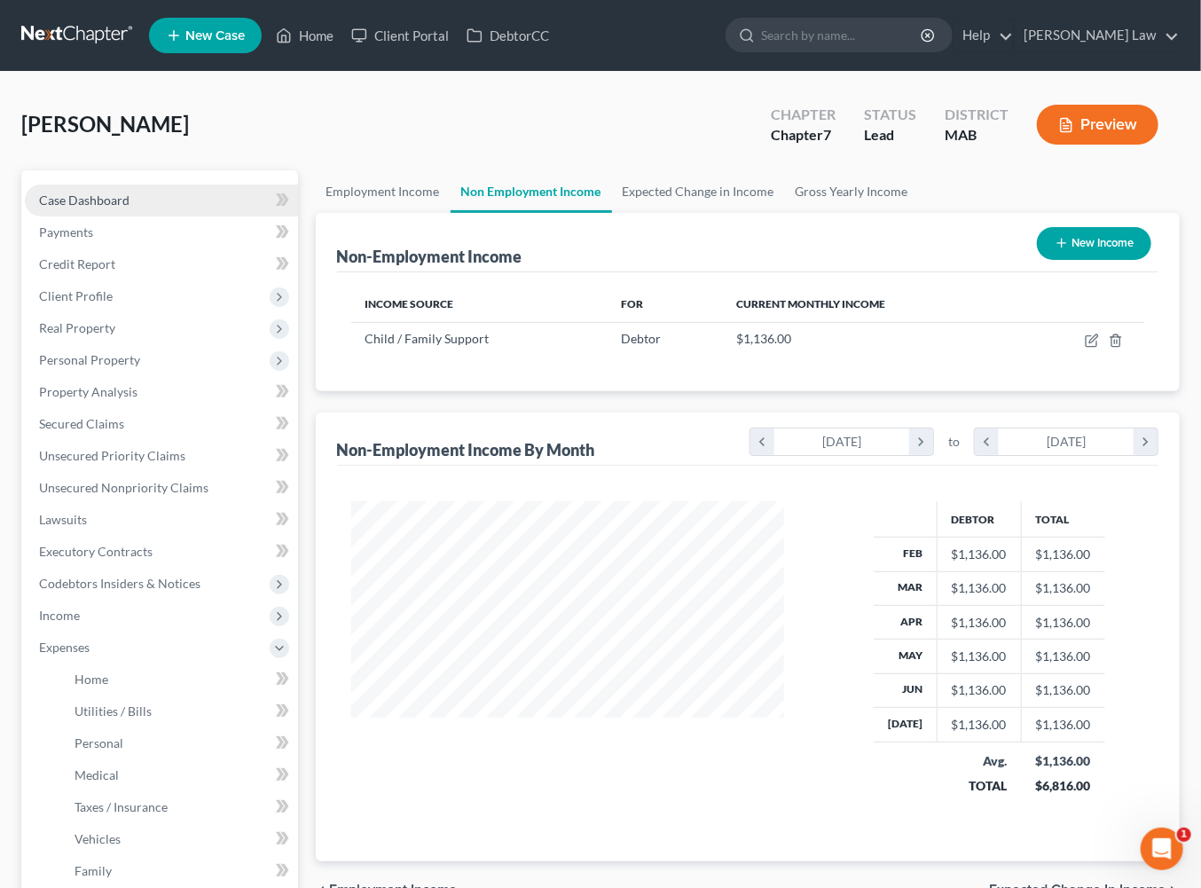
click at [125, 208] on span "Case Dashboard" at bounding box center [84, 199] width 90 height 15
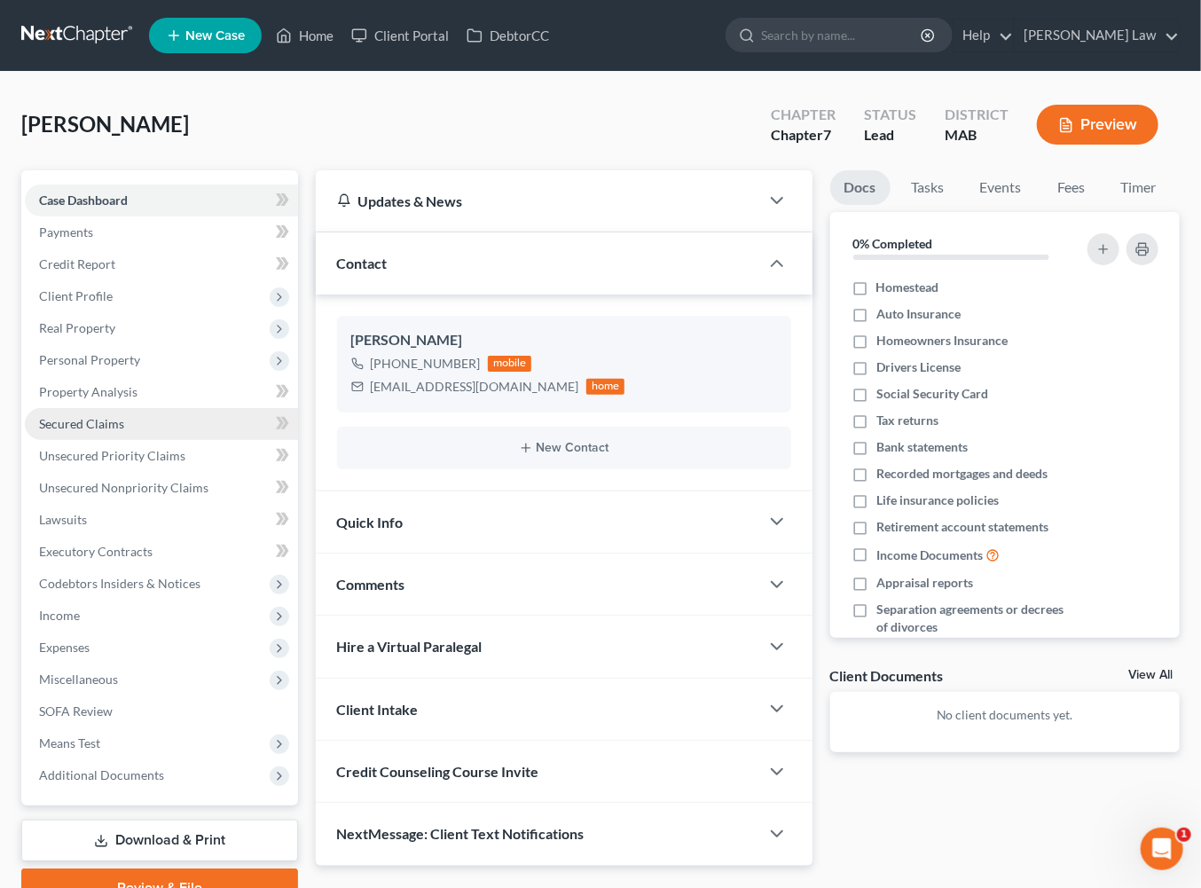
click at [114, 431] on span "Secured Claims" at bounding box center [81, 423] width 85 height 15
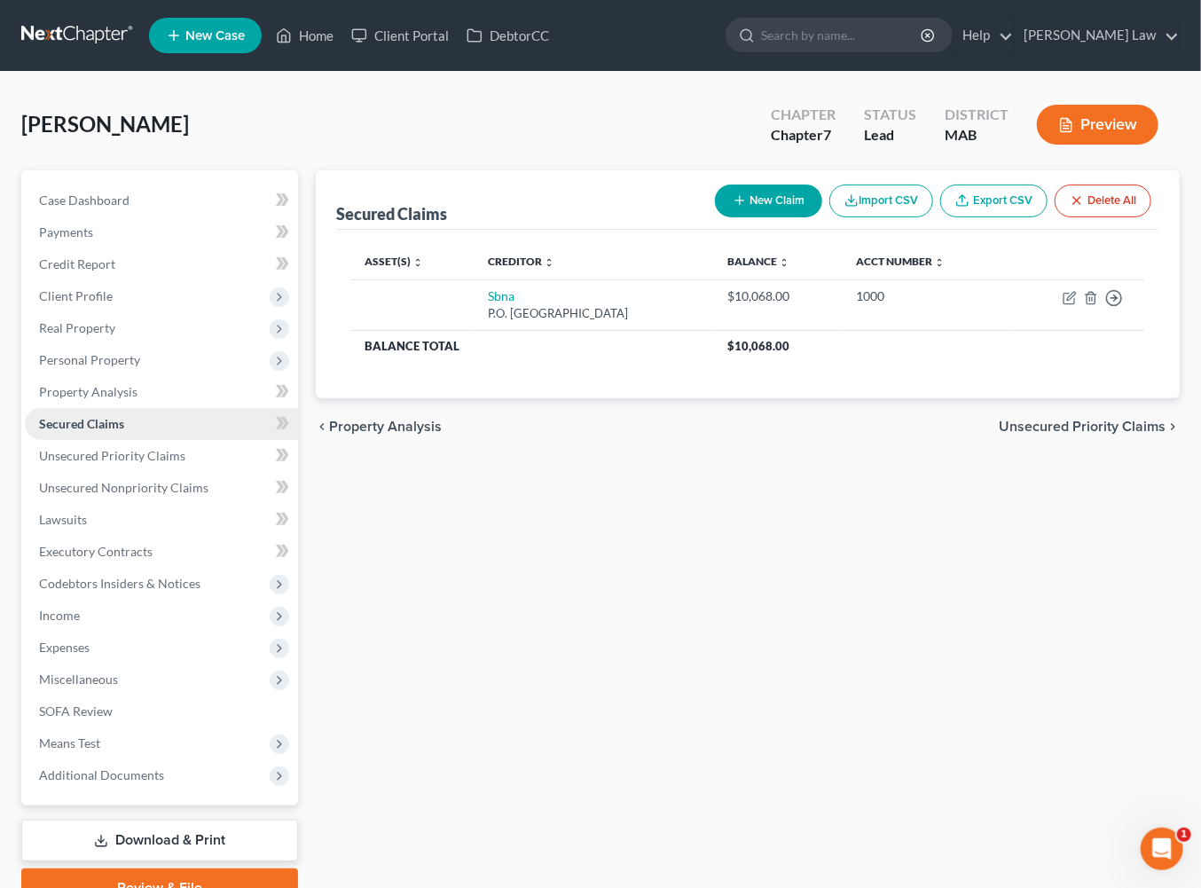
click at [124, 431] on span "Secured Claims" at bounding box center [81, 423] width 85 height 15
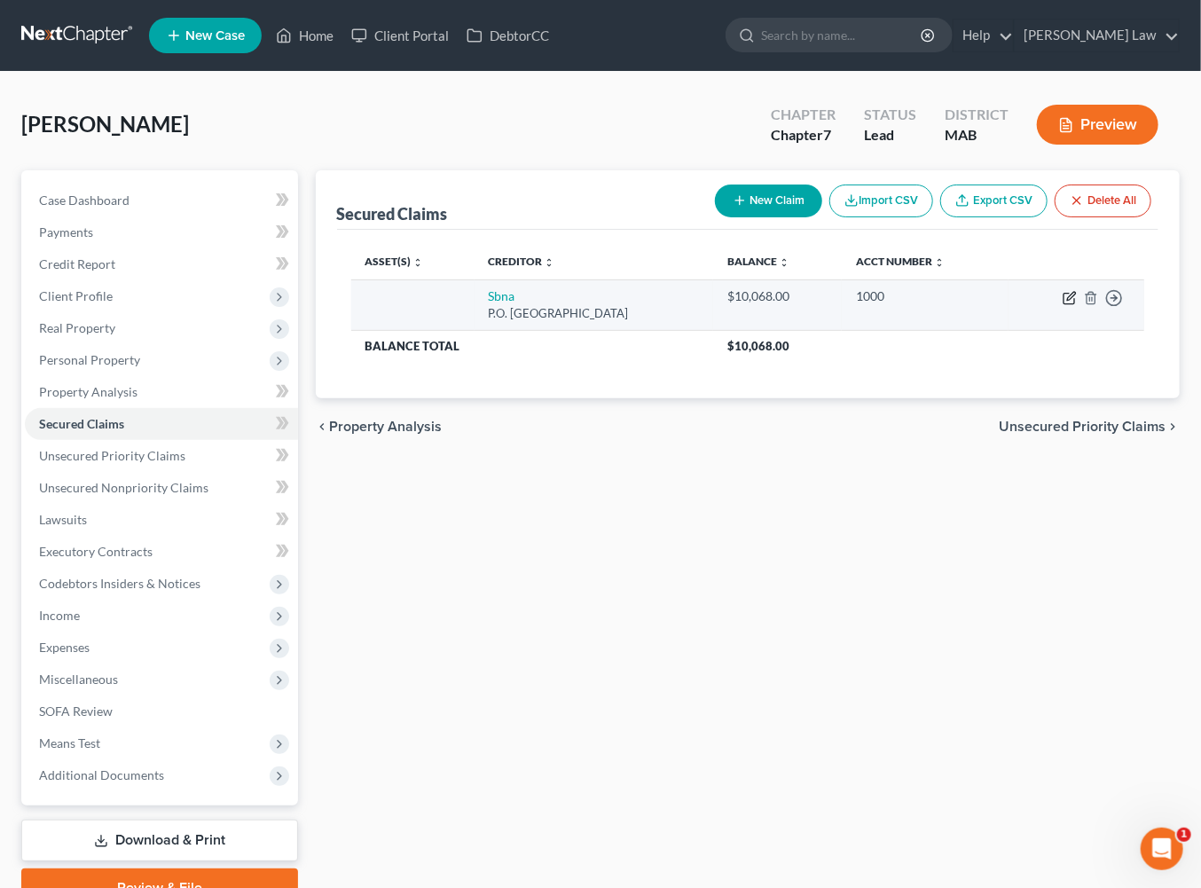
click at [1067, 300] on icon "button" at bounding box center [1071, 296] width 8 height 8
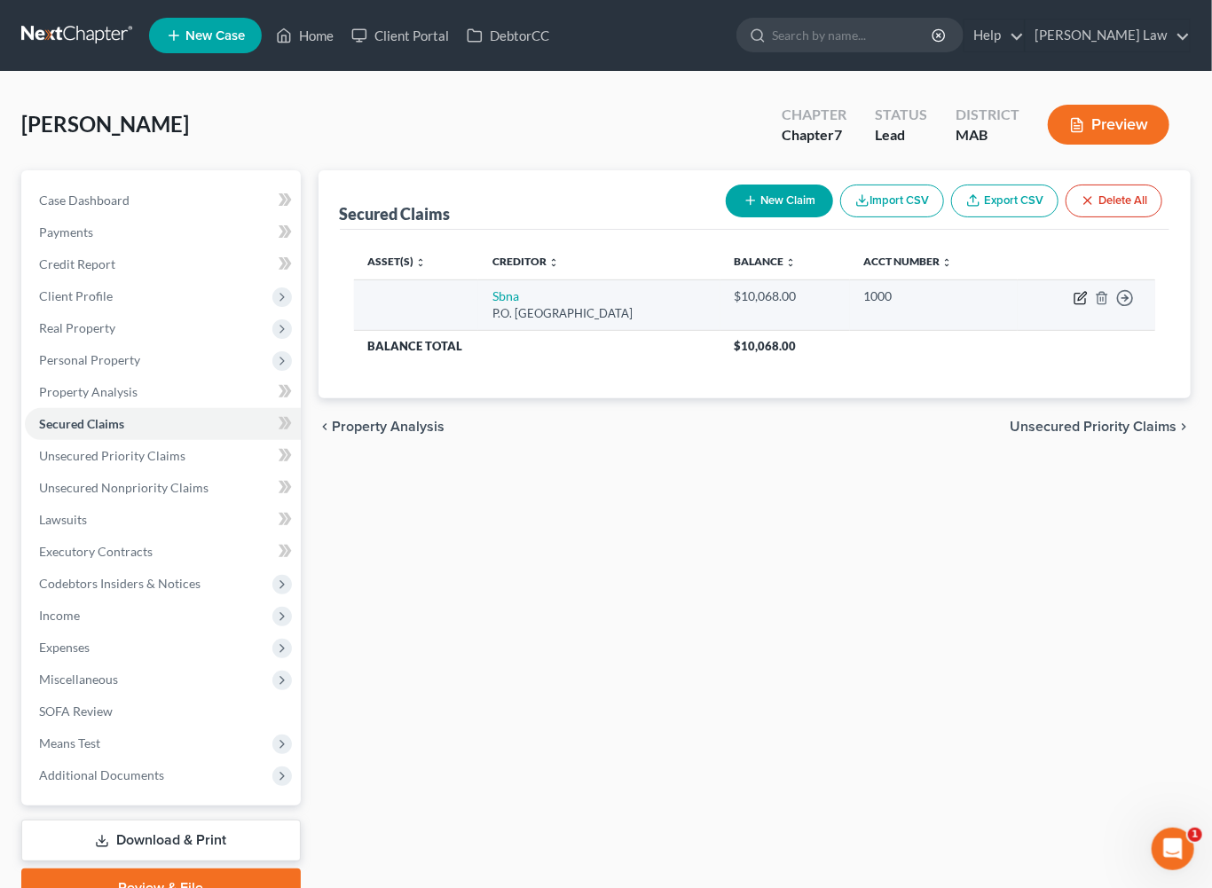
select select "45"
select select "0"
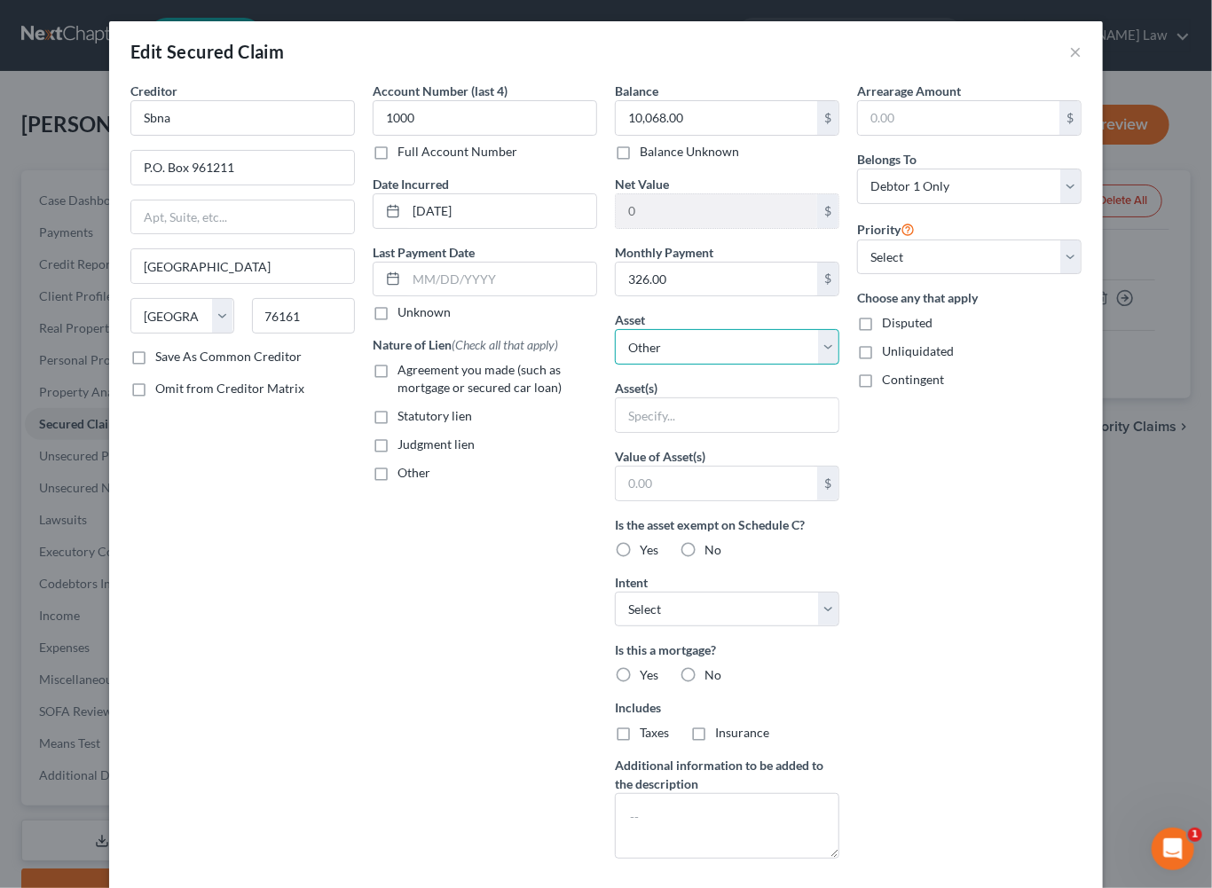
click at [839, 365] on select "Select Other Multiple Assets First Citizens Federal Credit Union (Savings Accou…" at bounding box center [727, 346] width 224 height 35
select select "4"
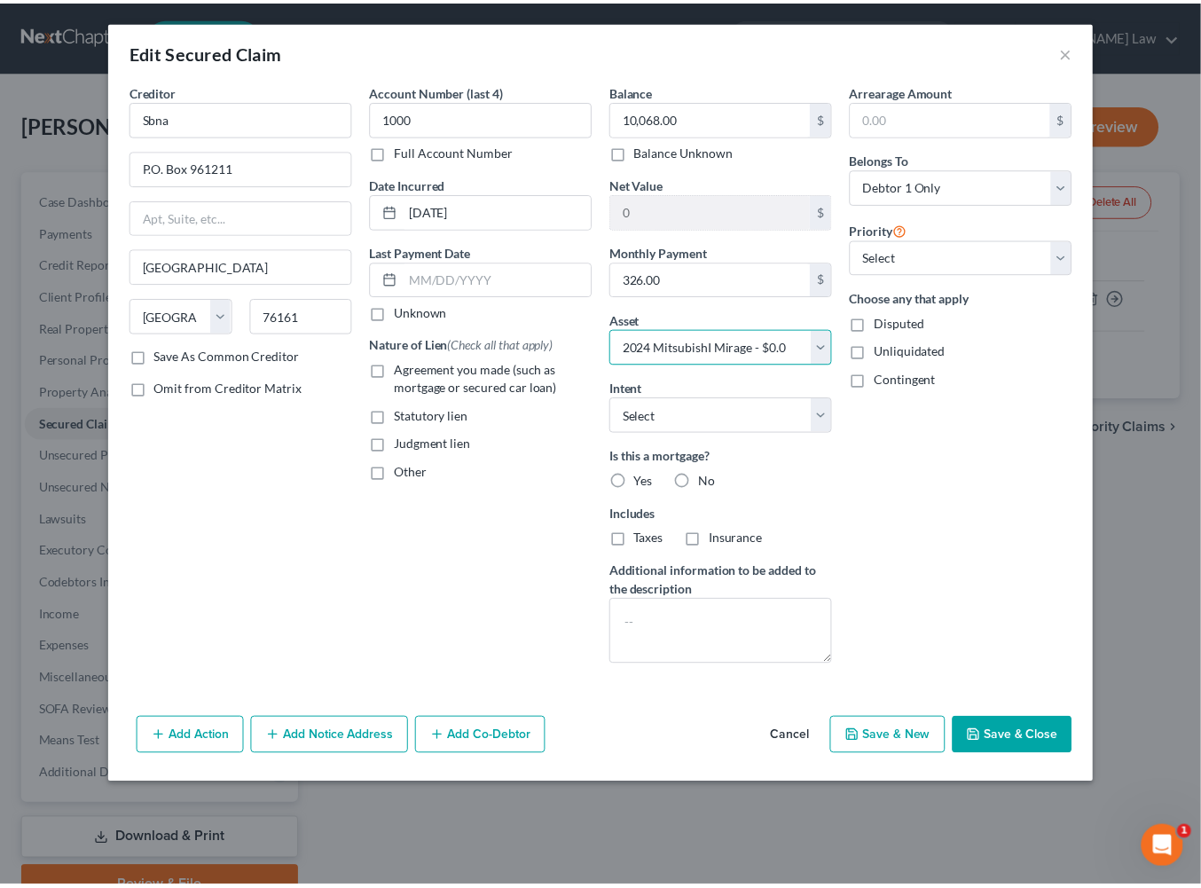
scroll to position [112, 0]
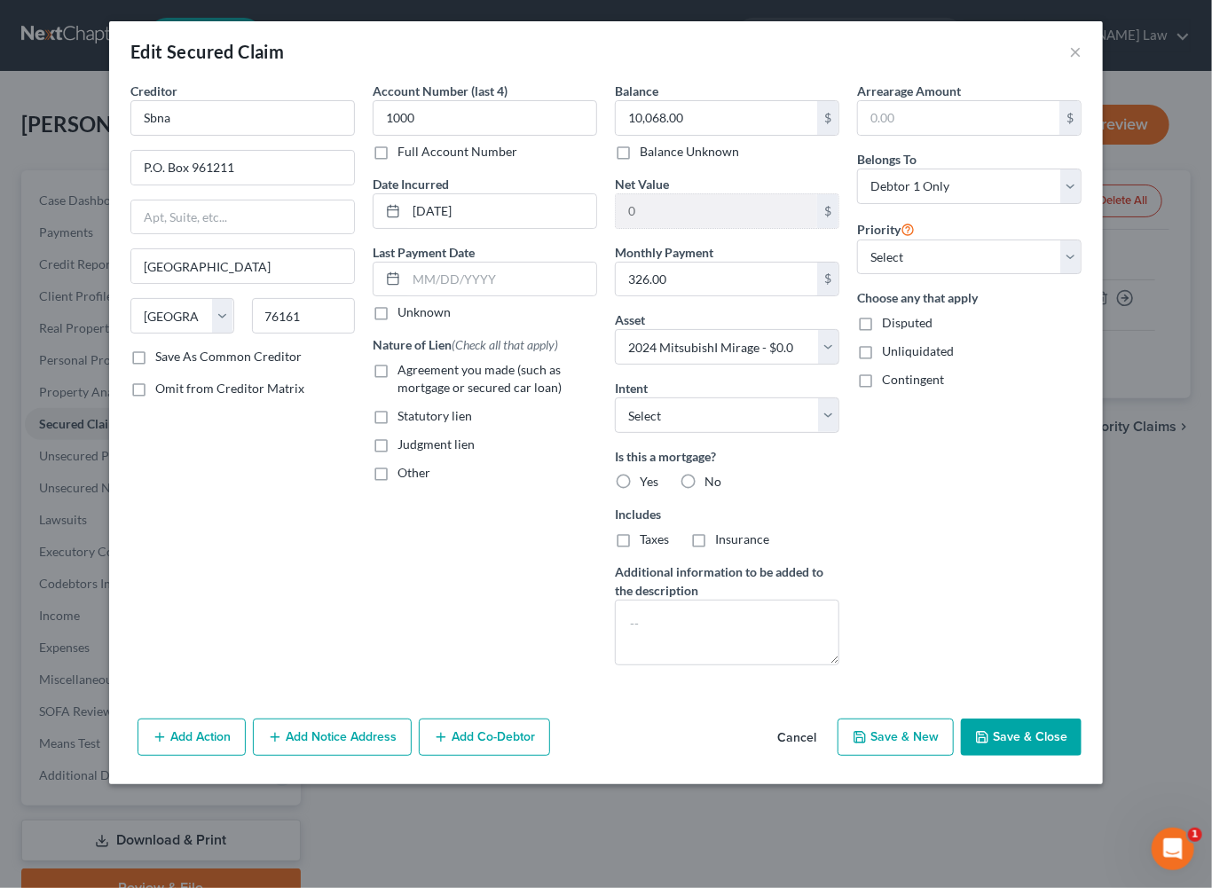
click at [1081, 756] on button "Save & Close" at bounding box center [1021, 736] width 121 height 37
select select
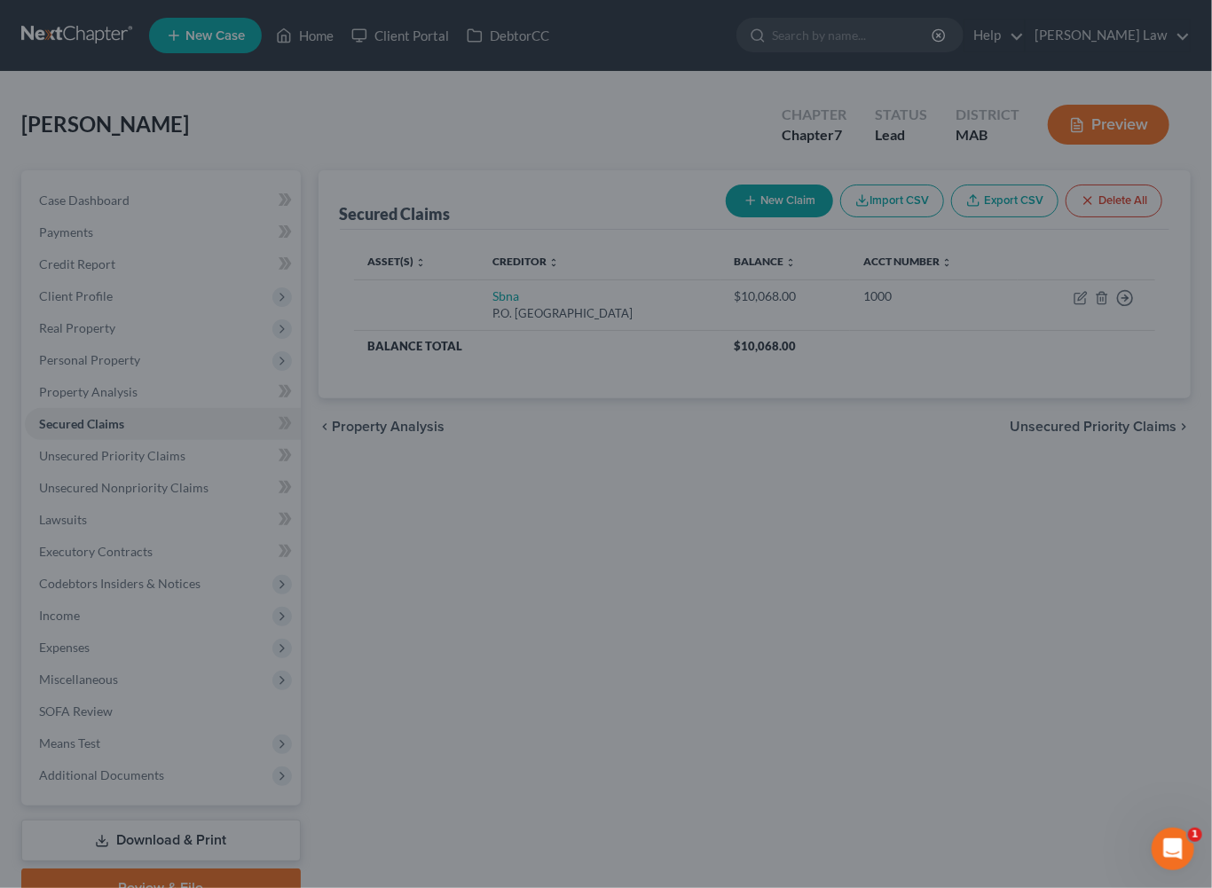
type input "-10,068.00"
select select "4"
type input "0"
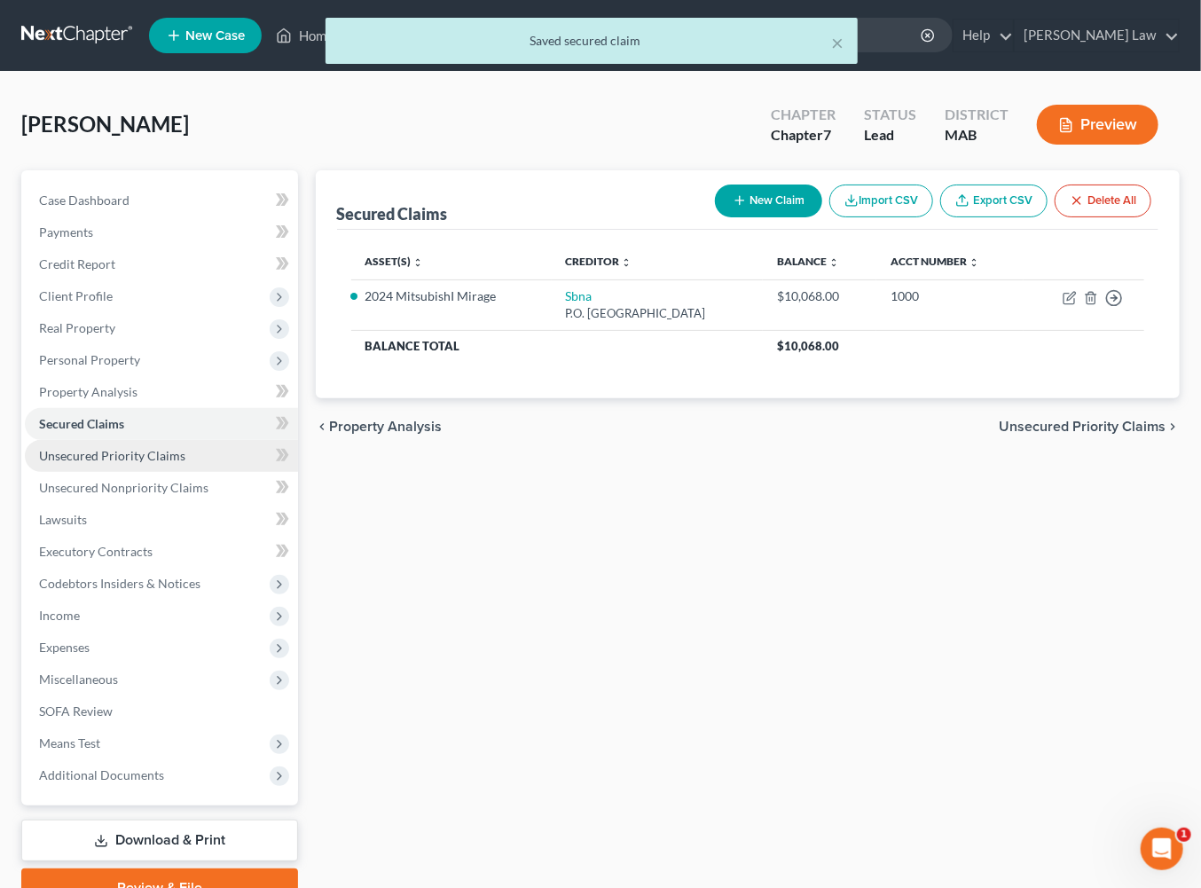
click at [116, 463] on span "Unsecured Priority Claims" at bounding box center [112, 455] width 146 height 15
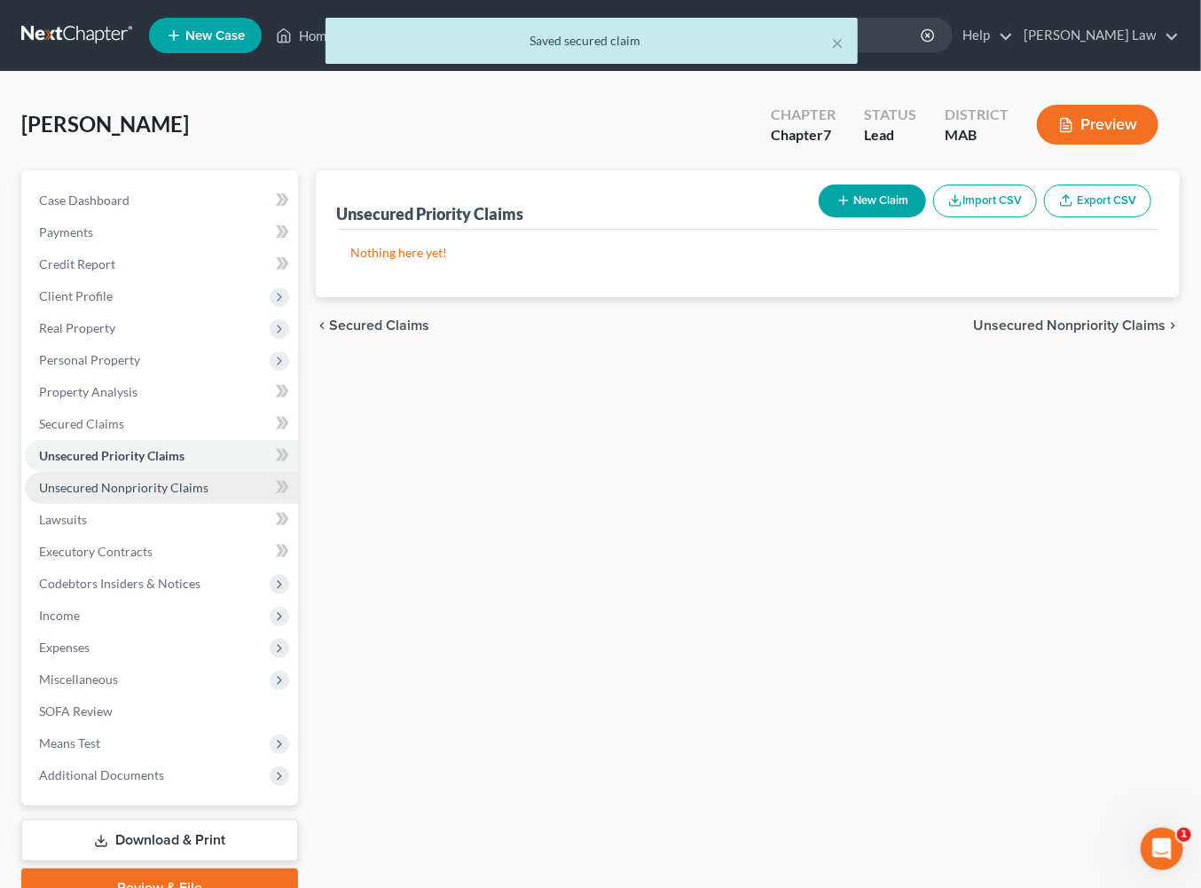
click at [167, 495] on span "Unsecured Nonpriority Claims" at bounding box center [123, 487] width 169 height 15
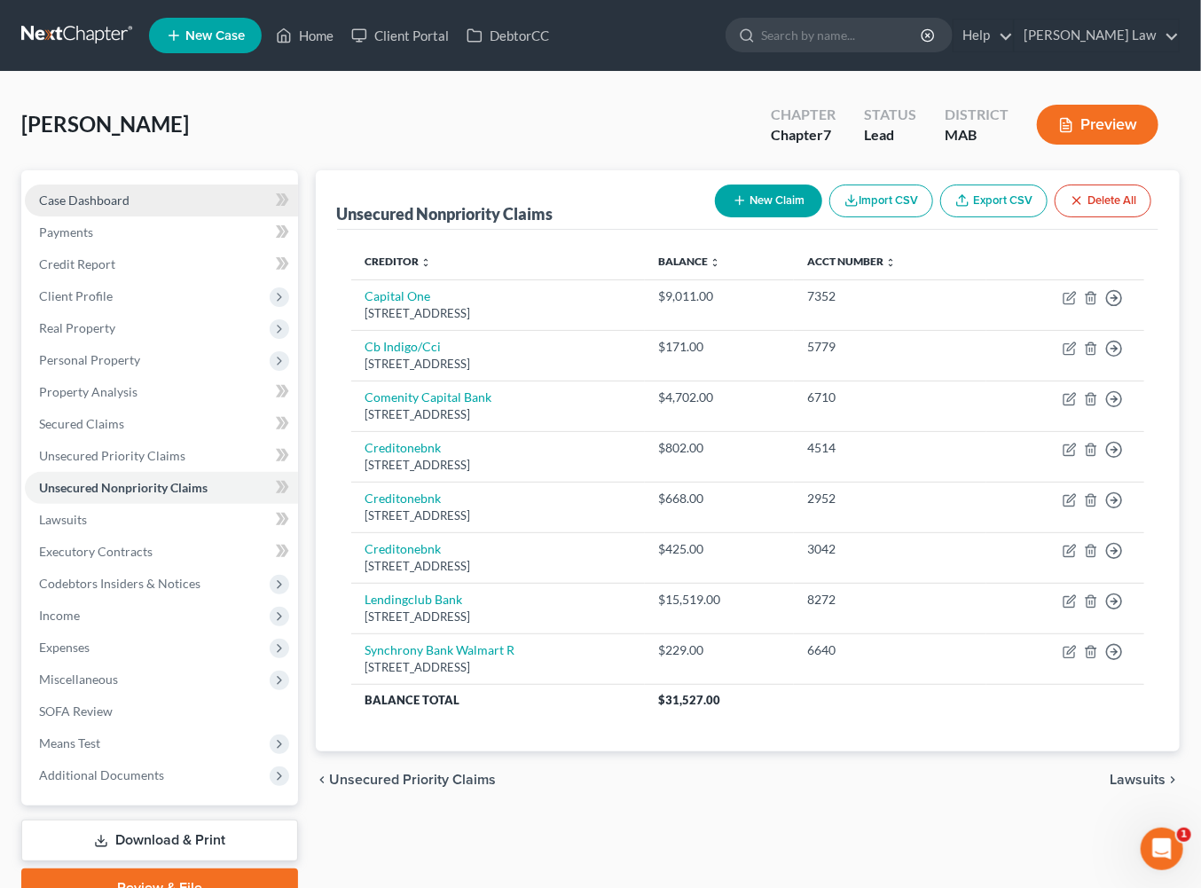
click at [107, 208] on span "Case Dashboard" at bounding box center [84, 199] width 90 height 15
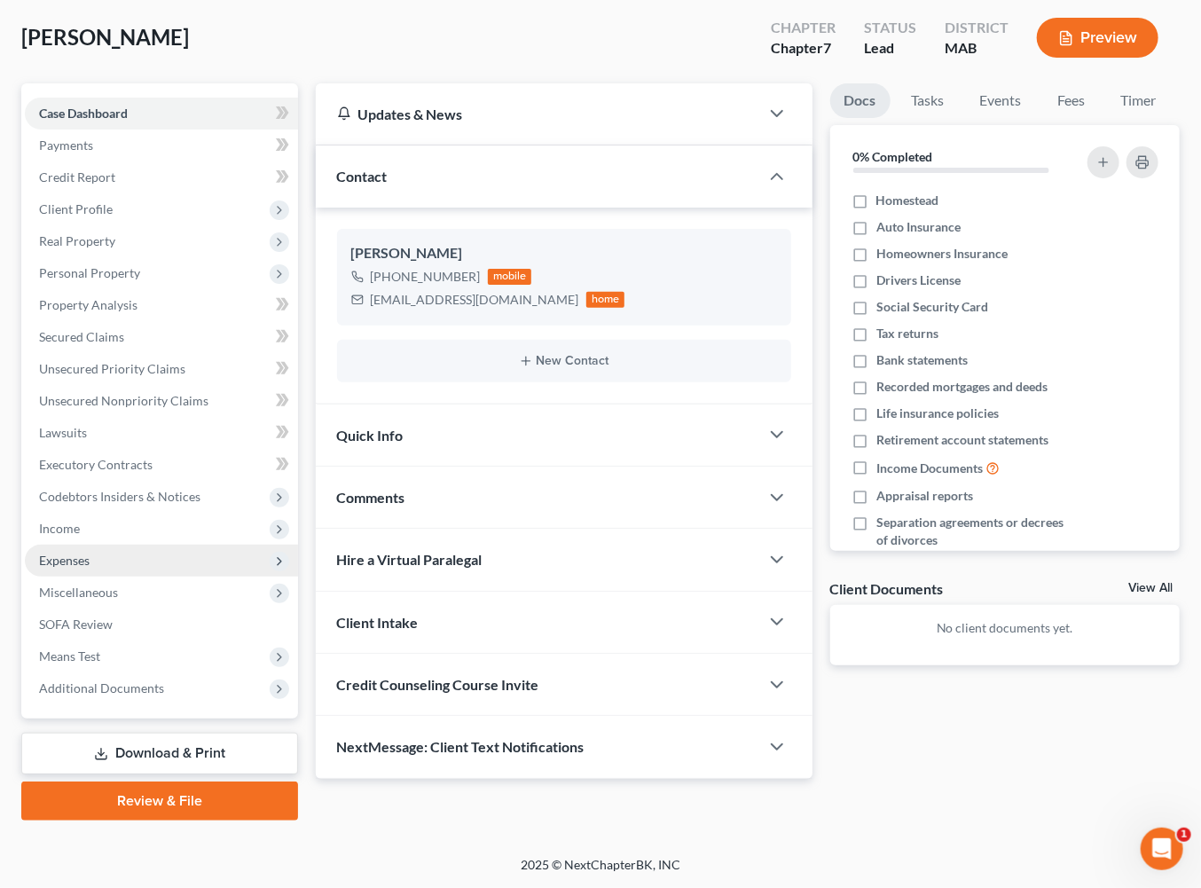
scroll to position [326, 0]
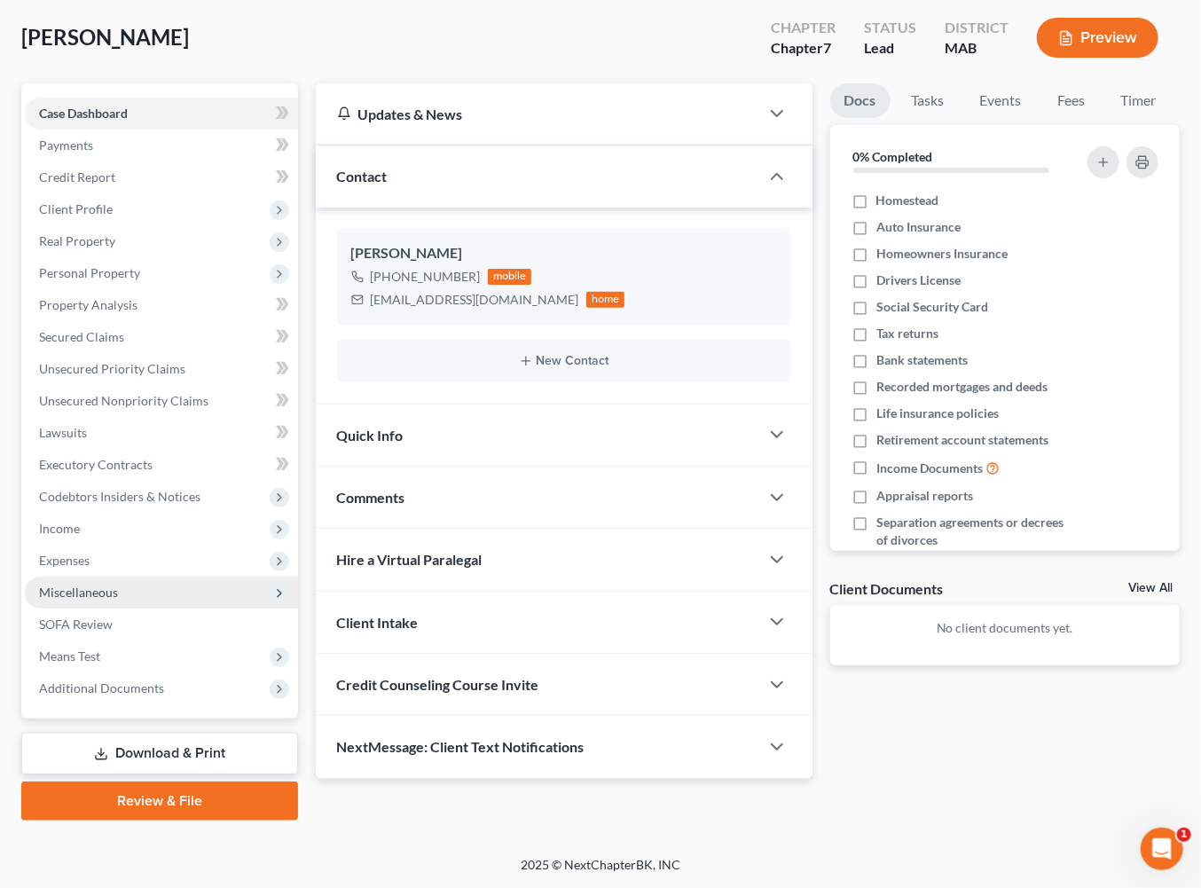
click at [113, 585] on span "Miscellaneous" at bounding box center [78, 592] width 79 height 15
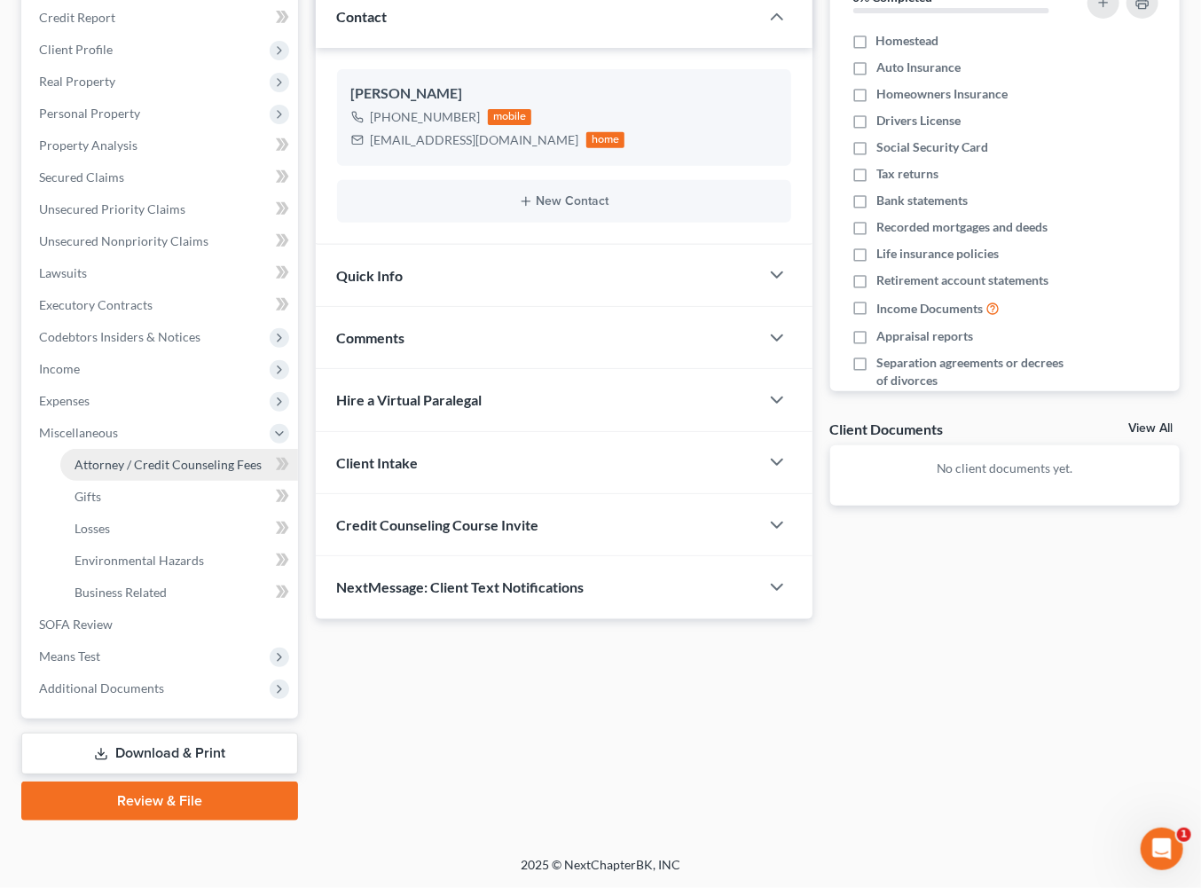
click at [136, 472] on span "Attorney / Credit Counseling Fees" at bounding box center [168, 464] width 187 height 15
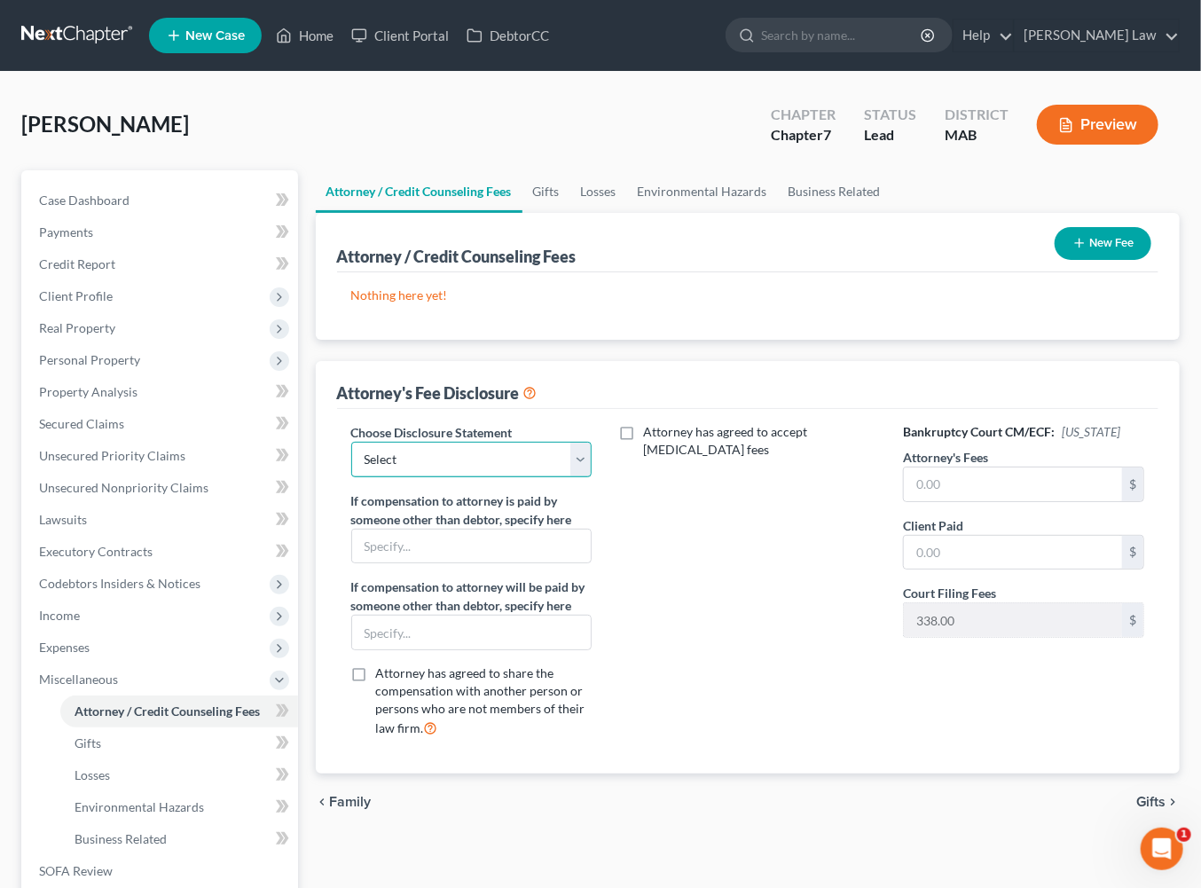
click at [587, 477] on select "Select Attorney Compensation" at bounding box center [471, 459] width 240 height 35
select select "0"
click at [971, 501] on input "text" at bounding box center [1013, 484] width 218 height 34
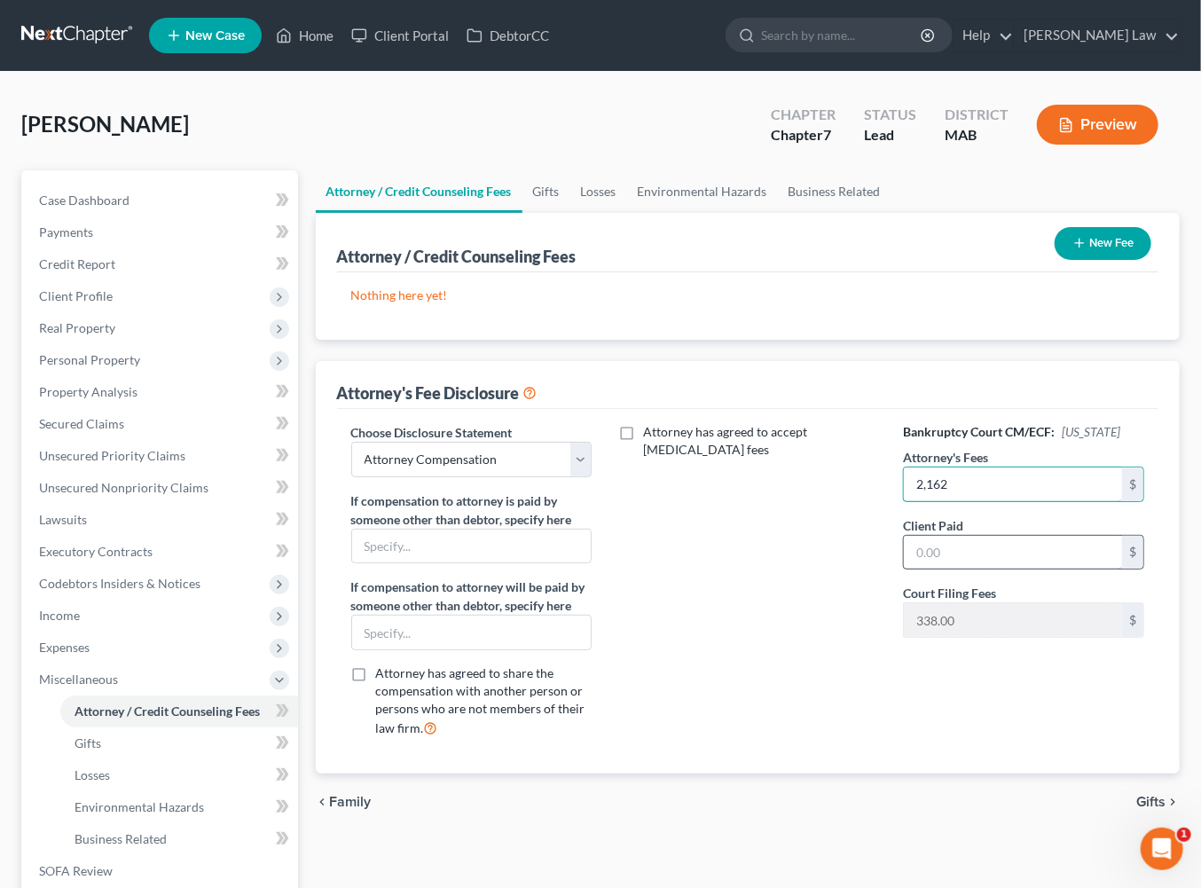
type input "2,162"
click at [942, 569] on input "text" at bounding box center [1013, 553] width 218 height 34
type input "2,162"
click at [1057, 260] on button "New Fee" at bounding box center [1103, 243] width 97 height 33
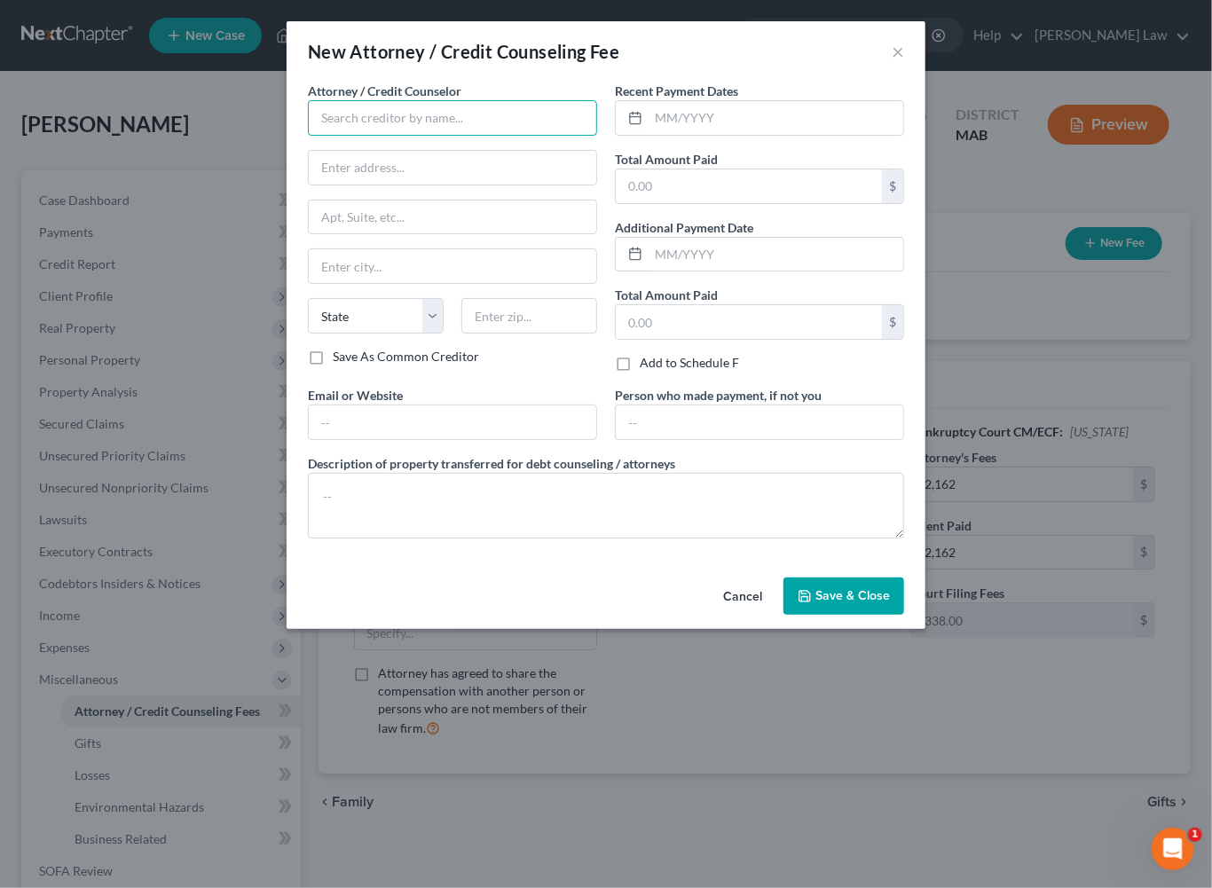
click at [438, 136] on input "text" at bounding box center [452, 117] width 289 height 35
type input "[PERSON_NAME] Law, P.C."
type input "[STREET_ADDRESS]"
type input "[GEOGRAPHIC_DATA]"
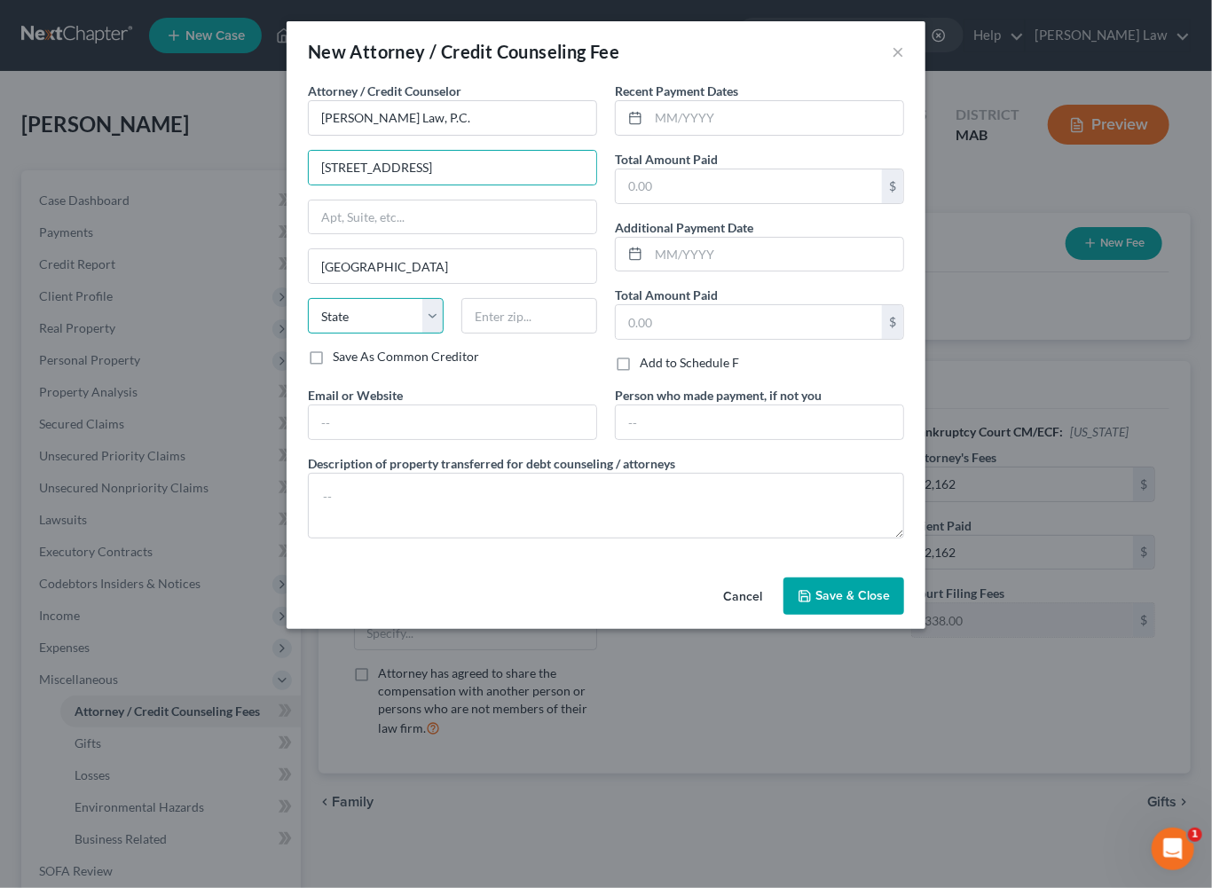
select select "22"
type input "02360"
click at [707, 271] on input "text" at bounding box center [775, 255] width 255 height 34
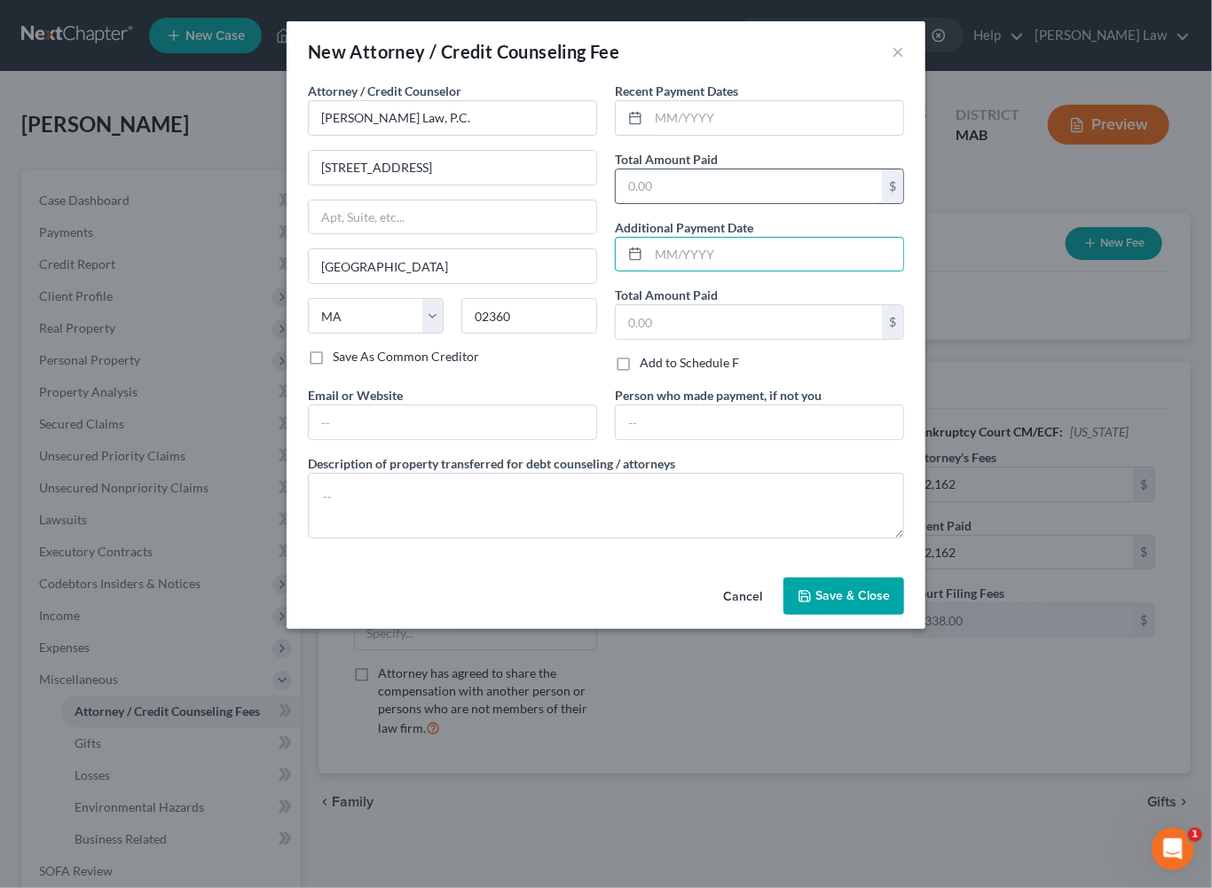
click at [688, 203] on input "text" at bounding box center [749, 186] width 266 height 34
type input "2,162"
click at [887, 603] on span "Save & Close" at bounding box center [852, 595] width 75 height 15
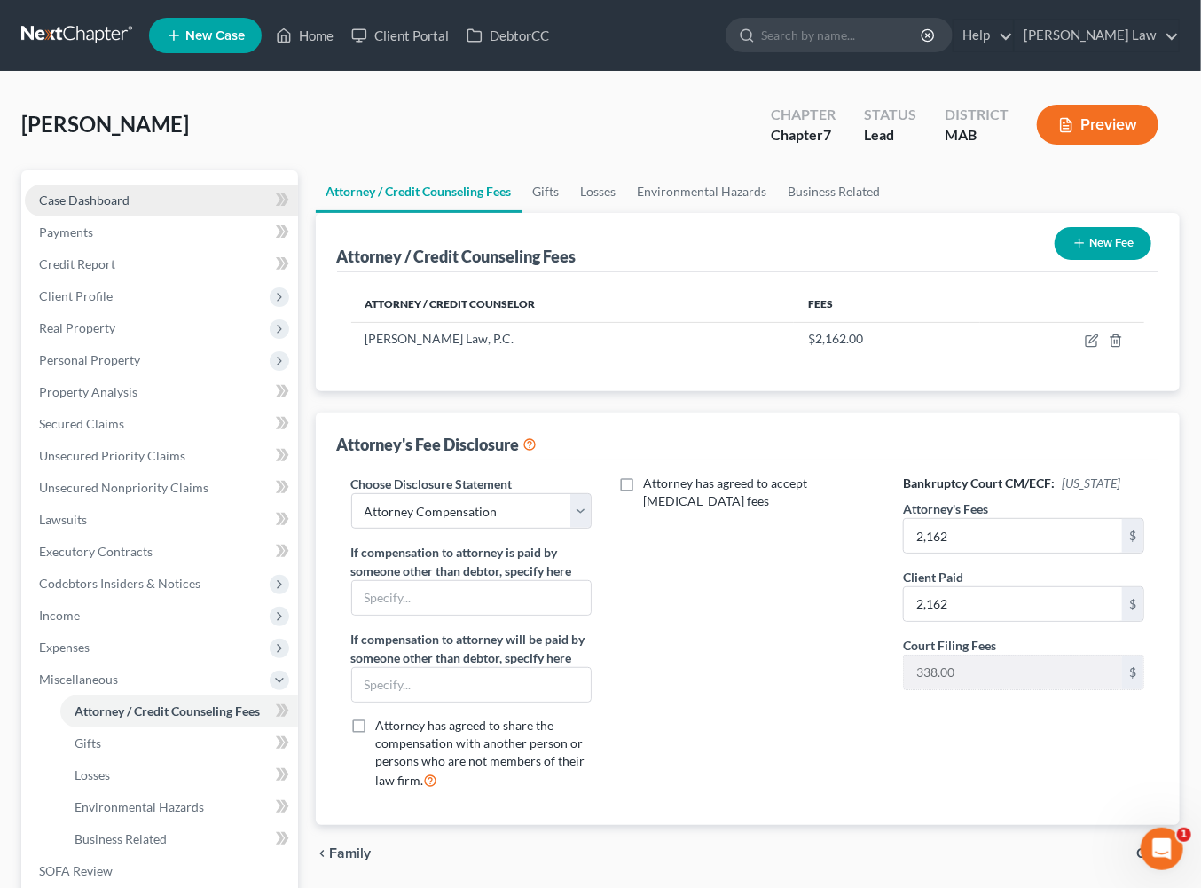
click at [129, 208] on span "Case Dashboard" at bounding box center [84, 199] width 90 height 15
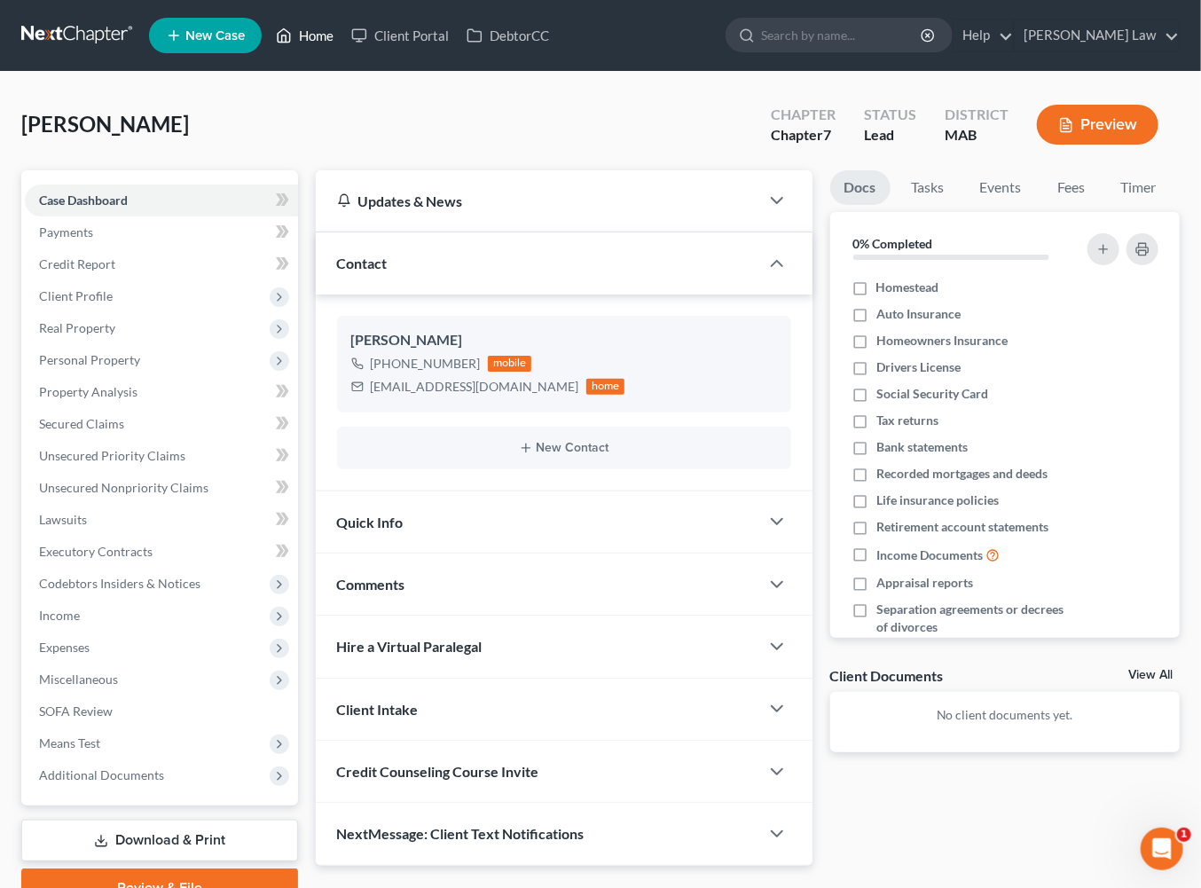
click at [342, 43] on link "Home" at bounding box center [304, 36] width 75 height 32
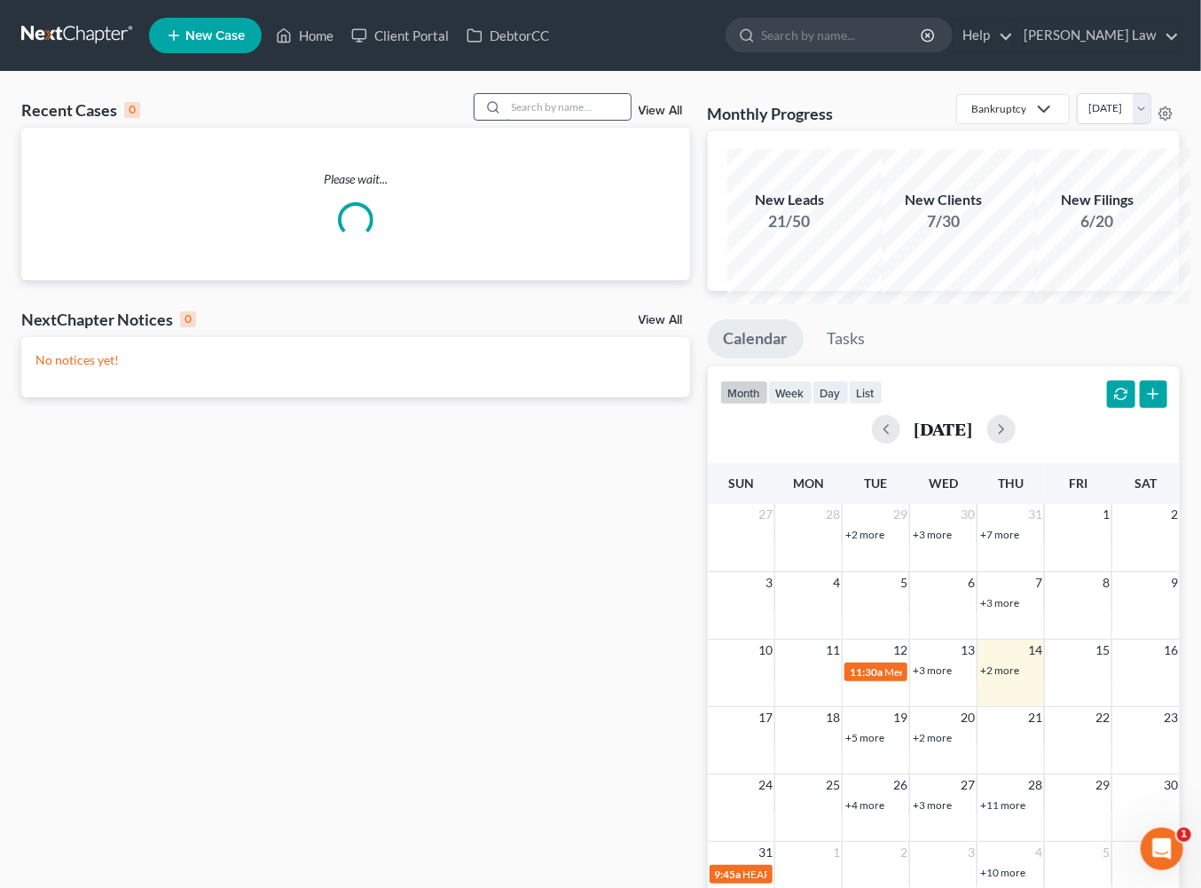
click at [514, 120] on input "search" at bounding box center [568, 107] width 124 height 26
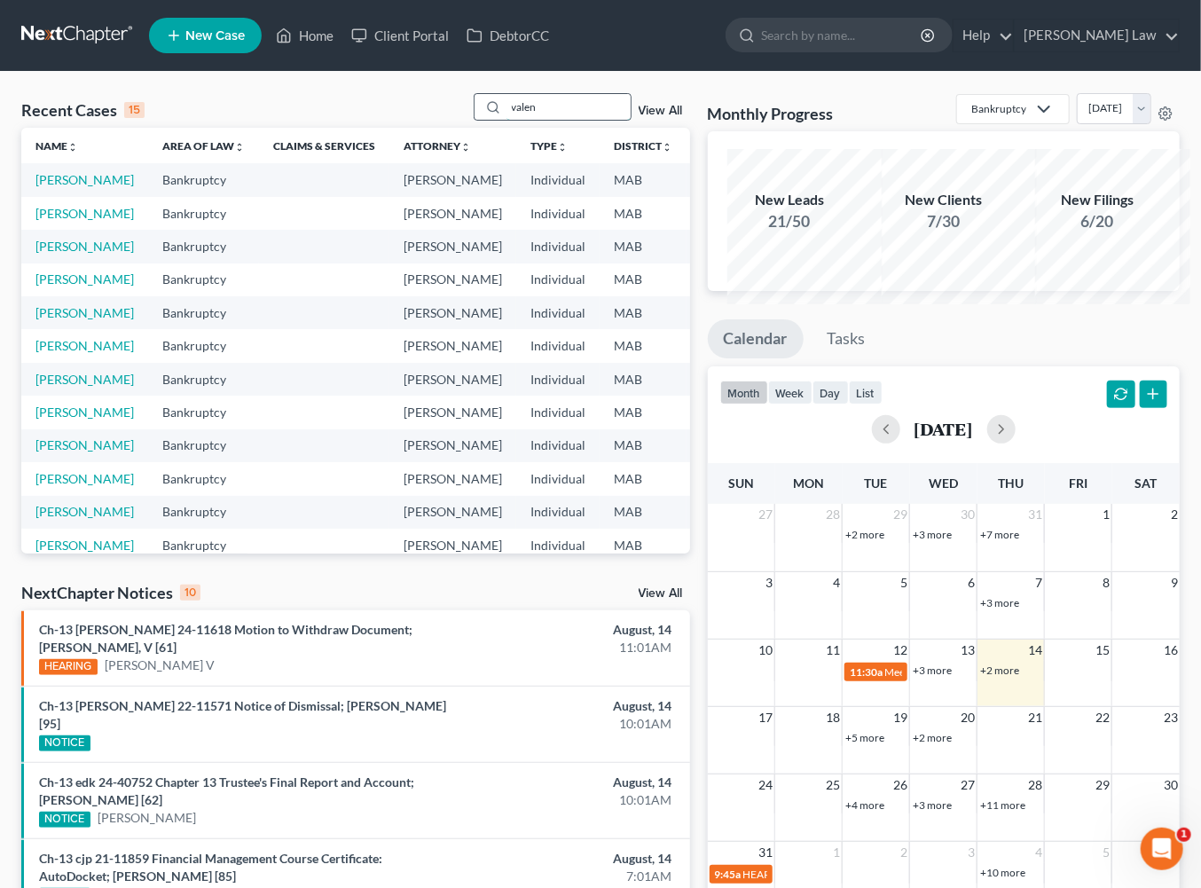
type input "valen"
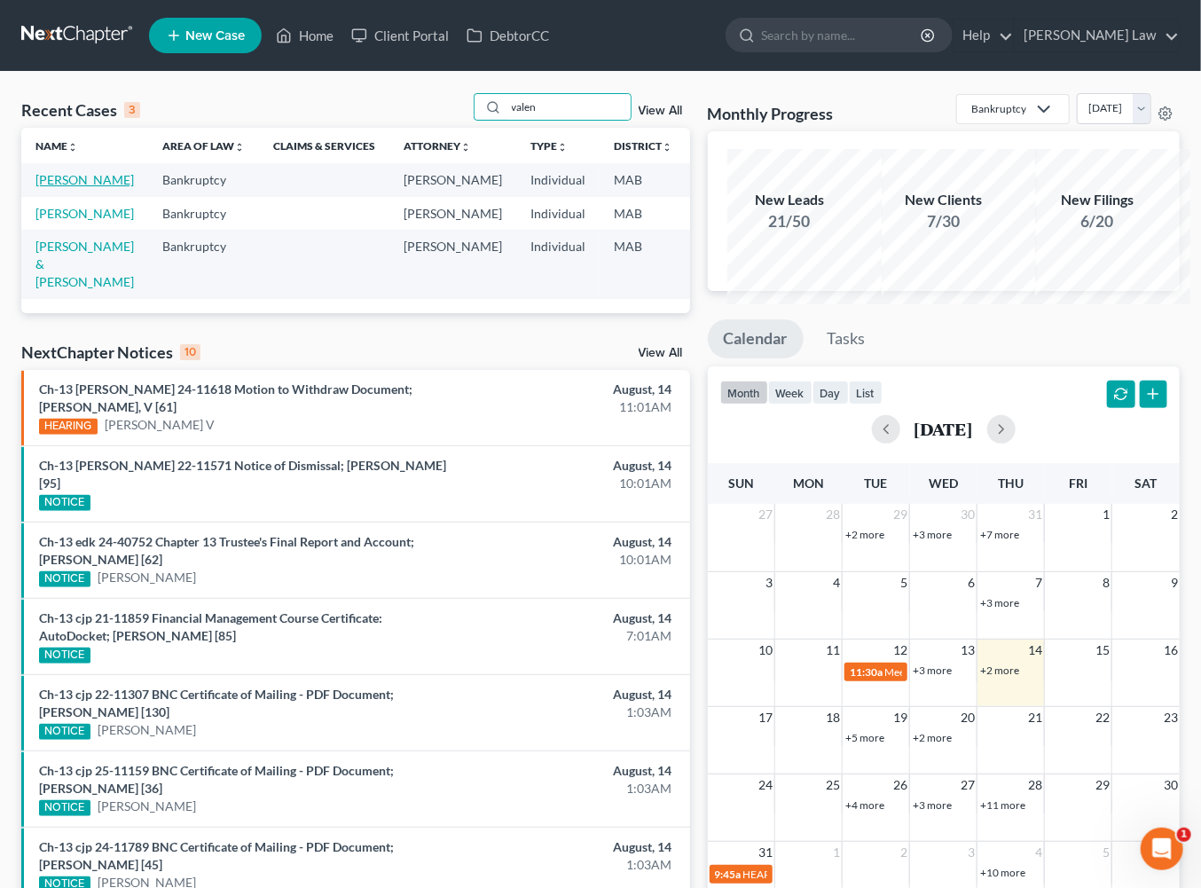
click at [83, 187] on link "[PERSON_NAME]" at bounding box center [84, 179] width 98 height 15
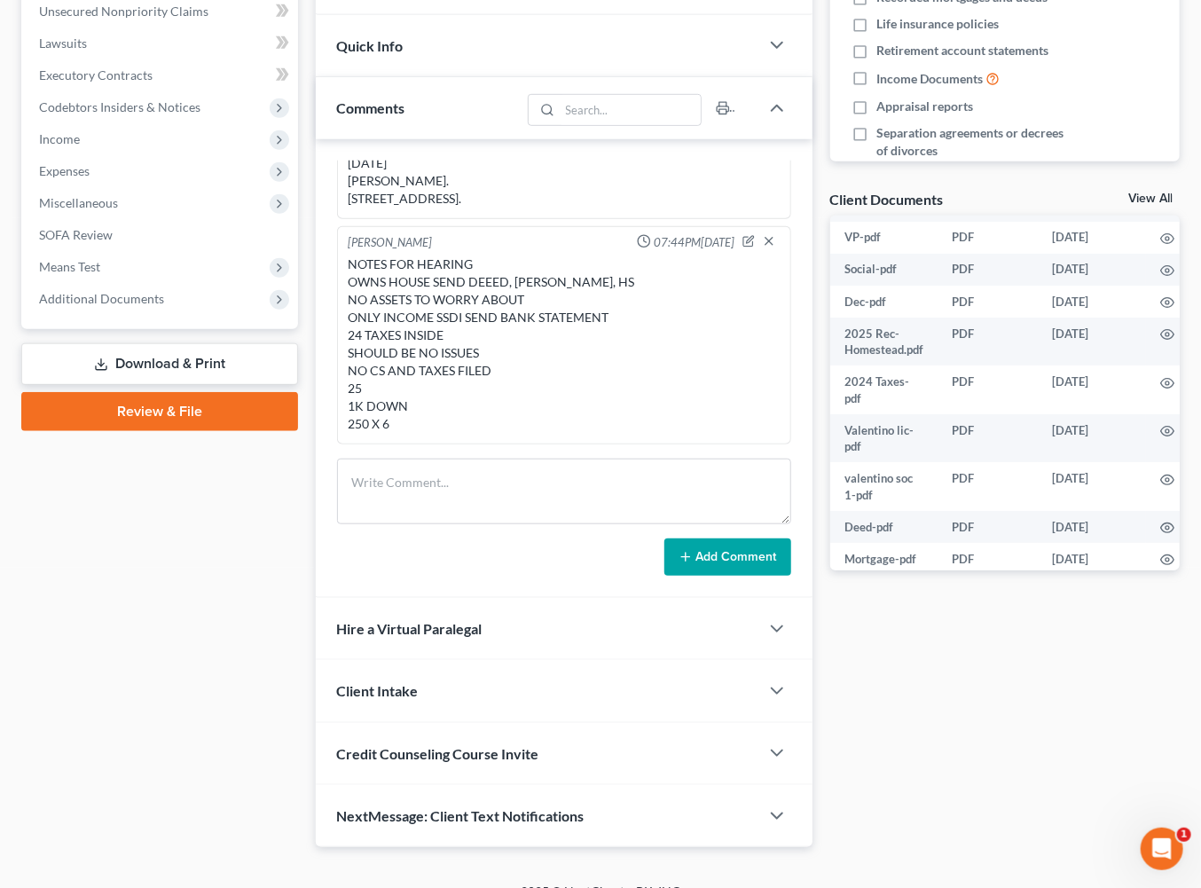
scroll to position [477, 0]
click at [145, 305] on span "Additional Documents" at bounding box center [101, 297] width 125 height 15
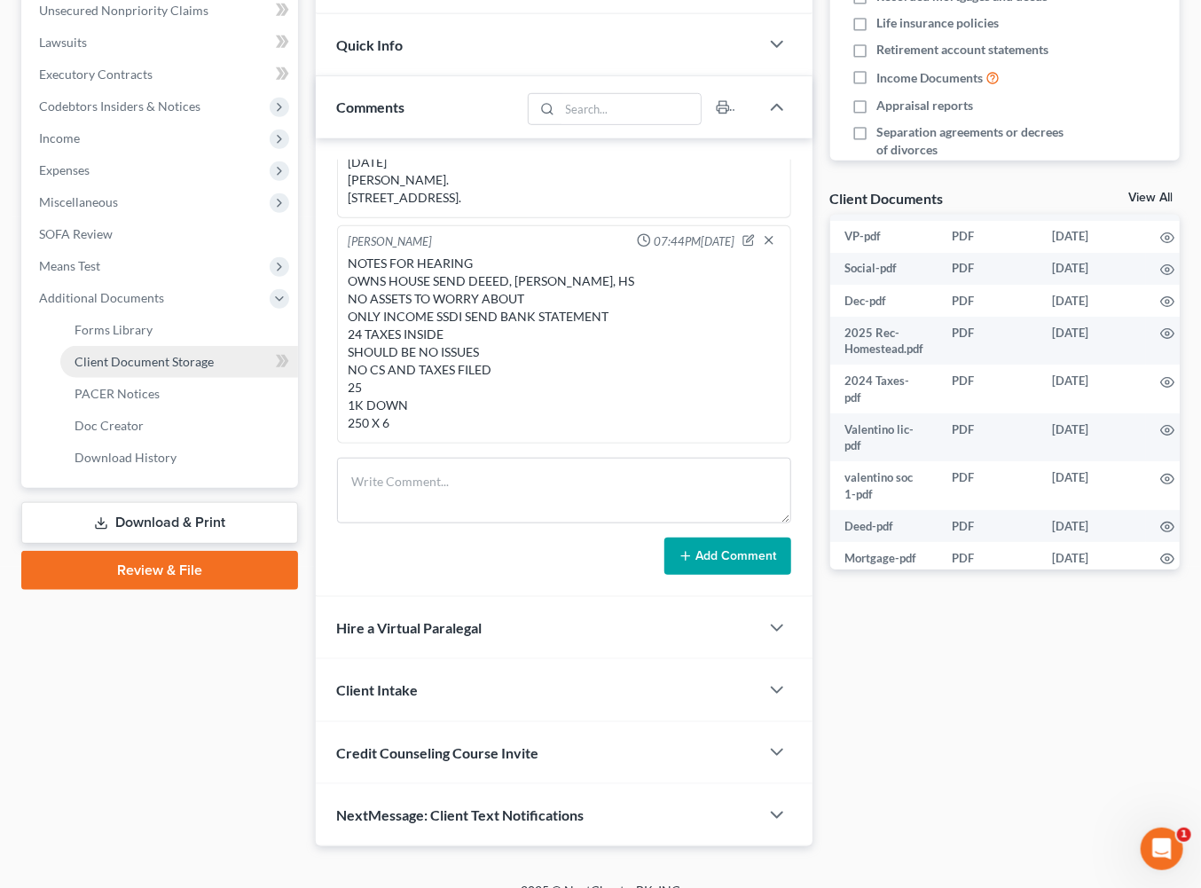
click at [198, 369] on span "Client Document Storage" at bounding box center [144, 361] width 139 height 15
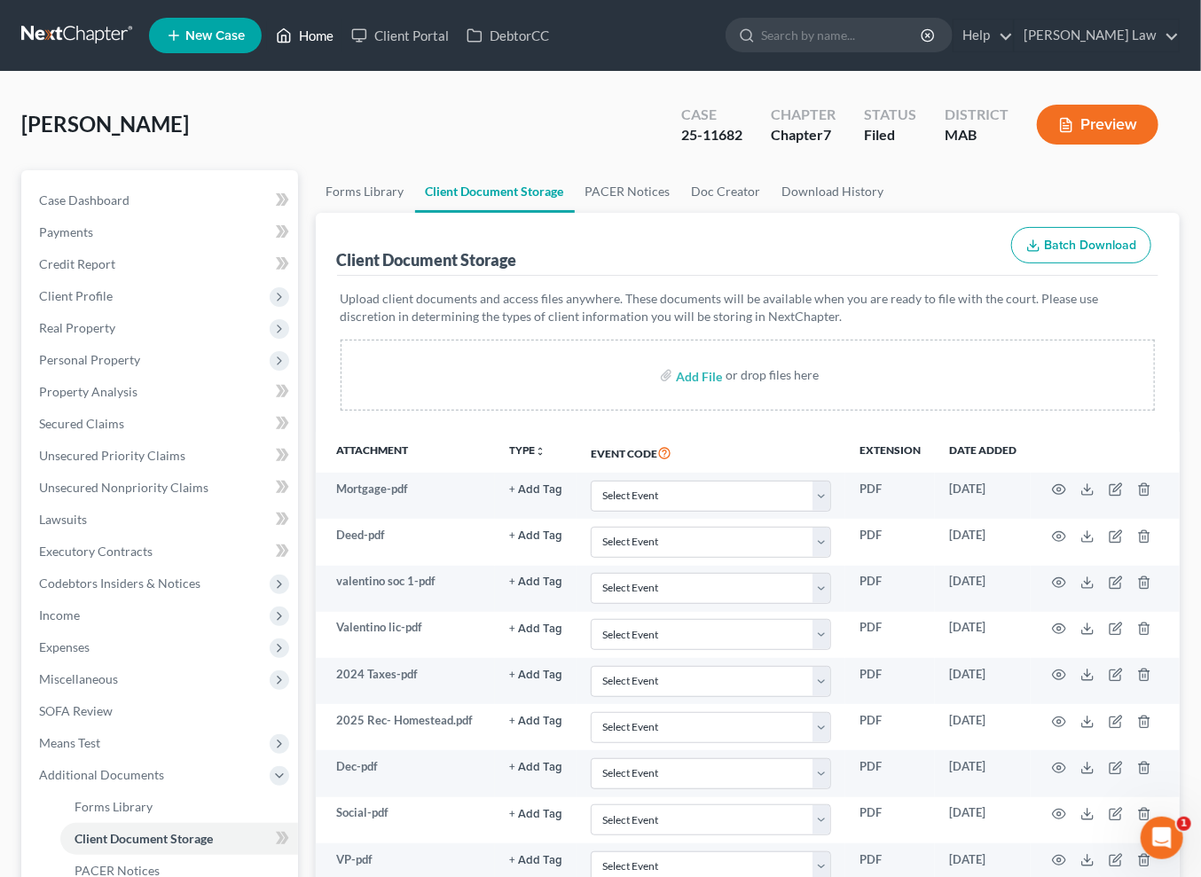
click at [342, 43] on link "Home" at bounding box center [304, 36] width 75 height 32
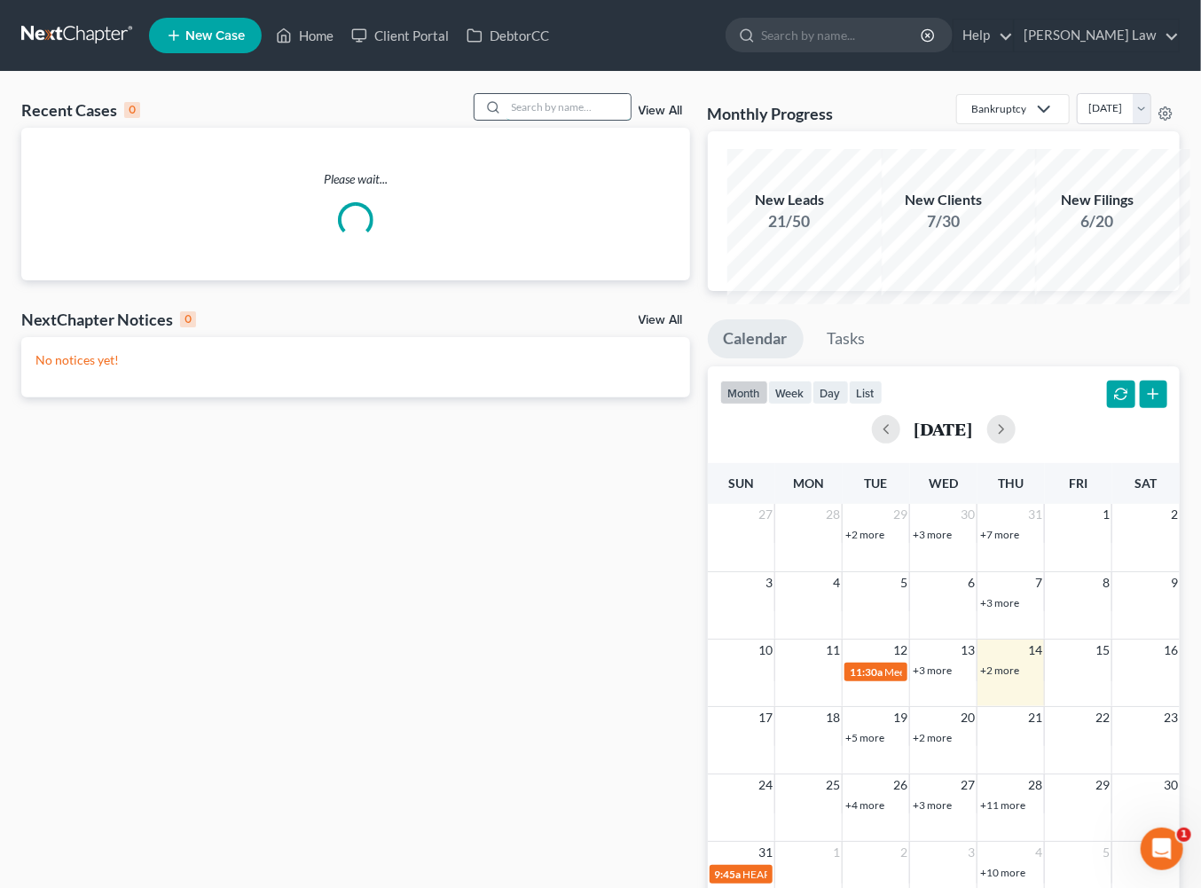
click at [556, 120] on input "search" at bounding box center [568, 107] width 124 height 26
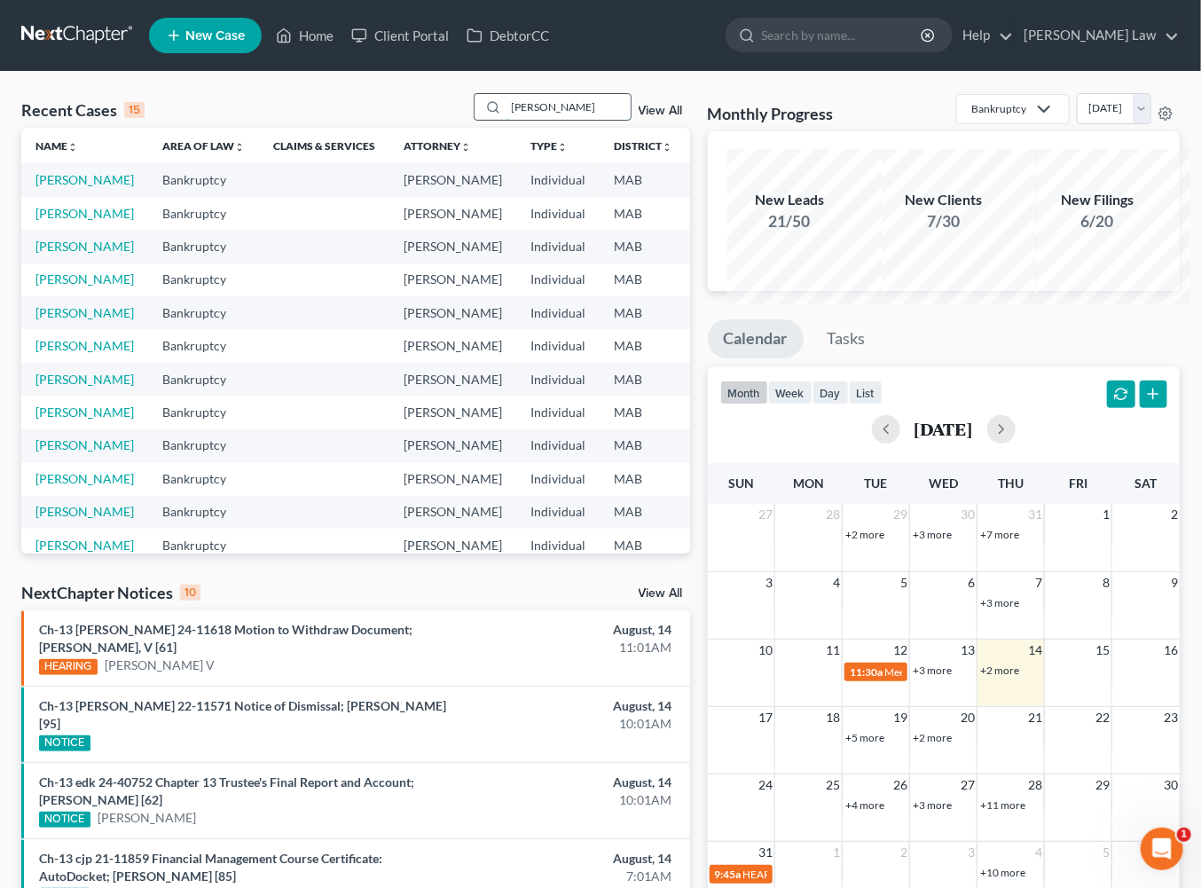
type input "[PERSON_NAME]"
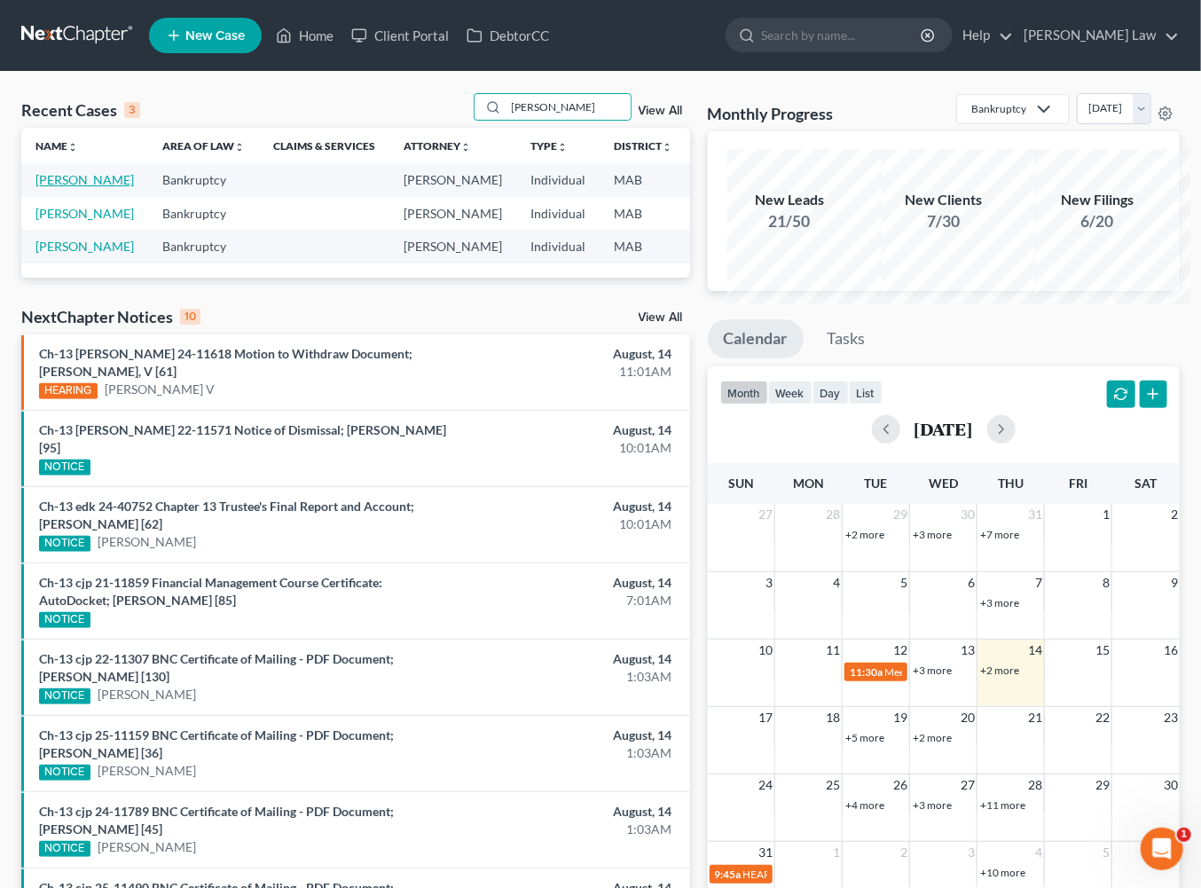
click at [61, 187] on link "[PERSON_NAME]" at bounding box center [84, 179] width 98 height 15
click at [60, 187] on link "[PERSON_NAME]" at bounding box center [84, 179] width 98 height 15
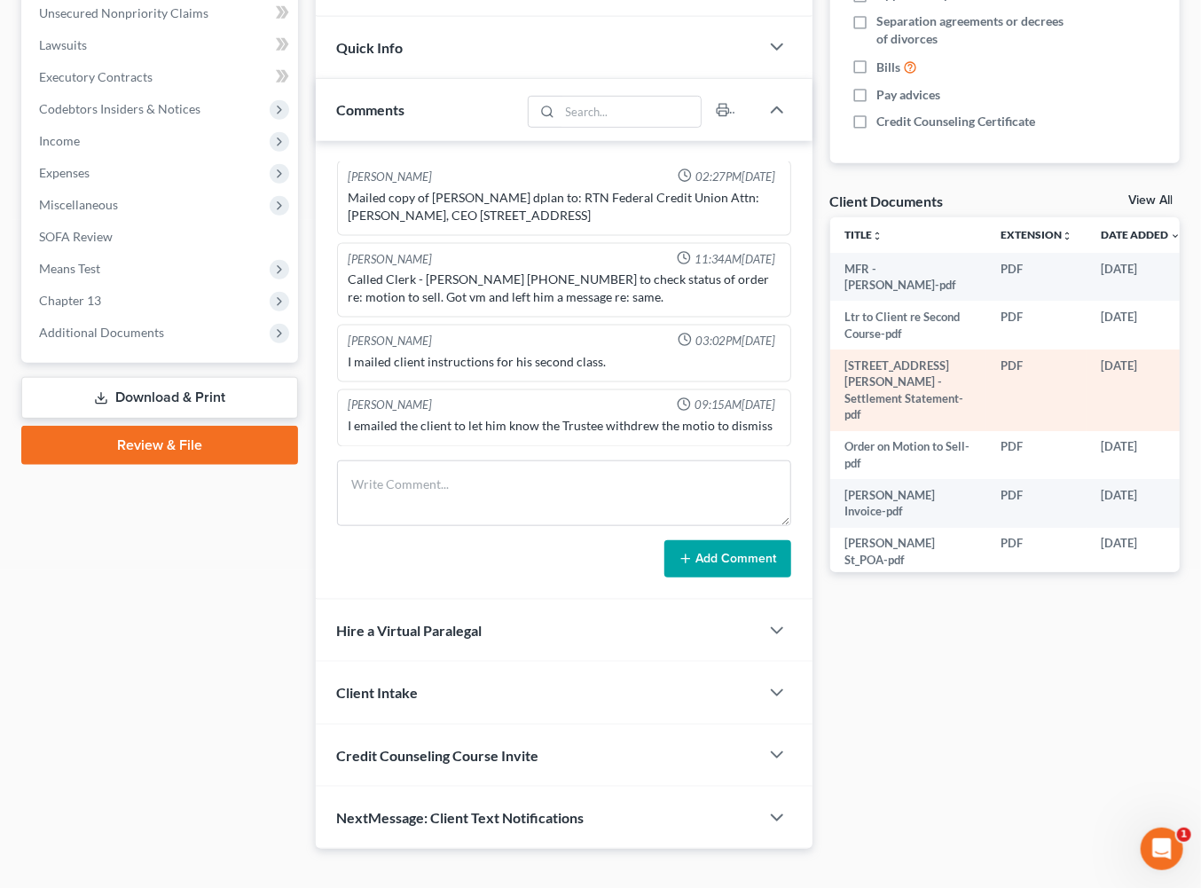
scroll to position [223, 0]
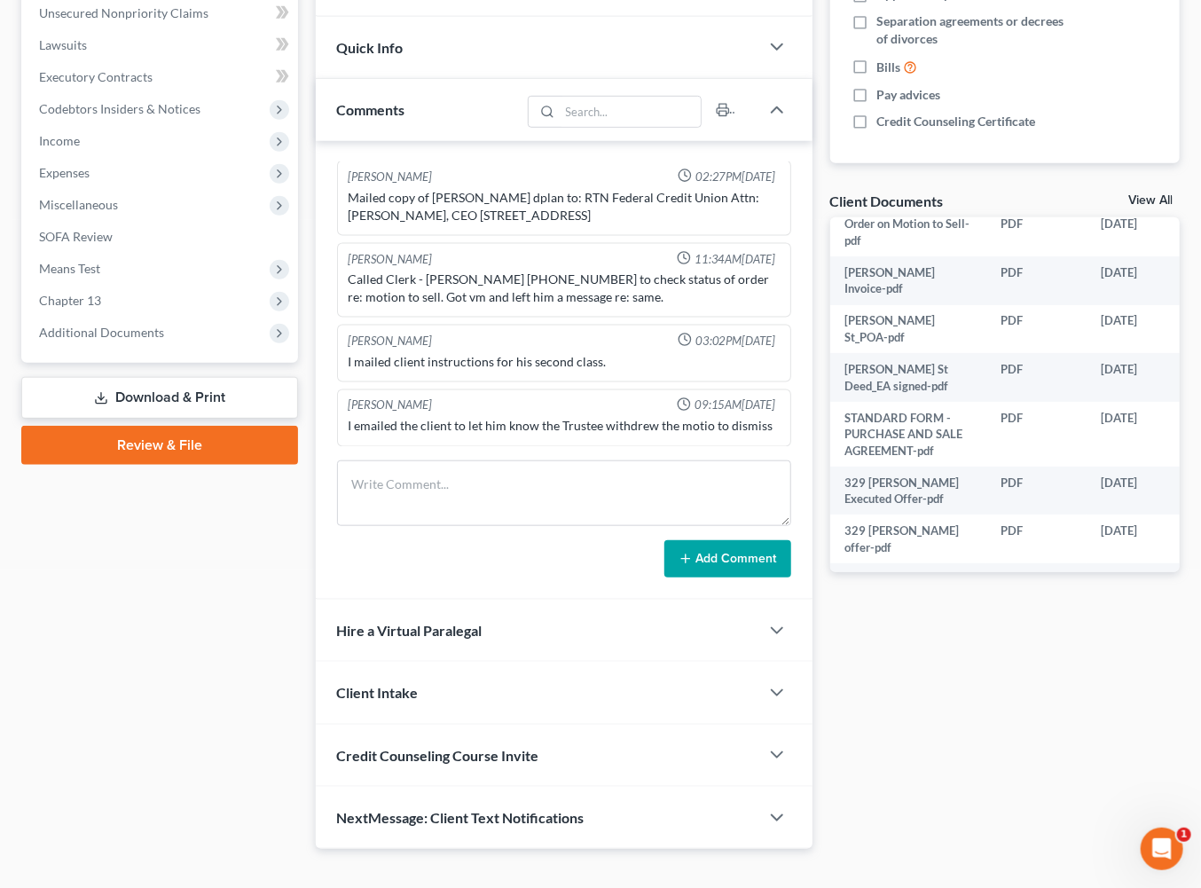
click at [1128, 207] on link "View All" at bounding box center [1150, 200] width 44 height 12
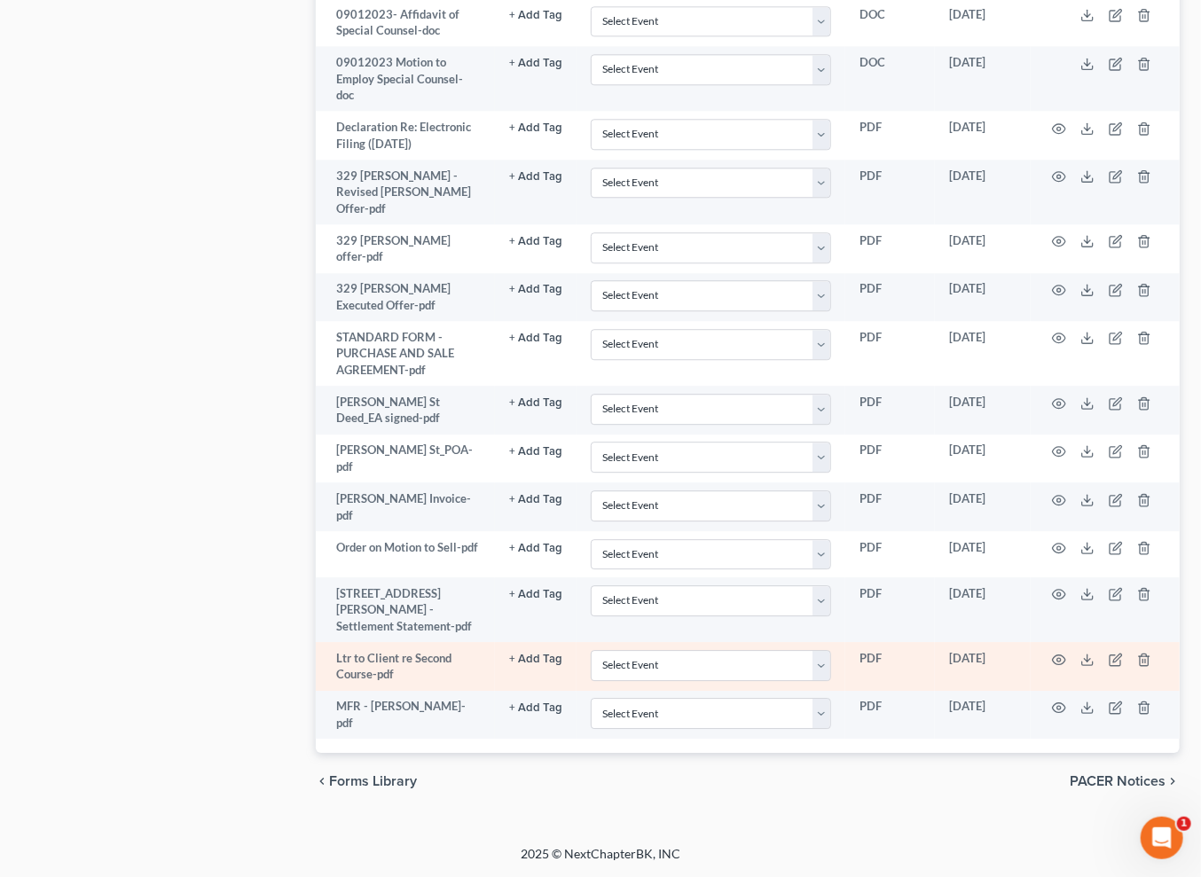
scroll to position [3525, 0]
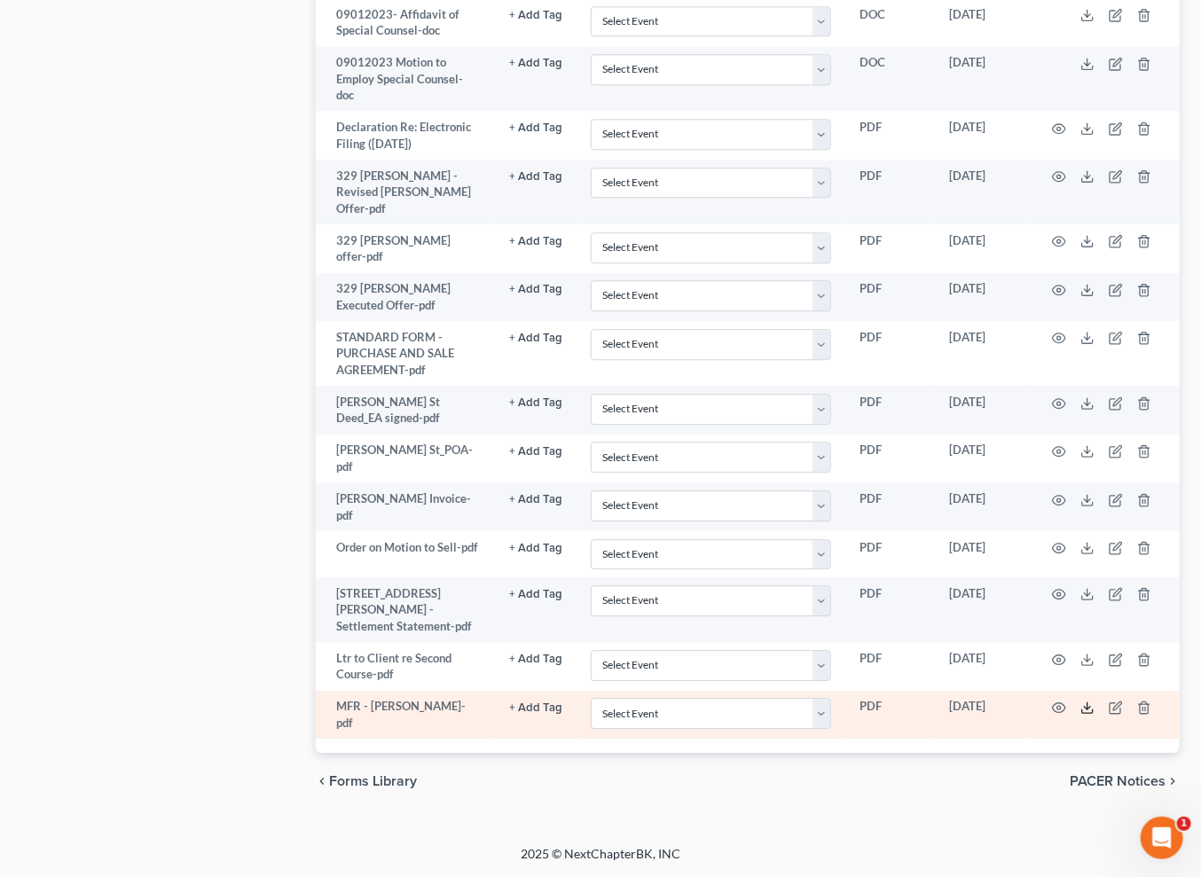
click at [1095, 701] on icon at bounding box center [1087, 708] width 14 height 14
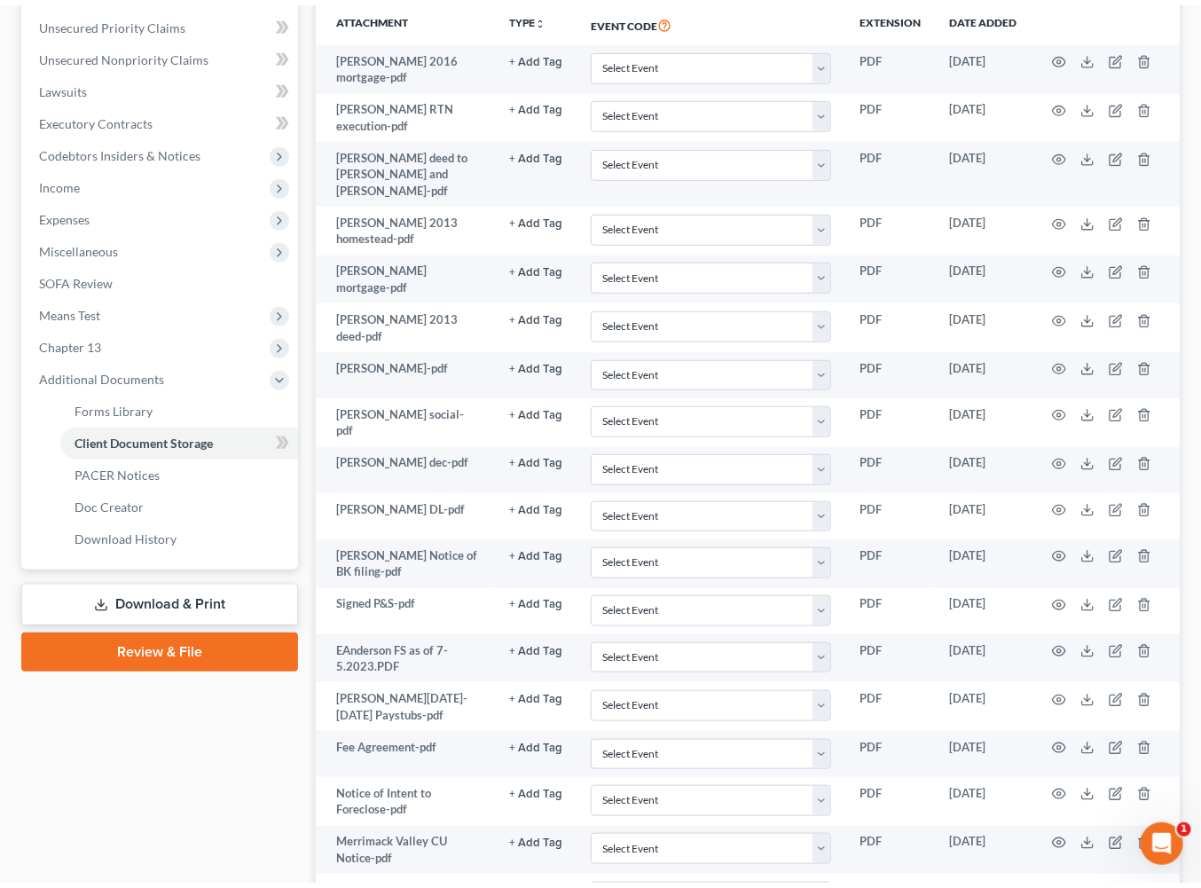
scroll to position [0, 0]
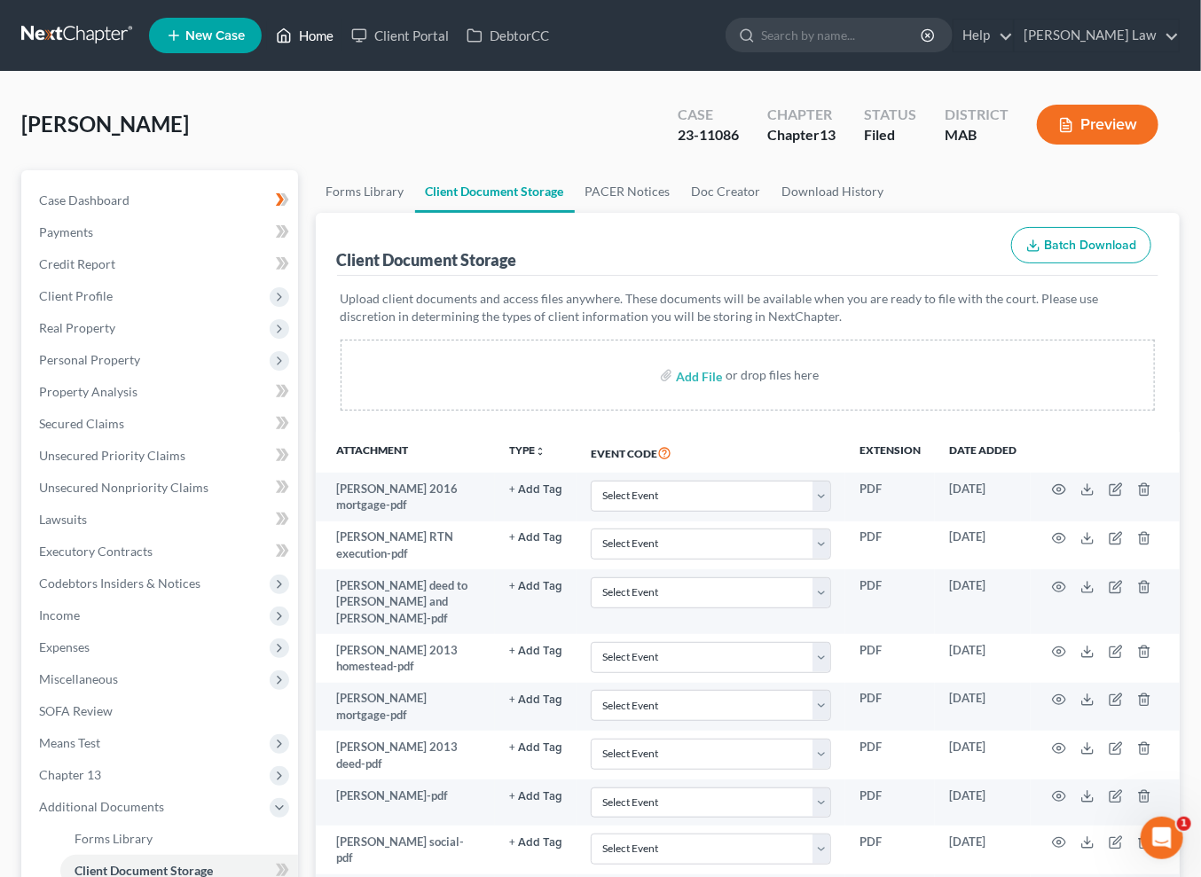
click at [342, 42] on link "Home" at bounding box center [304, 36] width 75 height 32
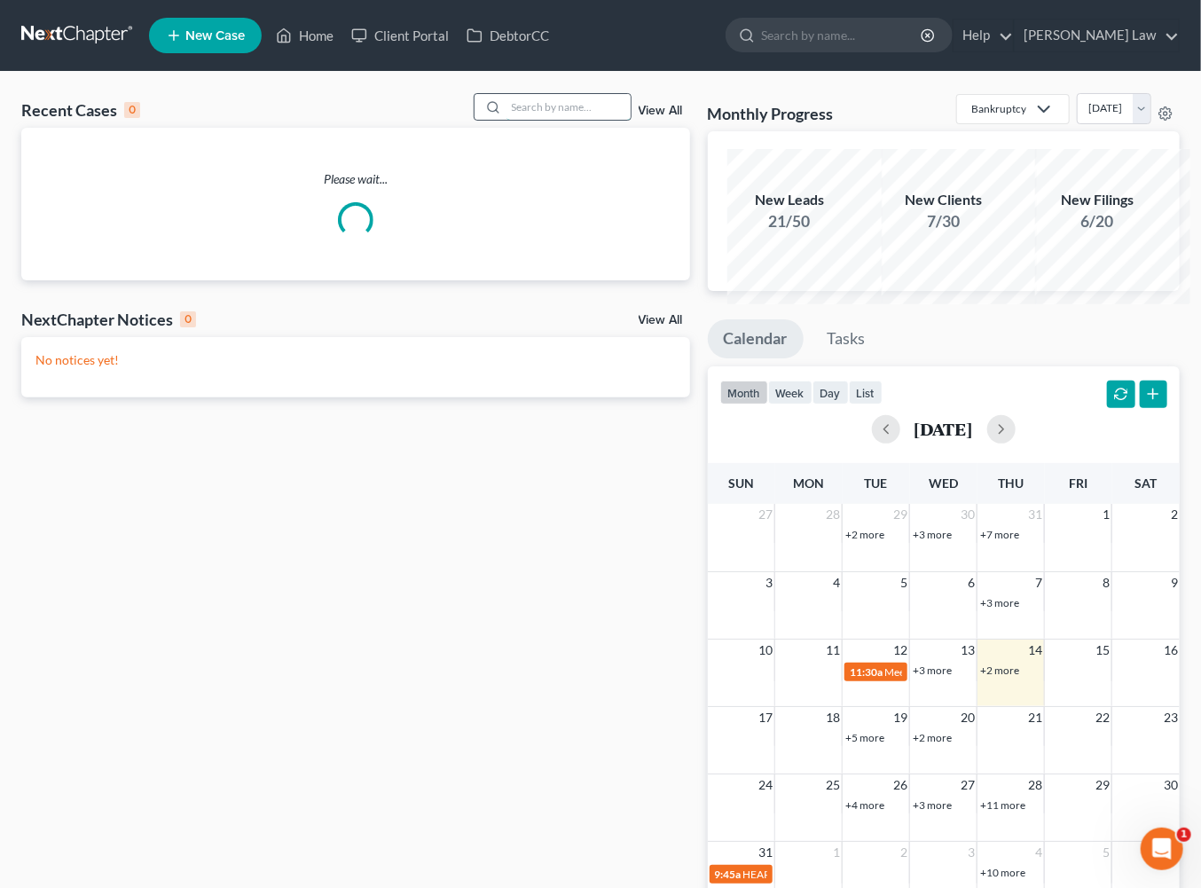
click at [540, 120] on input "search" at bounding box center [568, 107] width 124 height 26
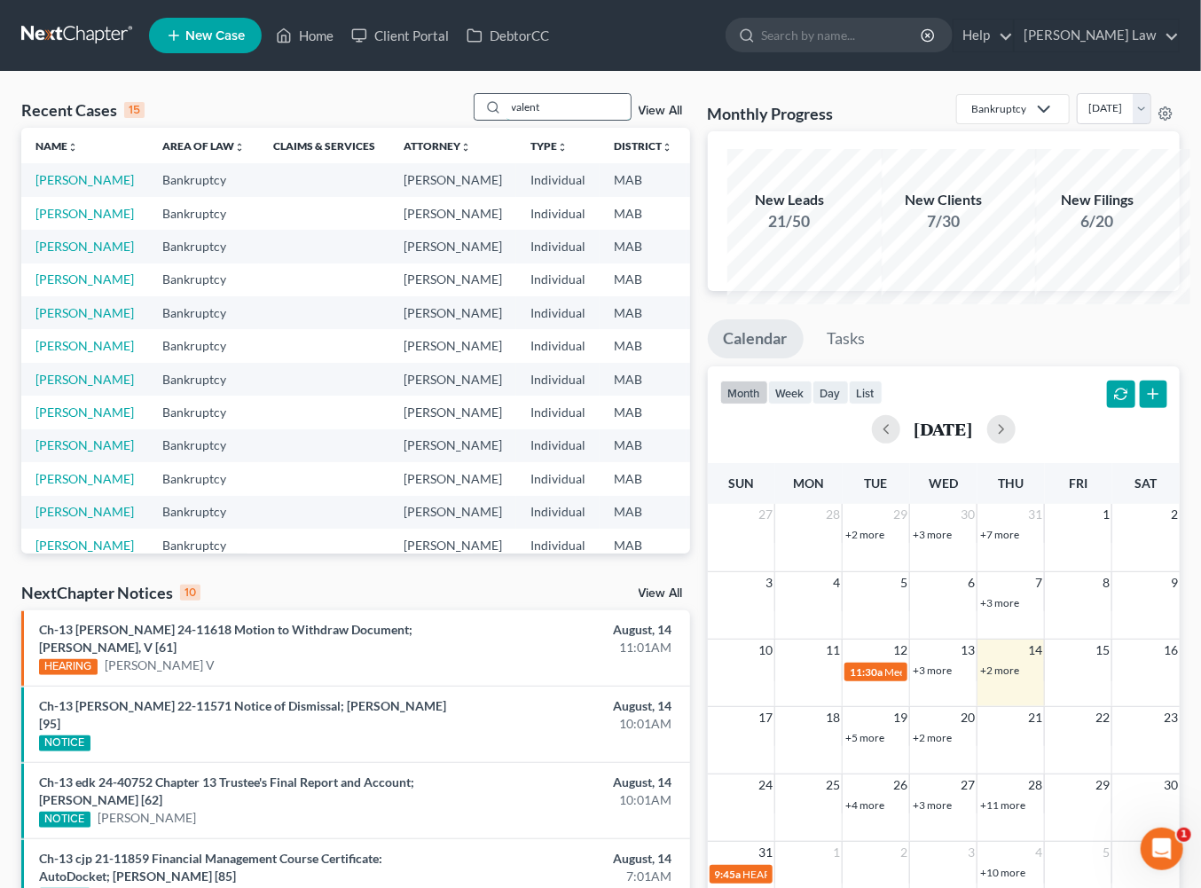
type input "valent"
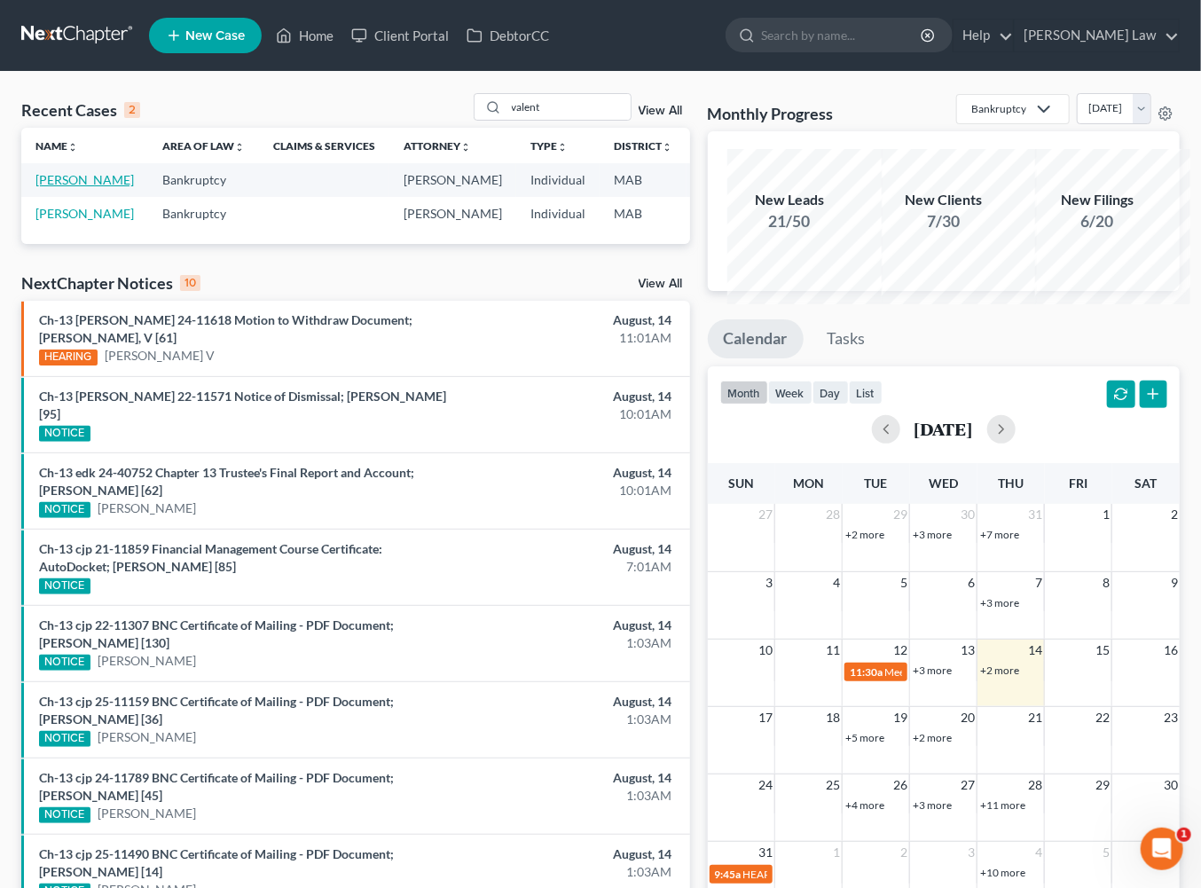
click at [82, 187] on link "[PERSON_NAME]" at bounding box center [84, 179] width 98 height 15
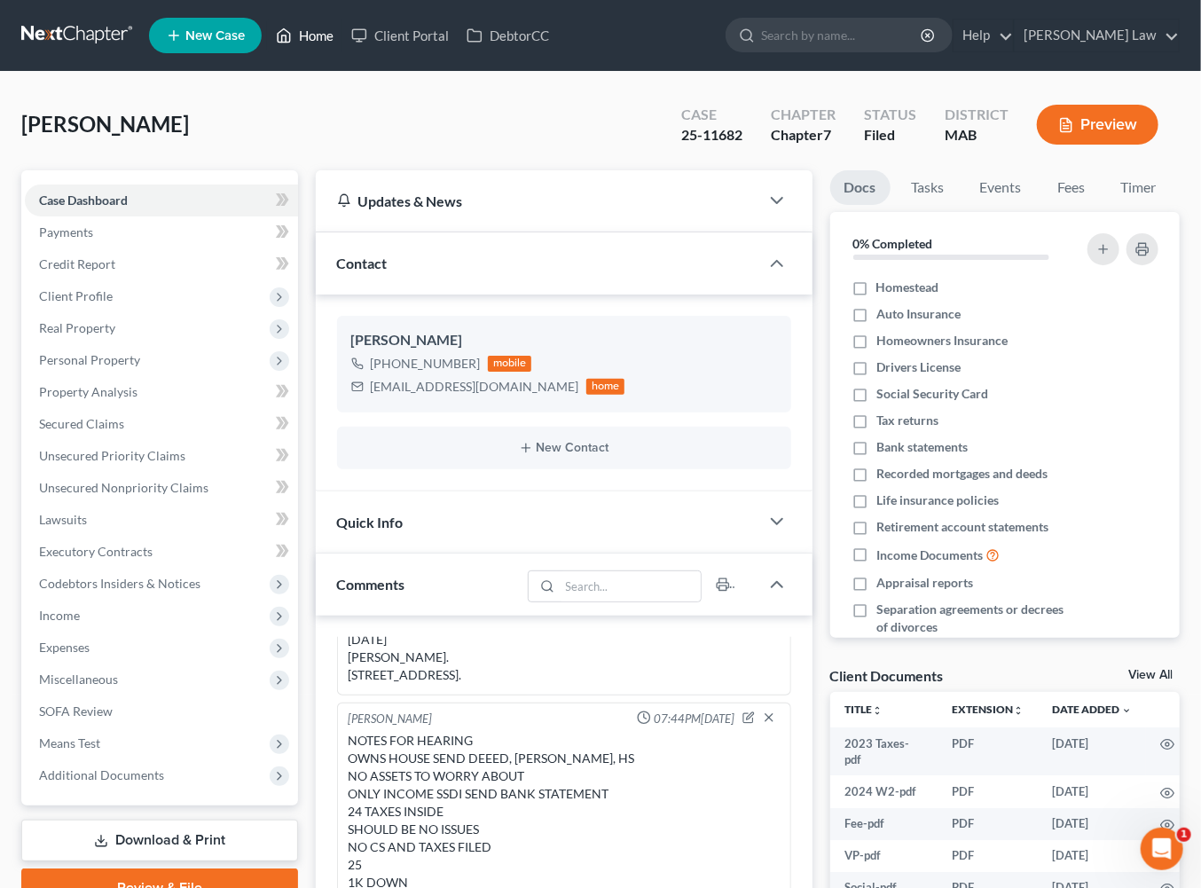
drag, startPoint x: 344, startPoint y: 47, endPoint x: 435, endPoint y: 74, distance: 95.2
click at [342, 47] on link "Home" at bounding box center [304, 36] width 75 height 32
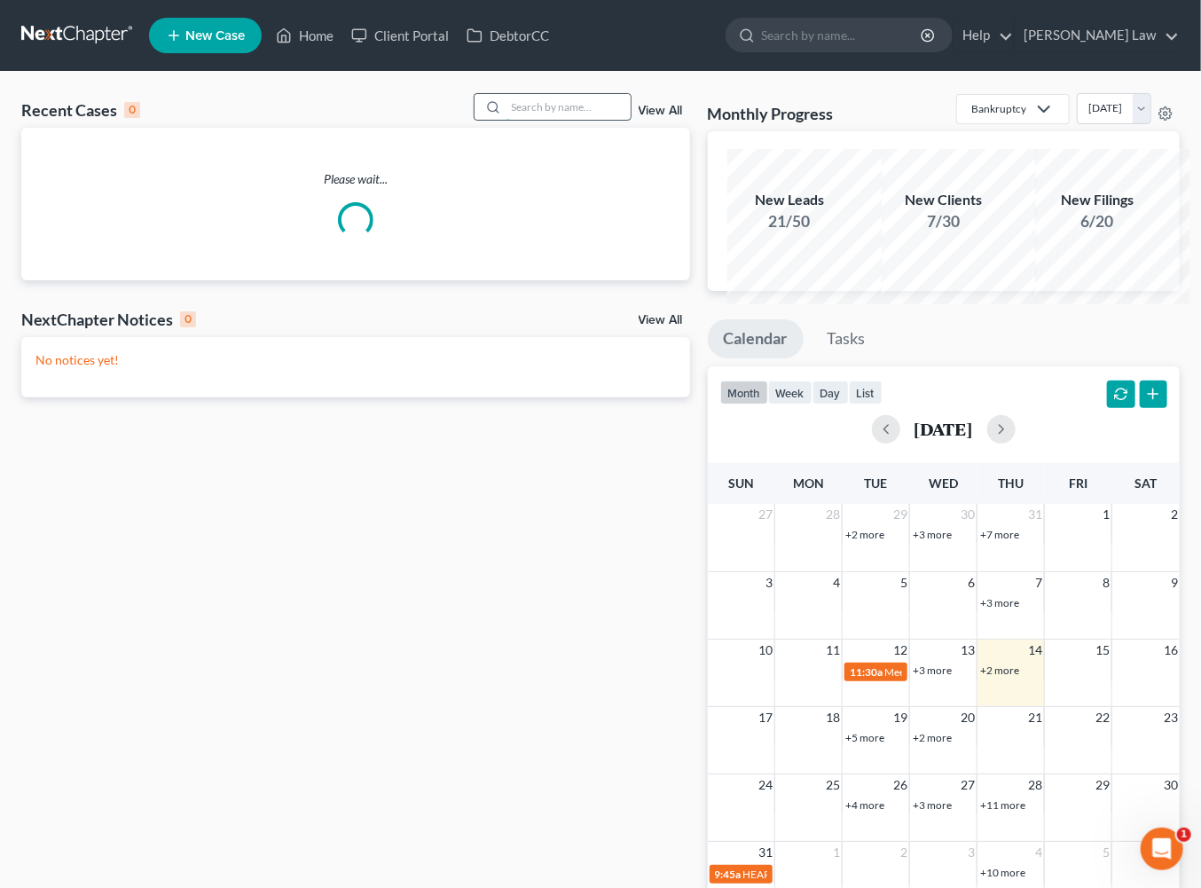
click at [506, 120] on input "search" at bounding box center [568, 107] width 124 height 26
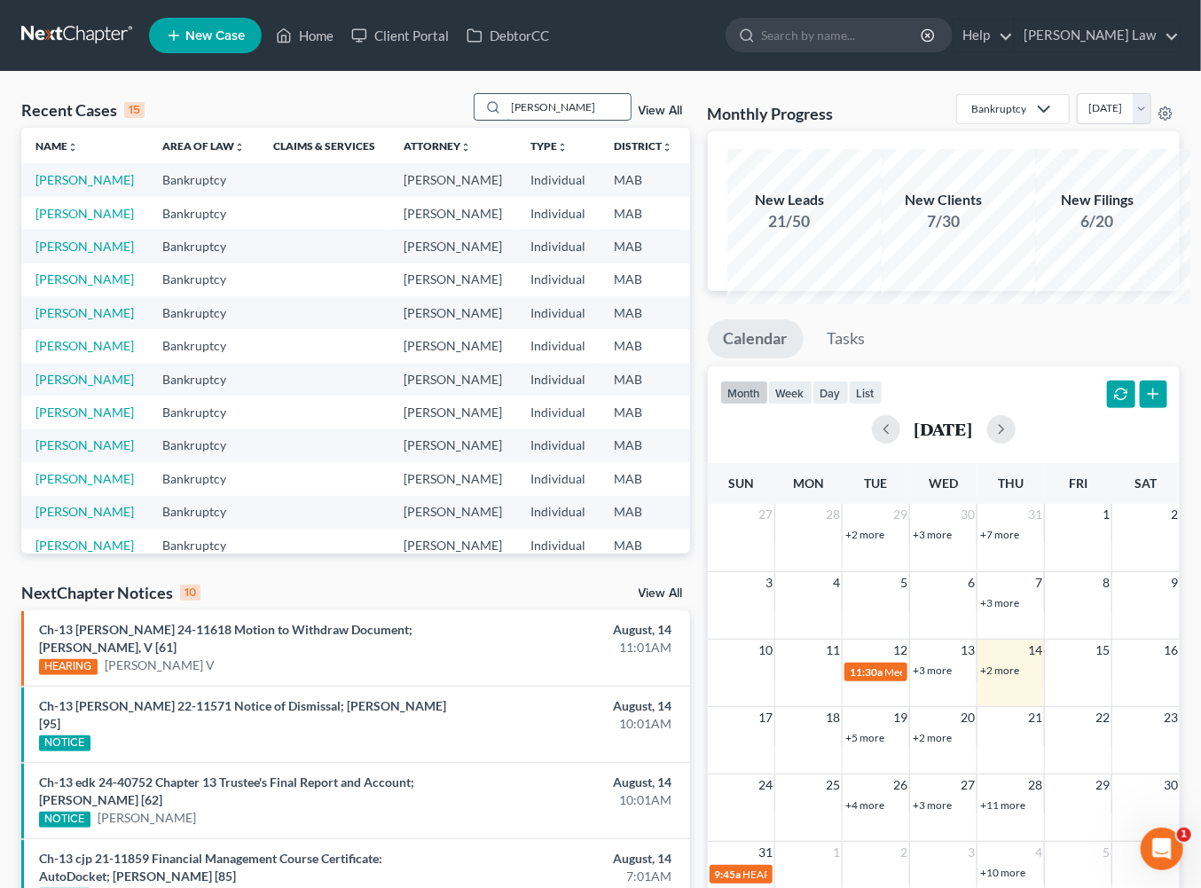
type input "[PERSON_NAME]"
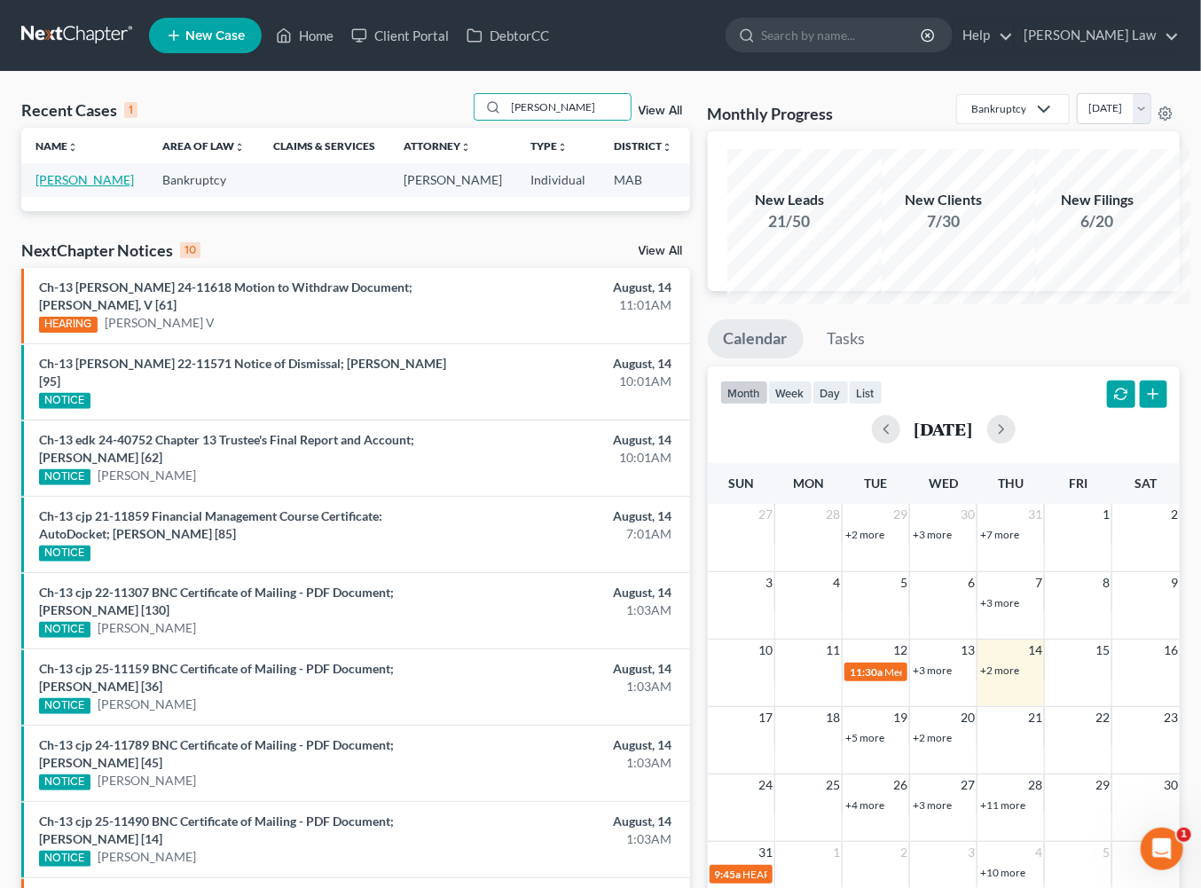
click at [72, 187] on link "[PERSON_NAME]" at bounding box center [84, 179] width 98 height 15
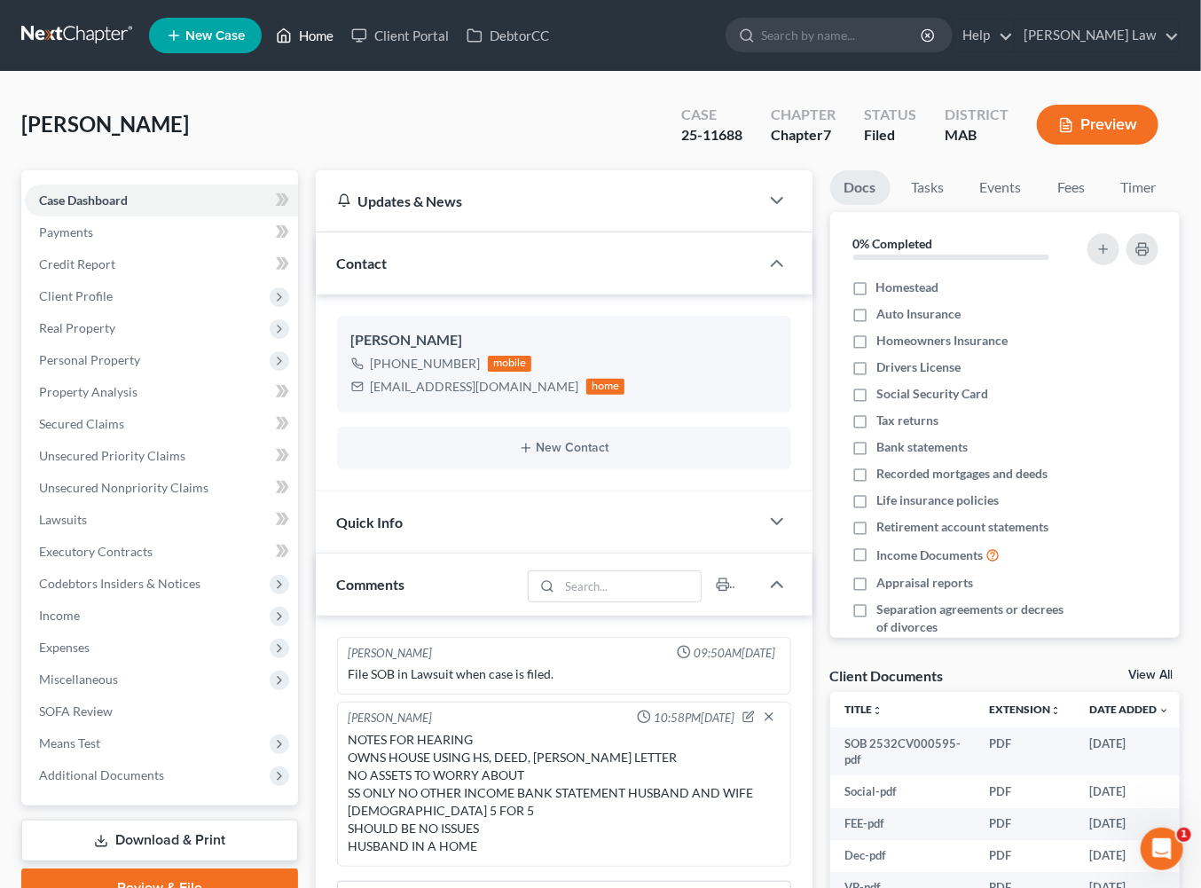
click at [342, 40] on link "Home" at bounding box center [304, 36] width 75 height 32
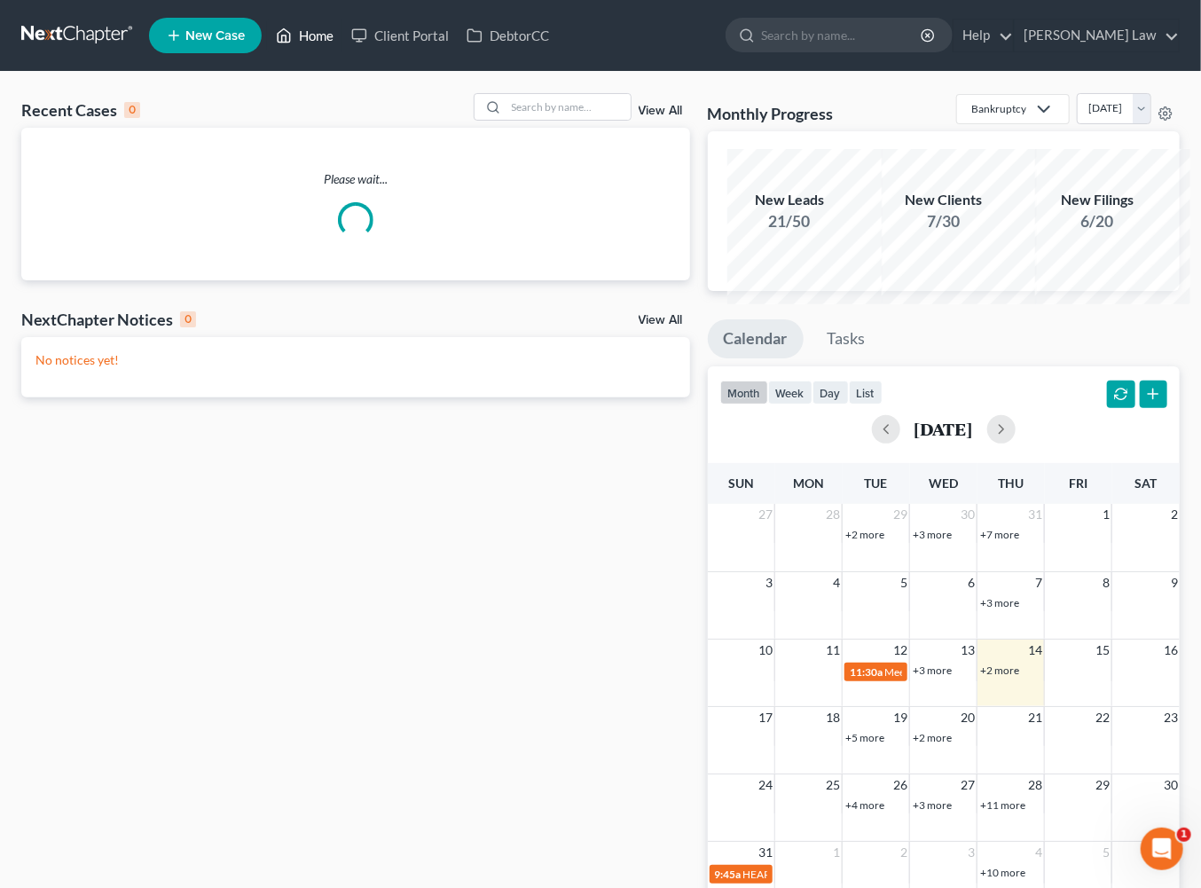
click at [342, 41] on link "Home" at bounding box center [304, 36] width 75 height 32
click at [520, 120] on input "search" at bounding box center [568, 107] width 124 height 26
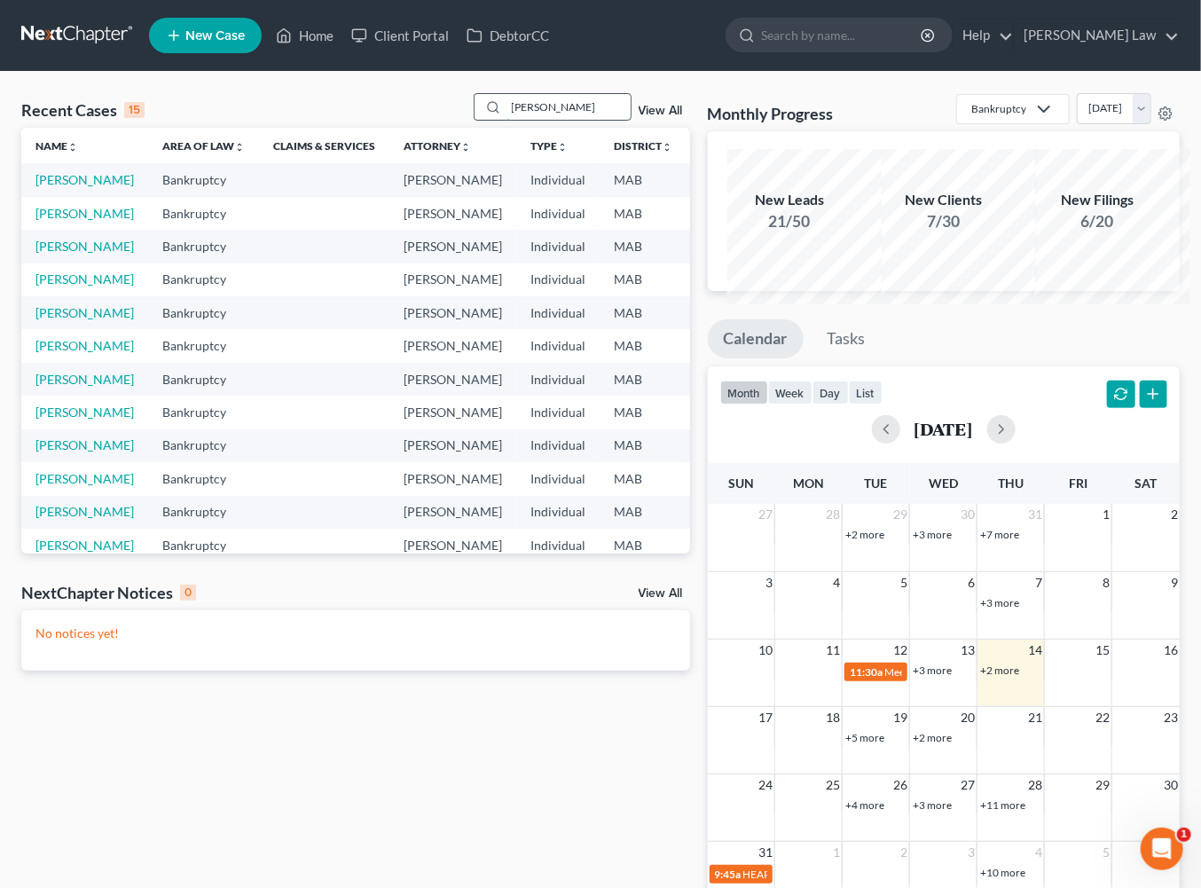
type input "[PERSON_NAME]"
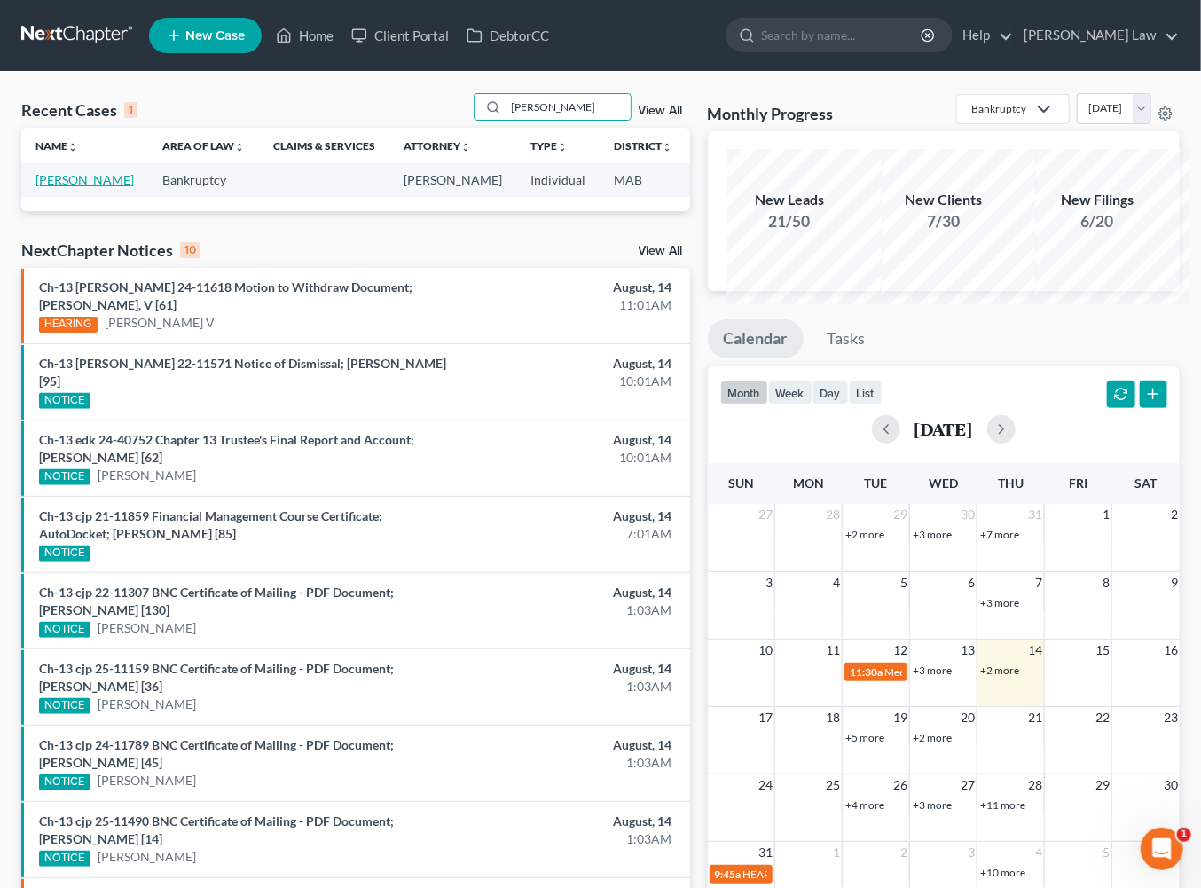
click at [64, 187] on link "[PERSON_NAME]" at bounding box center [84, 179] width 98 height 15
